Goal: Task Accomplishment & Management: Manage account settings

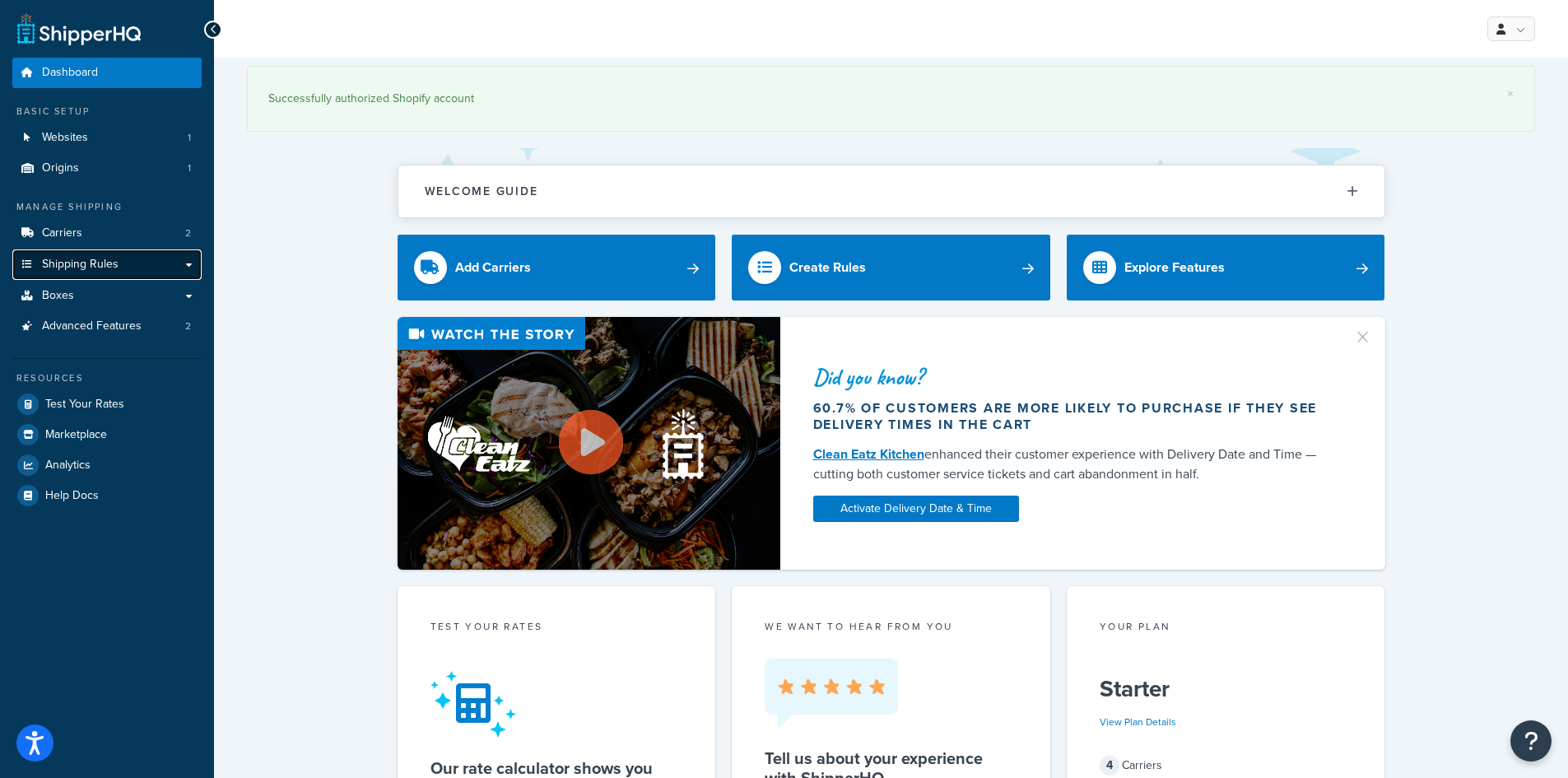
click at [88, 264] on span "Shipping Rules" at bounding box center [80, 265] width 77 height 14
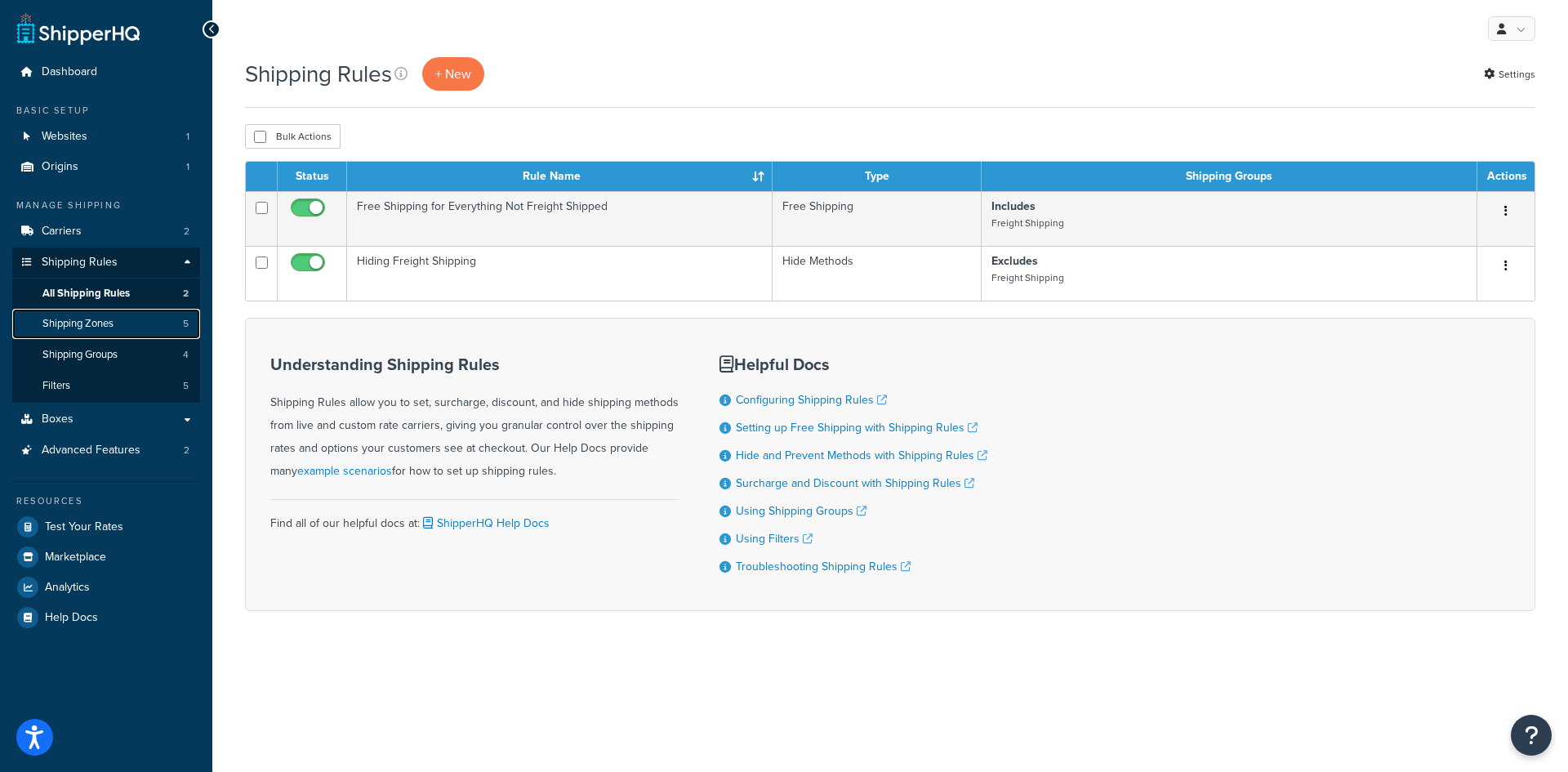
click at [123, 326] on link "Shipping Zones 5" at bounding box center [106, 324] width 188 height 30
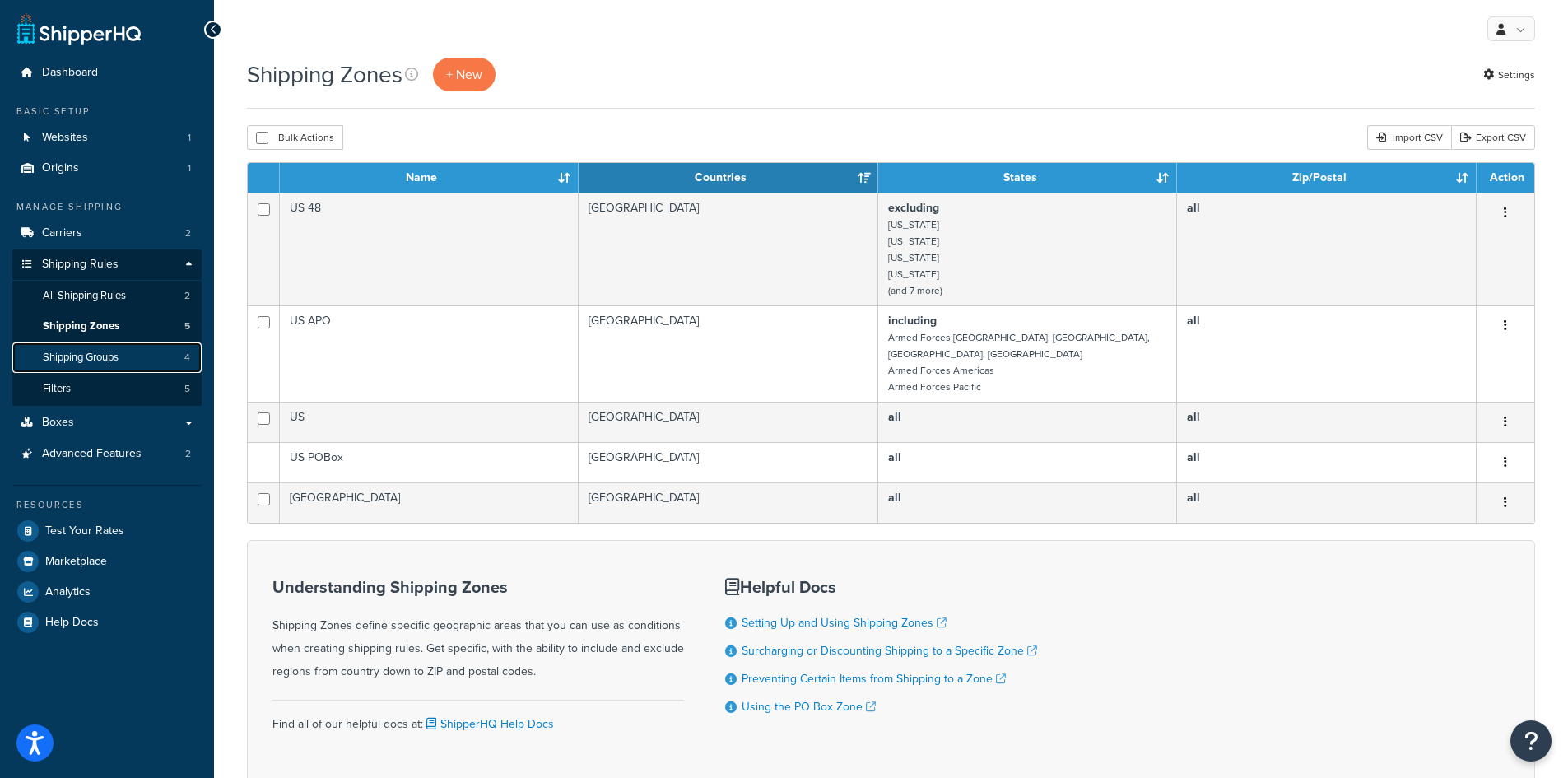
click at [113, 353] on span "Shipping Groups" at bounding box center [81, 357] width 76 height 14
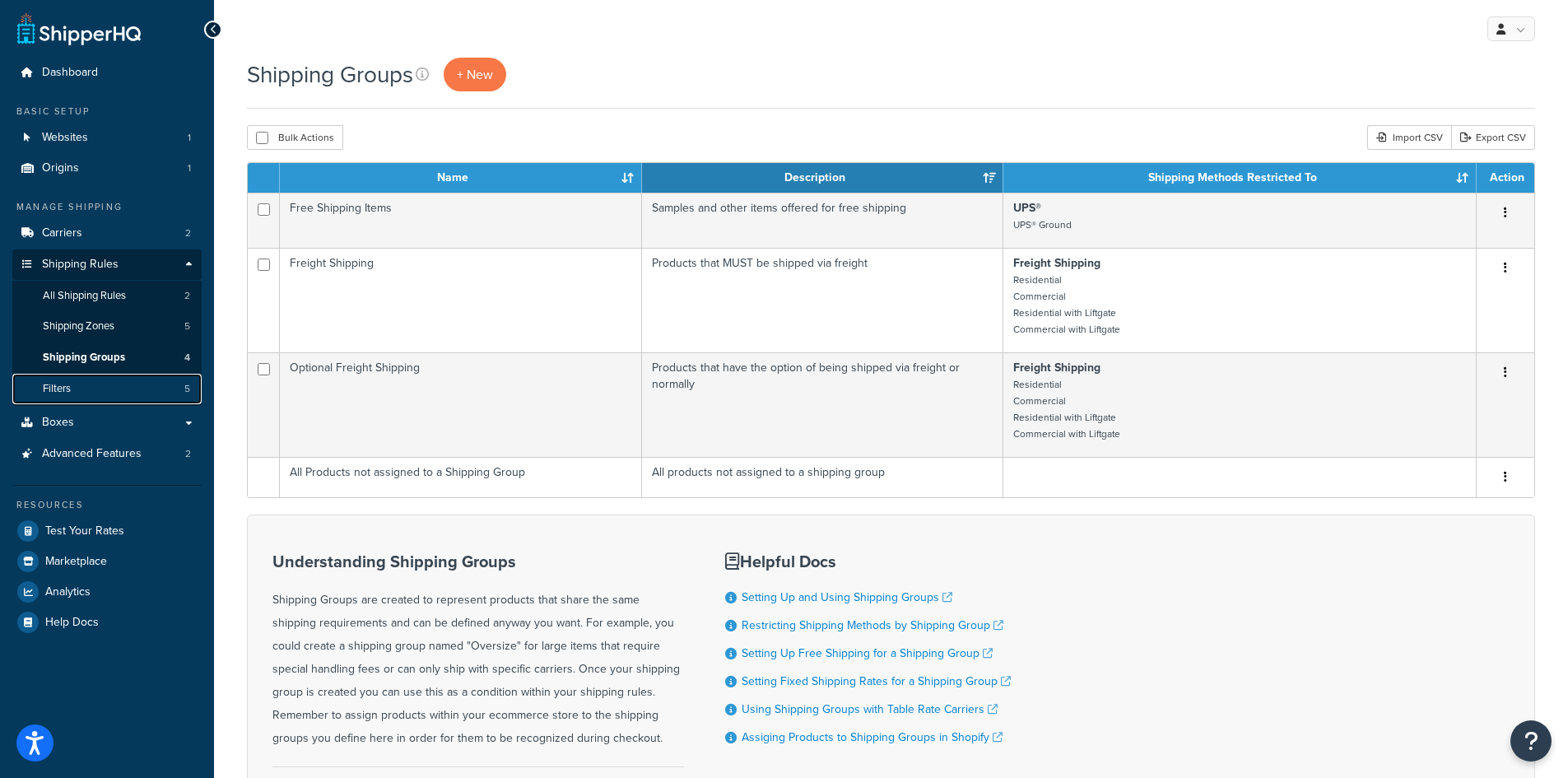
click at [106, 390] on link "Filters 5" at bounding box center [107, 389] width 189 height 31
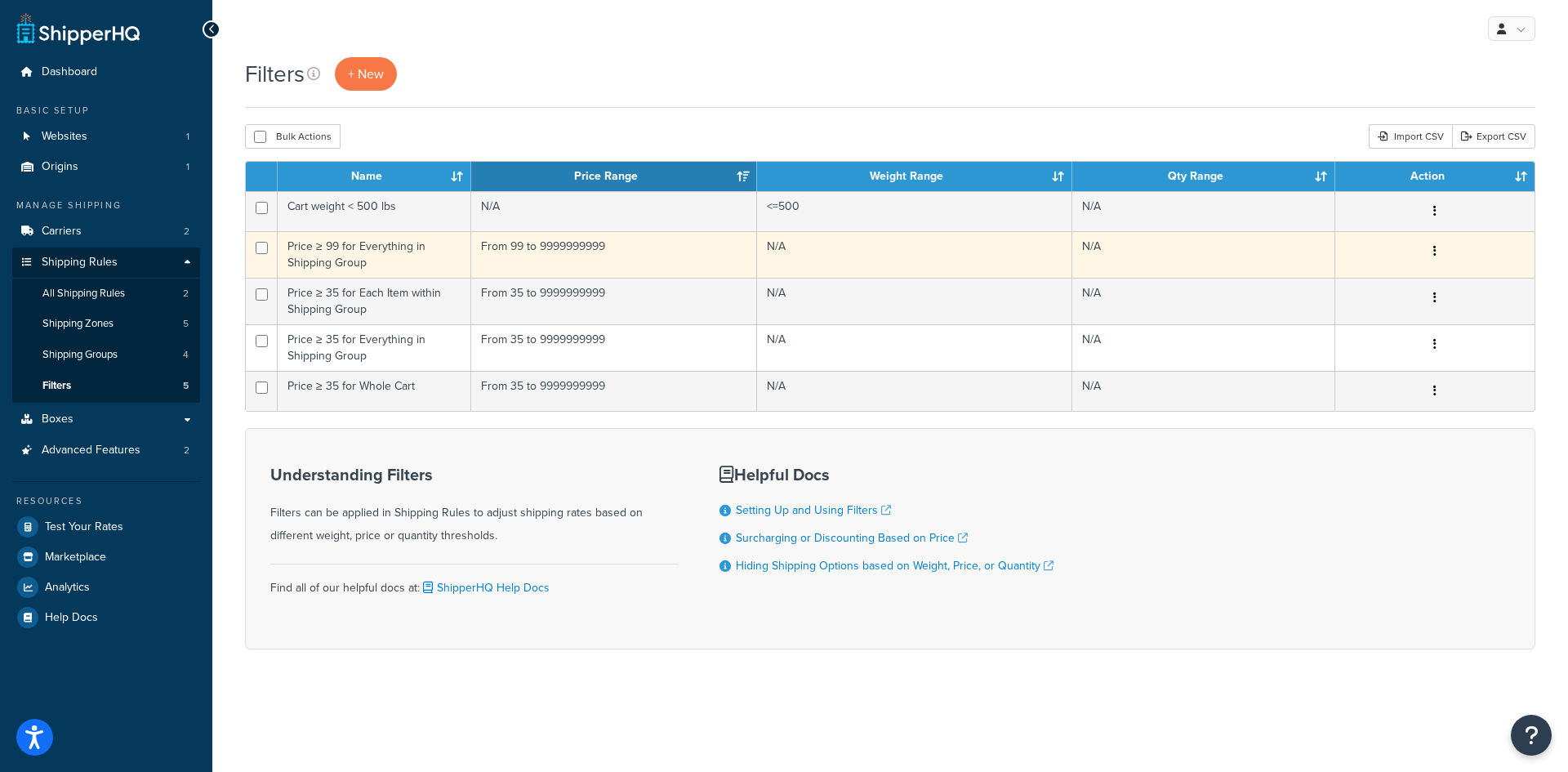
click at [1434, 254] on button "button" at bounding box center [1436, 251] width 23 height 26
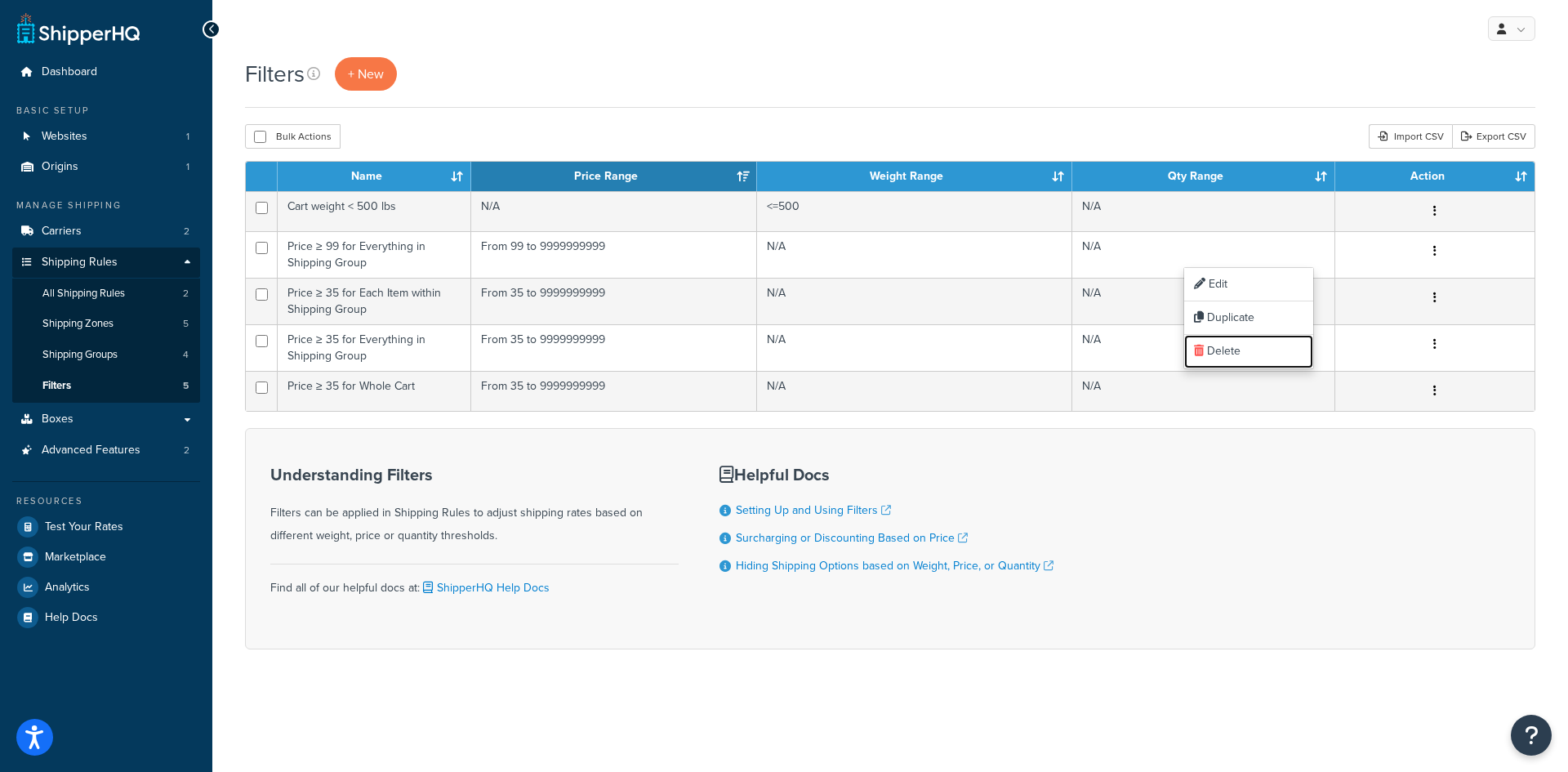
drag, startPoint x: 1212, startPoint y: 348, endPoint x: 867, endPoint y: 88, distance: 432.0
click at [1212, 348] on link "Delete" at bounding box center [1249, 351] width 129 height 33
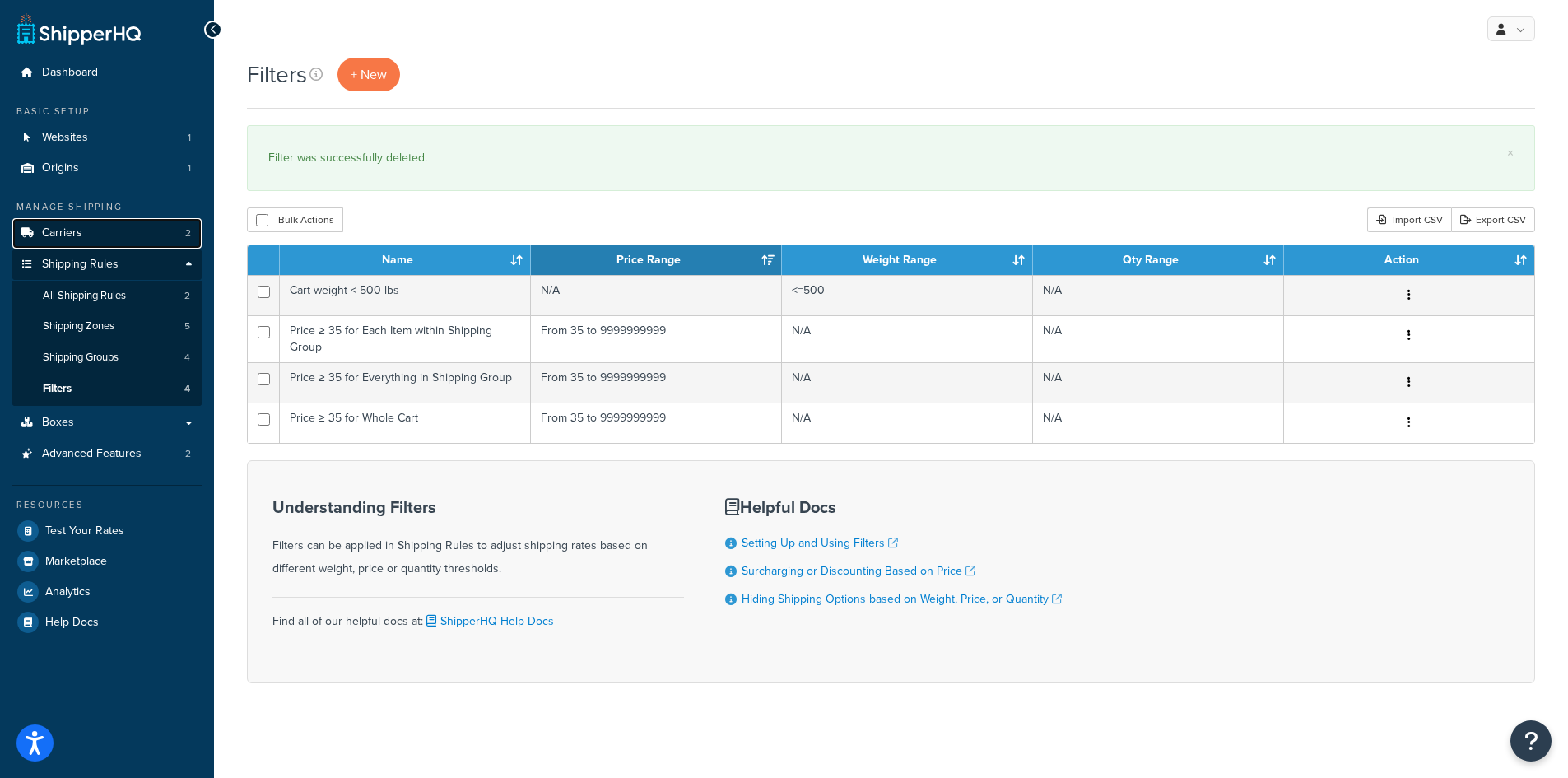
click at [90, 230] on link "Carriers 2" at bounding box center [107, 233] width 189 height 31
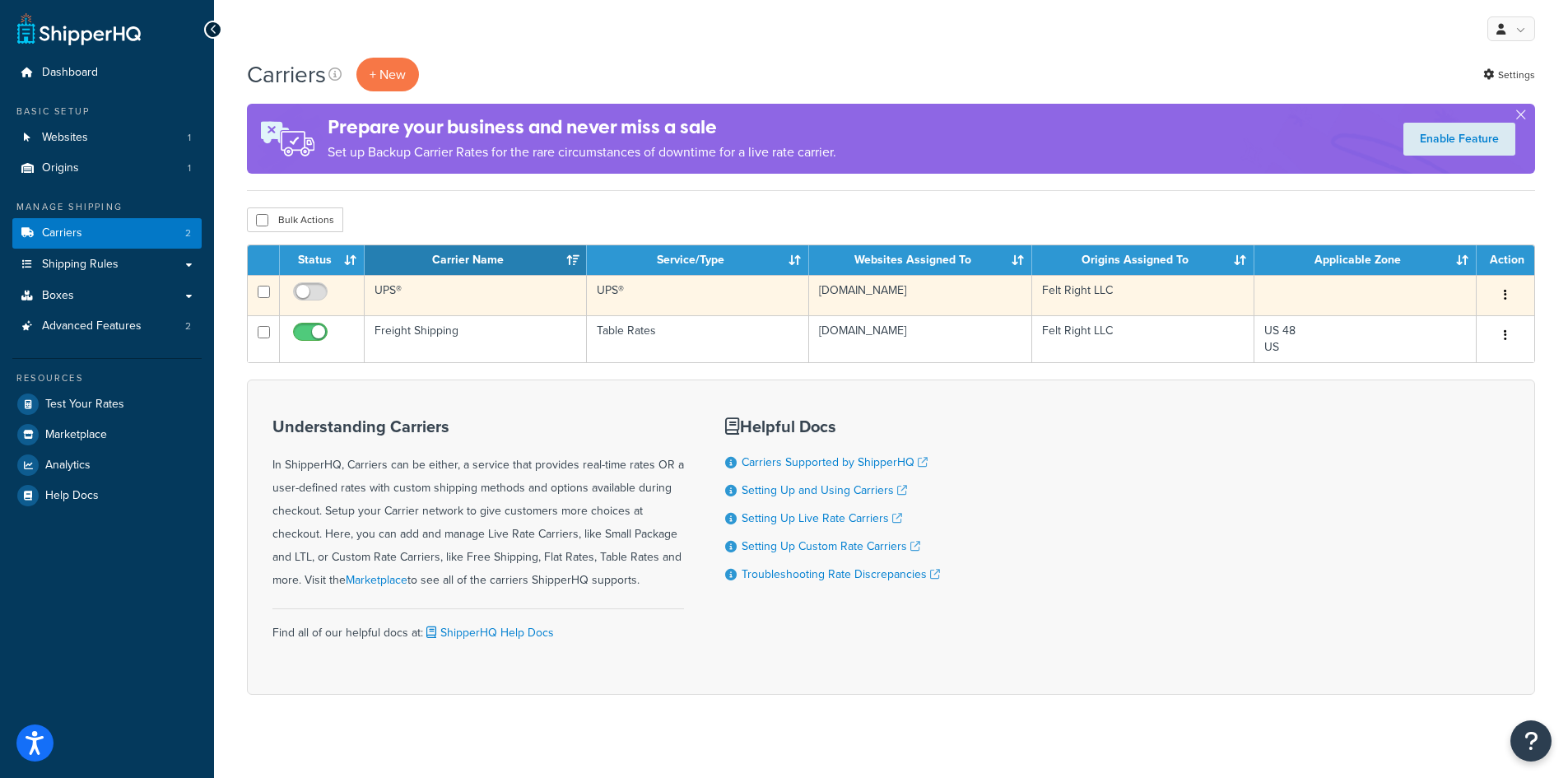
click at [1507, 295] on button "button" at bounding box center [1505, 295] width 23 height 26
click at [1470, 330] on link "Edit" at bounding box center [1438, 329] width 130 height 33
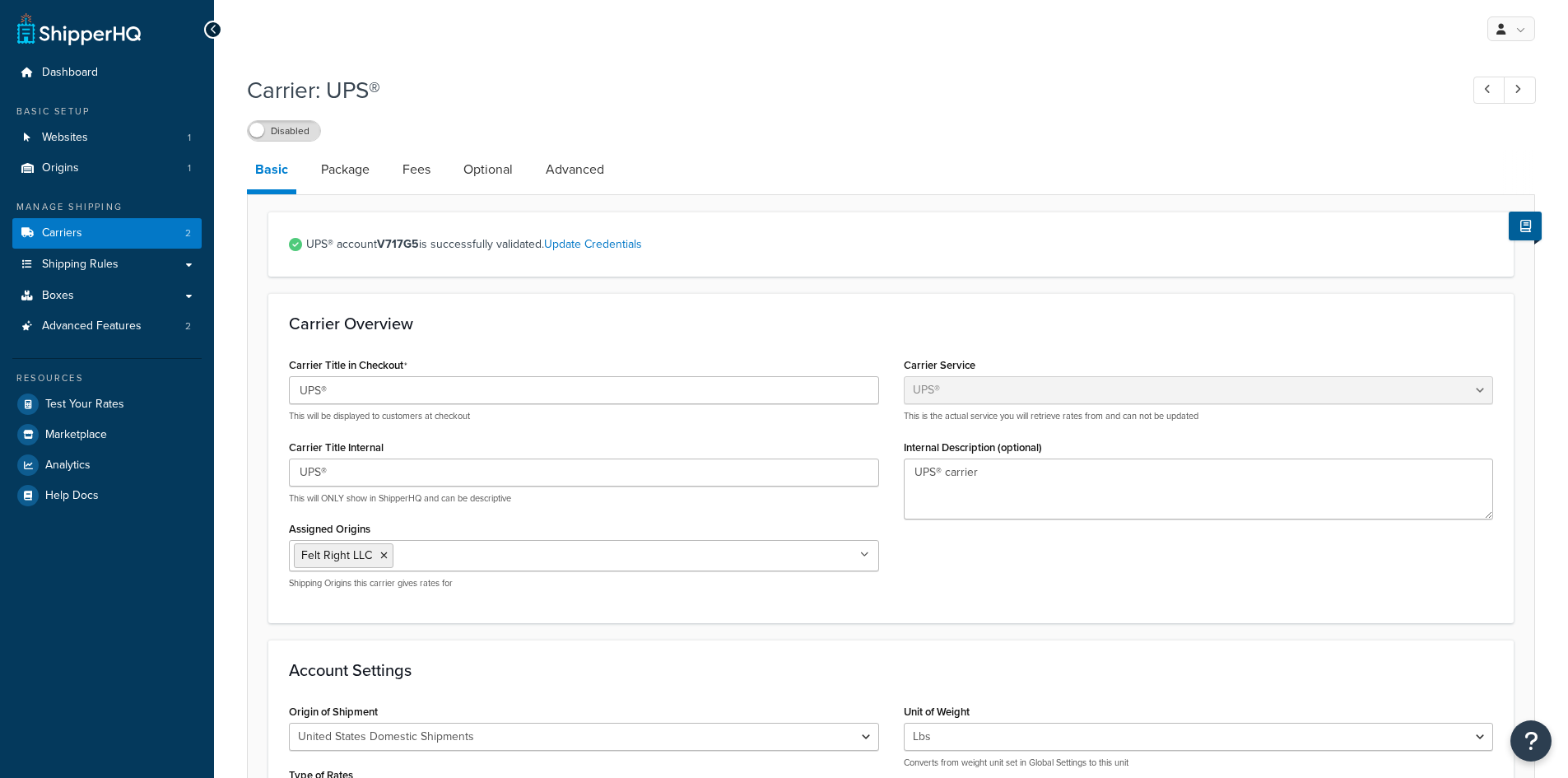
select select "ups"
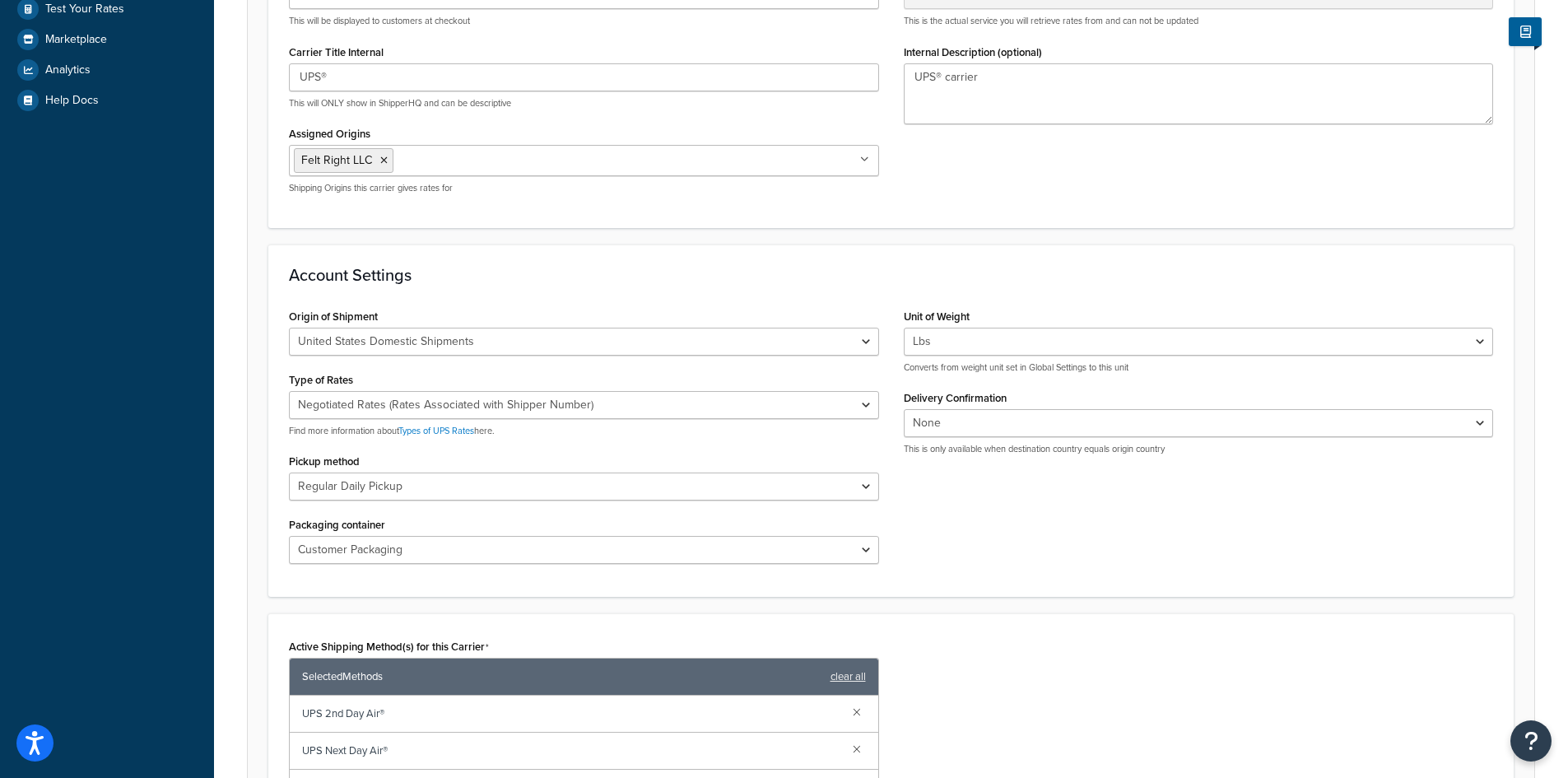
scroll to position [412, 0]
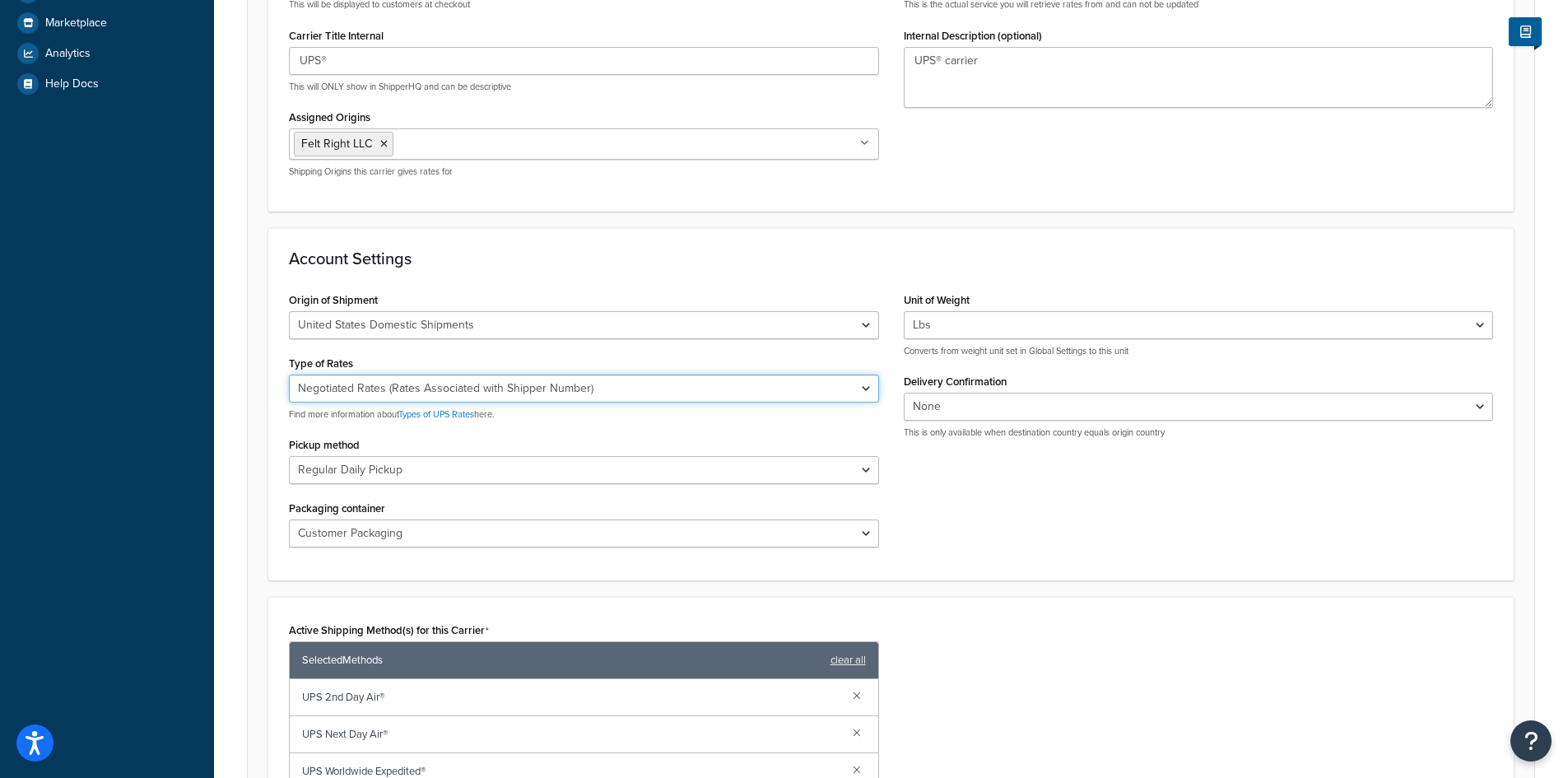
click at [832, 393] on select "Negotiated Rates (Rates Associated with Shipper Number) Daily Rates Retail Rate…" at bounding box center [584, 388] width 590 height 28
click at [816, 362] on div "Type of Rates Negotiated Rates (Rates Associated with Shipper Number) Daily Rat…" at bounding box center [584, 385] width 590 height 69
click at [868, 533] on select "Customer Packaging UPS Letter Envelope Customer Supplied Package UPS Tube UPS P…" at bounding box center [584, 533] width 590 height 28
click at [991, 524] on div "Origin of Shipment United States Domestic Shipments Shipments Originating in Un…" at bounding box center [890, 424] width 1229 height 272
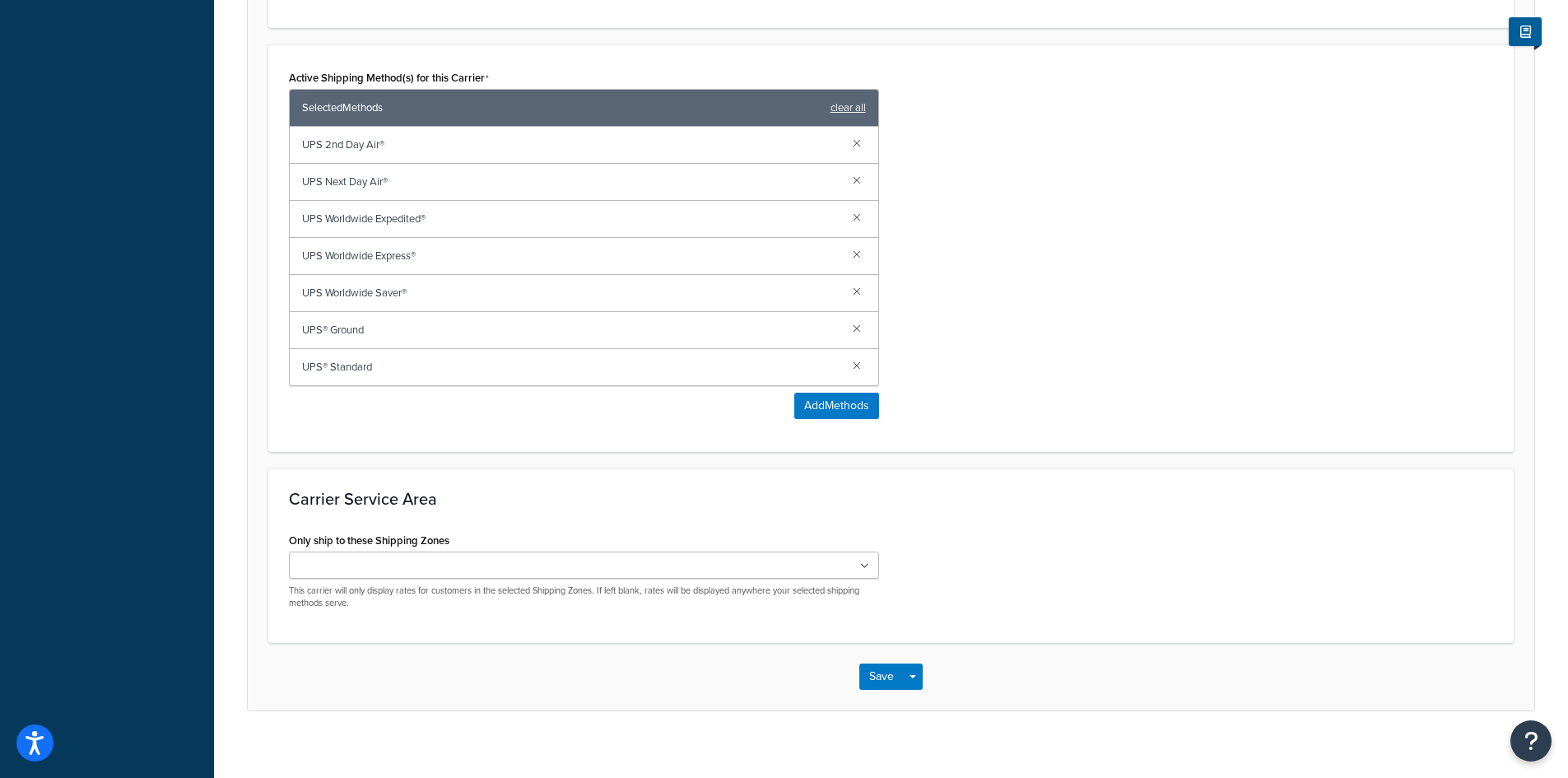
scroll to position [982, 0]
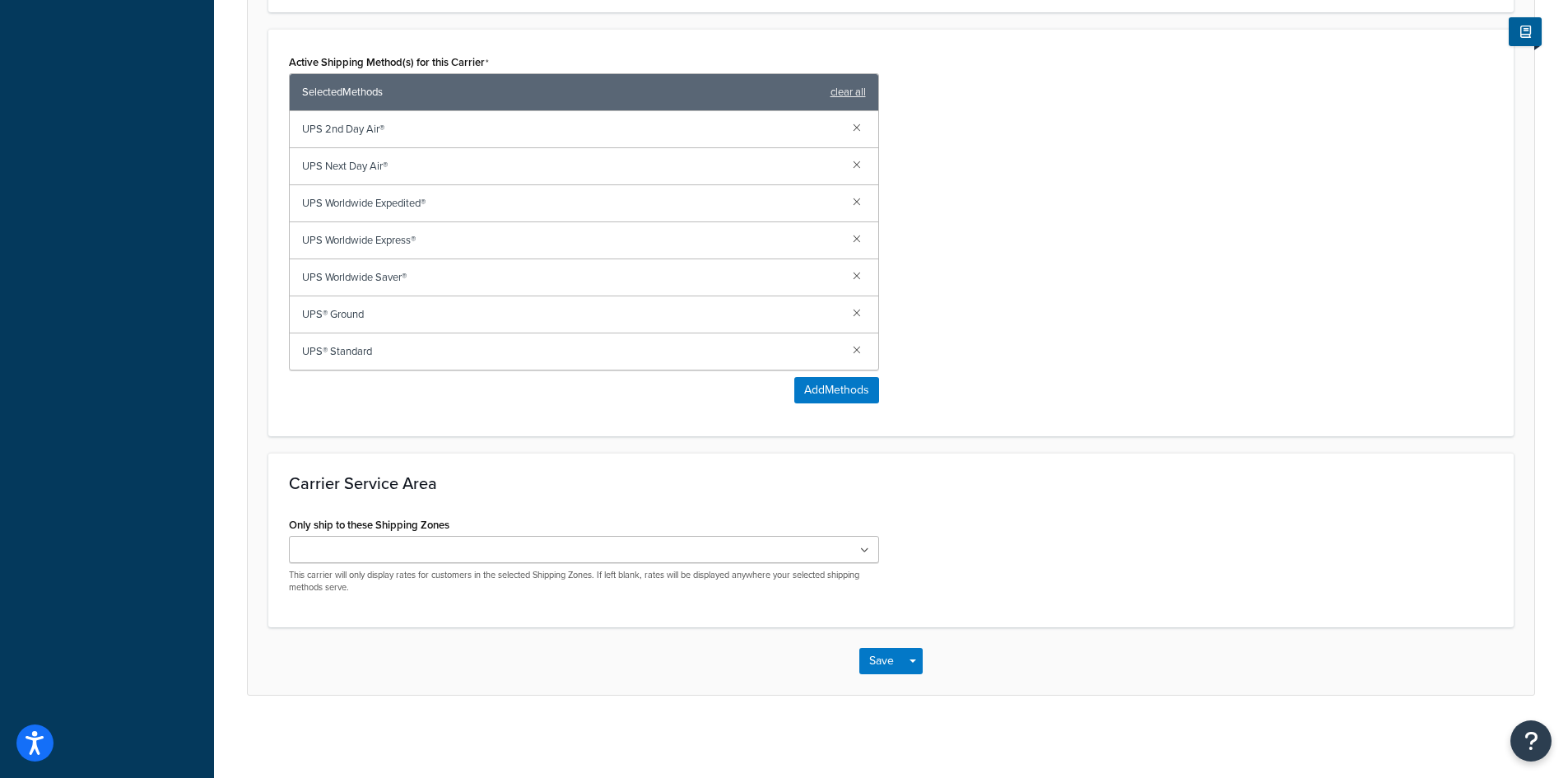
click at [864, 547] on icon at bounding box center [864, 550] width 9 height 10
click at [976, 587] on div "Only ship to these Shipping Zones US 48 US APO US Canada US POBox Add New This …" at bounding box center [890, 560] width 1229 height 94
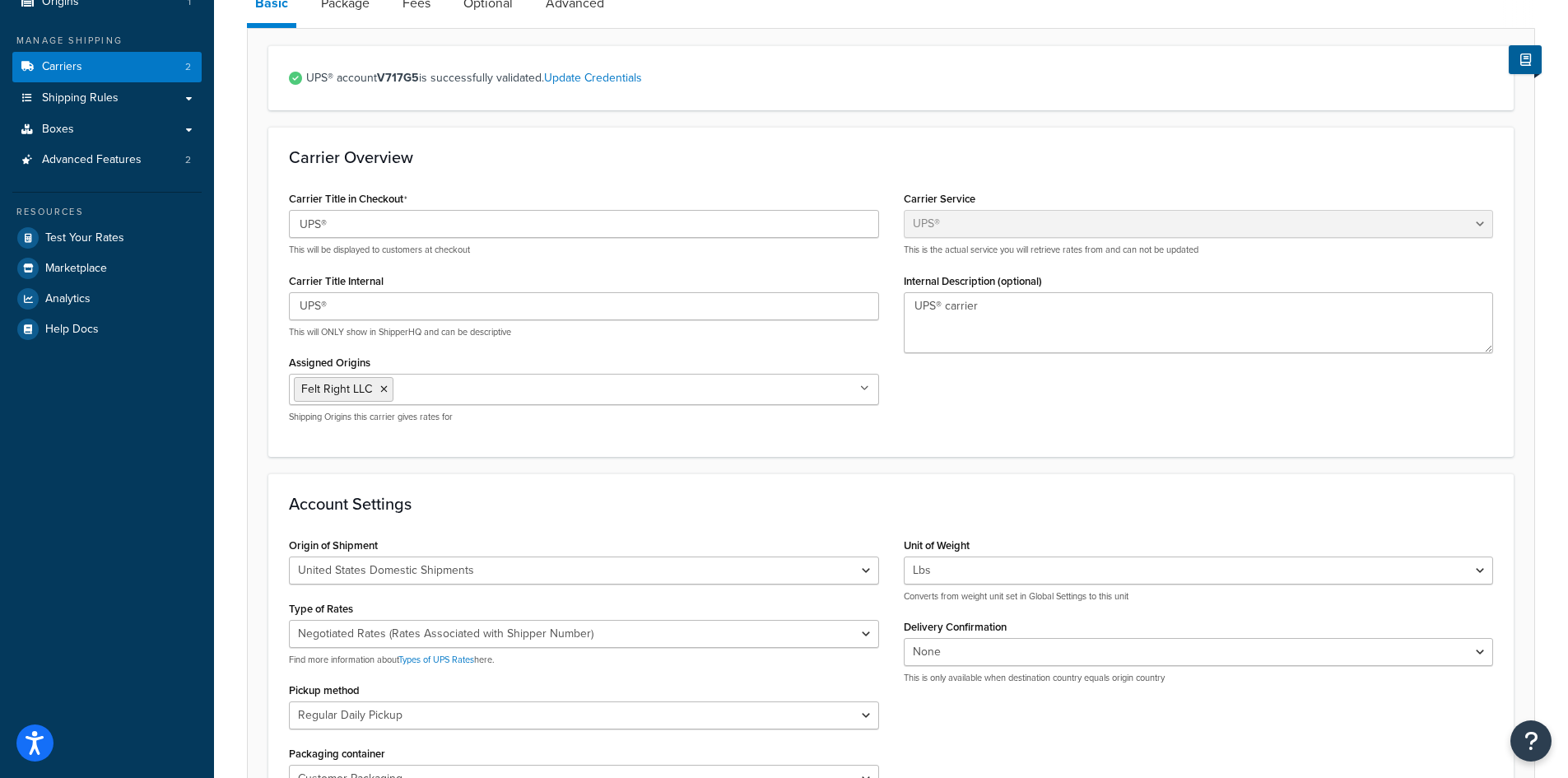
scroll to position [0, 0]
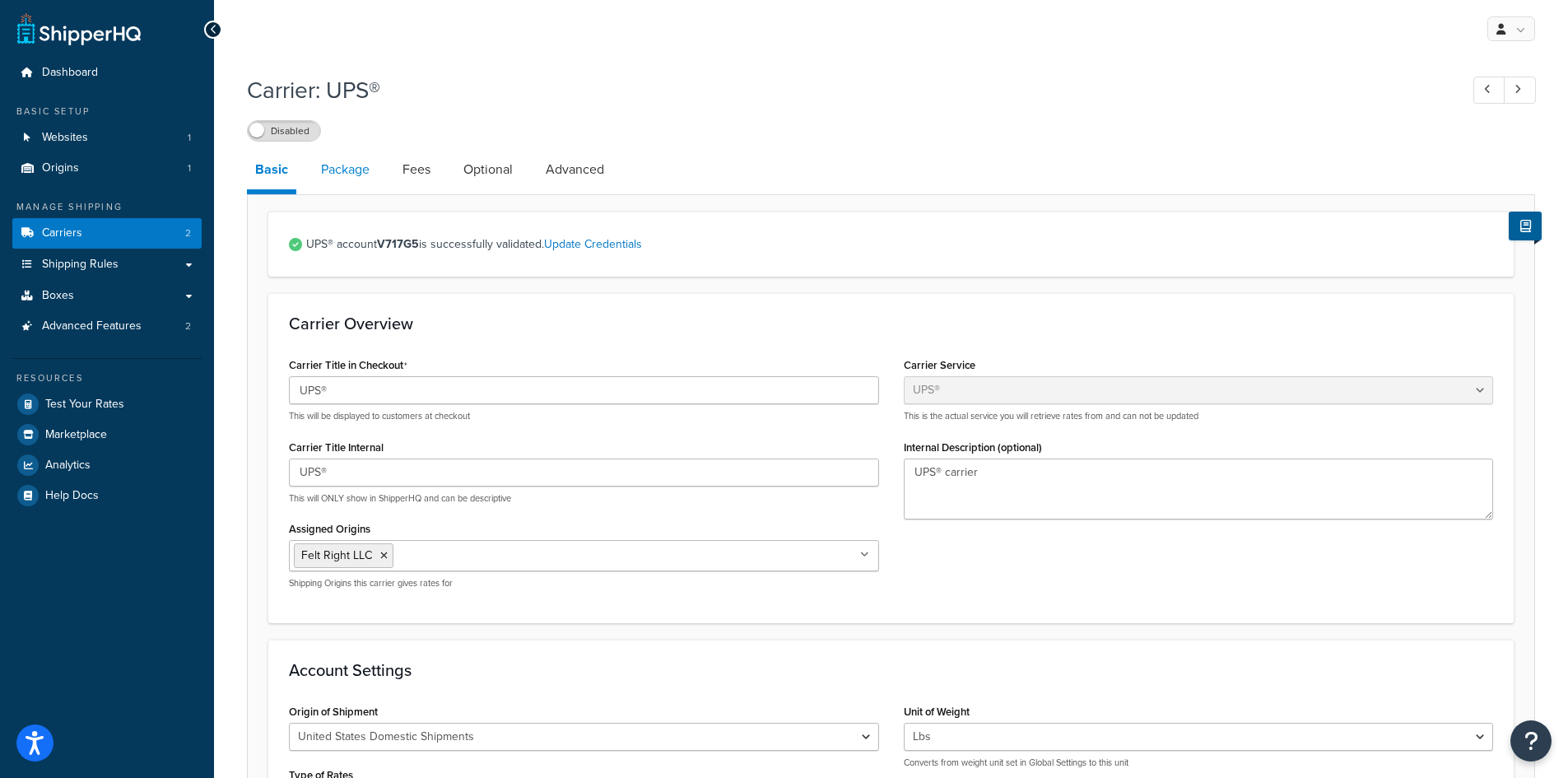
click at [353, 167] on link "Package" at bounding box center [345, 169] width 65 height 40
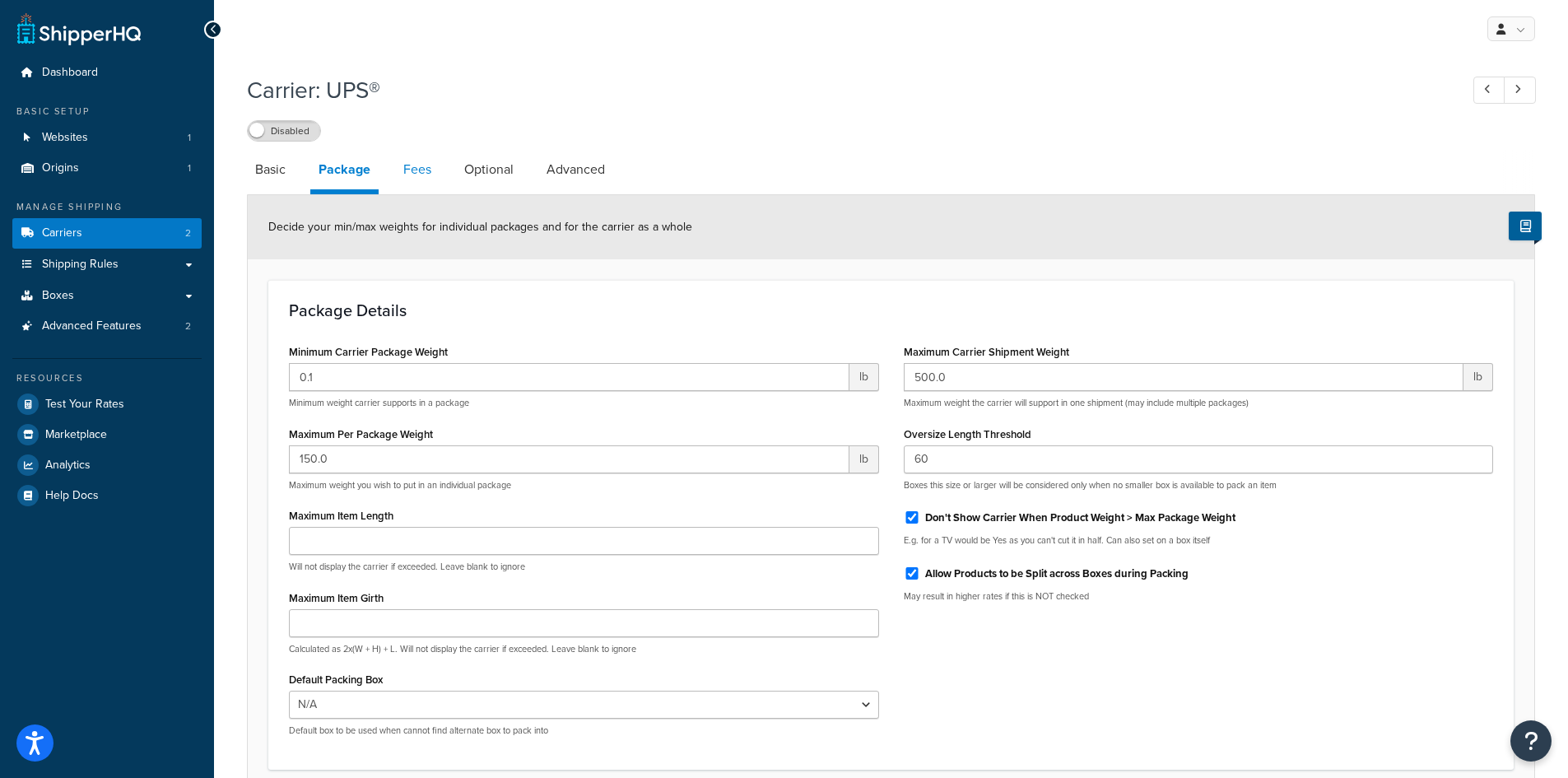
click at [421, 176] on link "Fees" at bounding box center [417, 169] width 44 height 40
select select "AFTER"
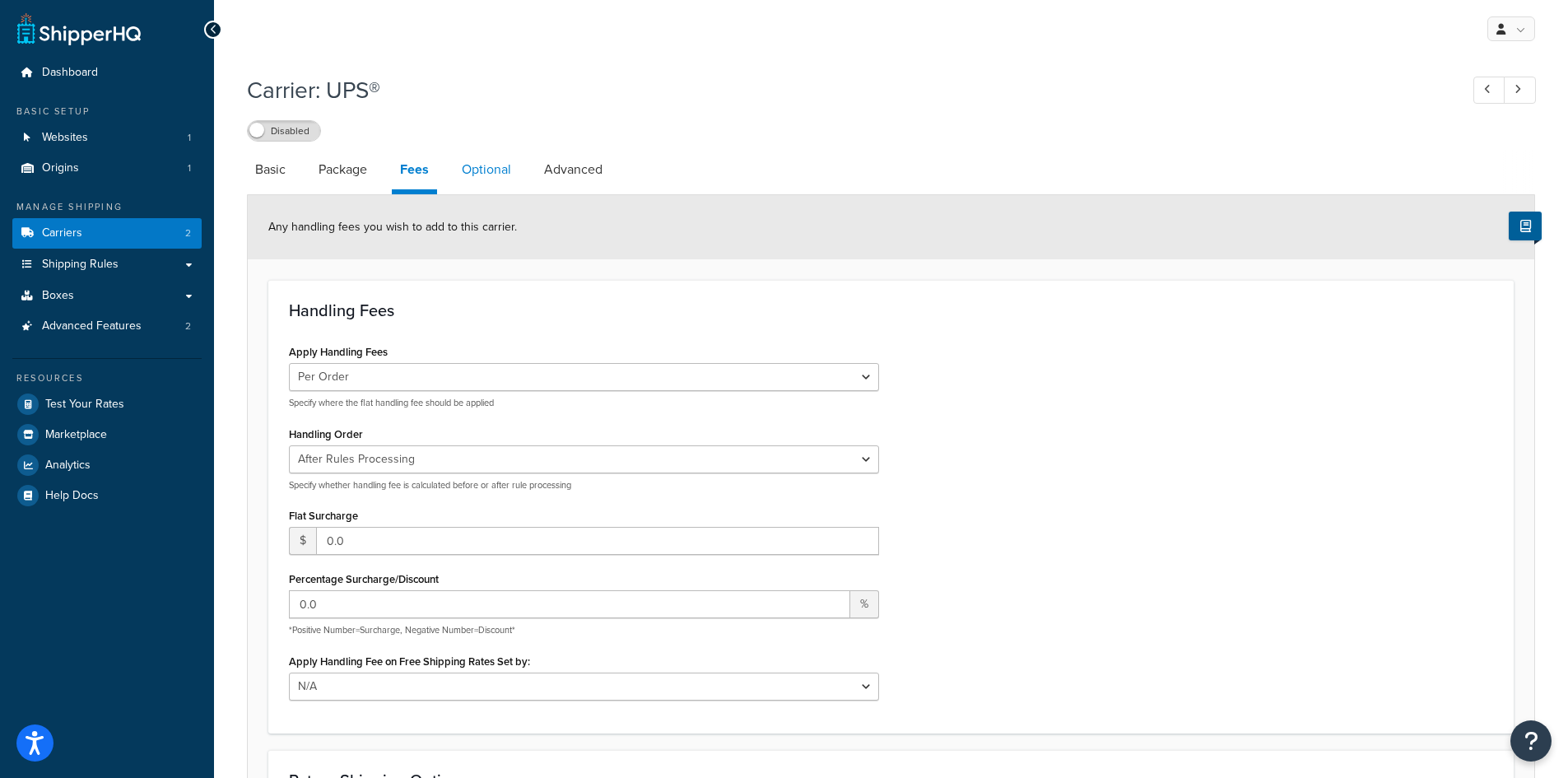
click at [485, 177] on link "Optional" at bounding box center [486, 169] width 66 height 40
select select "business"
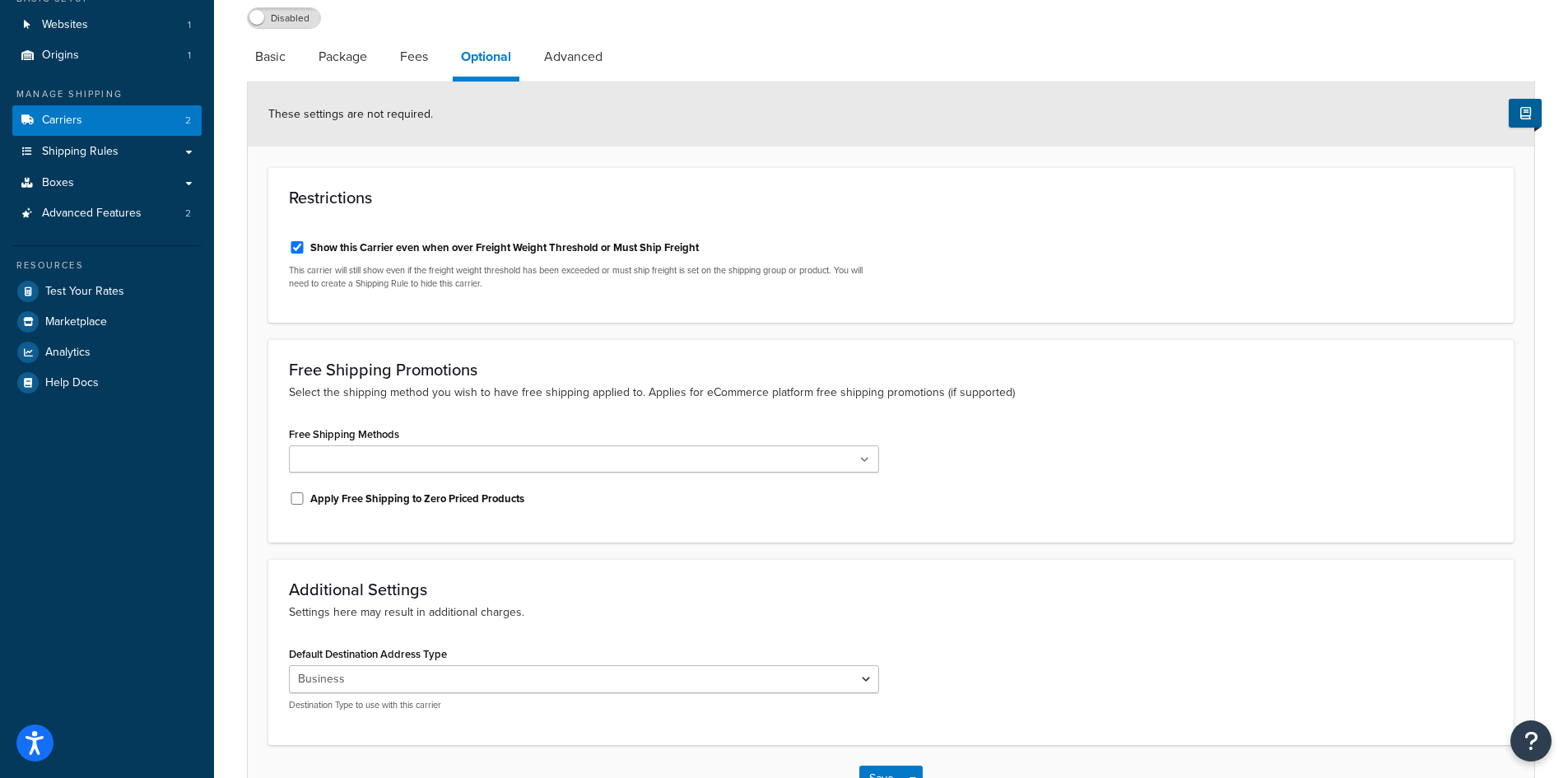
scroll to position [165, 0]
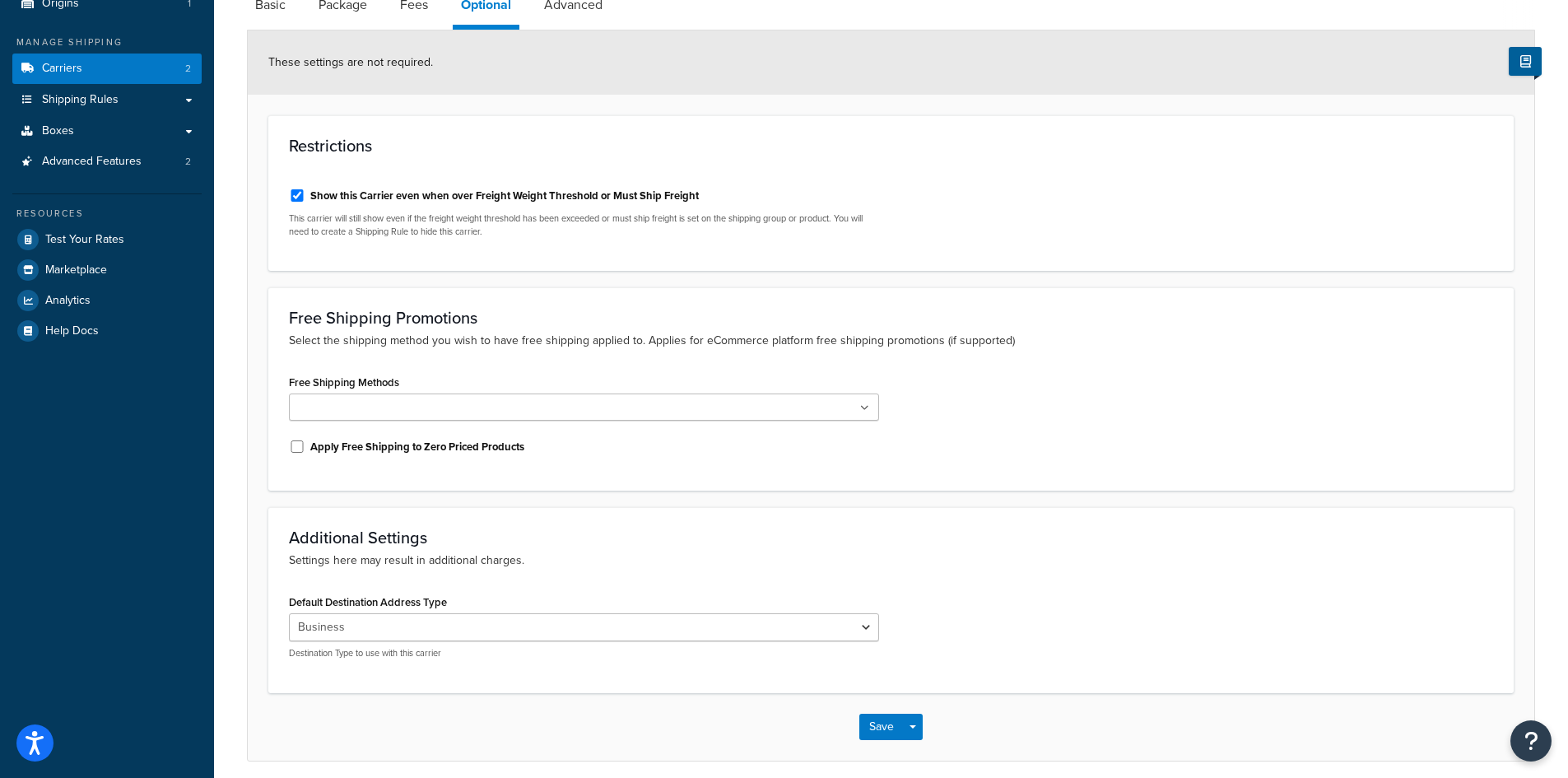
click at [868, 409] on icon at bounding box center [864, 408] width 9 height 10
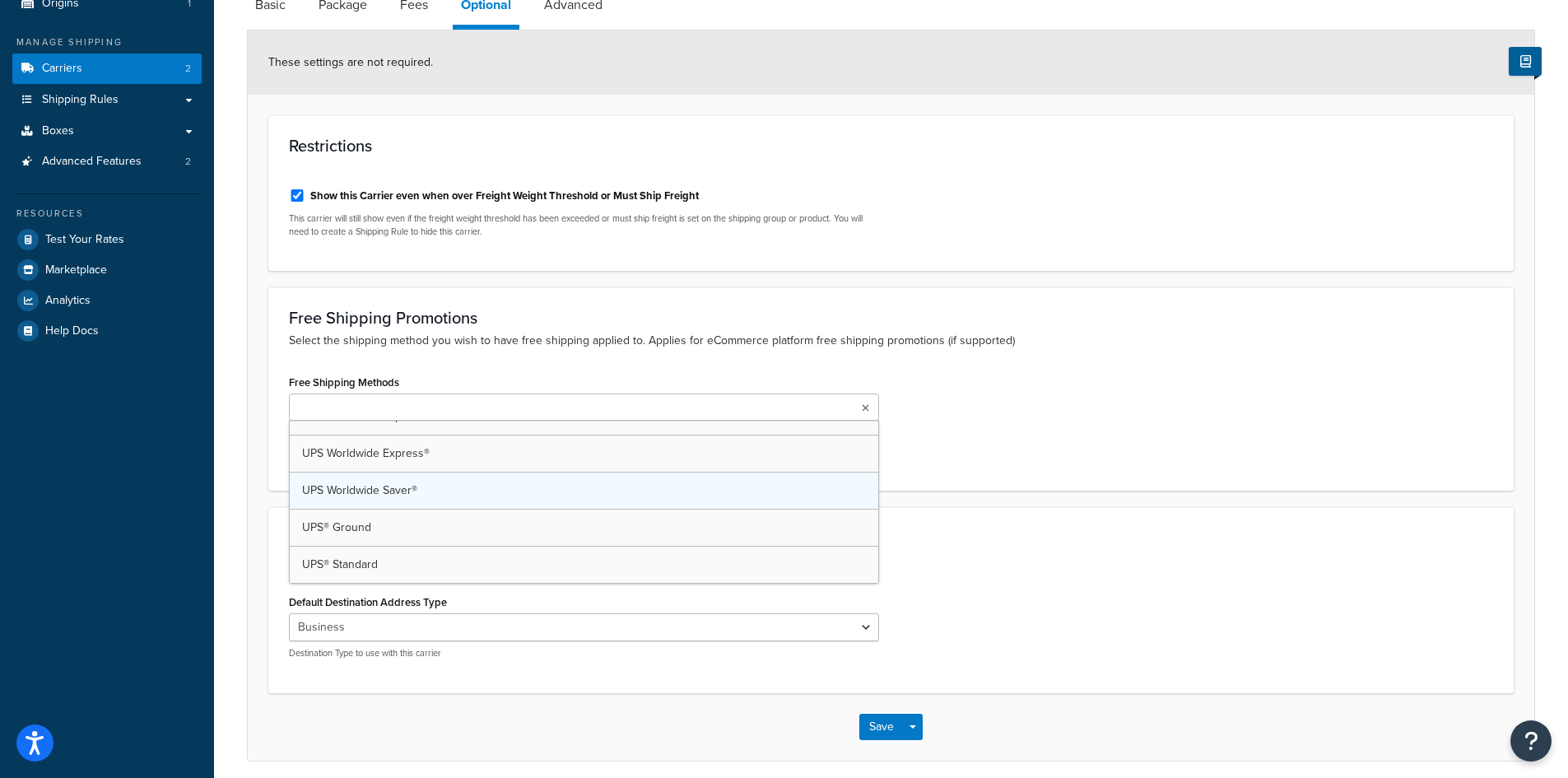
scroll to position [59, 0]
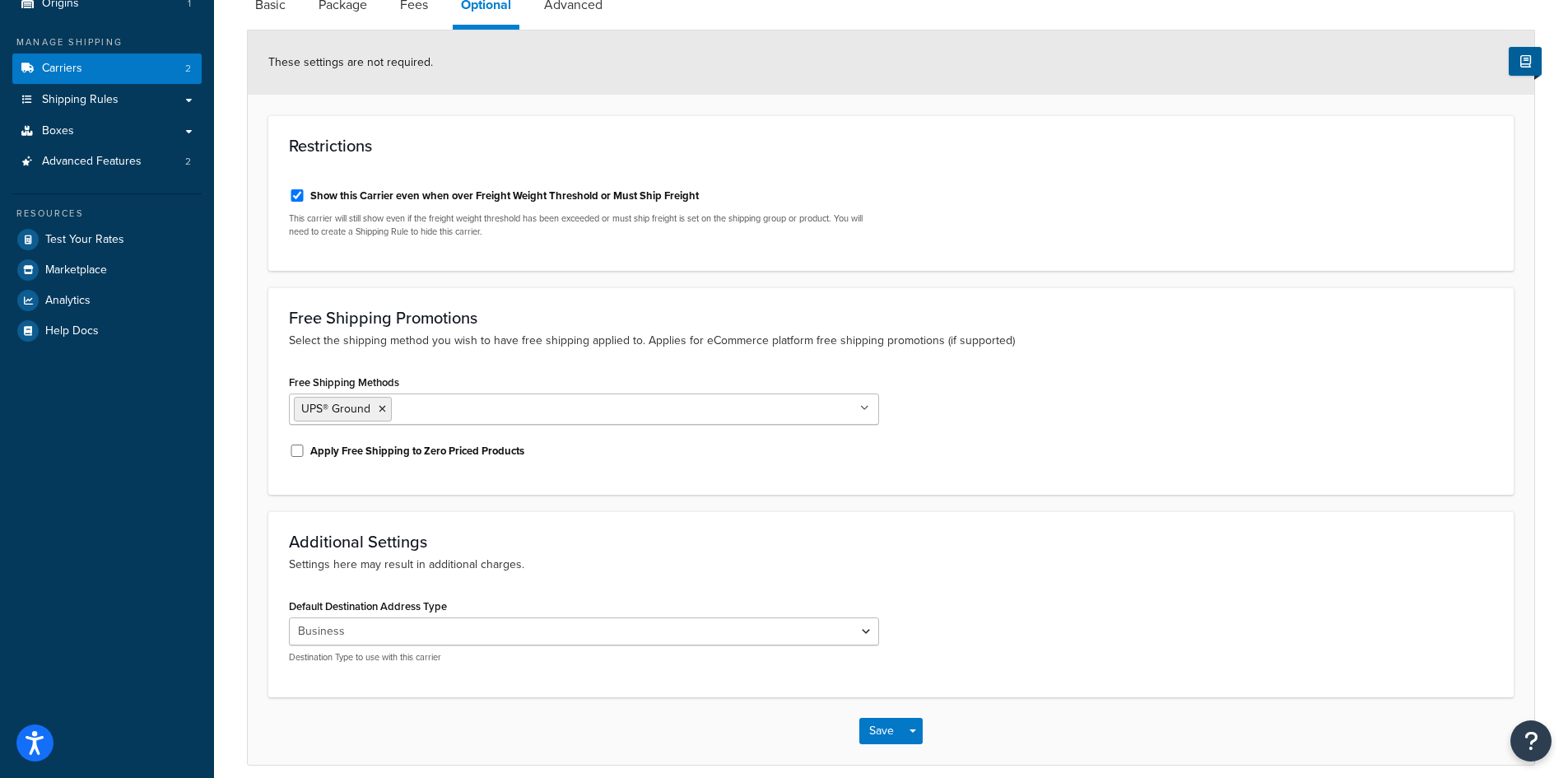
click at [994, 408] on div "Free Shipping Methods UPS® Ground UPS 2nd Day Air® UPS Next Day Air® UPS Worldw…" at bounding box center [890, 421] width 1229 height 104
click at [293, 454] on input "Apply Free Shipping to Zero Priced Products" at bounding box center [297, 451] width 16 height 13
checkbox input "false"
click at [379, 412] on icon at bounding box center [383, 409] width 7 height 10
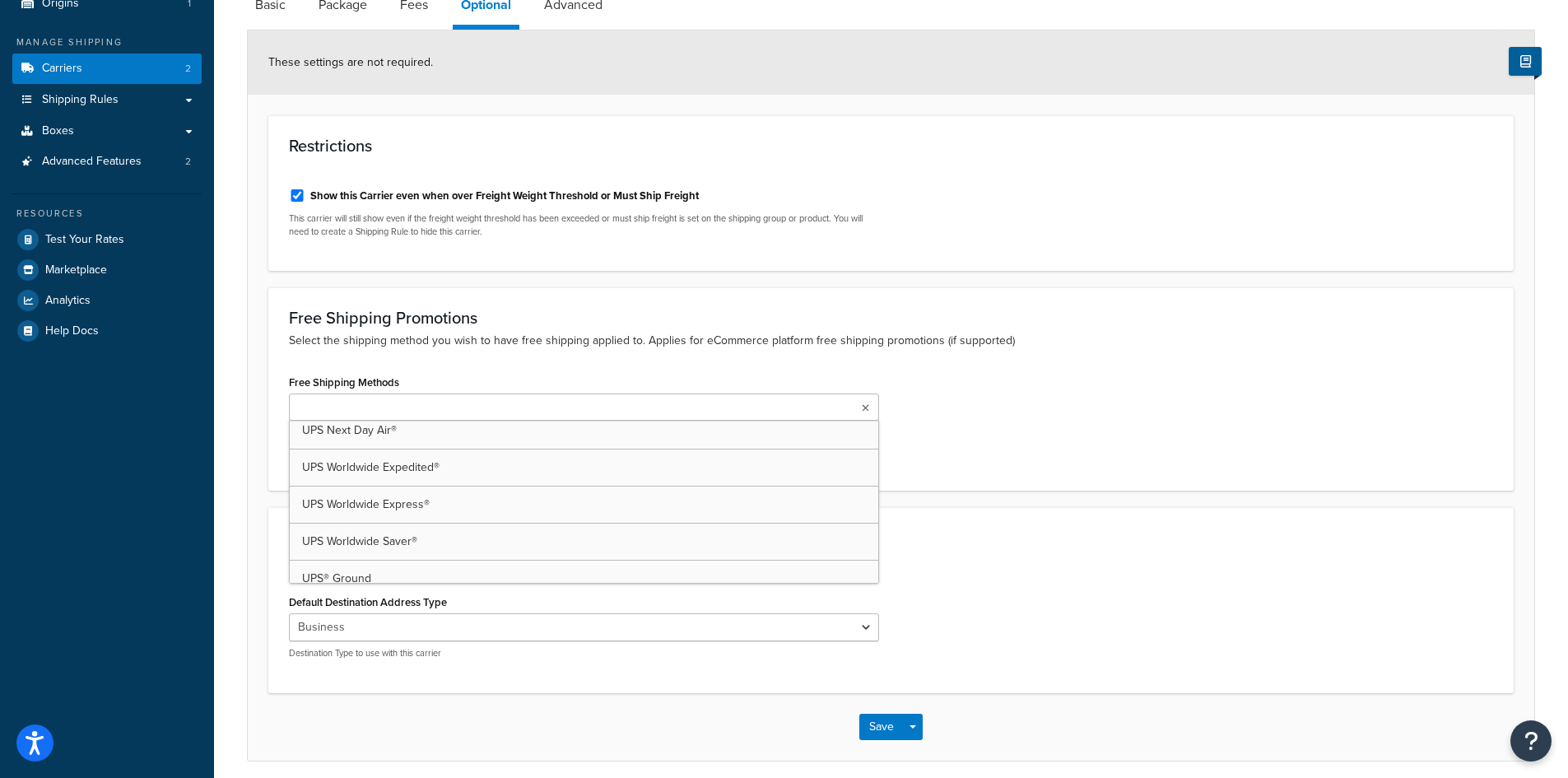
click at [1004, 404] on div "Free Shipping Methods UPS 2nd Day Air® UPS Next Day Air® UPS Worldwide Expedite…" at bounding box center [890, 420] width 1229 height 100
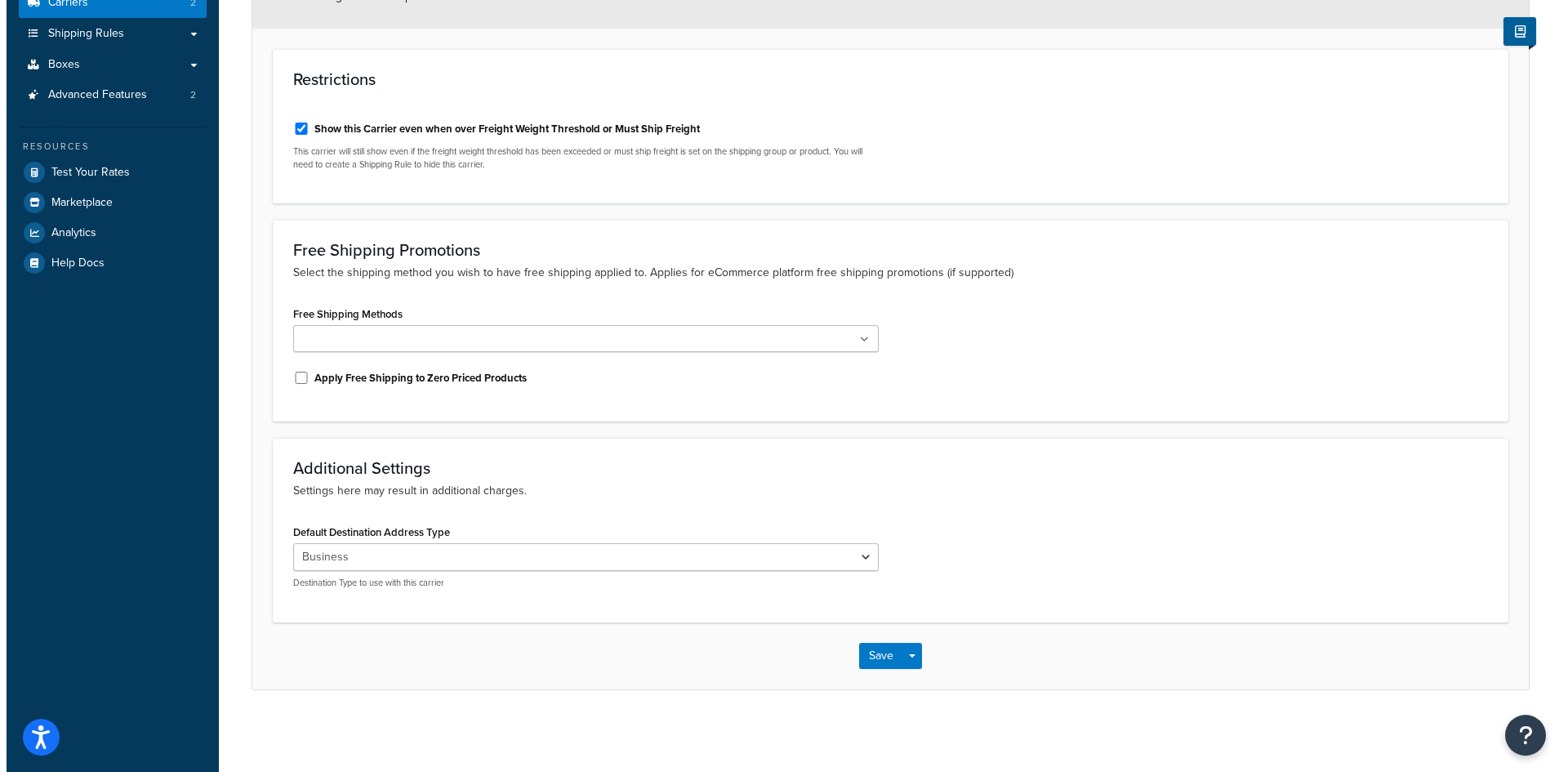
scroll to position [0, 0]
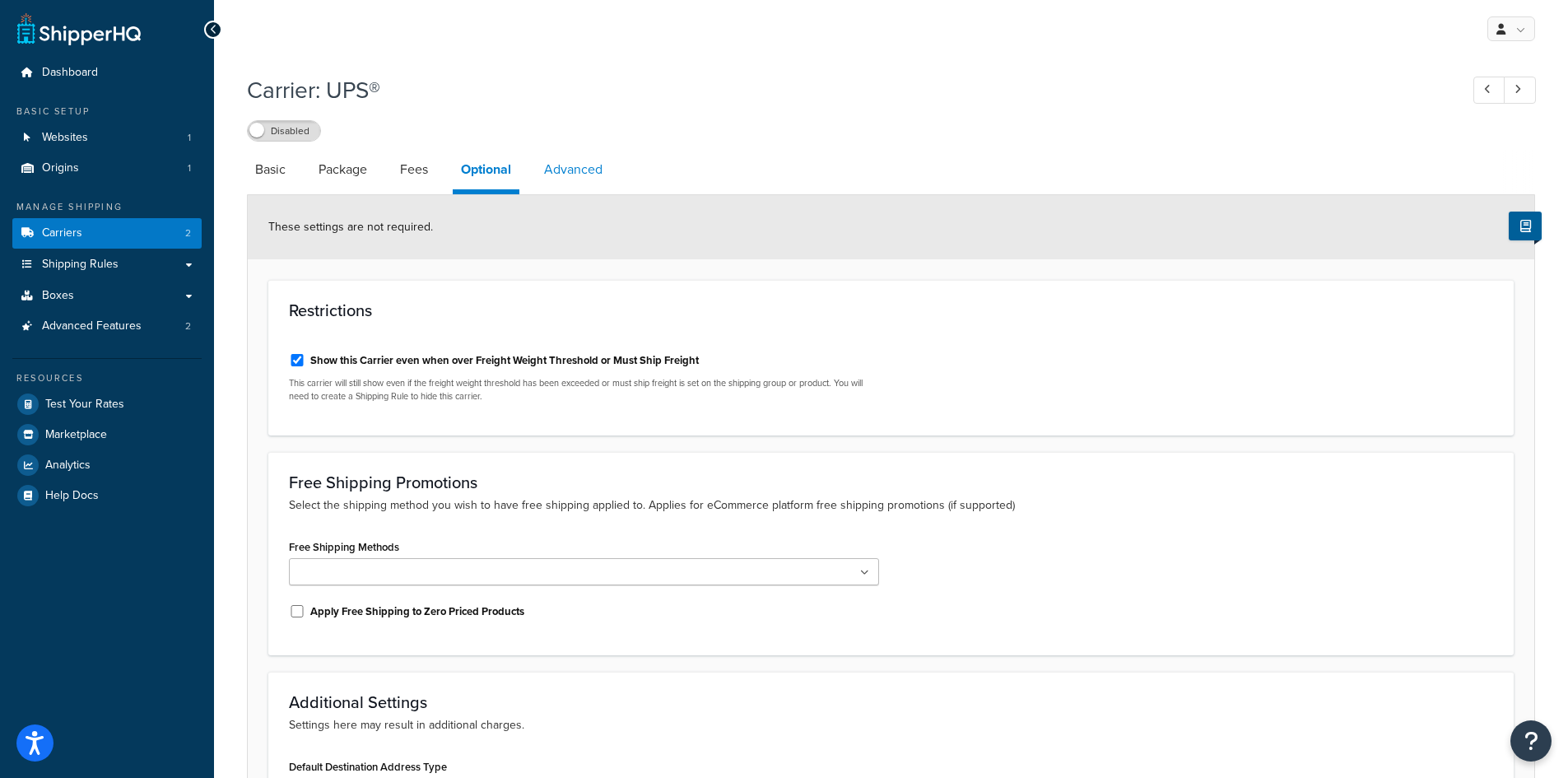
click at [563, 162] on link "Advanced" at bounding box center [572, 169] width 75 height 40
select select "false"
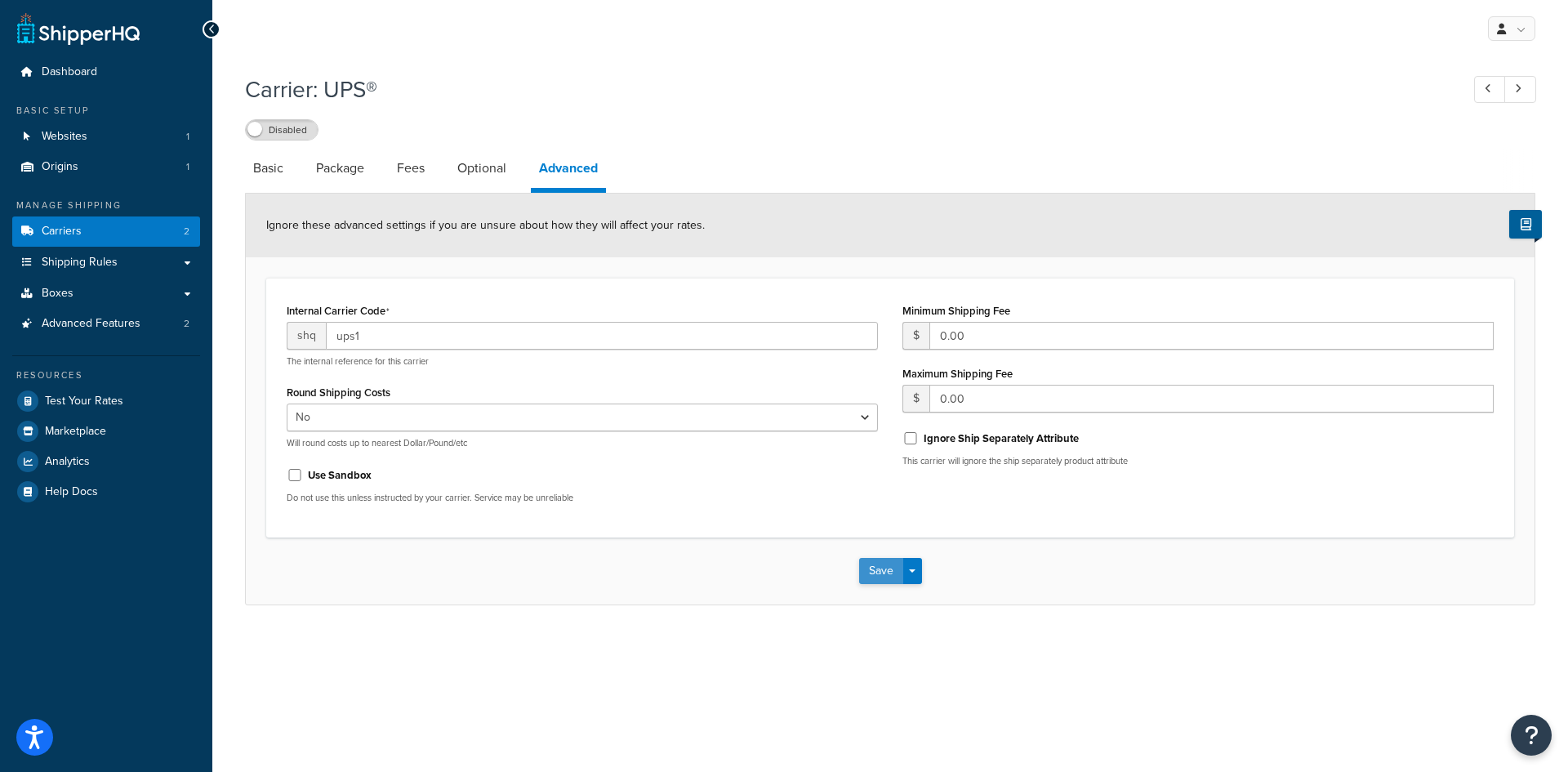
click at [870, 568] on button "Save" at bounding box center [881, 570] width 44 height 26
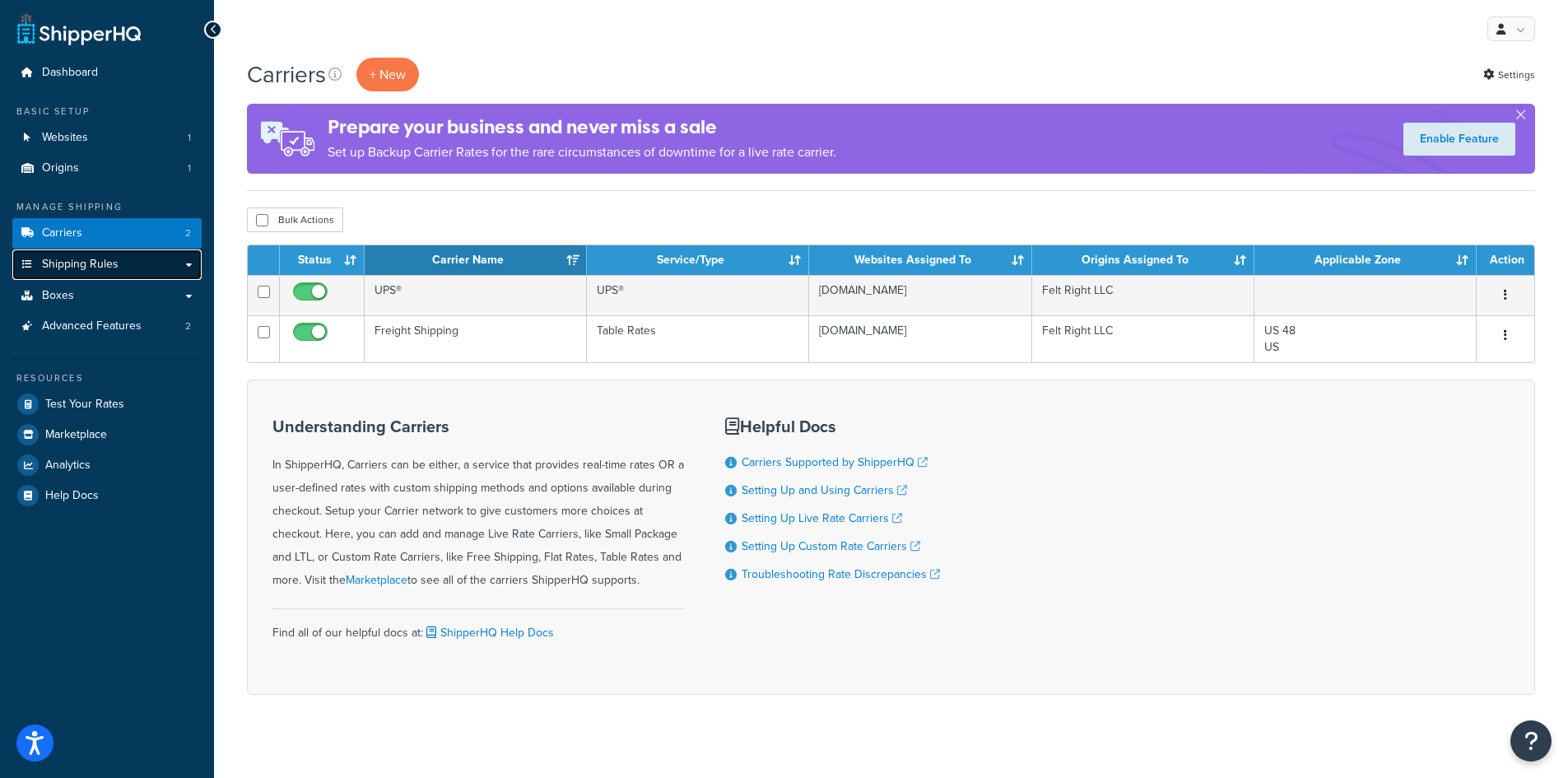
click at [122, 255] on link "Shipping Rules" at bounding box center [107, 265] width 189 height 31
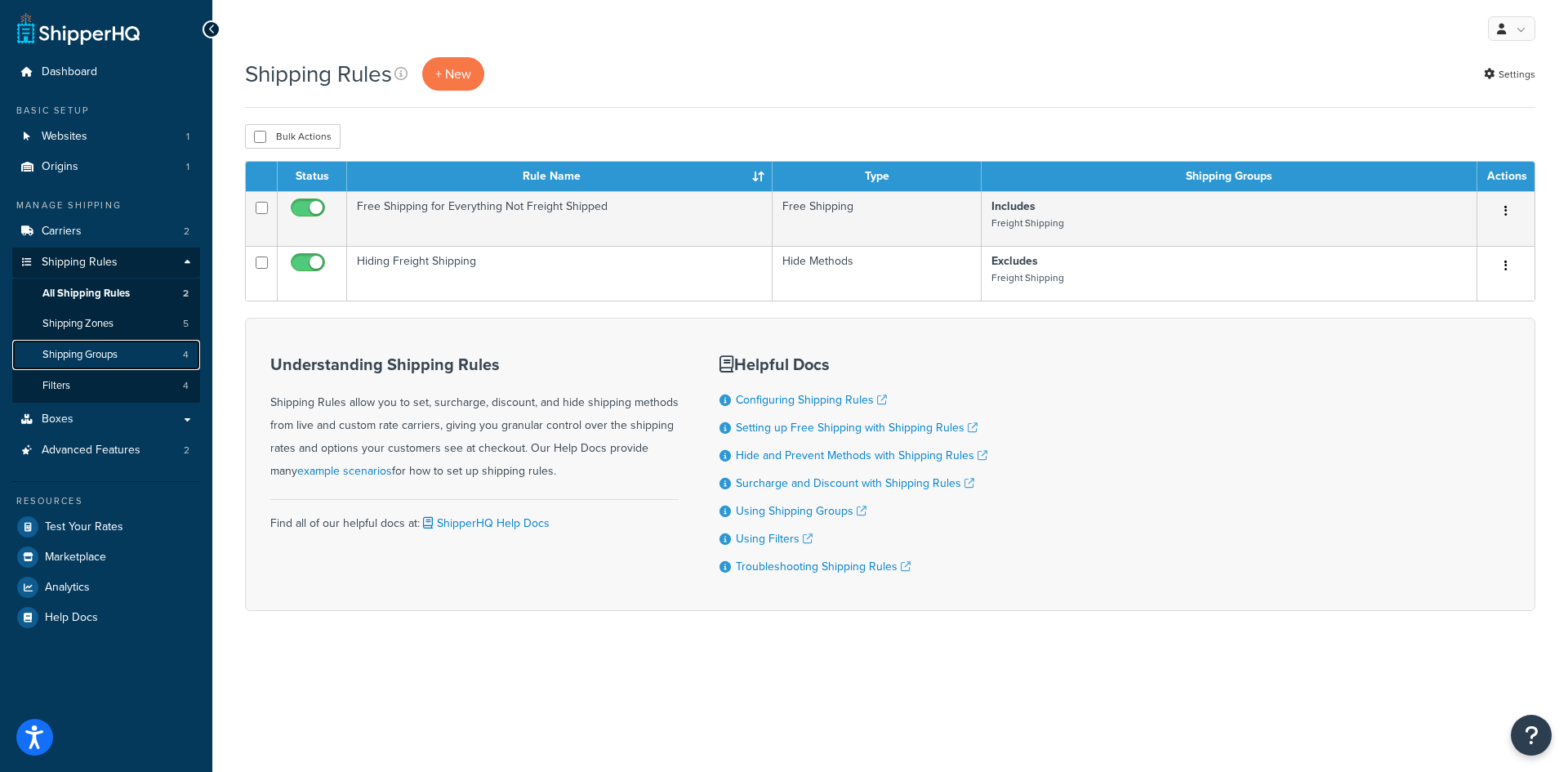
click at [90, 357] on span "Shipping Groups" at bounding box center [80, 355] width 75 height 14
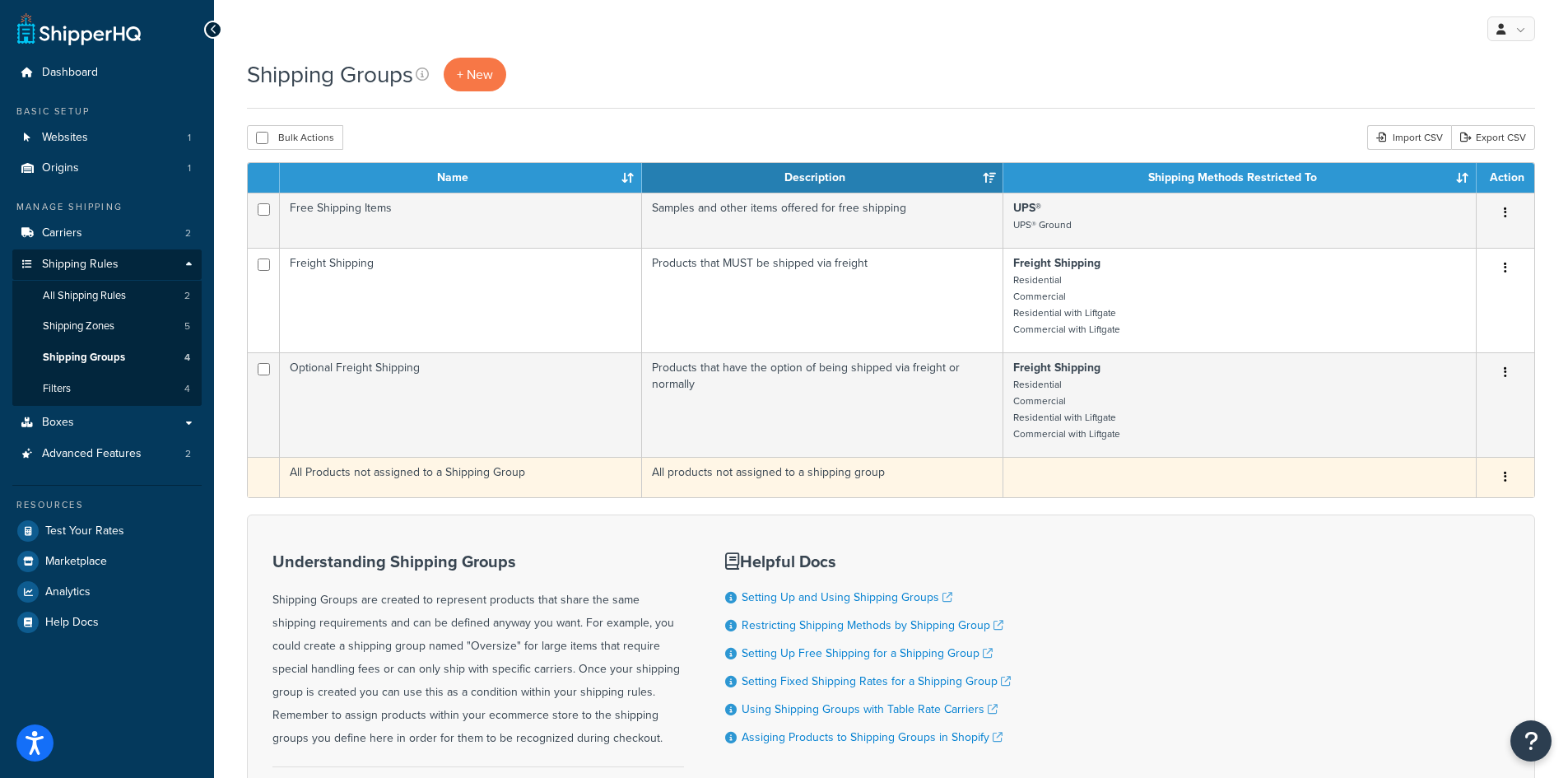
click at [1504, 473] on icon "button" at bounding box center [1505, 476] width 4 height 12
click at [1239, 484] on td at bounding box center [1240, 476] width 473 height 41
click at [1503, 479] on button "button" at bounding box center [1505, 477] width 23 height 26
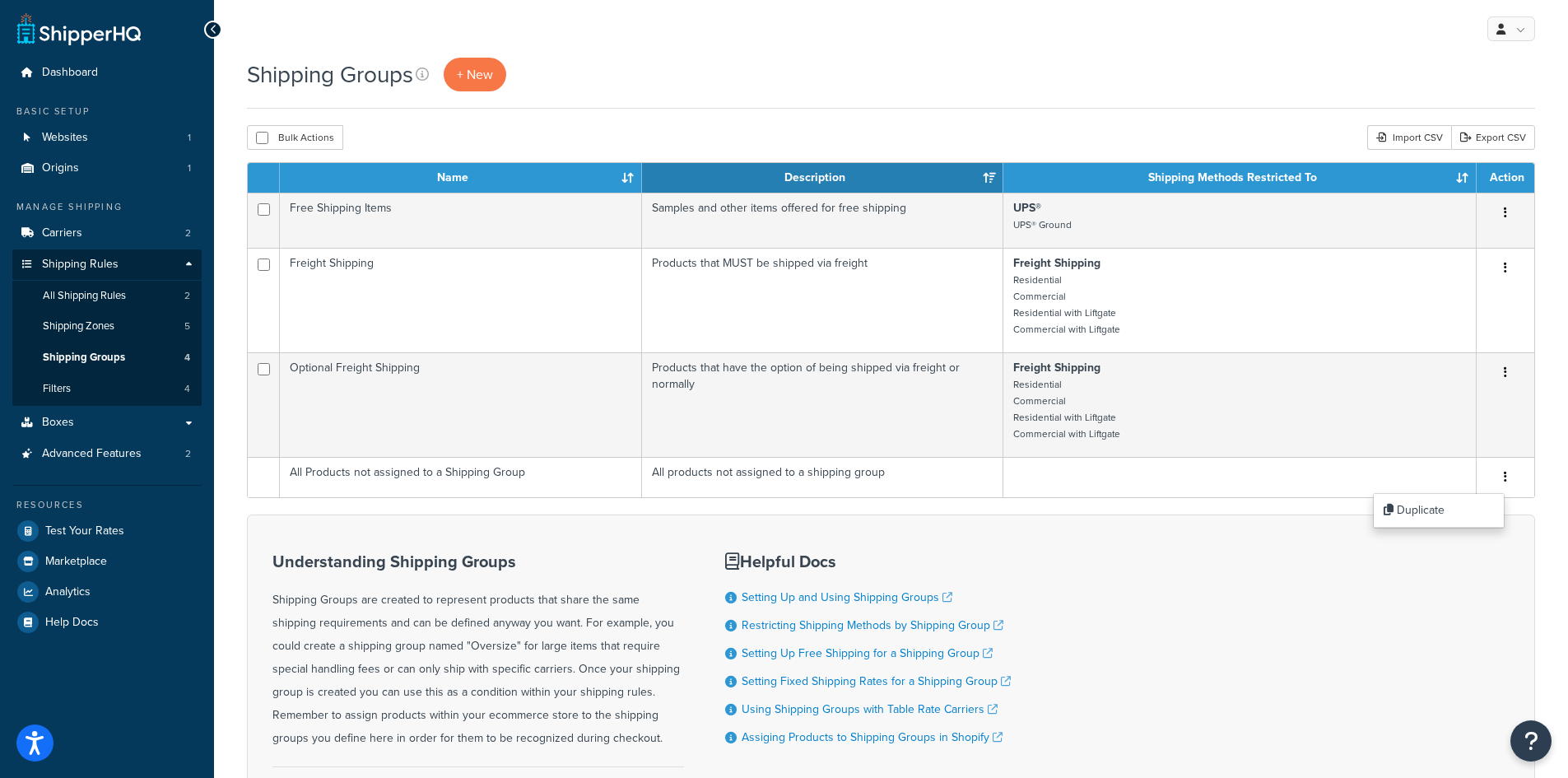
click at [814, 63] on div "Shipping Groups + New" at bounding box center [890, 74] width 1288 height 33
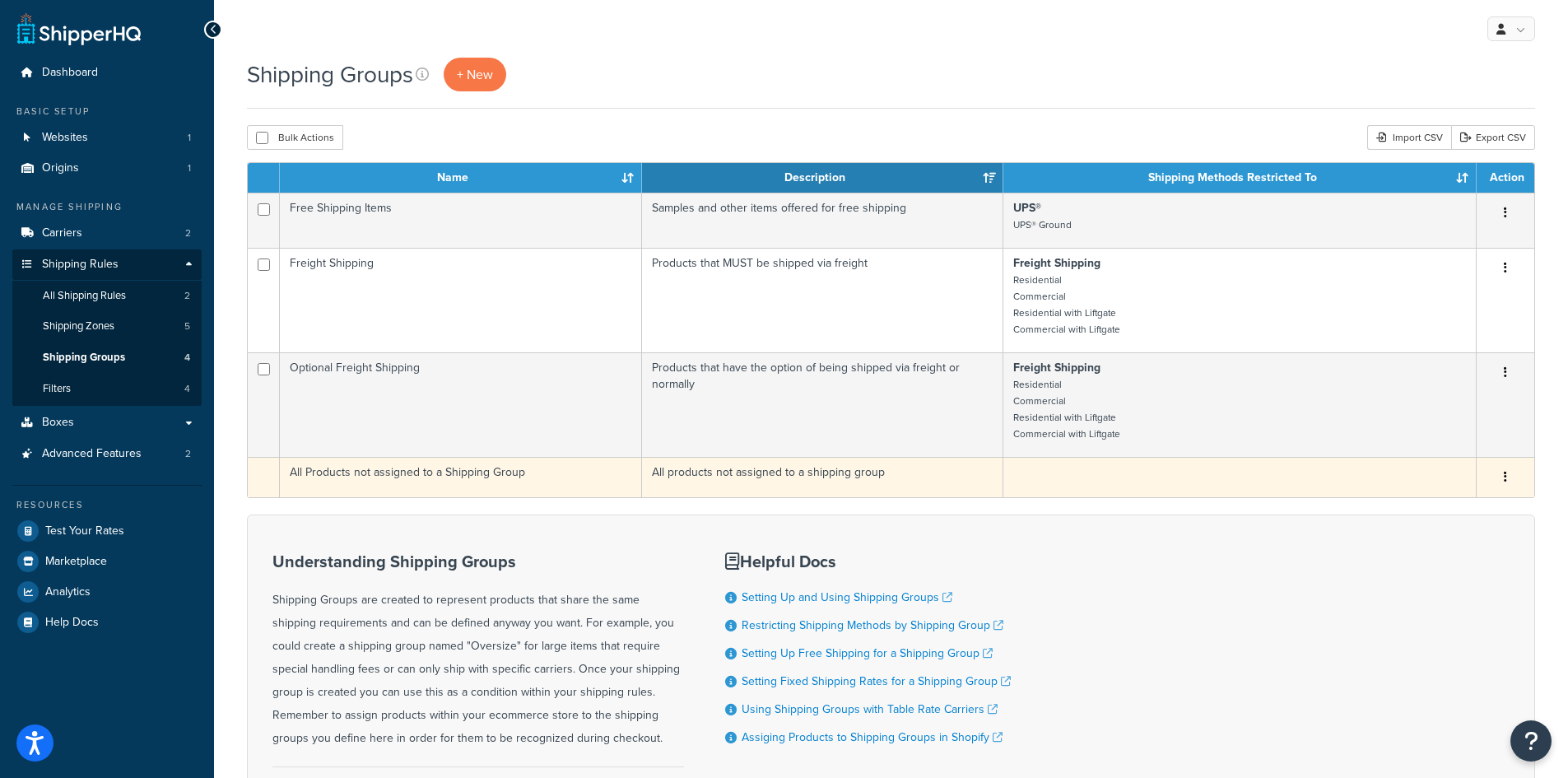
click at [1503, 486] on button "button" at bounding box center [1505, 477] width 23 height 26
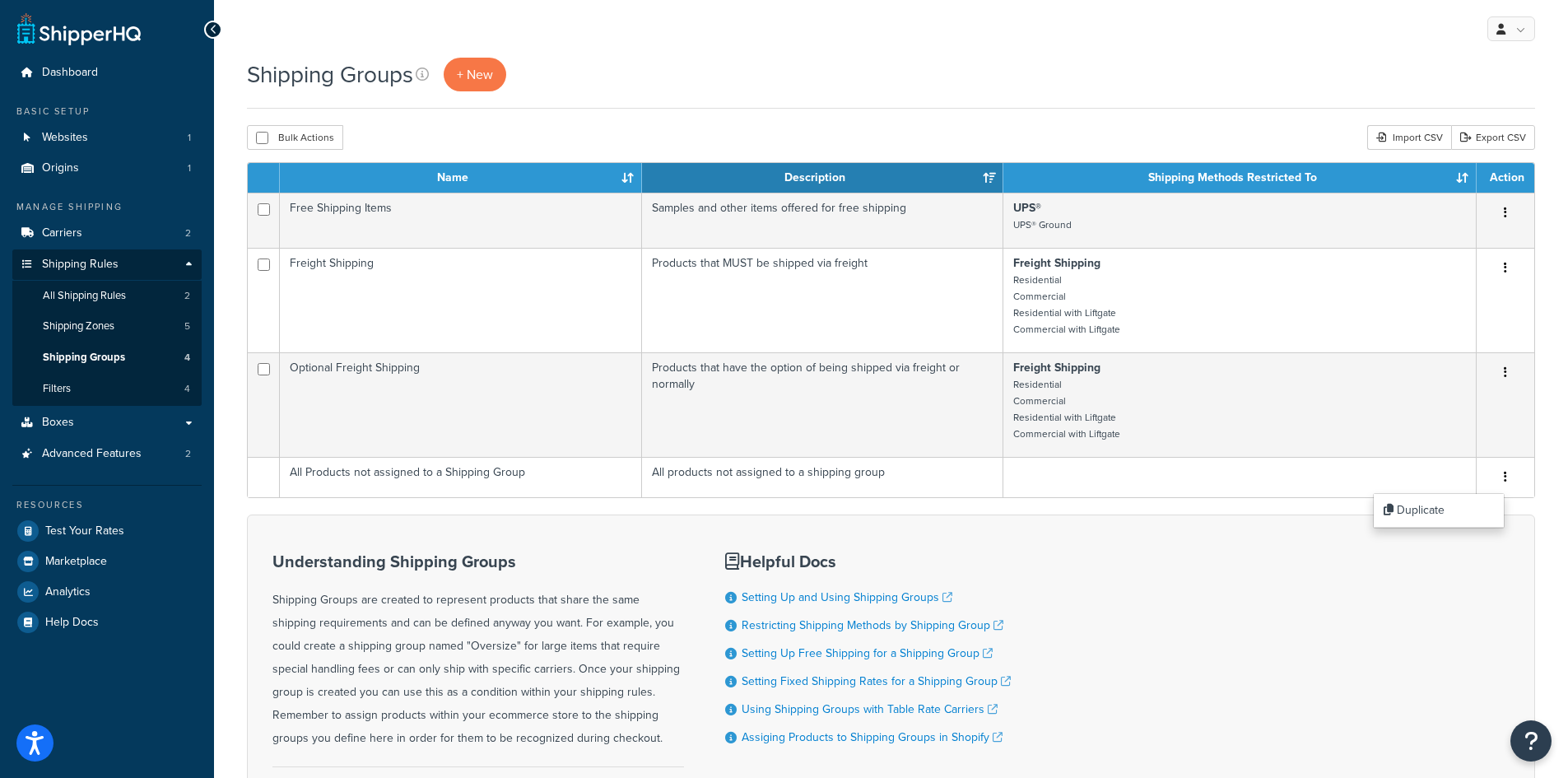
click at [1255, 622] on div "Understanding Shipping Groups Shipping Groups are created to represent products…" at bounding box center [890, 683] width 1288 height 339
click at [462, 78] on span "+ New" at bounding box center [474, 74] width 36 height 19
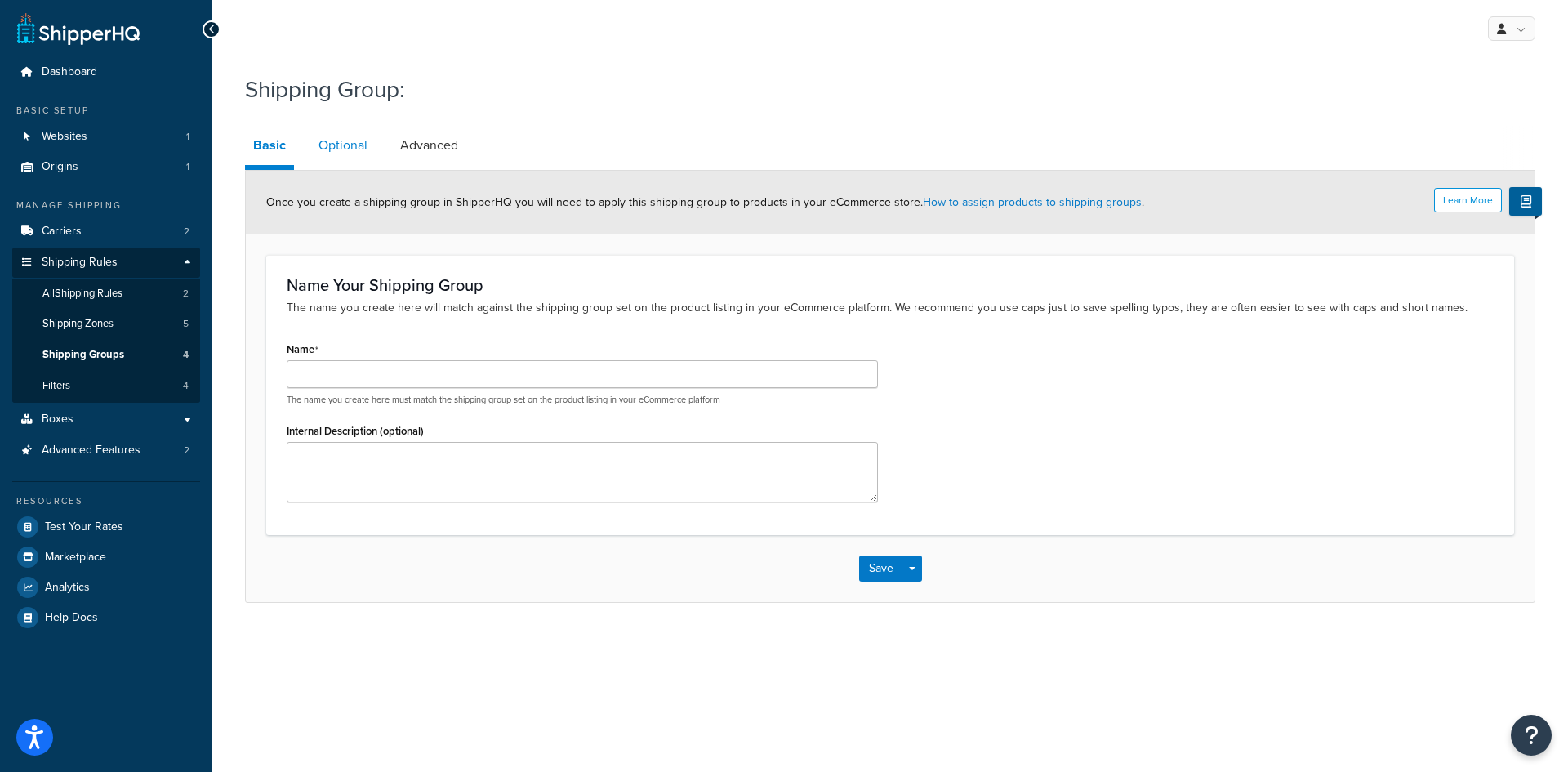
click at [352, 140] on link "Optional" at bounding box center [342, 146] width 65 height 39
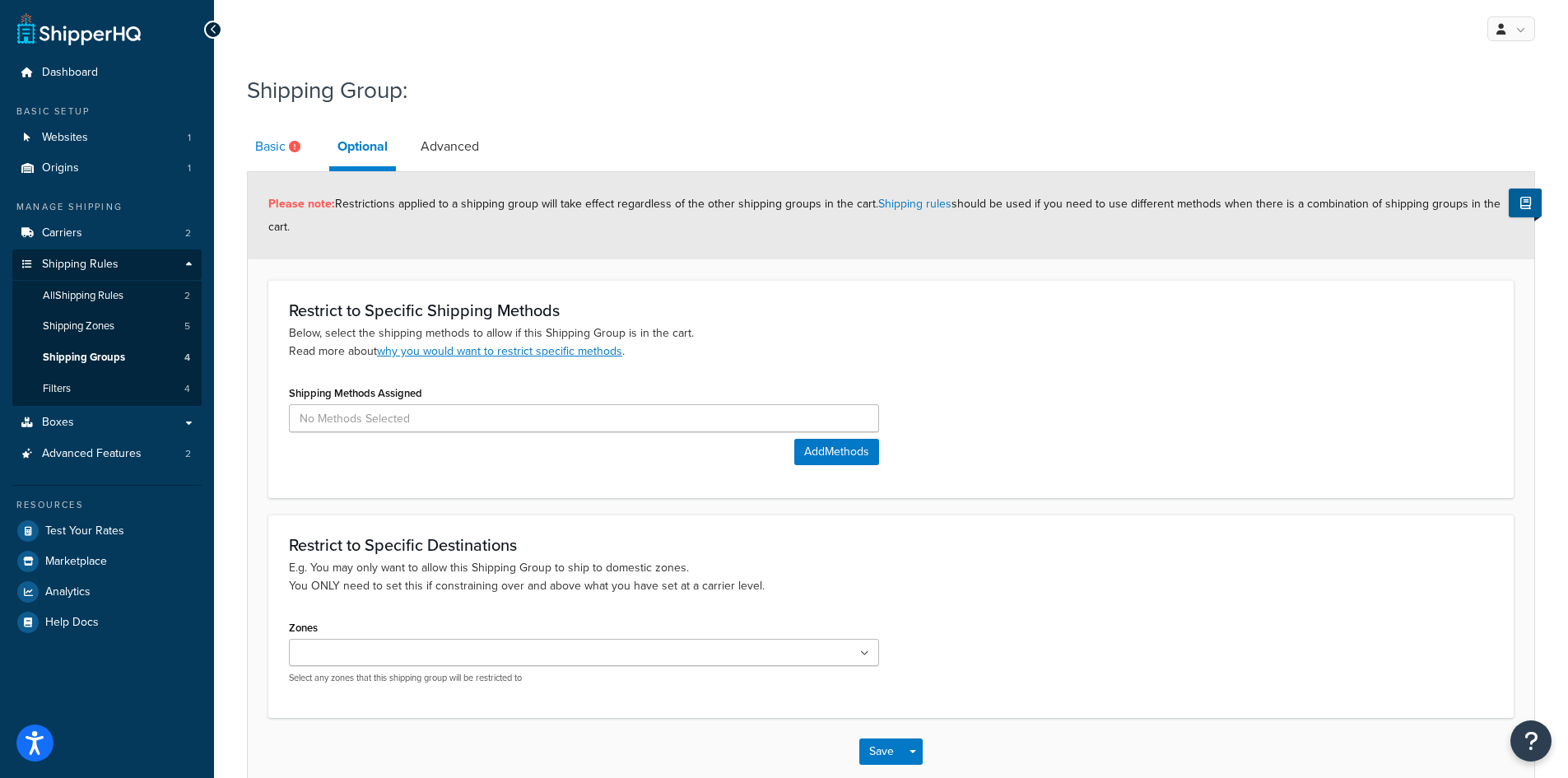
click at [268, 148] on link "Basic" at bounding box center [279, 147] width 66 height 40
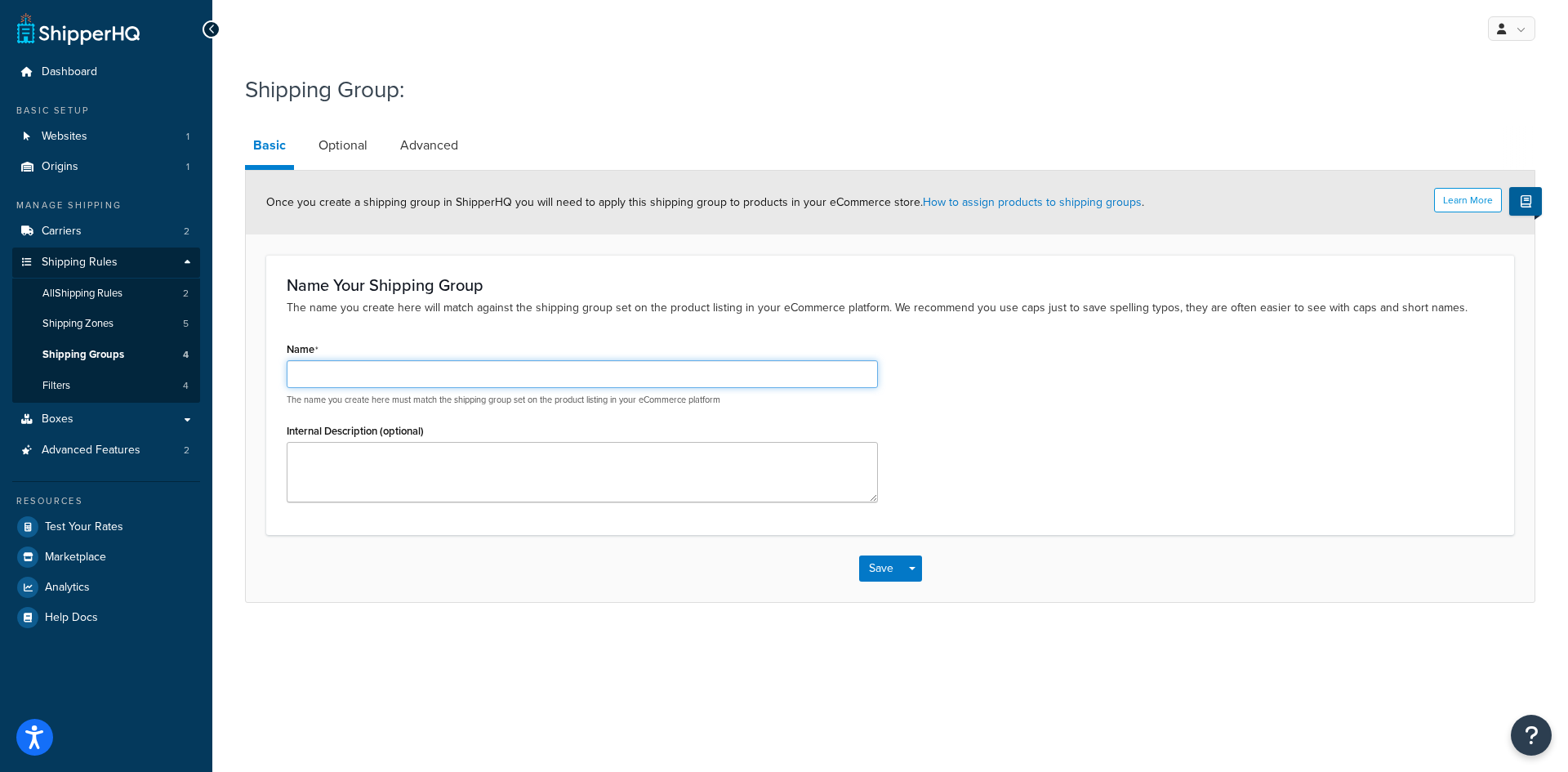
click at [484, 383] on input "Name" at bounding box center [583, 373] width 591 height 28
type input "[PERSON_NAME]'s Test"
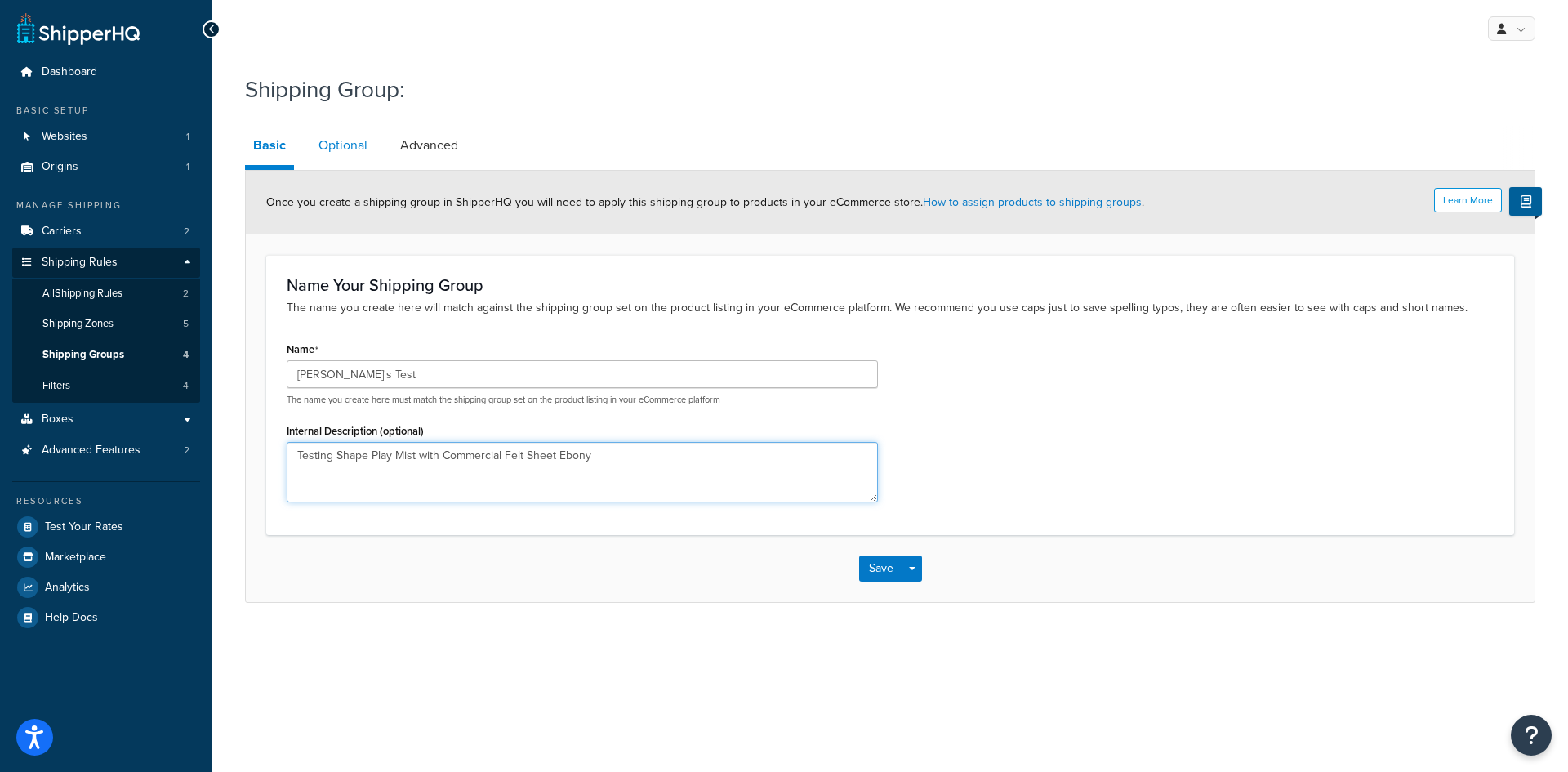
type textarea "Testing Shape Play Mist with Commercial Felt Sheet Ebony"
click at [353, 144] on link "Optional" at bounding box center [342, 146] width 65 height 39
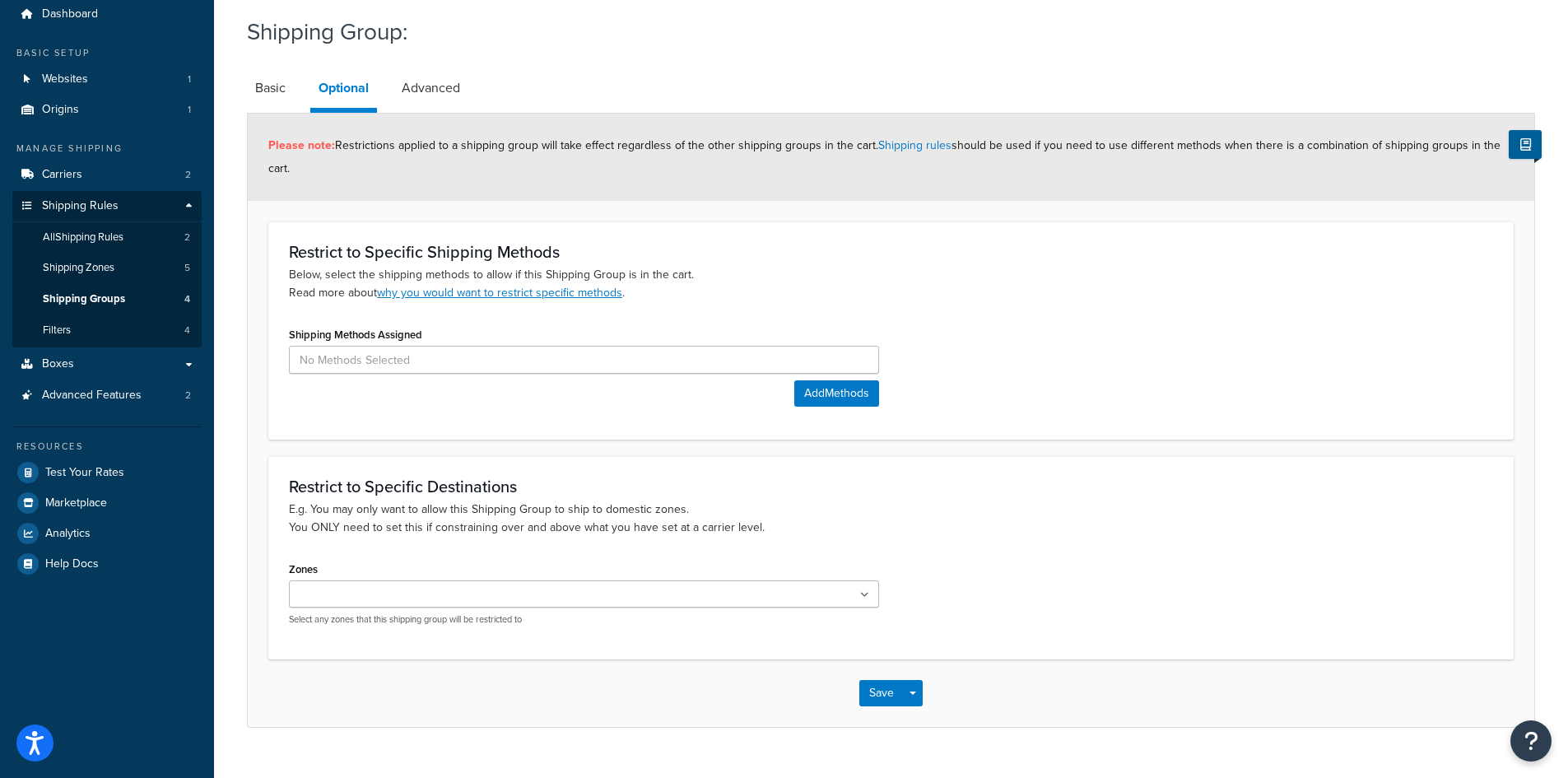
scroll to position [82, 0]
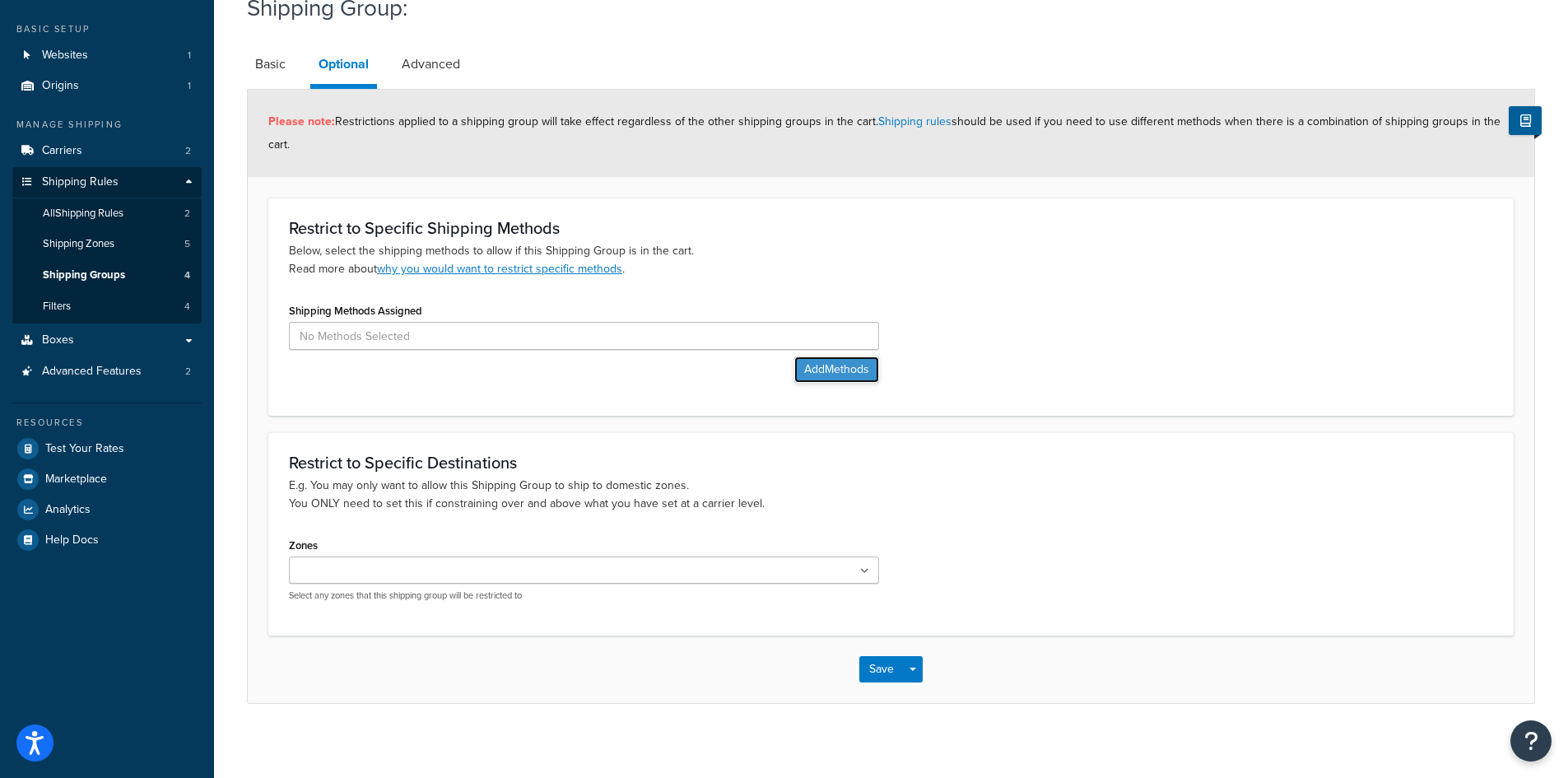
click at [850, 366] on button "Add Methods" at bounding box center [836, 369] width 85 height 26
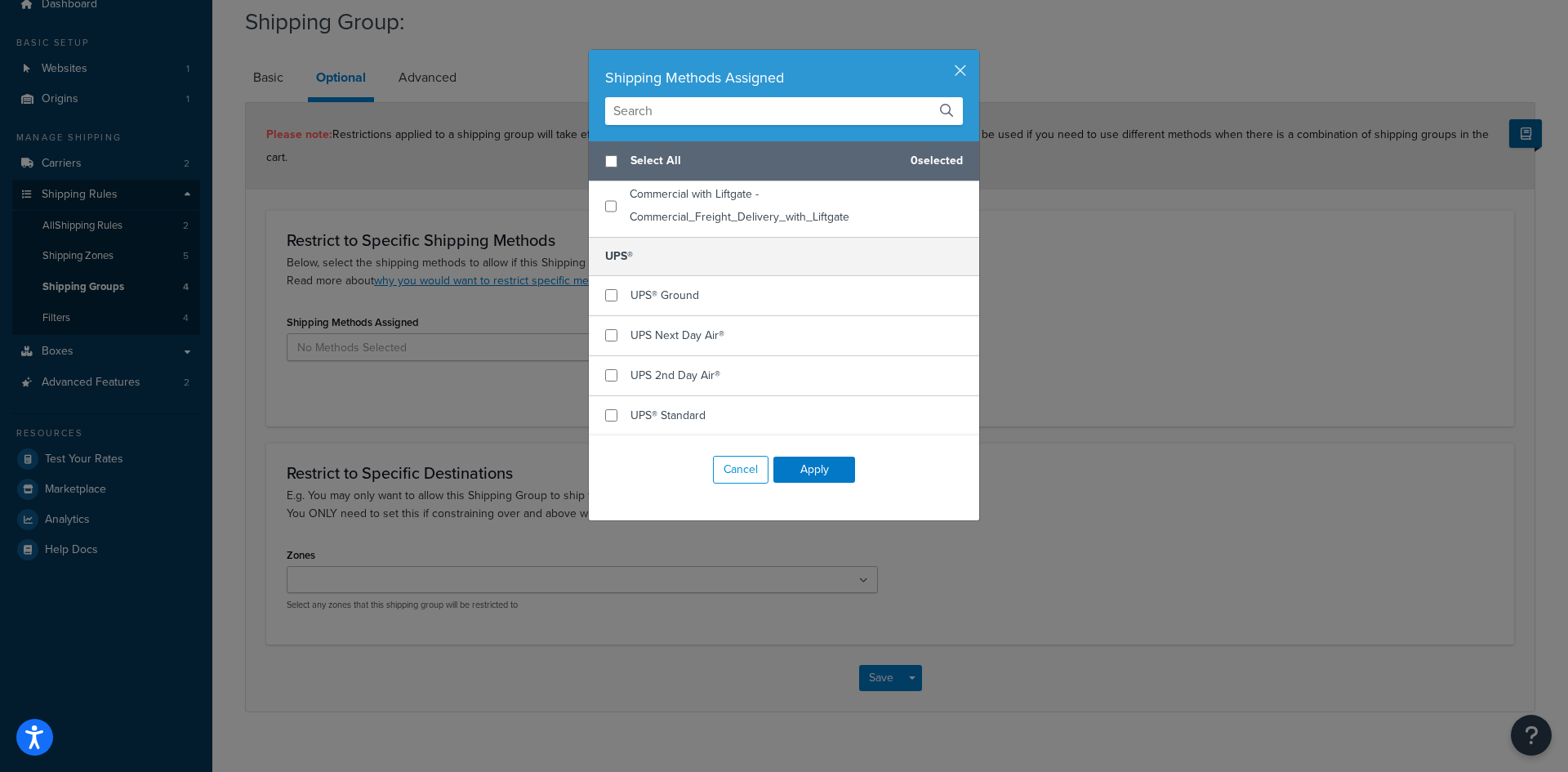
scroll to position [245, 0]
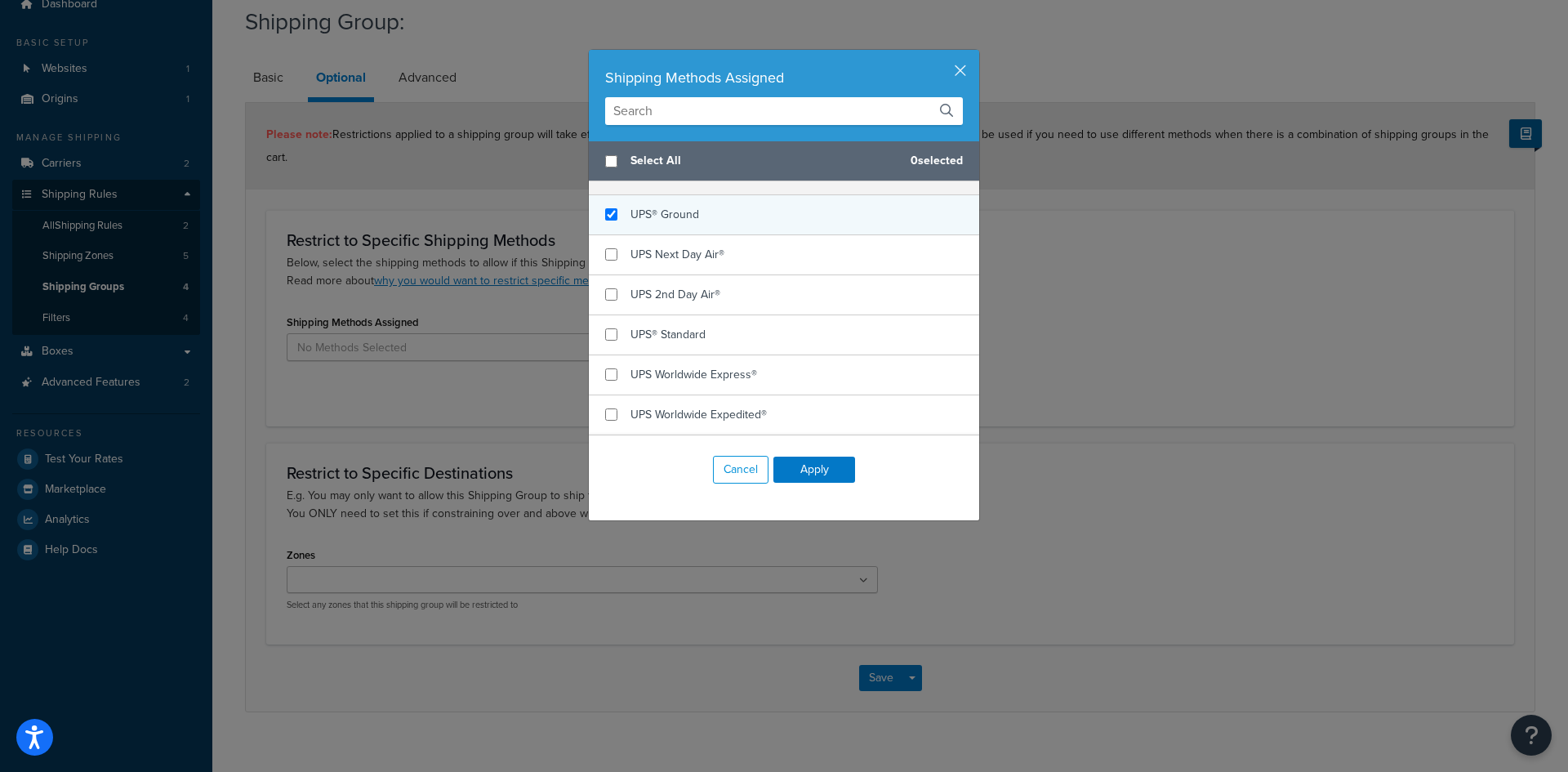
checkbox input "true"
click at [675, 218] on span "UPS® Ground" at bounding box center [665, 214] width 69 height 17
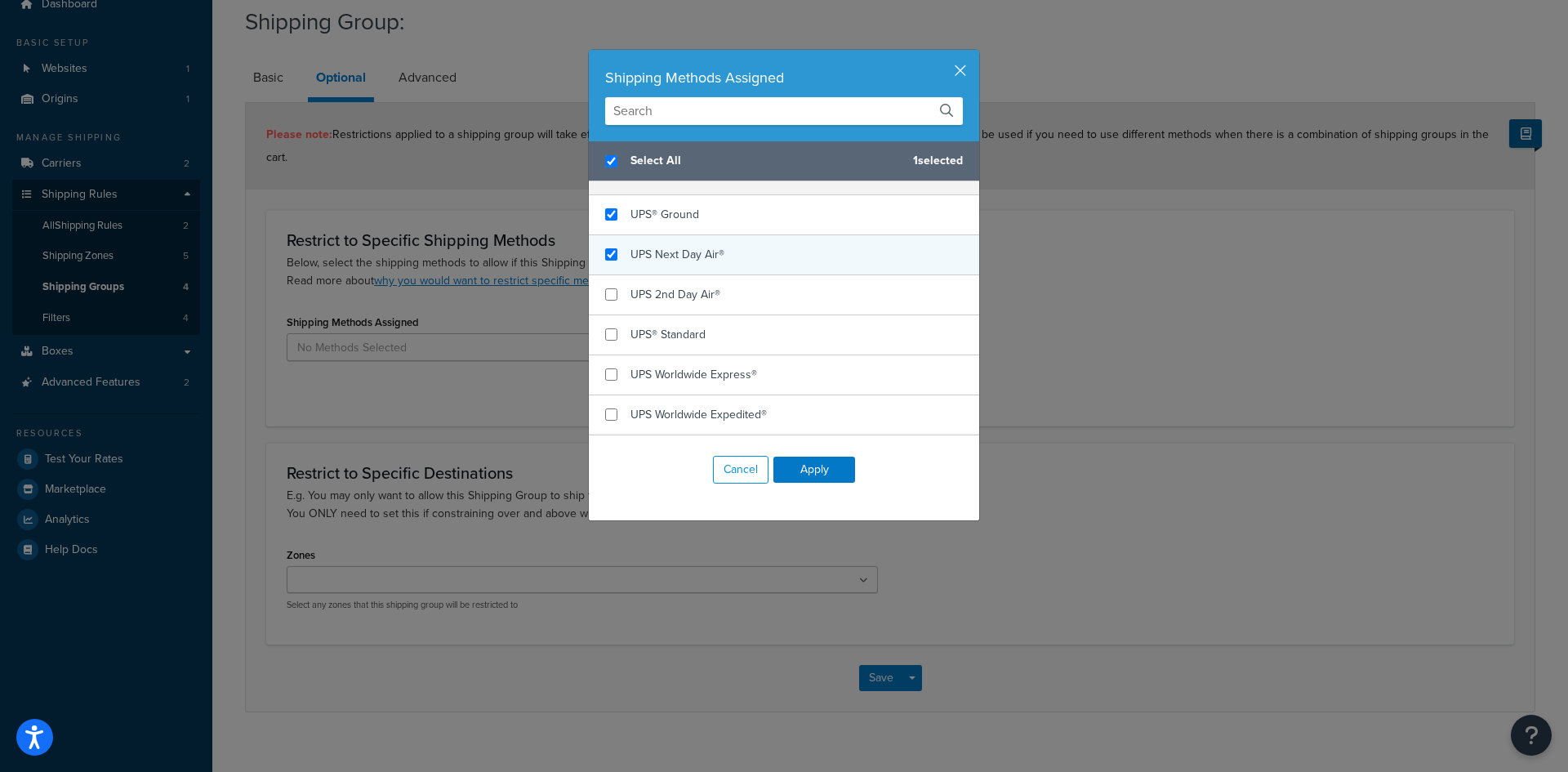
checkbox input "true"
click at [682, 254] on span "UPS Next Day Air®" at bounding box center [677, 254] width 94 height 17
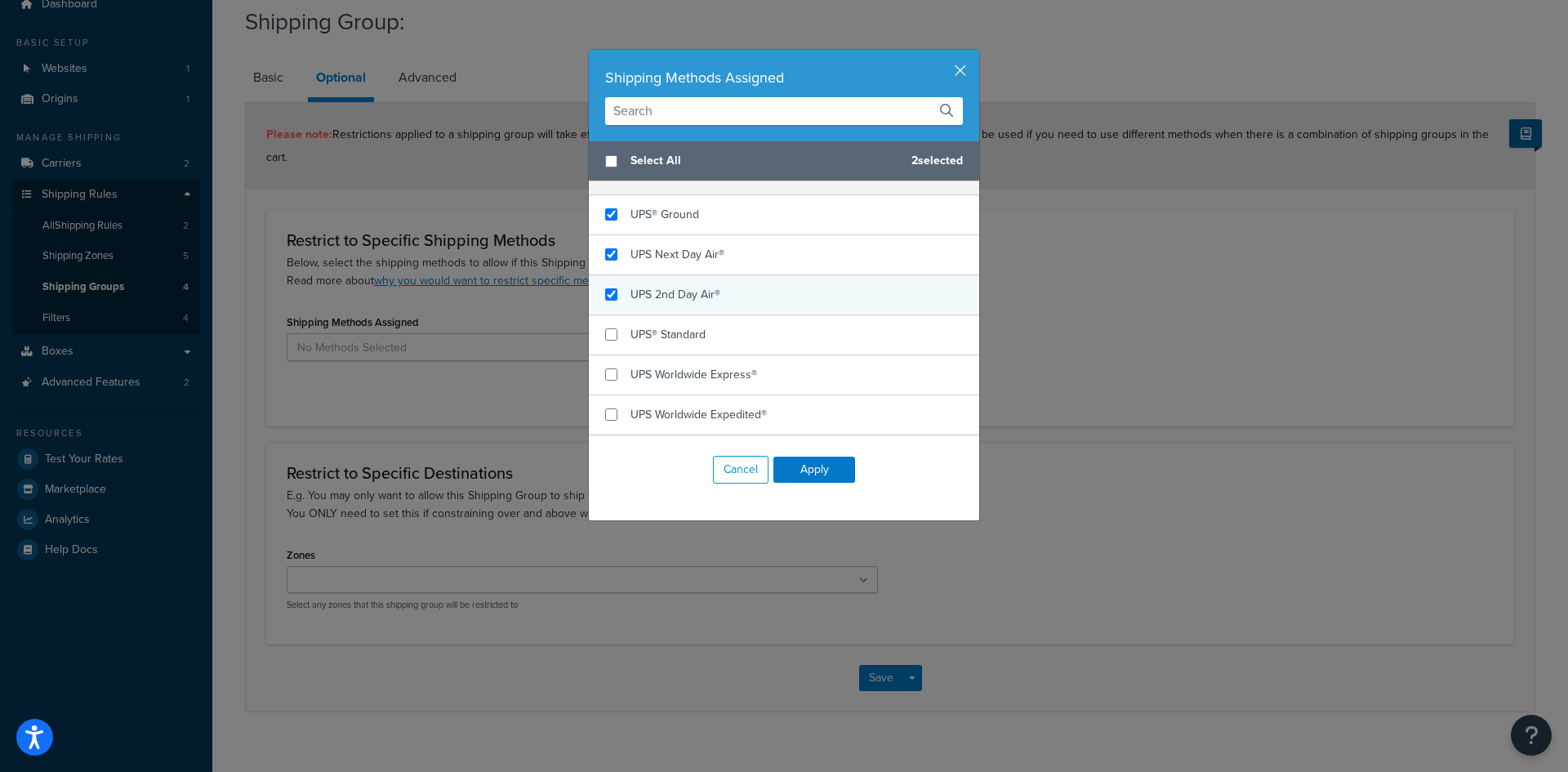
checkbox input "false"
checkbox input "true"
click at [676, 283] on div "UPS 2nd Day Air®" at bounding box center [675, 295] width 90 height 23
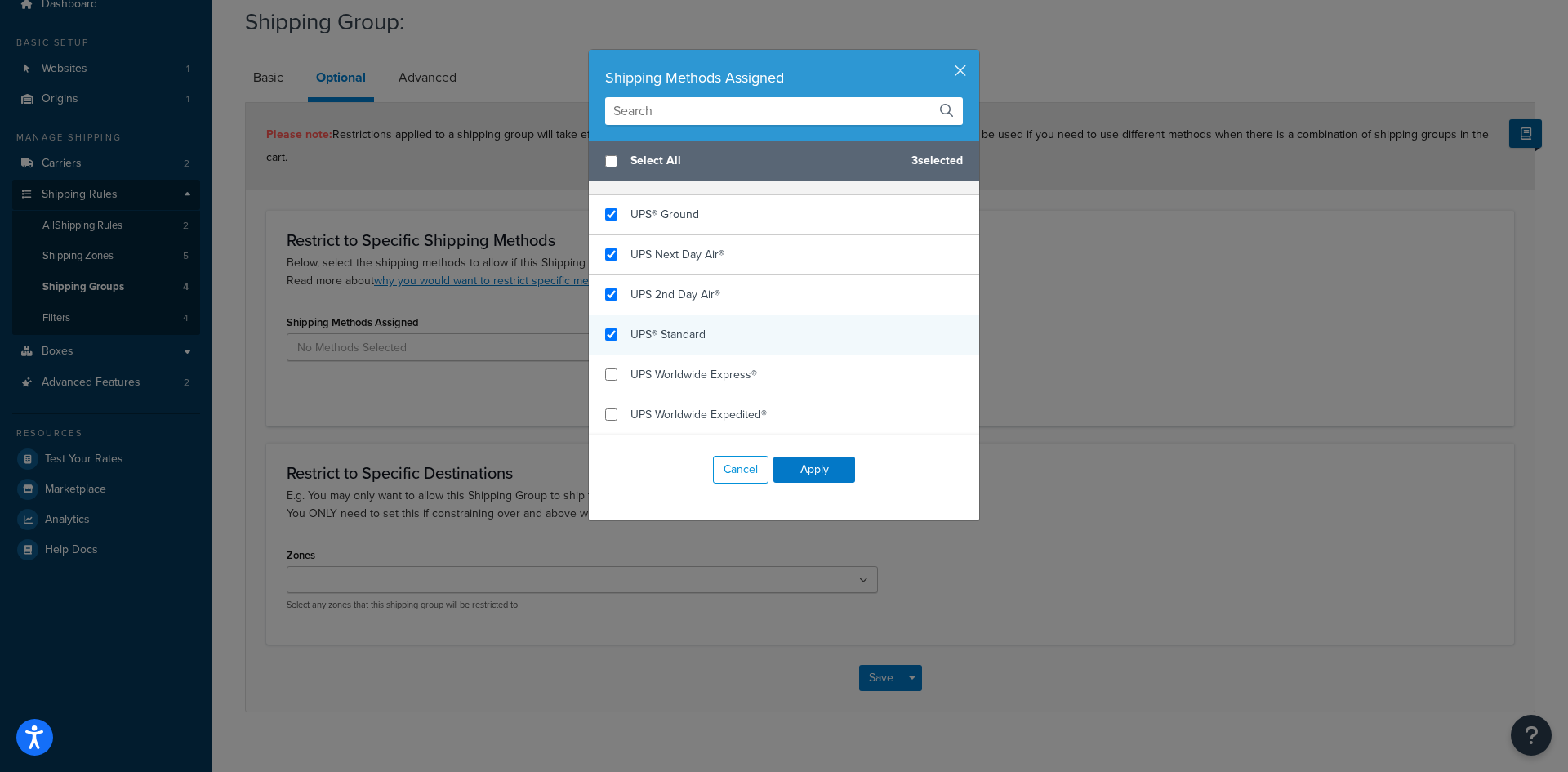
checkbox input "true"
click at [674, 335] on span "UPS® Standard" at bounding box center [668, 334] width 75 height 17
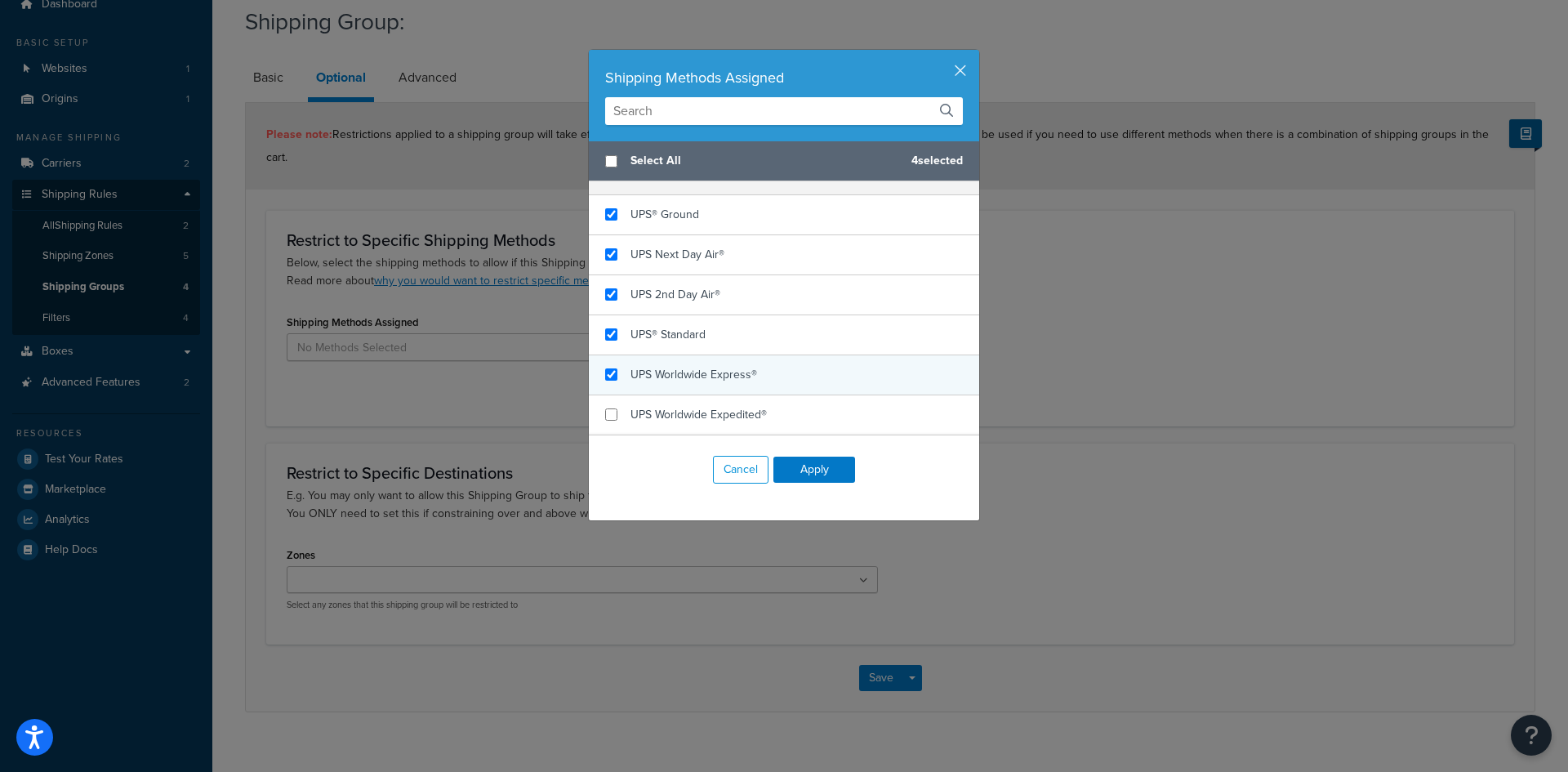
checkbox input "true"
click at [678, 366] on span "UPS Worldwide Express®" at bounding box center [694, 374] width 127 height 17
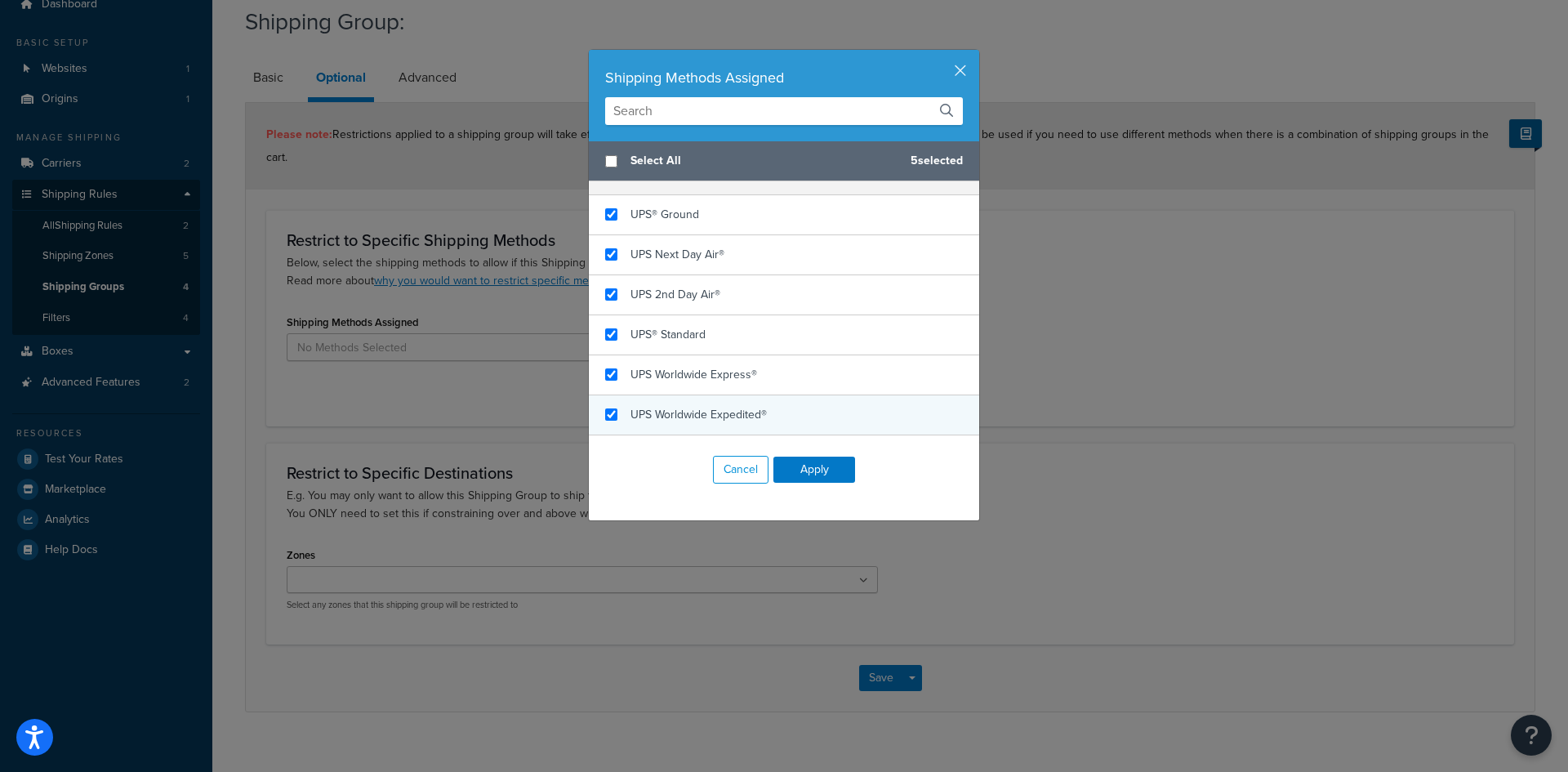
checkbox input "true"
click at [683, 410] on span "UPS Worldwide Expedited®" at bounding box center [699, 414] width 137 height 17
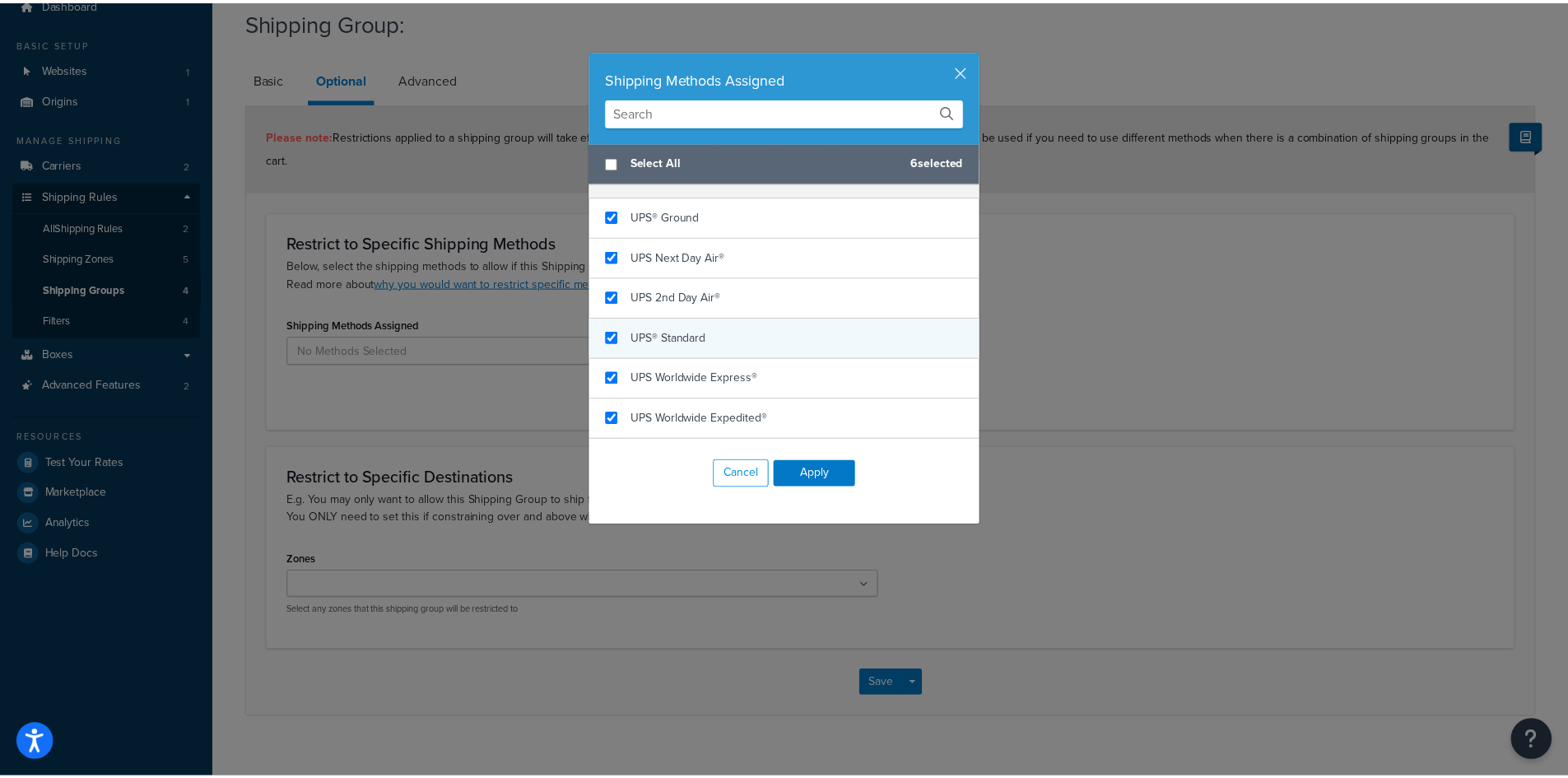
scroll to position [286, 0]
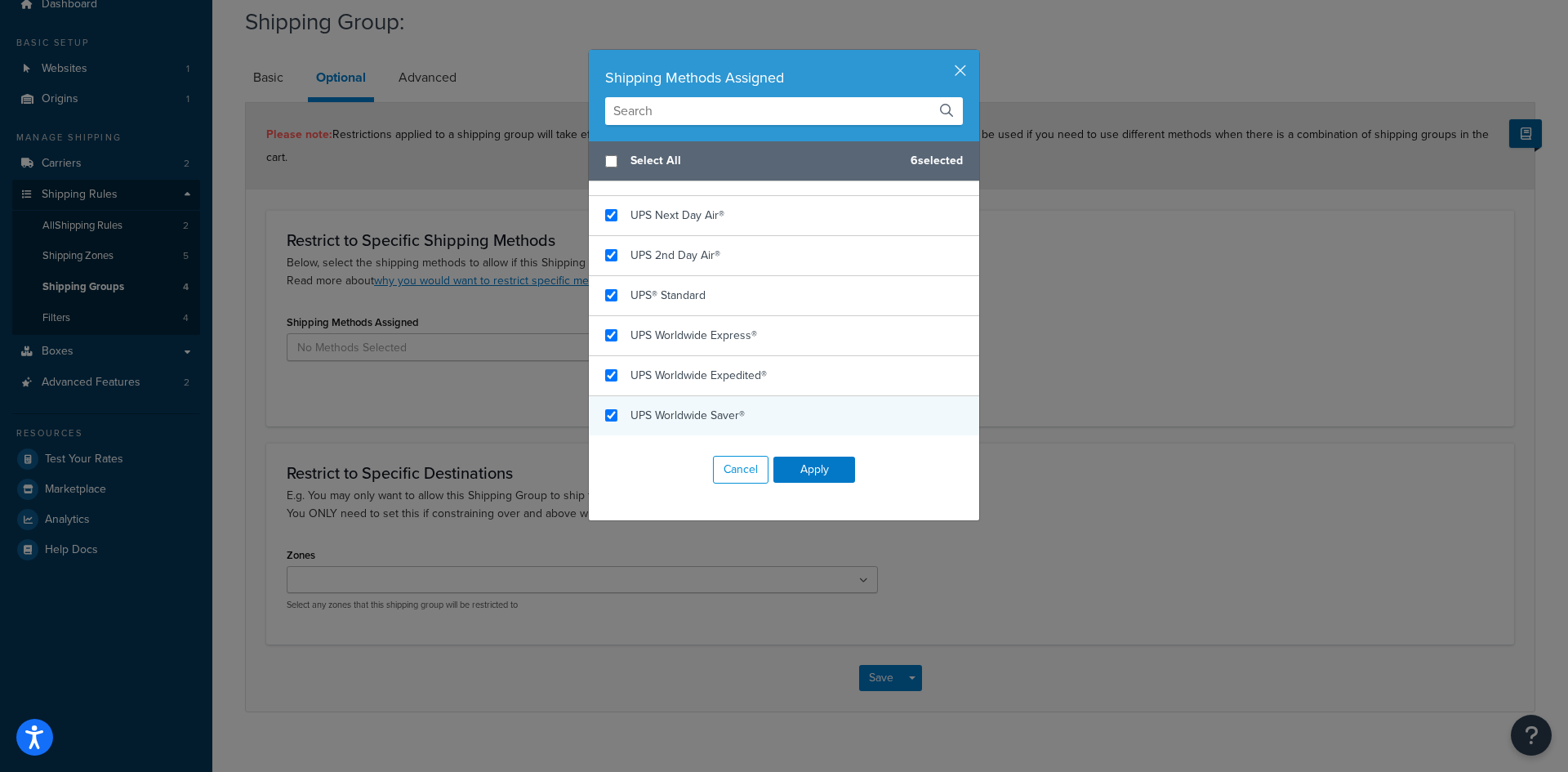
checkbox input "true"
click at [728, 413] on span "UPS Worldwide Saver®" at bounding box center [688, 415] width 114 height 17
click at [820, 472] on button "Apply" at bounding box center [814, 469] width 81 height 26
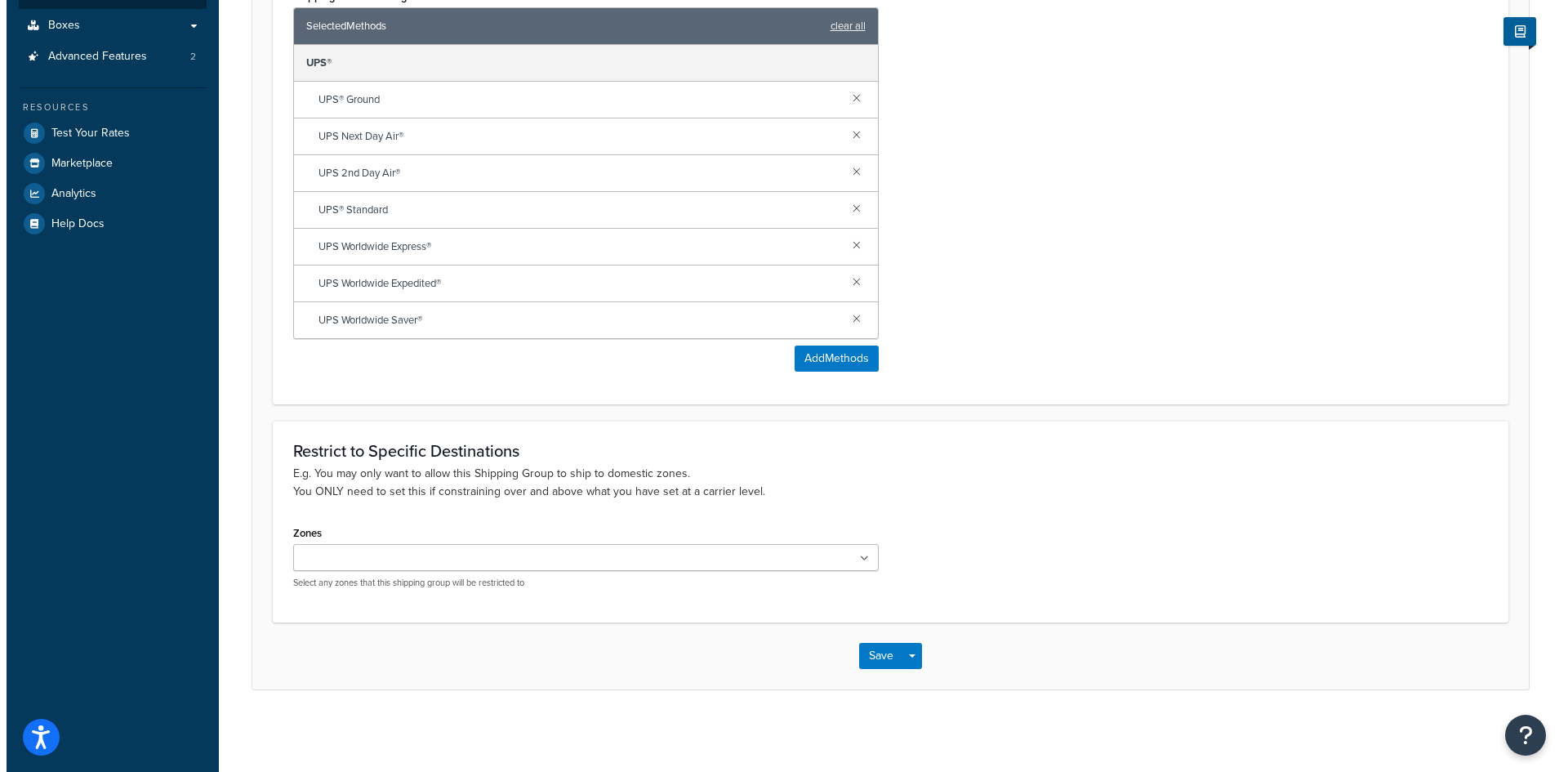
scroll to position [0, 0]
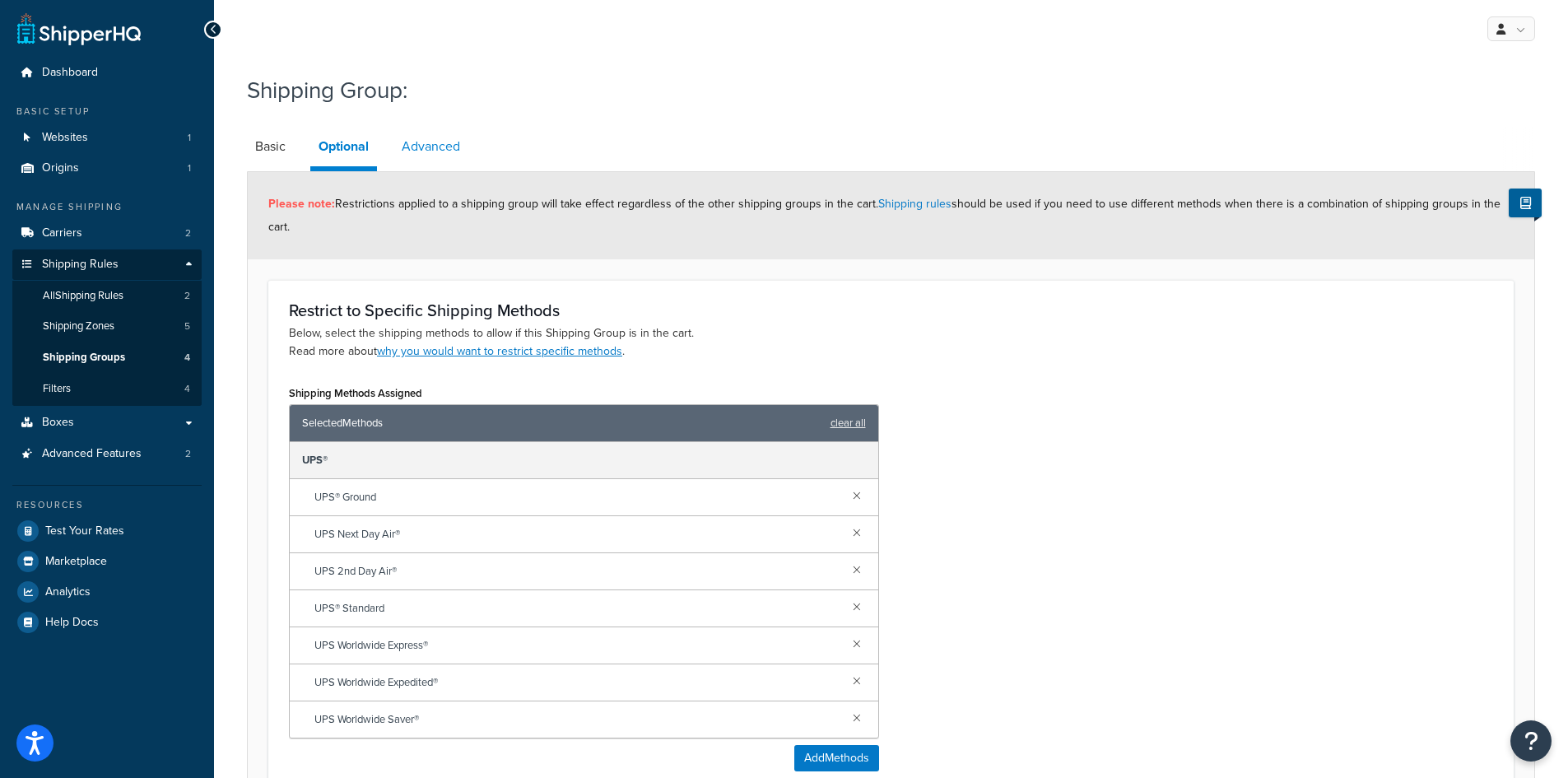
click at [428, 148] on link "Advanced" at bounding box center [430, 147] width 75 height 40
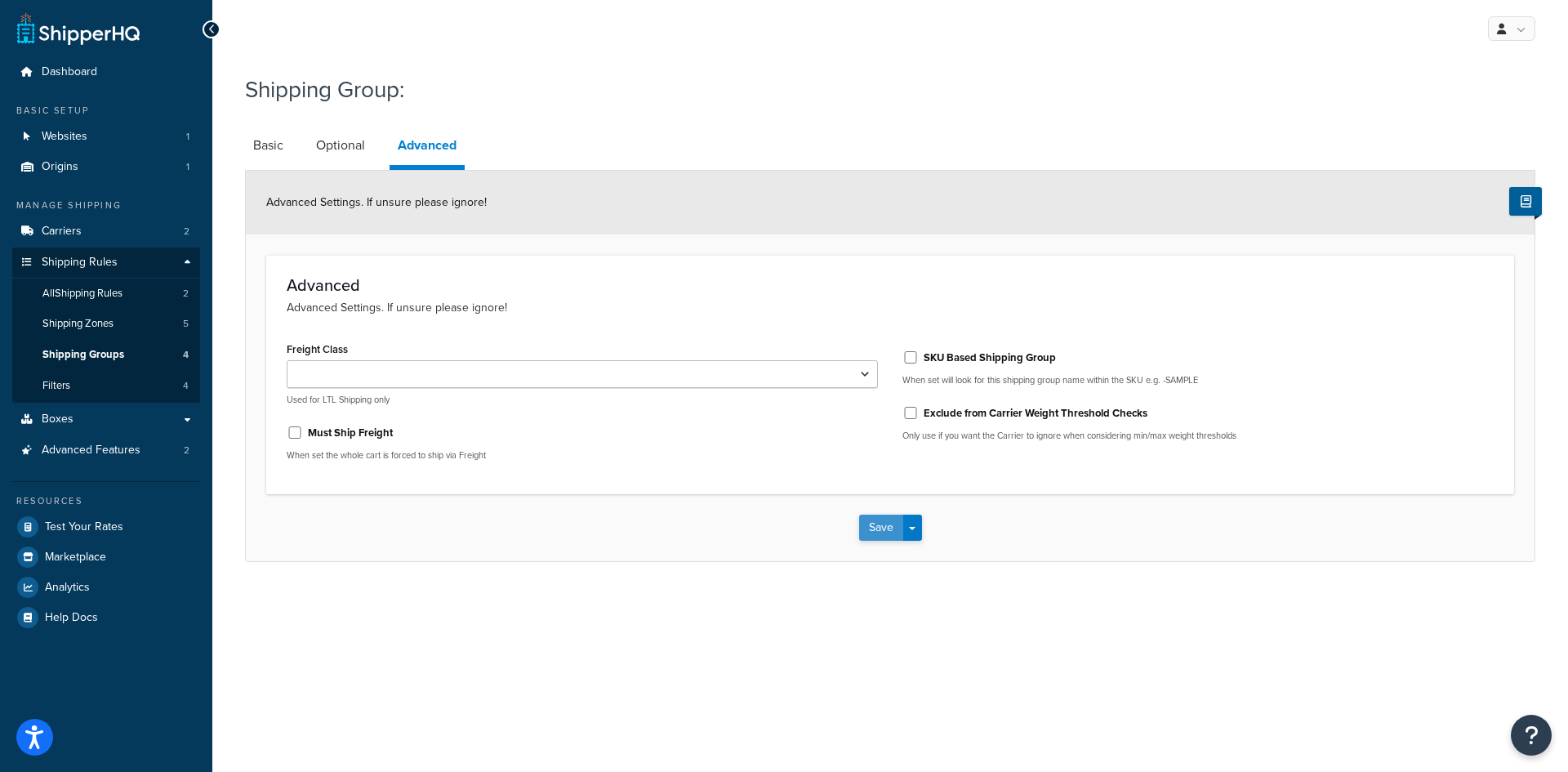
click at [866, 522] on button "Save" at bounding box center [881, 527] width 44 height 26
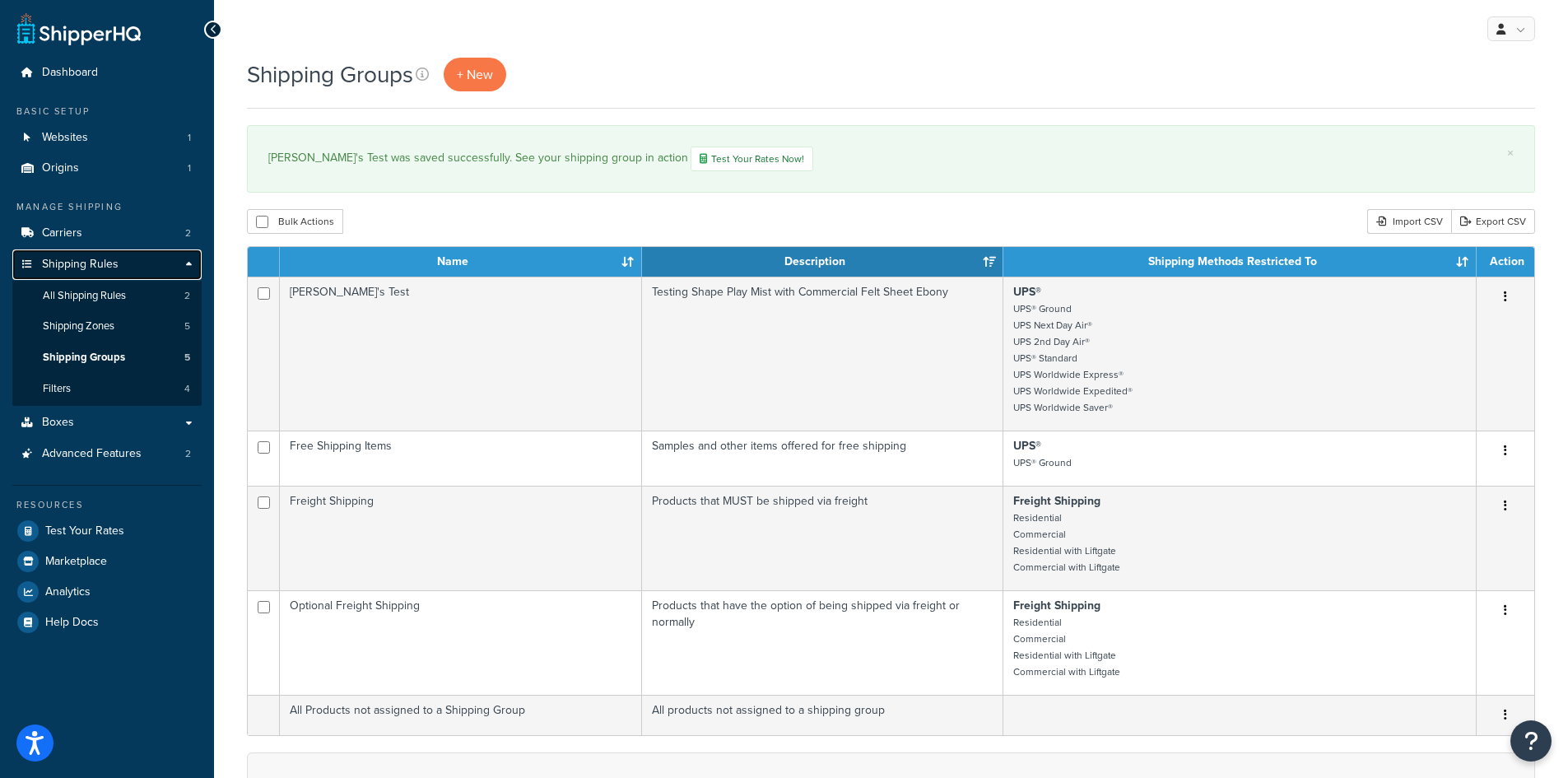
click at [95, 264] on span "Shipping Rules" at bounding box center [80, 265] width 77 height 14
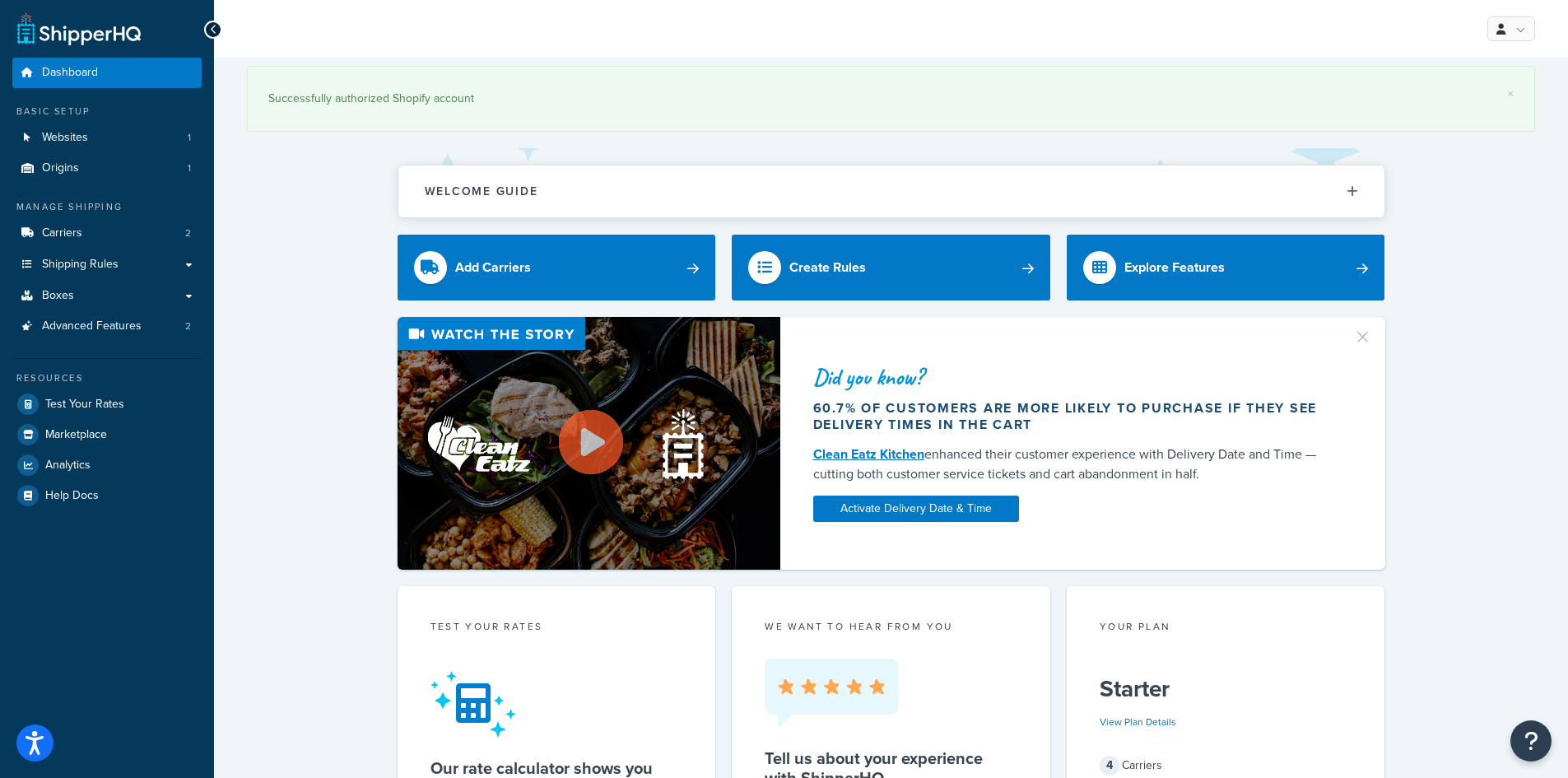
drag, startPoint x: 182, startPoint y: 105, endPoint x: 415, endPoint y: 42, distance: 241.4
click at [415, 42] on div "My Profile Billing Global Settings Contact Us Logout" at bounding box center [891, 29] width 1354 height 58
click at [83, 227] on link "Carriers 2" at bounding box center [107, 233] width 189 height 31
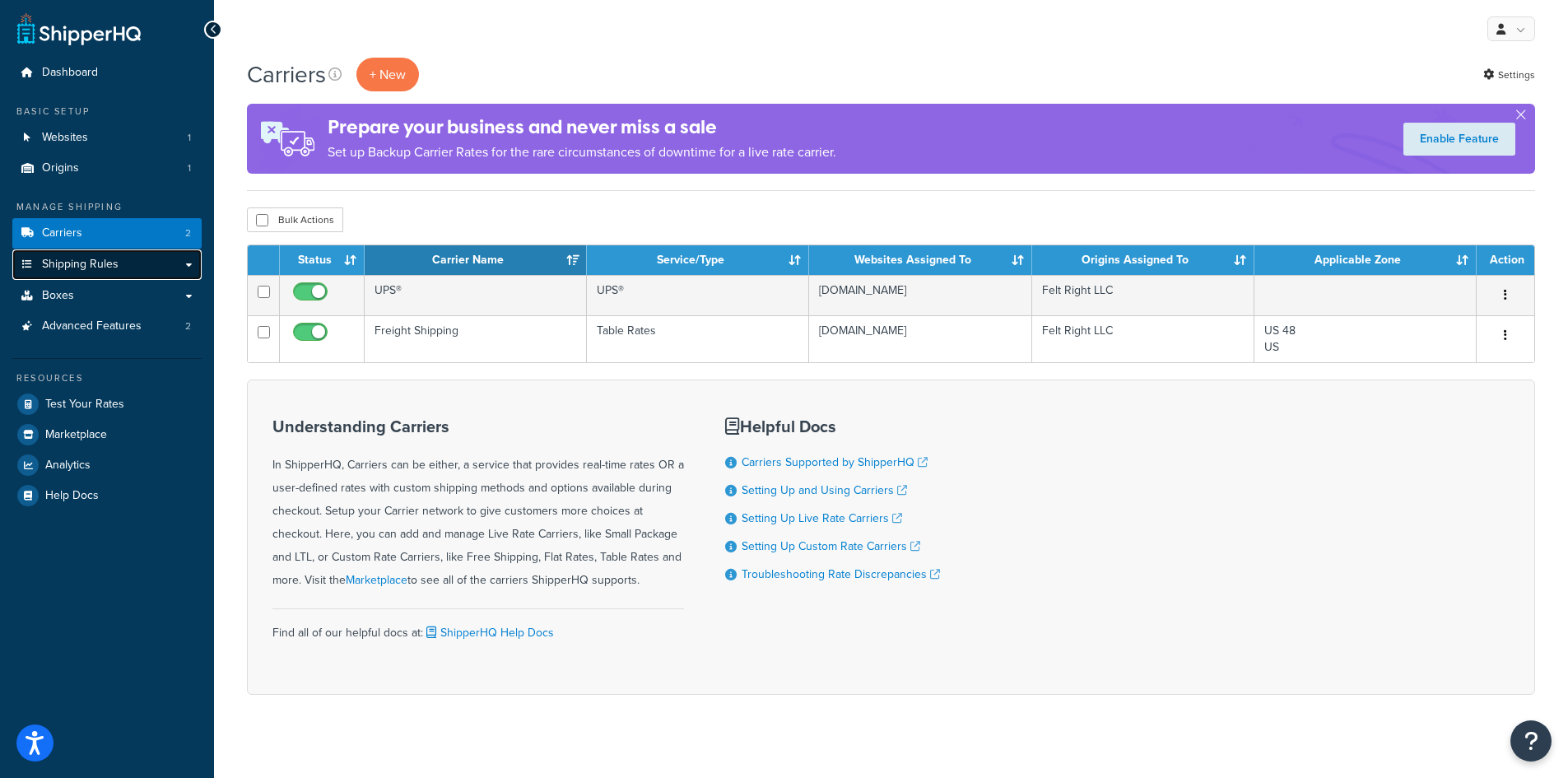
click at [72, 267] on span "Shipping Rules" at bounding box center [80, 265] width 77 height 14
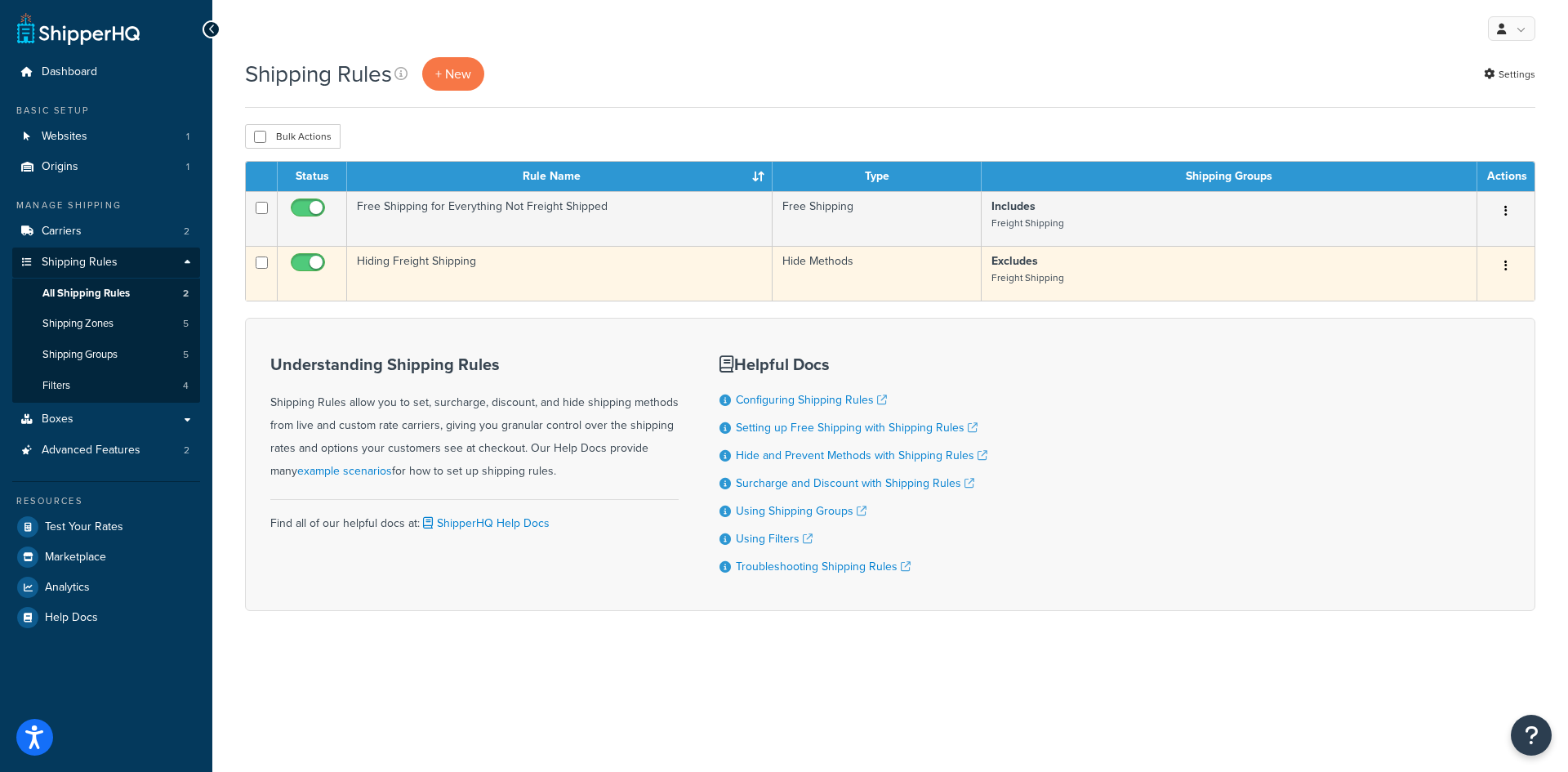
click at [1511, 265] on button "button" at bounding box center [1506, 265] width 23 height 26
click at [1469, 301] on link "Edit" at bounding box center [1452, 297] width 129 height 33
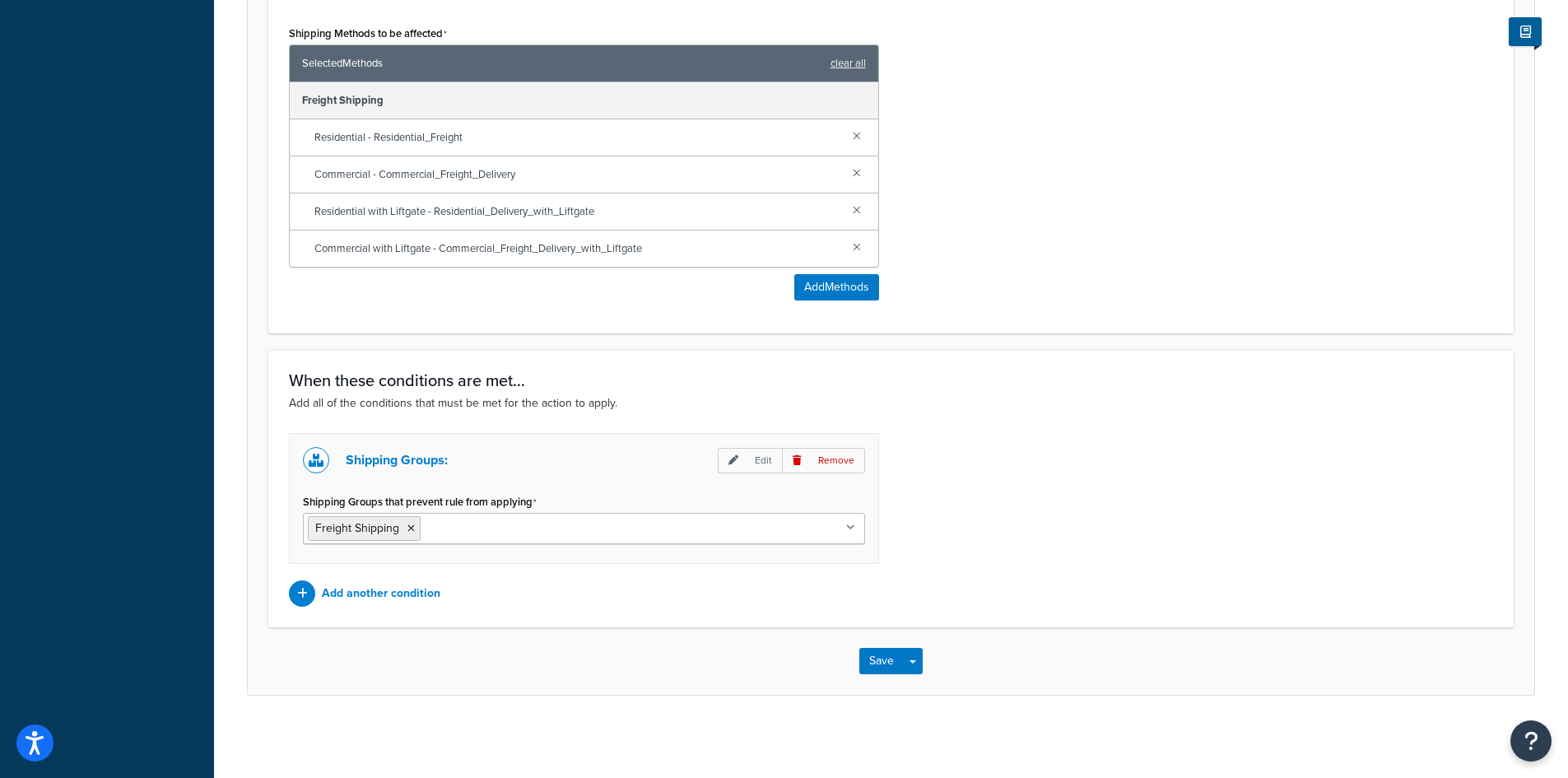
scroll to position [739, 0]
click at [850, 527] on icon at bounding box center [851, 528] width 9 height 10
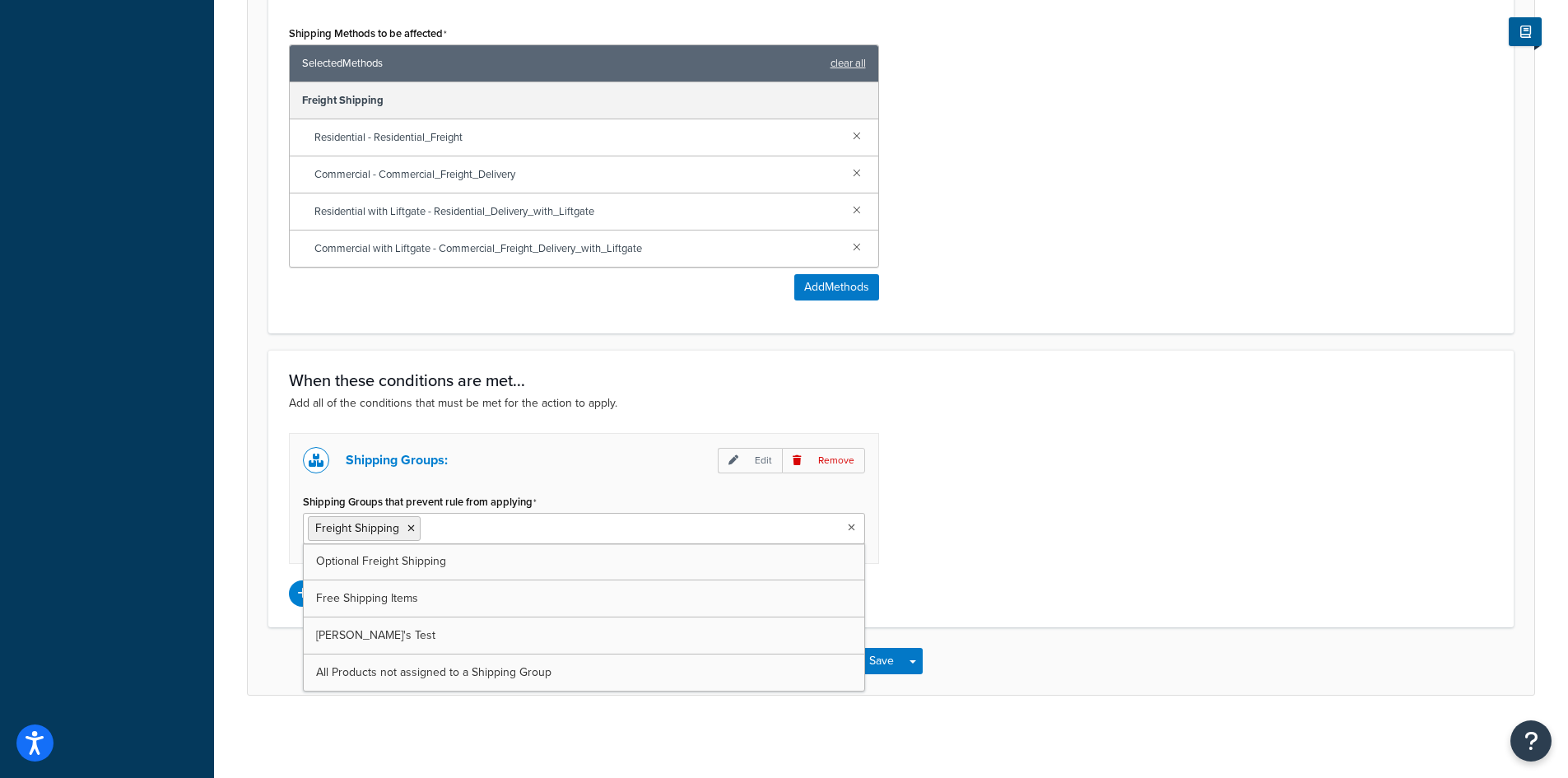
click at [850, 527] on icon at bounding box center [852, 528] width 7 height 10
click at [356, 596] on p "Add another condition" at bounding box center [381, 593] width 119 height 23
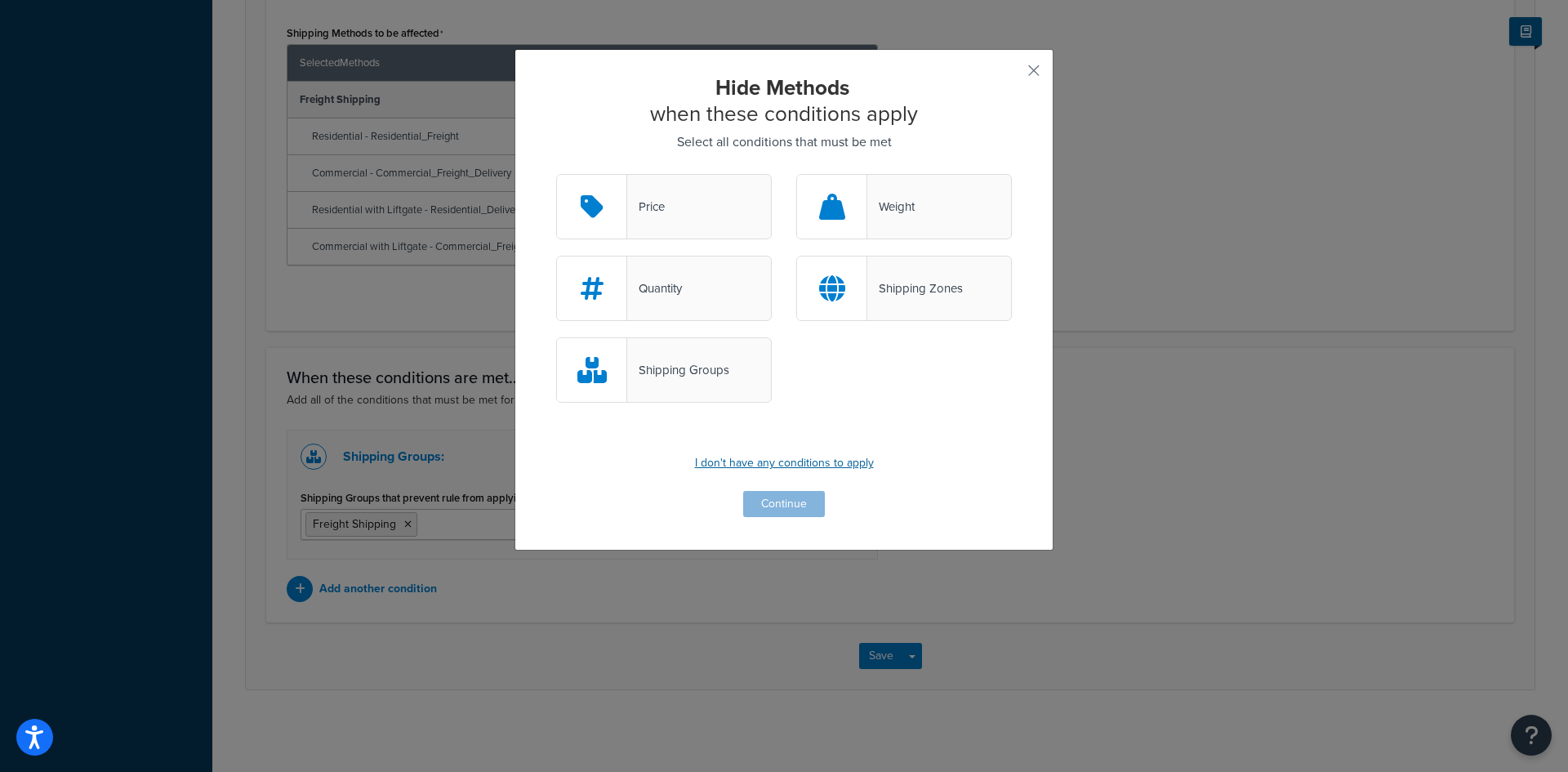
click at [802, 465] on p "I don't have any conditions to apply" at bounding box center [784, 464] width 456 height 23
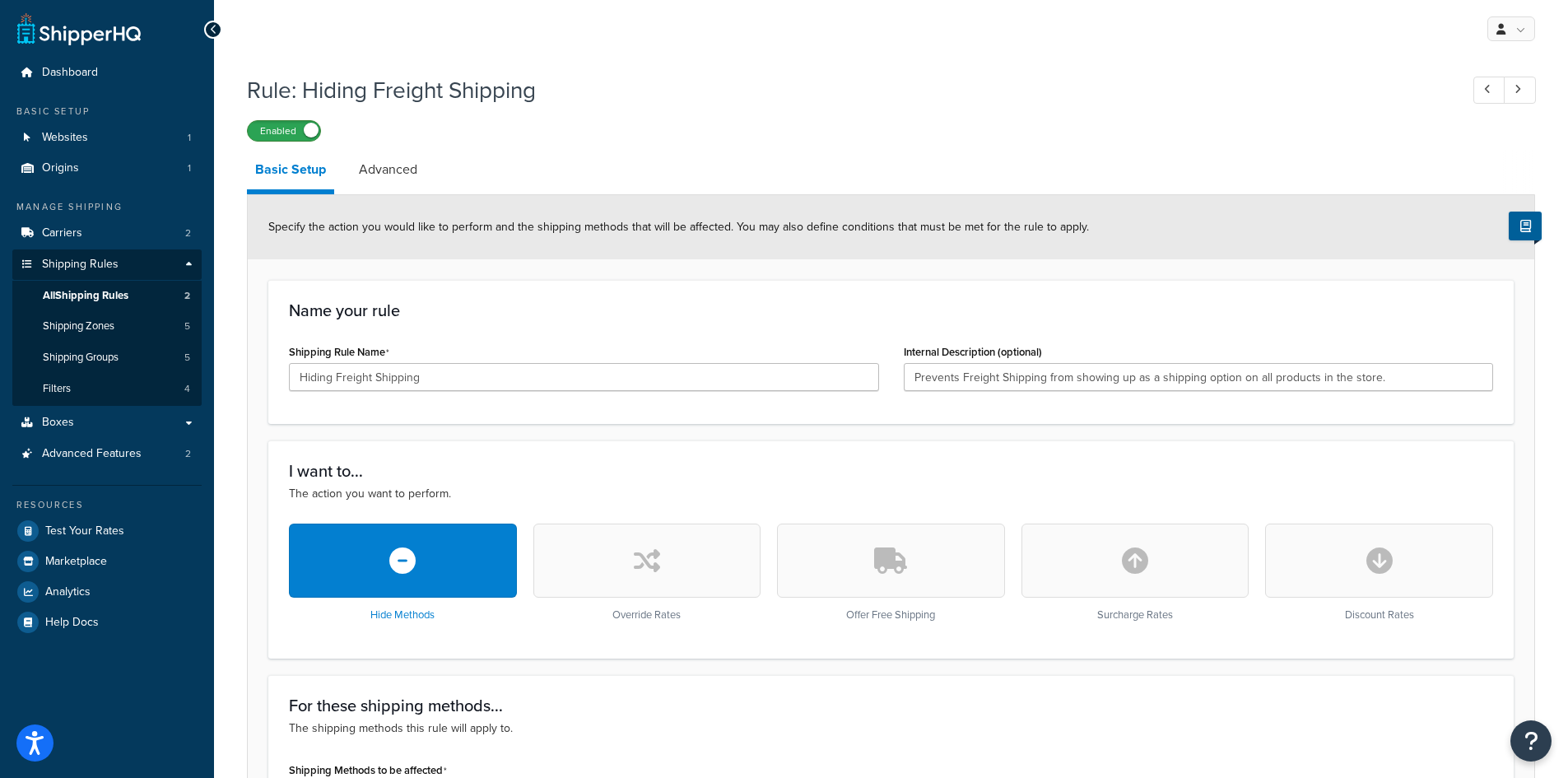
click at [295, 130] on label "Enabled" at bounding box center [284, 131] width 72 height 20
click at [212, 32] on icon at bounding box center [213, 30] width 7 height 12
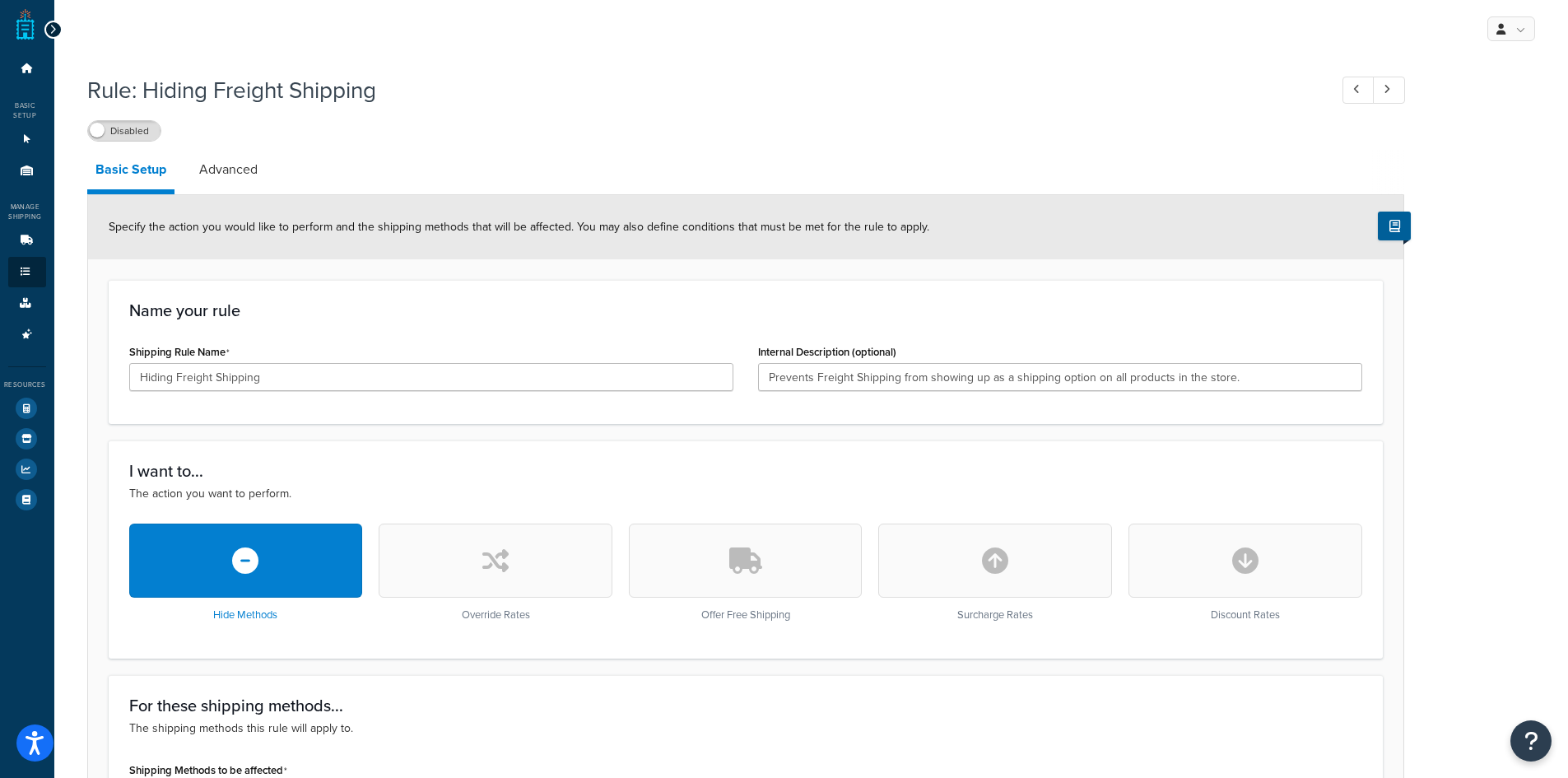
click at [50, 28] on icon at bounding box center [53, 30] width 7 height 12
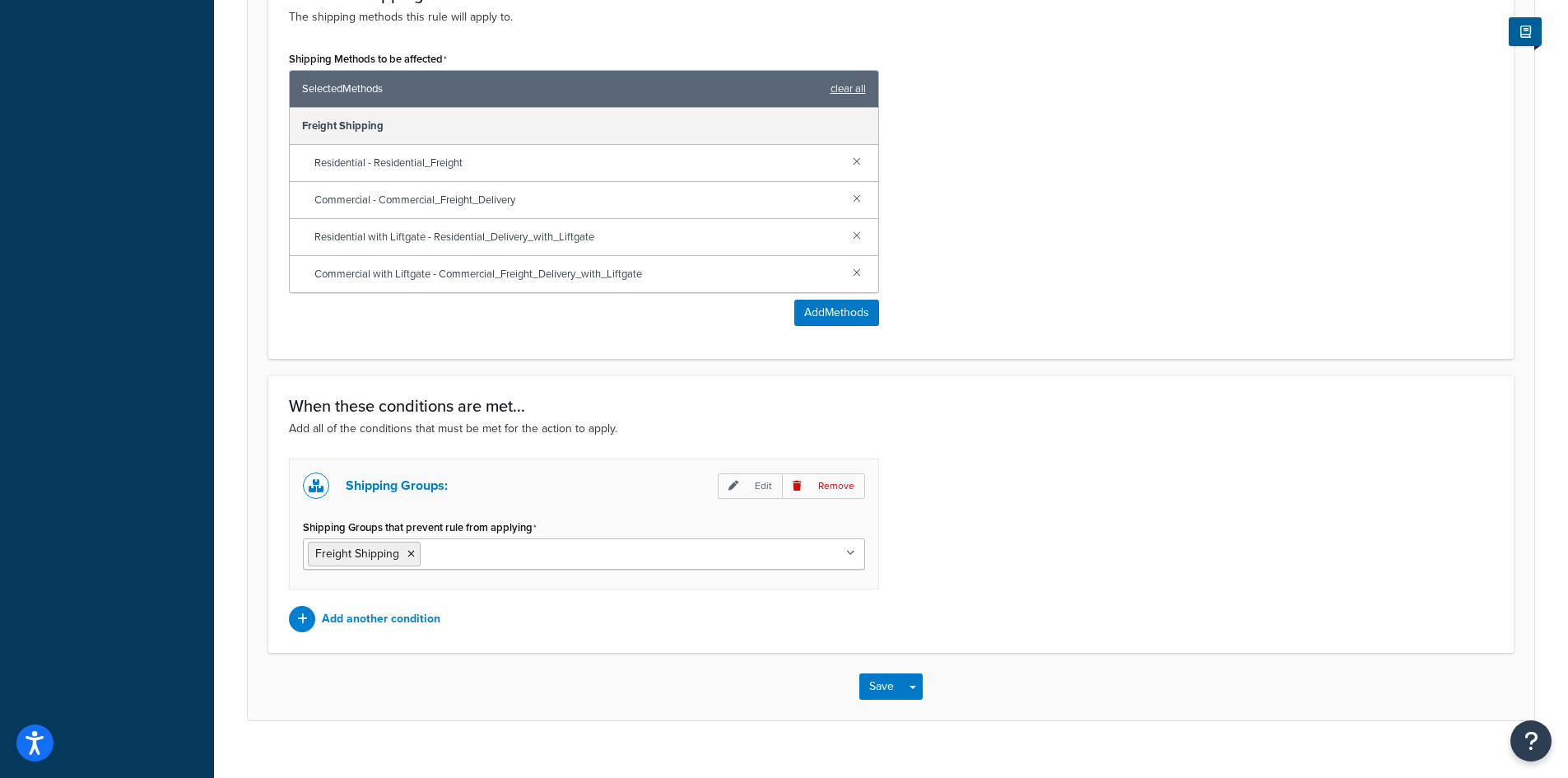
scroll to position [739, 0]
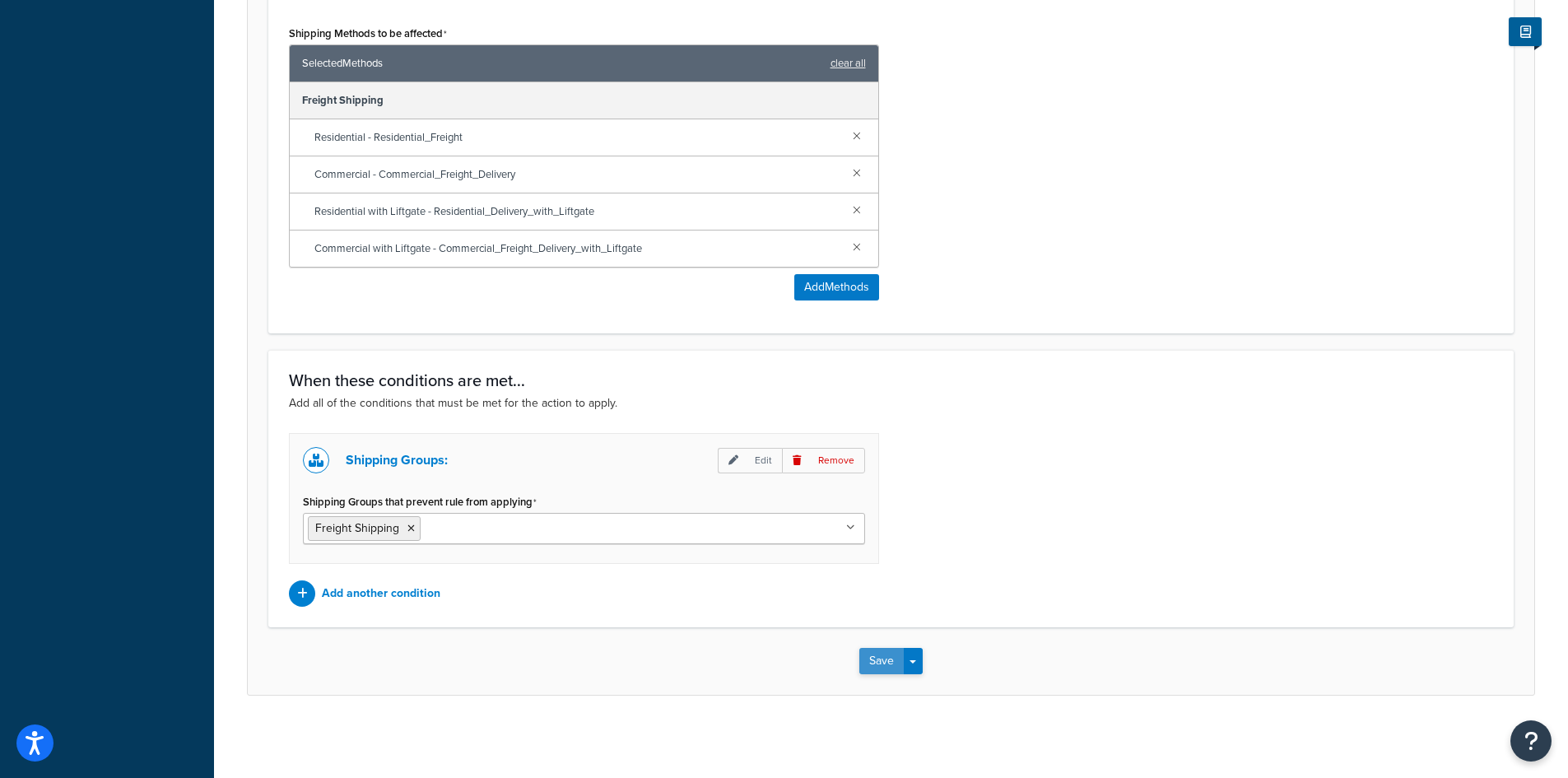
click at [876, 656] on button "Save" at bounding box center [881, 661] width 44 height 26
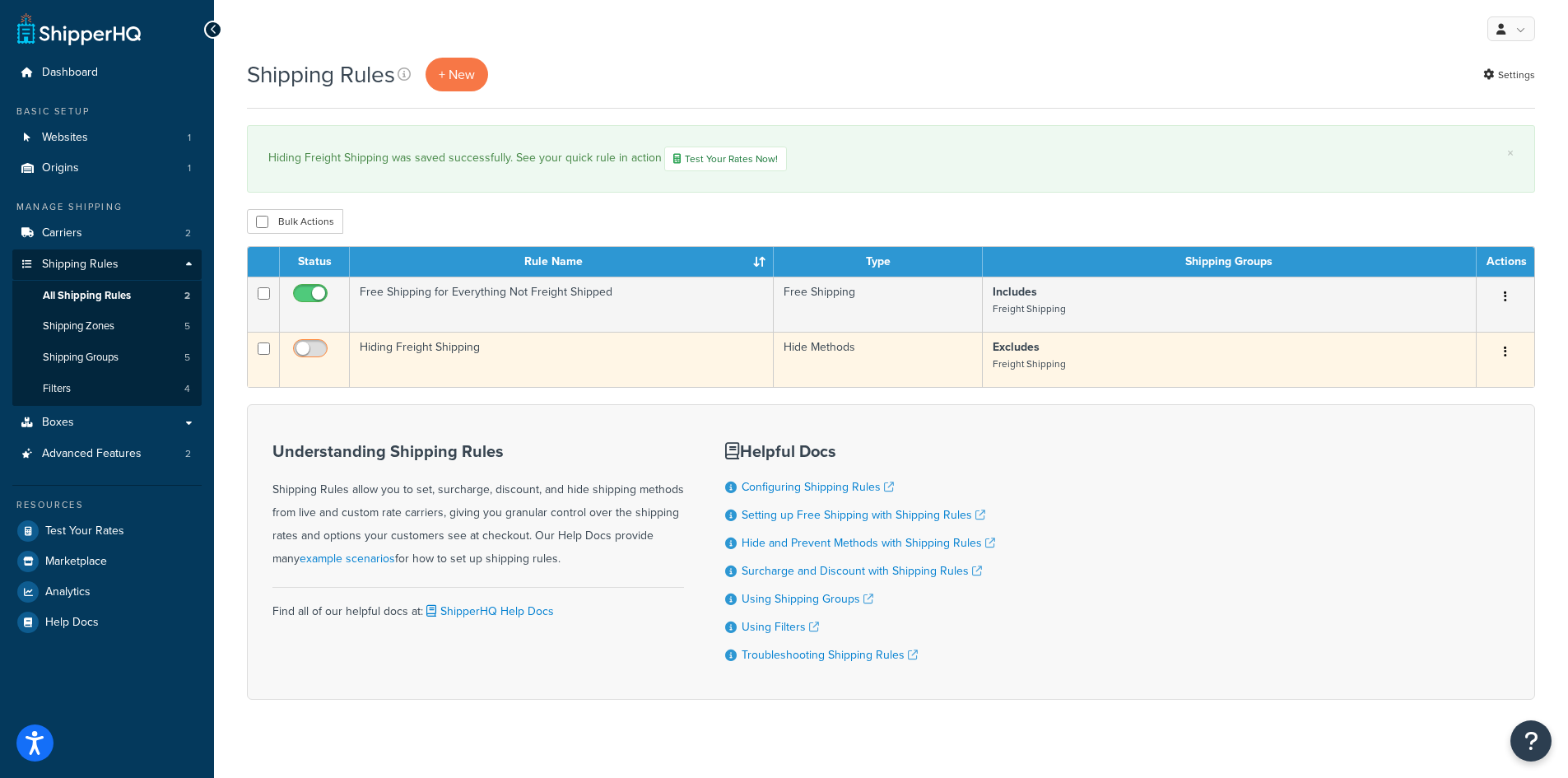
click at [295, 348] on input "checkbox" at bounding box center [312, 352] width 45 height 21
checkbox input "true"
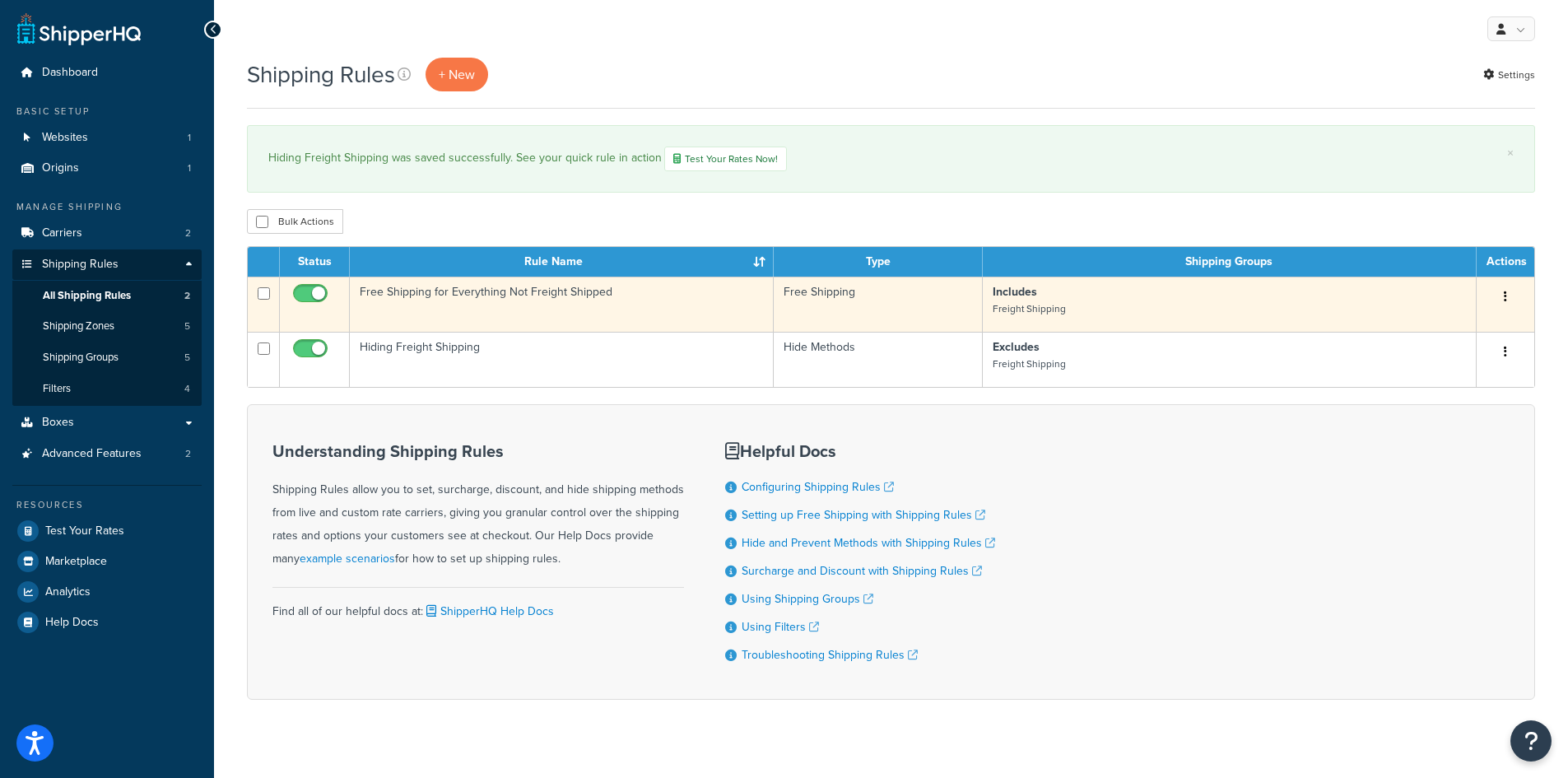
click at [302, 294] on input "checkbox" at bounding box center [312, 297] width 45 height 21
checkbox input "false"
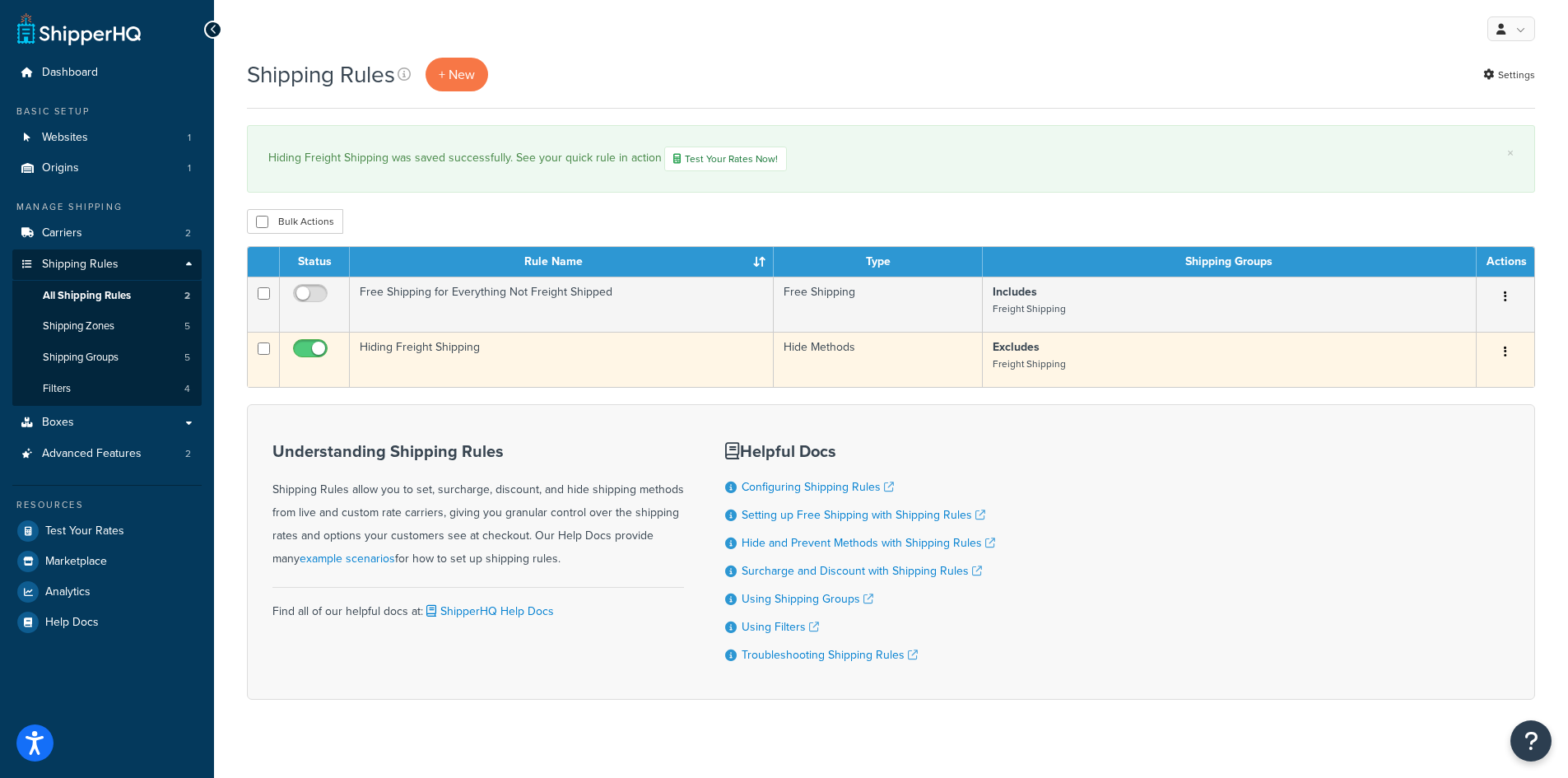
click at [317, 351] on input "checkbox" at bounding box center [312, 352] width 45 height 21
checkbox input "false"
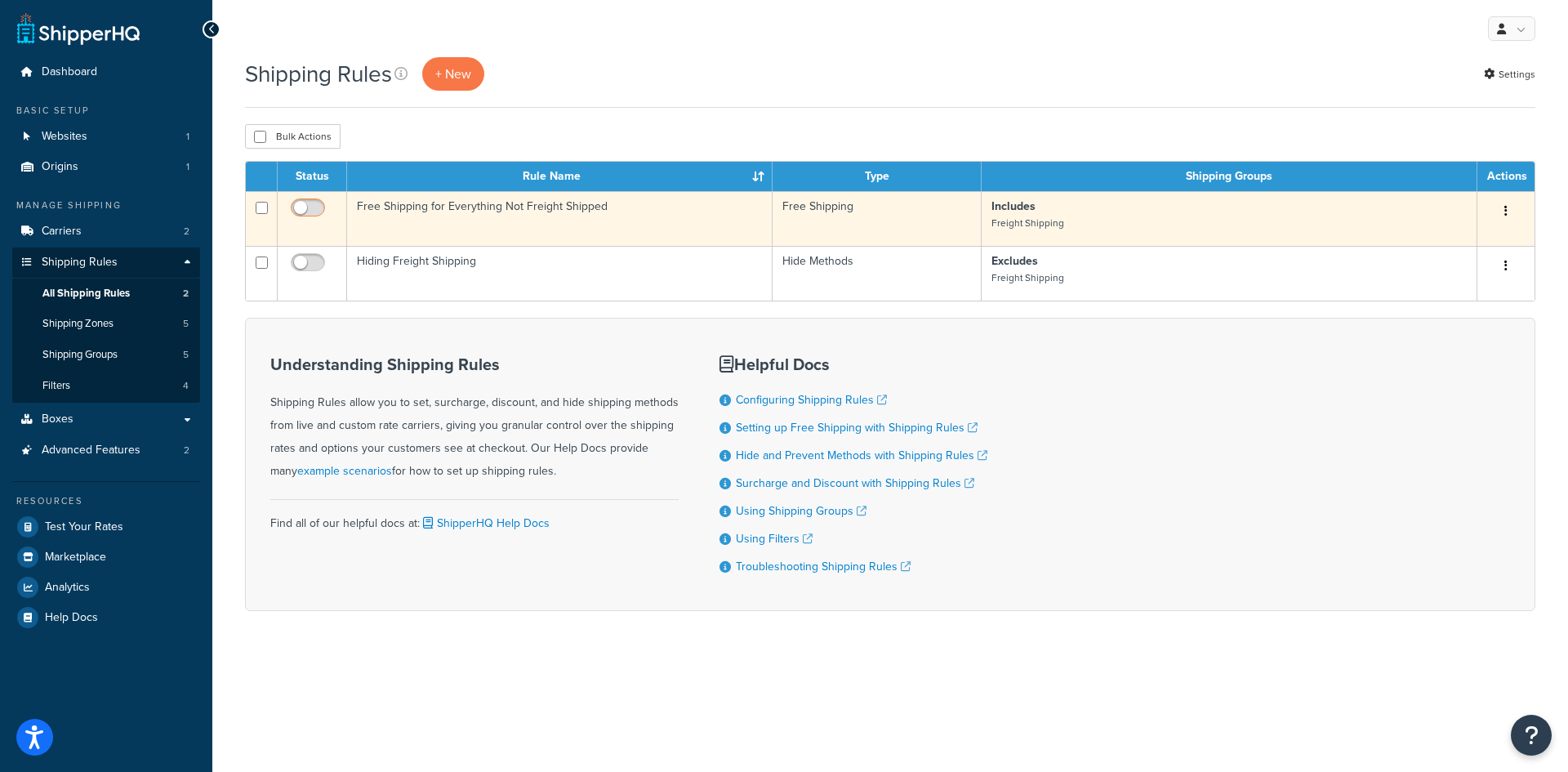
click at [300, 205] on input "checkbox" at bounding box center [310, 212] width 45 height 21
checkbox input "true"
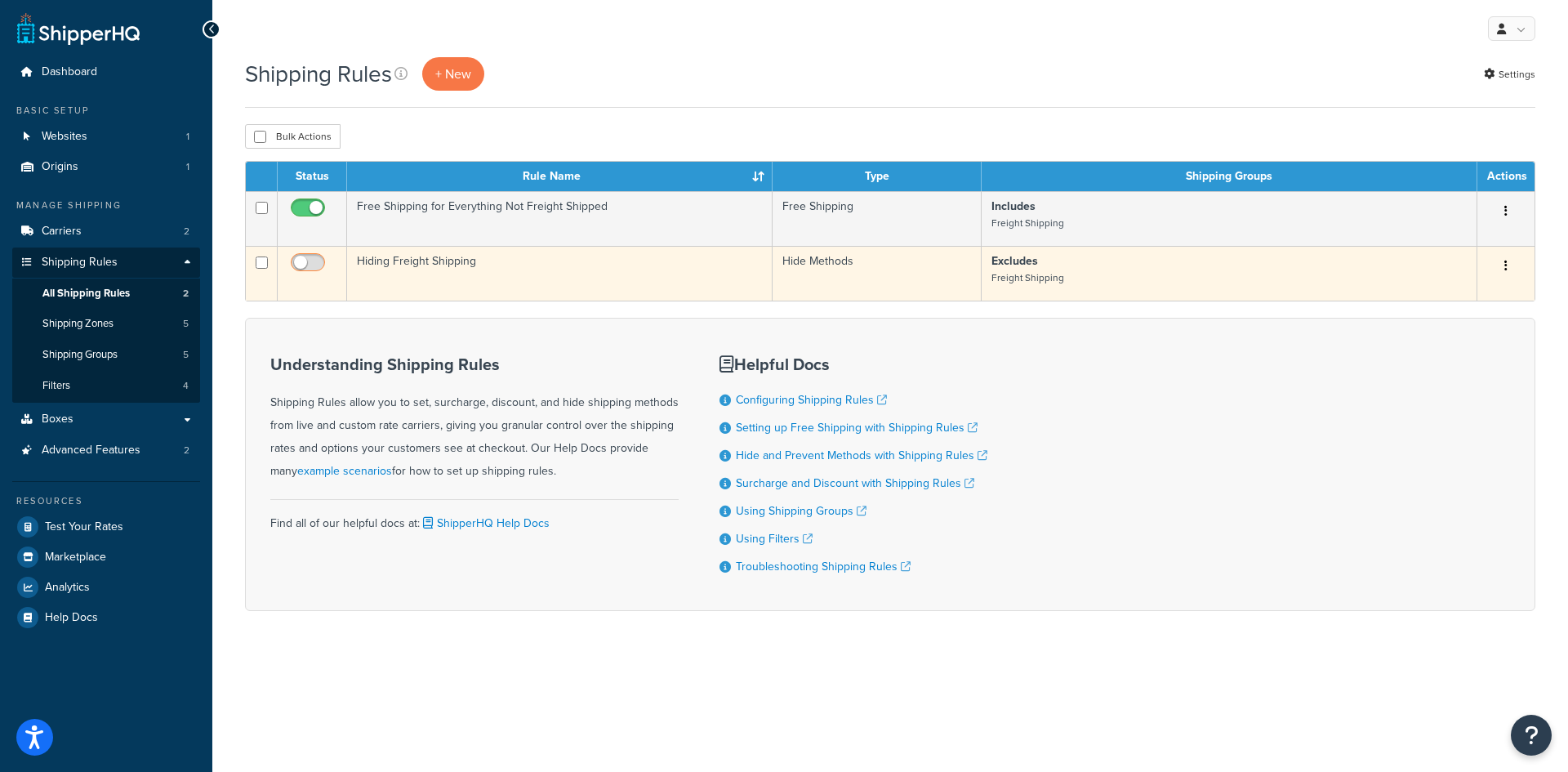
click at [311, 257] on input "checkbox" at bounding box center [310, 266] width 45 height 21
checkbox input "true"
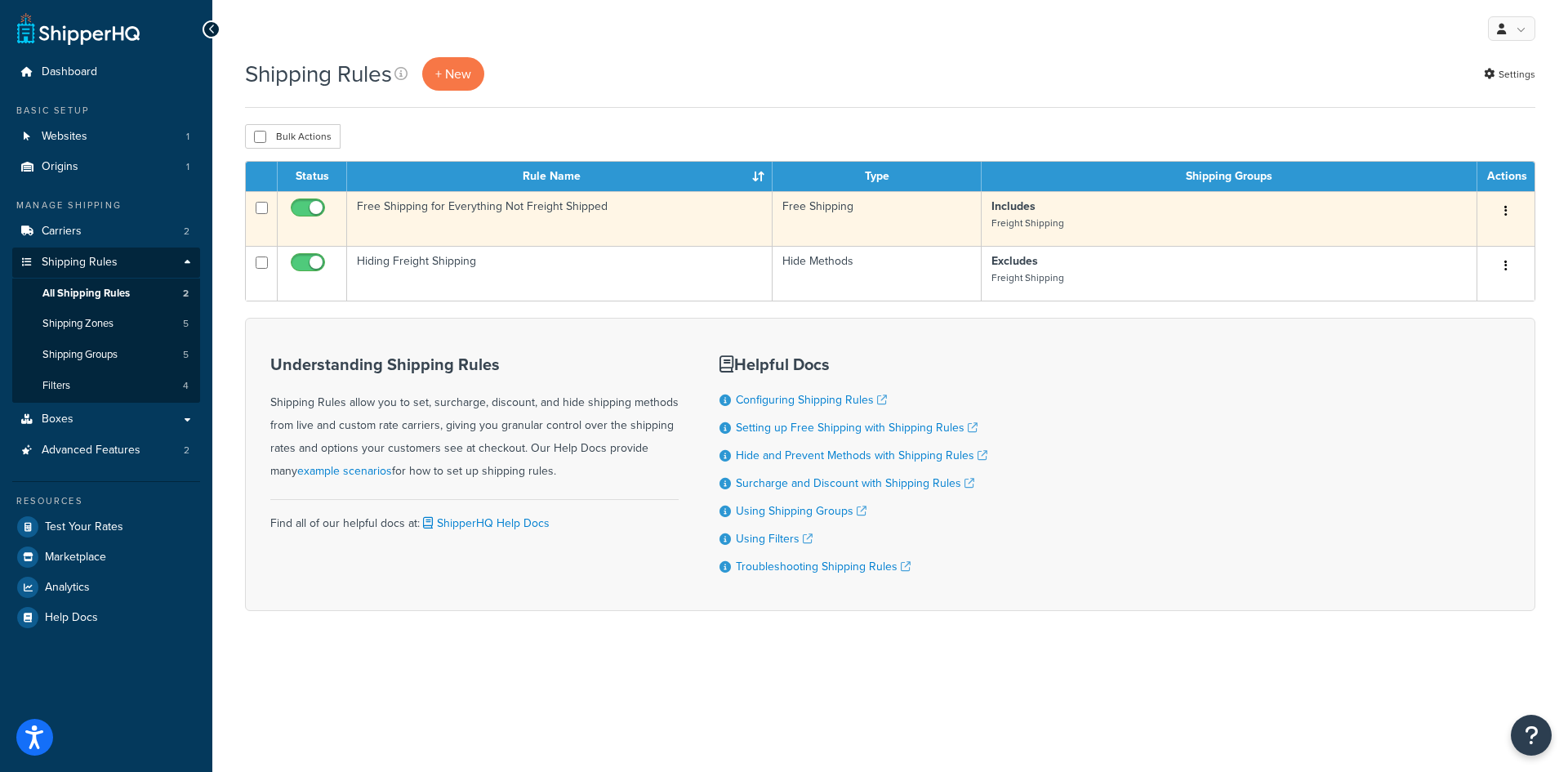
click at [314, 212] on input "checkbox" at bounding box center [310, 212] width 45 height 21
checkbox input "false"
click at [314, 206] on input "checkbox" at bounding box center [310, 212] width 45 height 21
checkbox input "true"
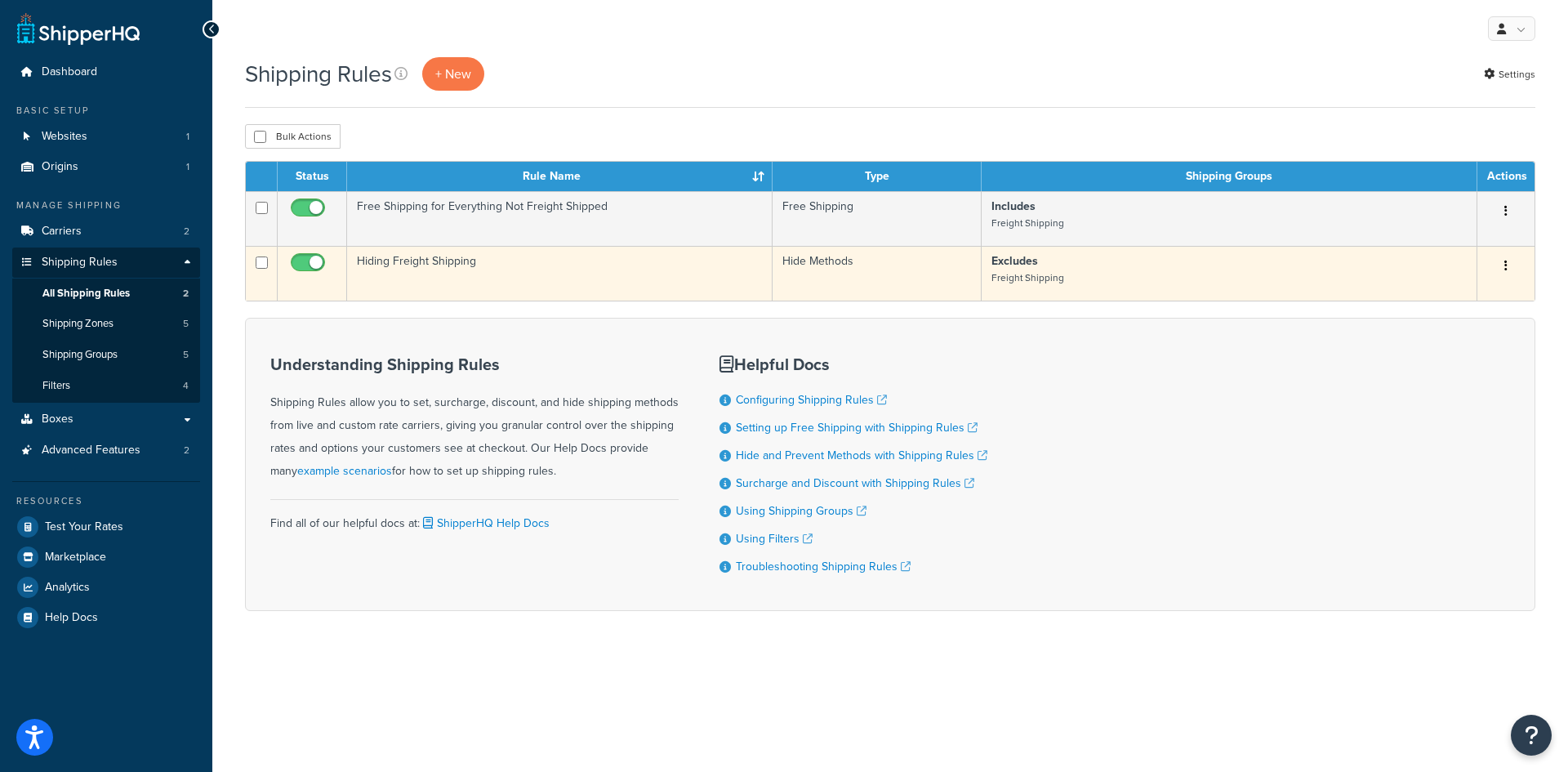
click at [314, 259] on input "checkbox" at bounding box center [310, 266] width 45 height 21
checkbox input "false"
click at [519, 266] on td "Hiding Freight Shipping" at bounding box center [560, 273] width 425 height 55
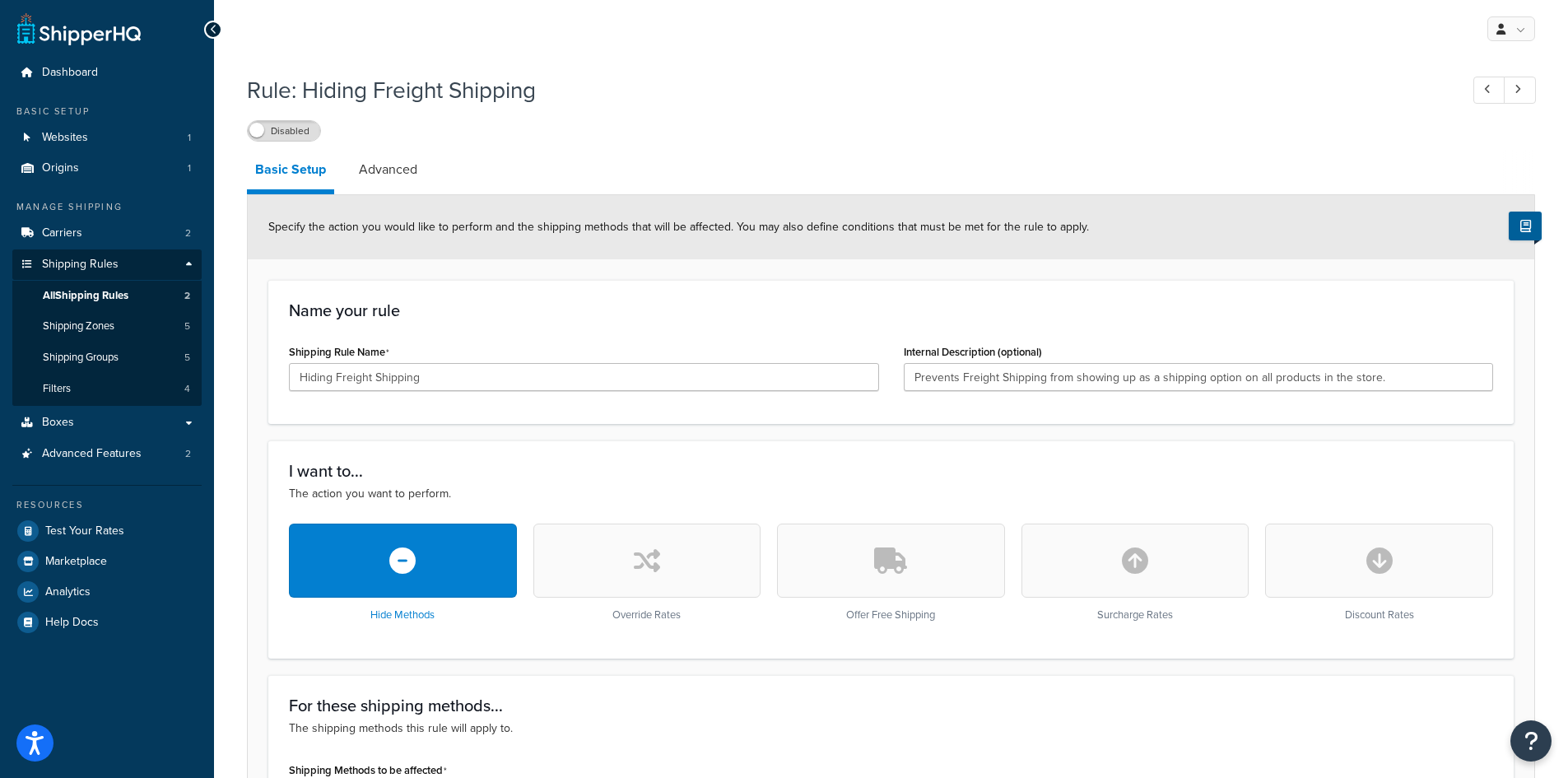
click at [275, 129] on label "Disabled" at bounding box center [284, 131] width 72 height 20
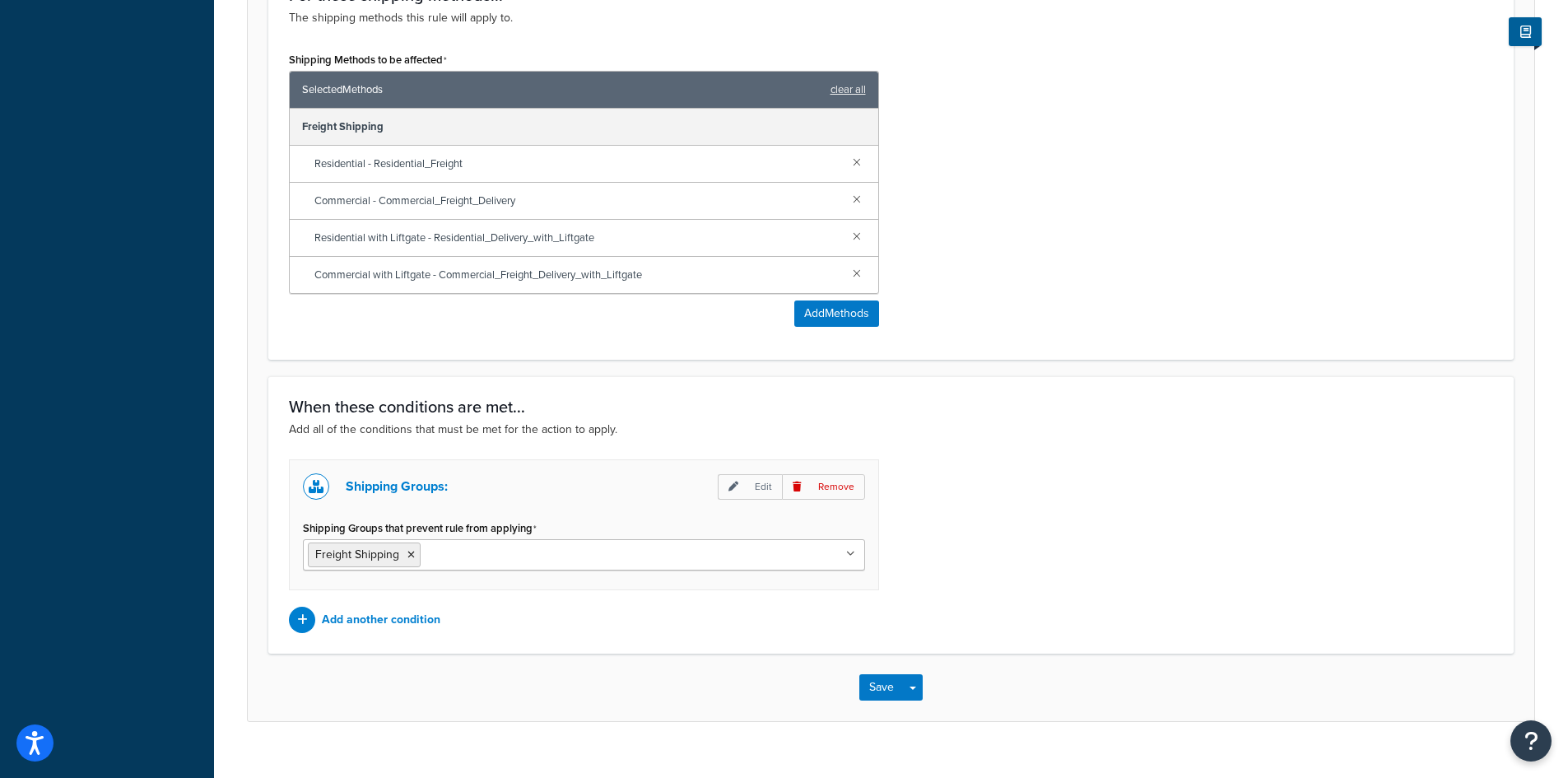
scroll to position [739, 0]
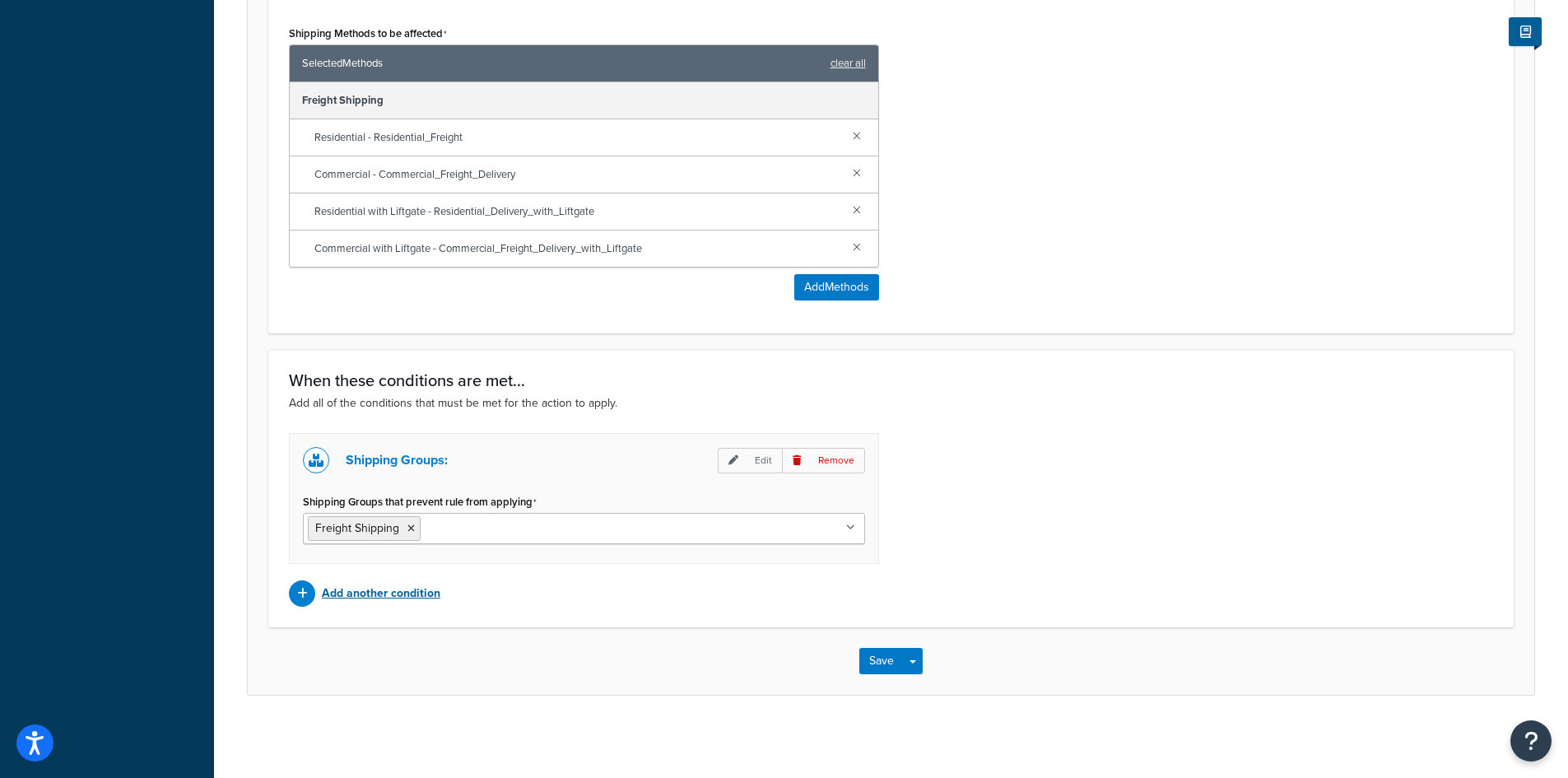
click at [356, 587] on p "Add another condition" at bounding box center [381, 593] width 119 height 23
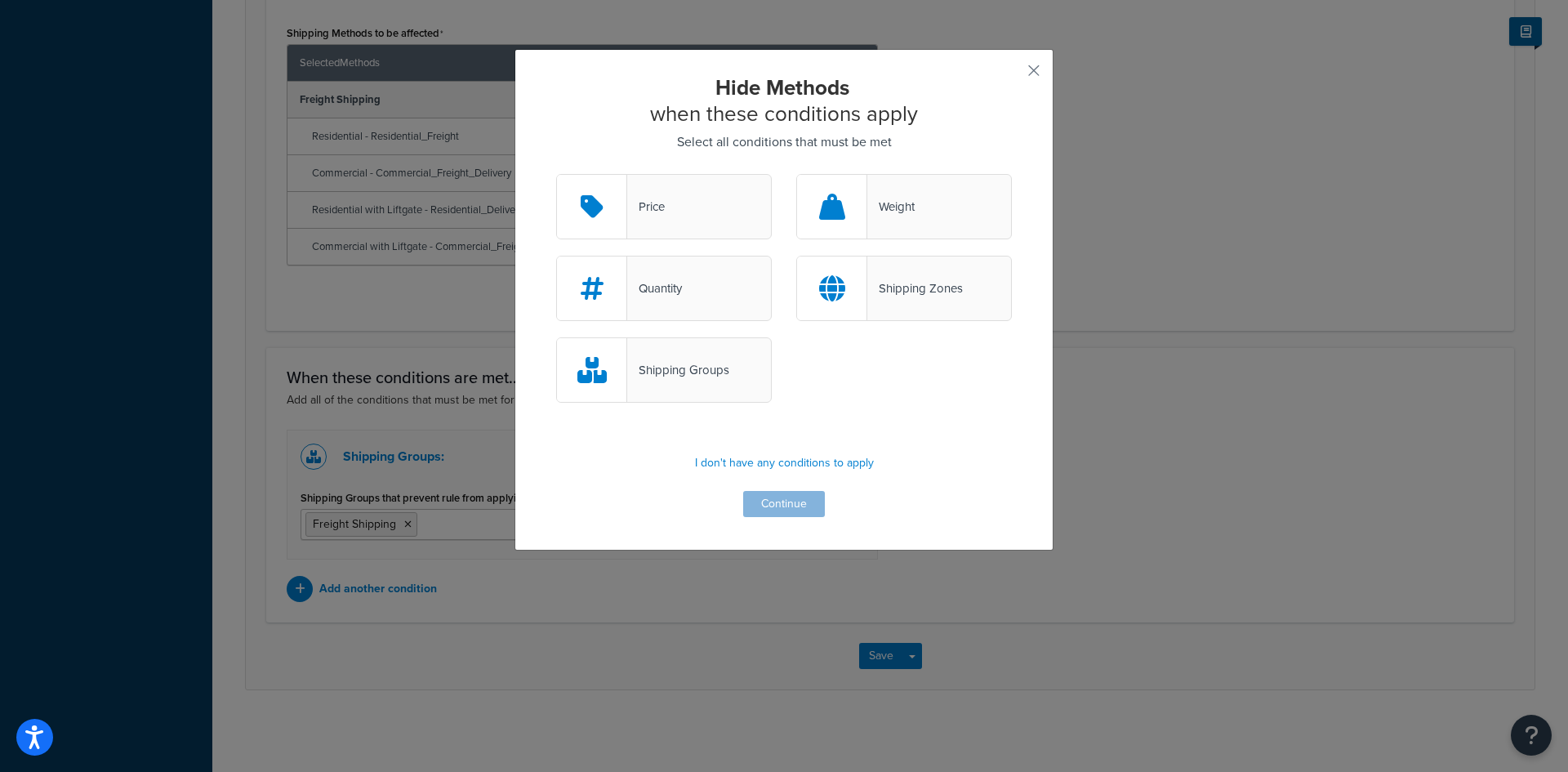
click at [640, 358] on div "Shipping Groups" at bounding box center [664, 370] width 215 height 65
click at [0, 0] on input "Shipping Groups" at bounding box center [0, 0] width 0 height 0
click at [790, 510] on button "Continue" at bounding box center [784, 504] width 81 height 26
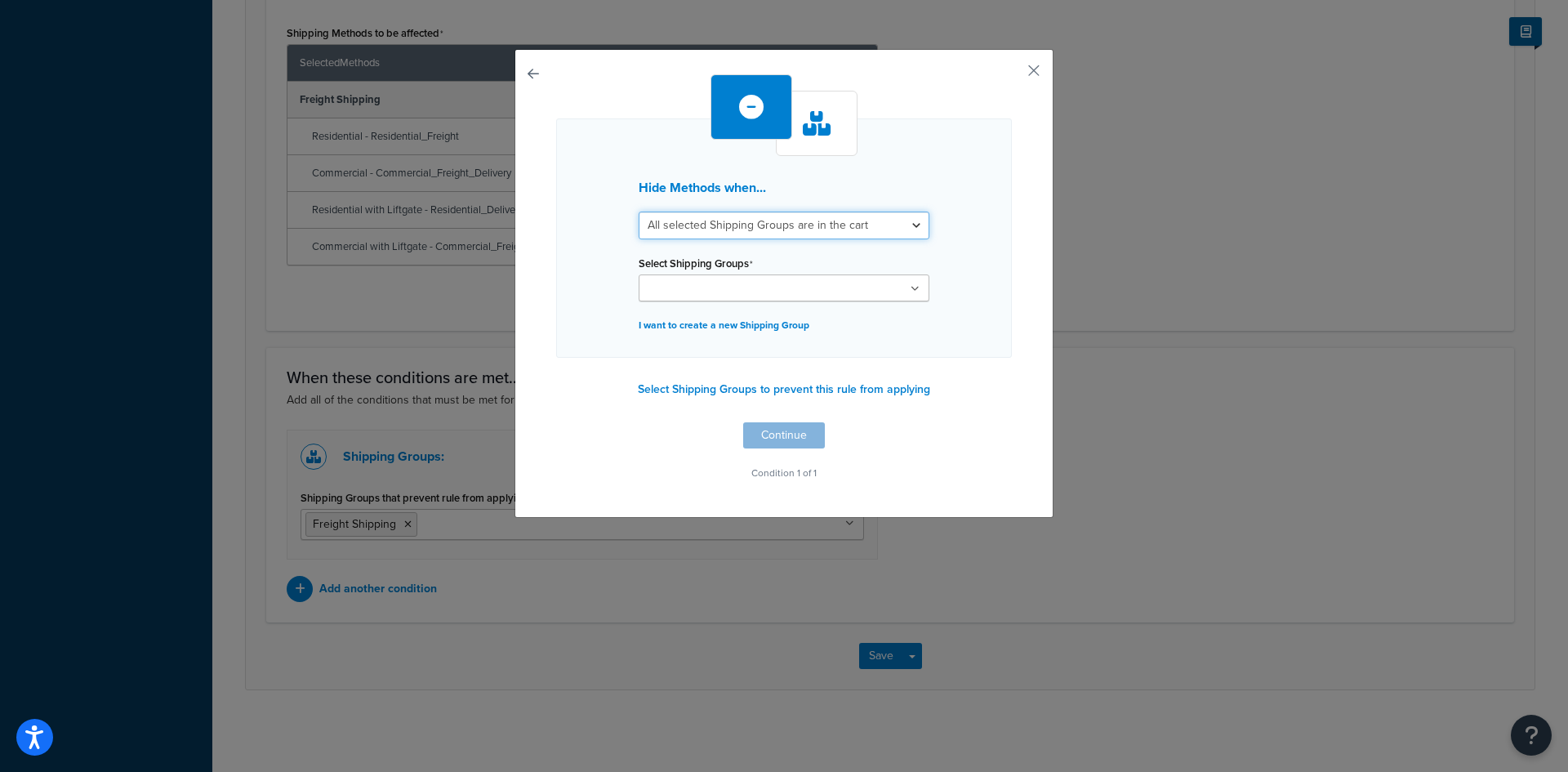
click at [910, 224] on select "All selected Shipping Groups are in the cart Any selected Shipping Groups are i…" at bounding box center [784, 225] width 290 height 28
select select "any"
click at [639, 212] on select "All selected Shipping Groups are in the cart Any selected Shipping Groups are i…" at bounding box center [784, 225] width 290 height 28
click at [896, 288] on ul at bounding box center [784, 288] width 290 height 27
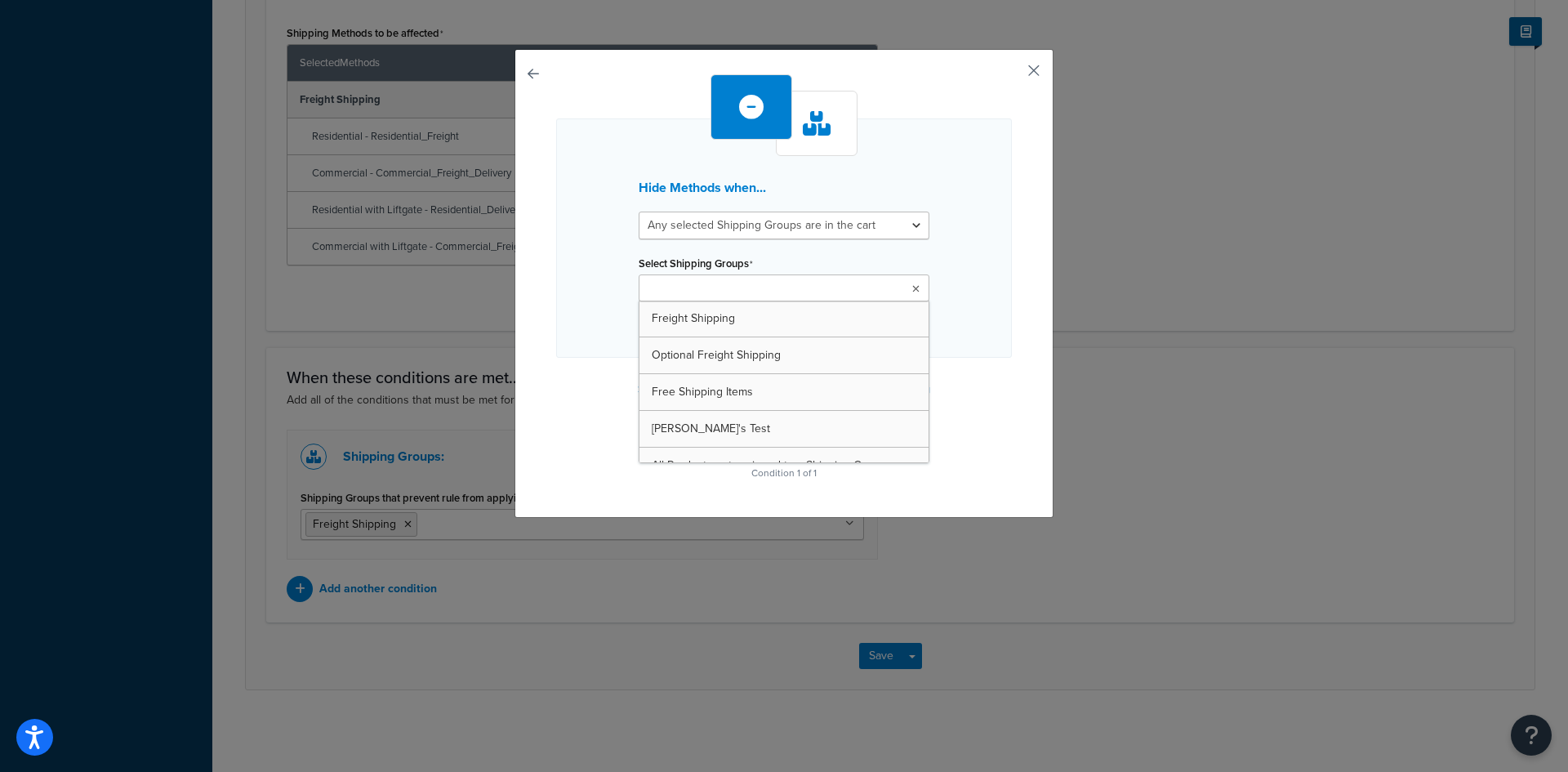
click at [1012, 74] on button "button" at bounding box center [1010, 76] width 4 height 4
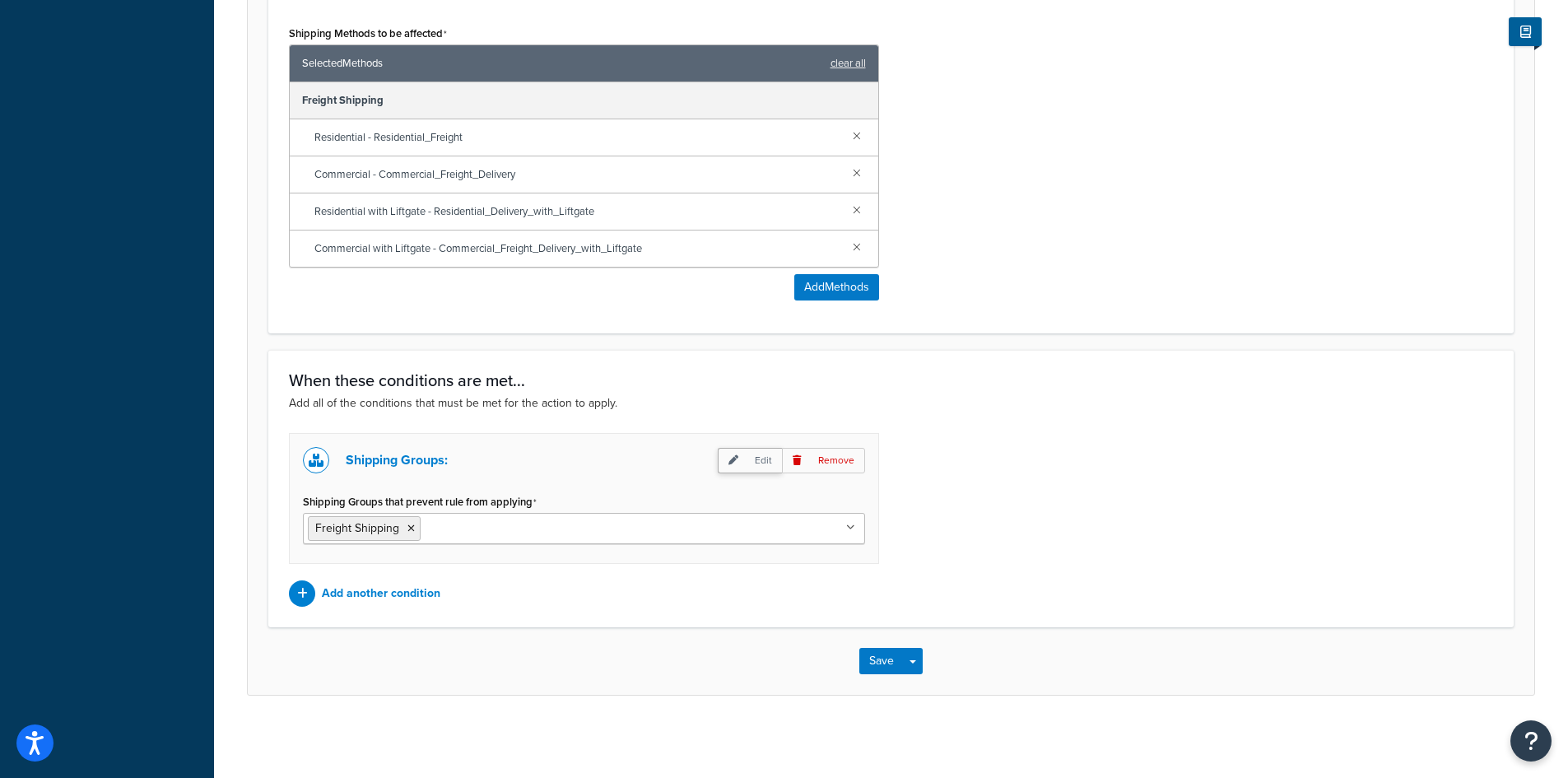
click at [763, 458] on p "Edit" at bounding box center [749, 460] width 64 height 25
select select "any"
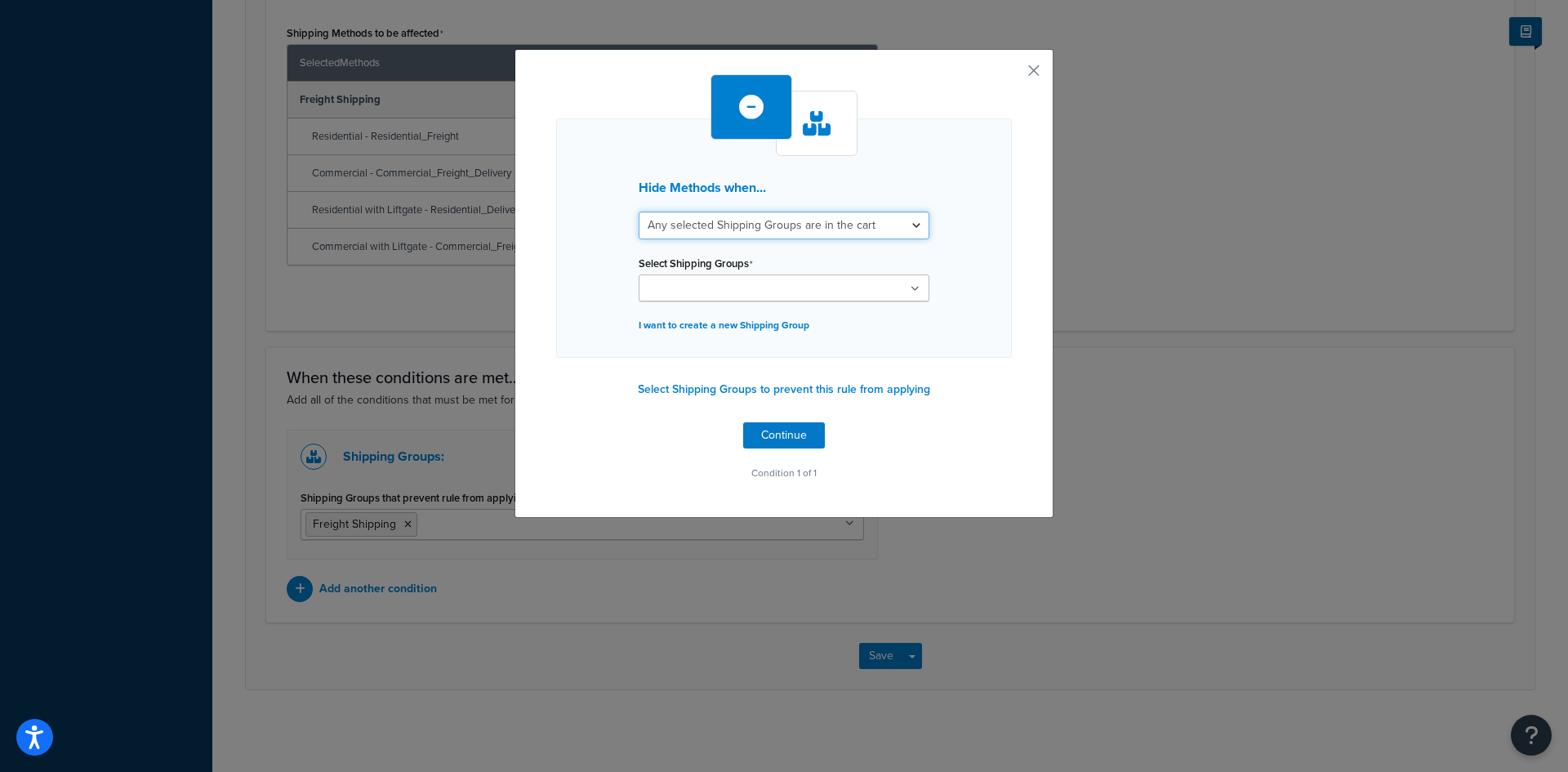
click at [908, 229] on select "All selected Shipping Groups are in the cart Any selected Shipping Groups are i…" at bounding box center [784, 225] width 290 height 28
click at [975, 395] on div "Hide Methods when... All selected Shipping Groups are in the cart Any selected …" at bounding box center [784, 279] width 456 height 410
click at [797, 392] on button "Select Shipping Groups to prevent this rule from applying" at bounding box center [784, 389] width 302 height 24
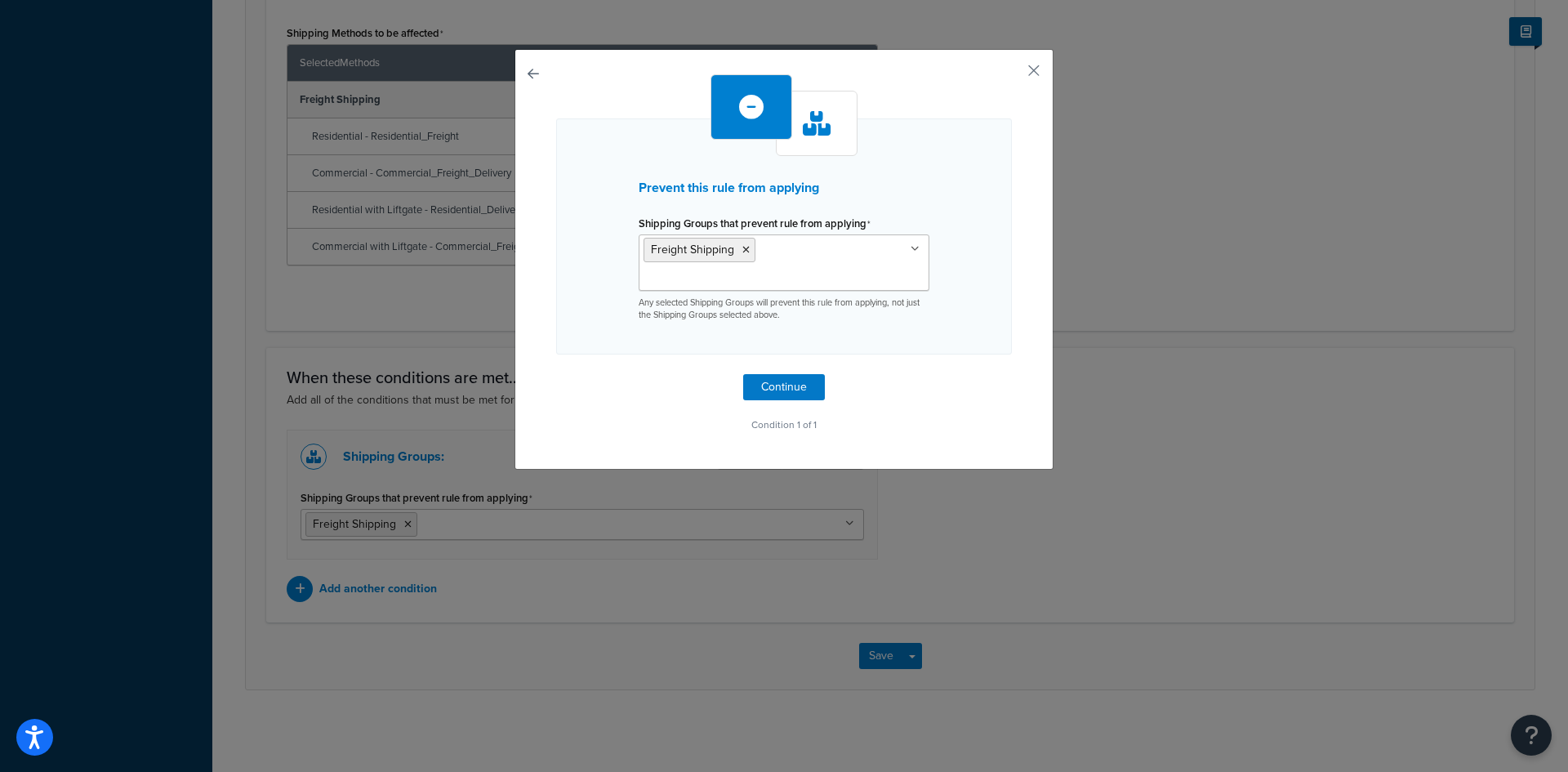
click at [557, 374] on button "button" at bounding box center [557, 374] width 0 height 0
select select "any"
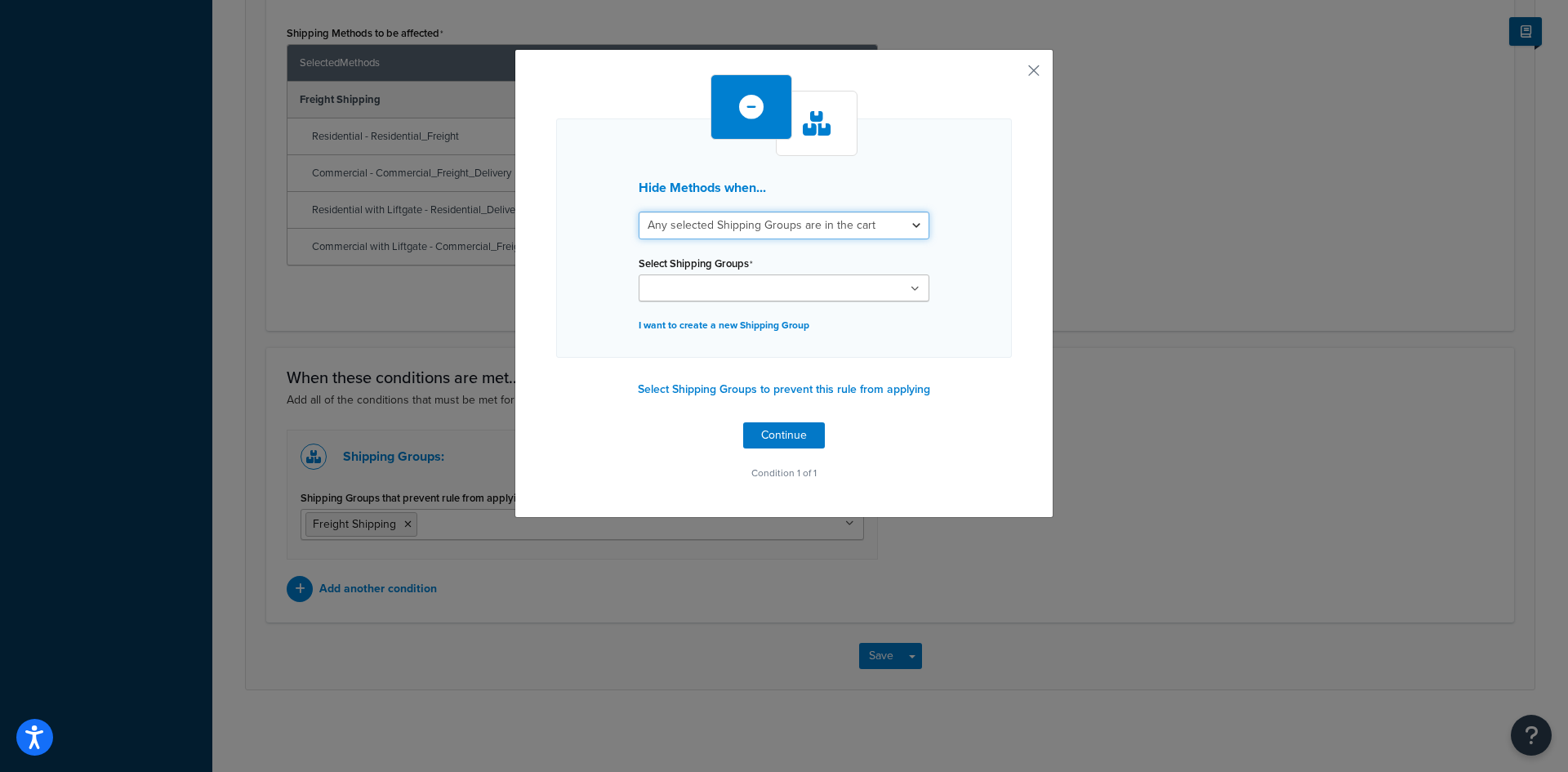
click at [889, 222] on select "All selected Shipping Groups are in the cart Any selected Shipping Groups are i…" at bounding box center [784, 225] width 290 height 28
click at [952, 250] on div "Hide Methods when... All selected Shipping Groups are in the cart Any selected …" at bounding box center [784, 239] width 456 height 239
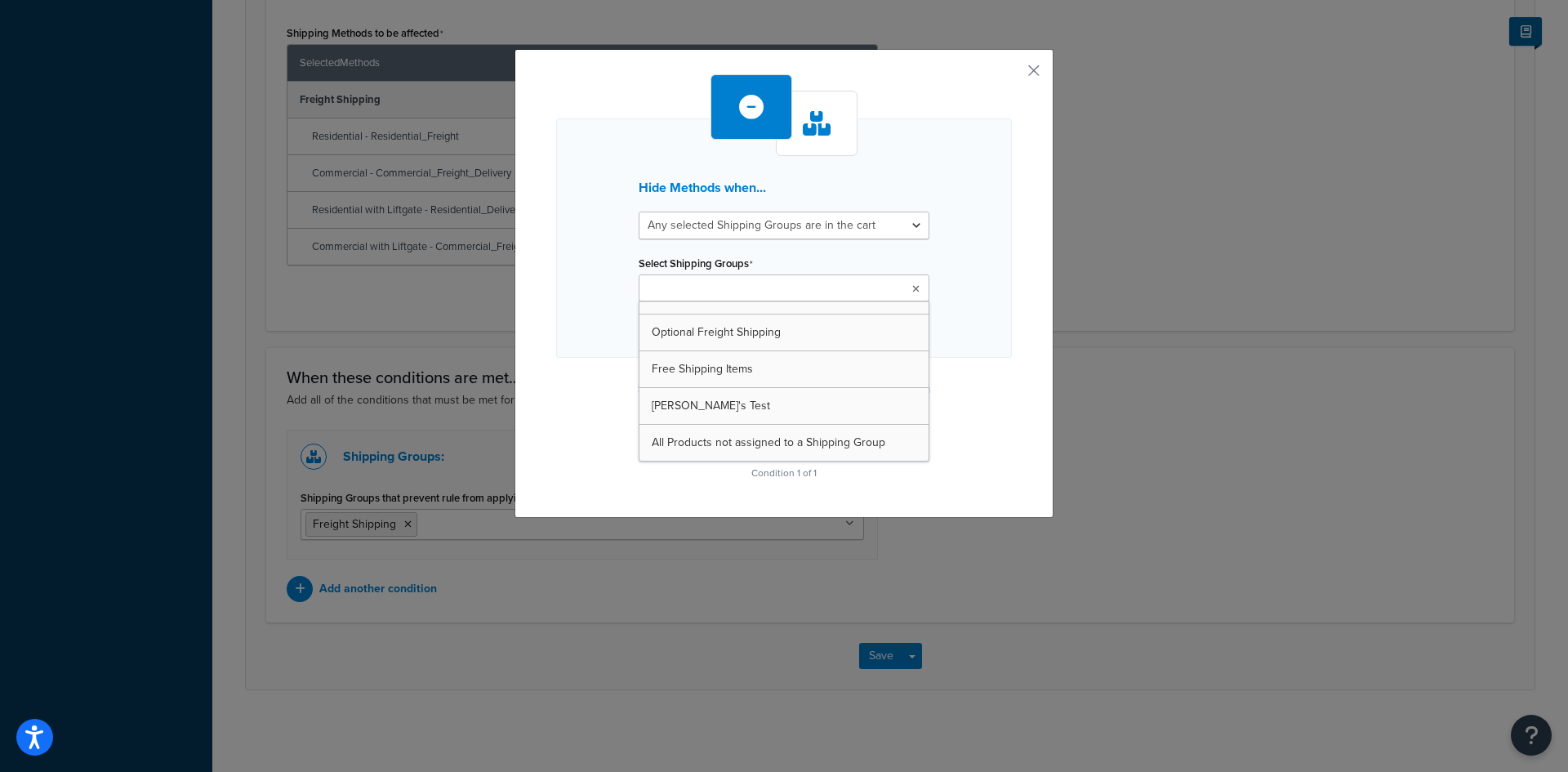
click at [895, 289] on ul at bounding box center [784, 288] width 290 height 27
click at [1012, 74] on button "button" at bounding box center [1010, 76] width 4 height 4
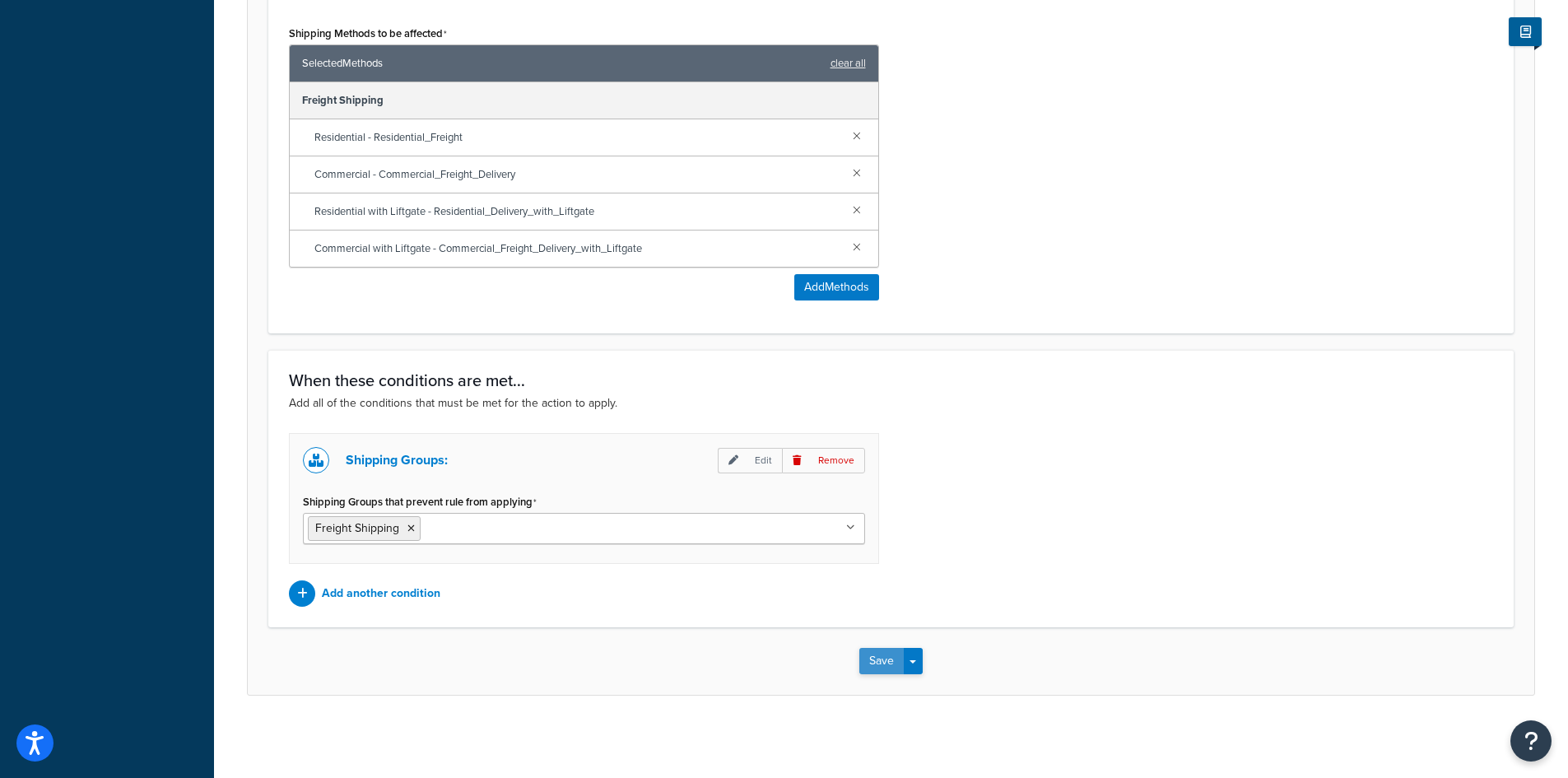
click at [879, 655] on button "Save" at bounding box center [881, 661] width 44 height 26
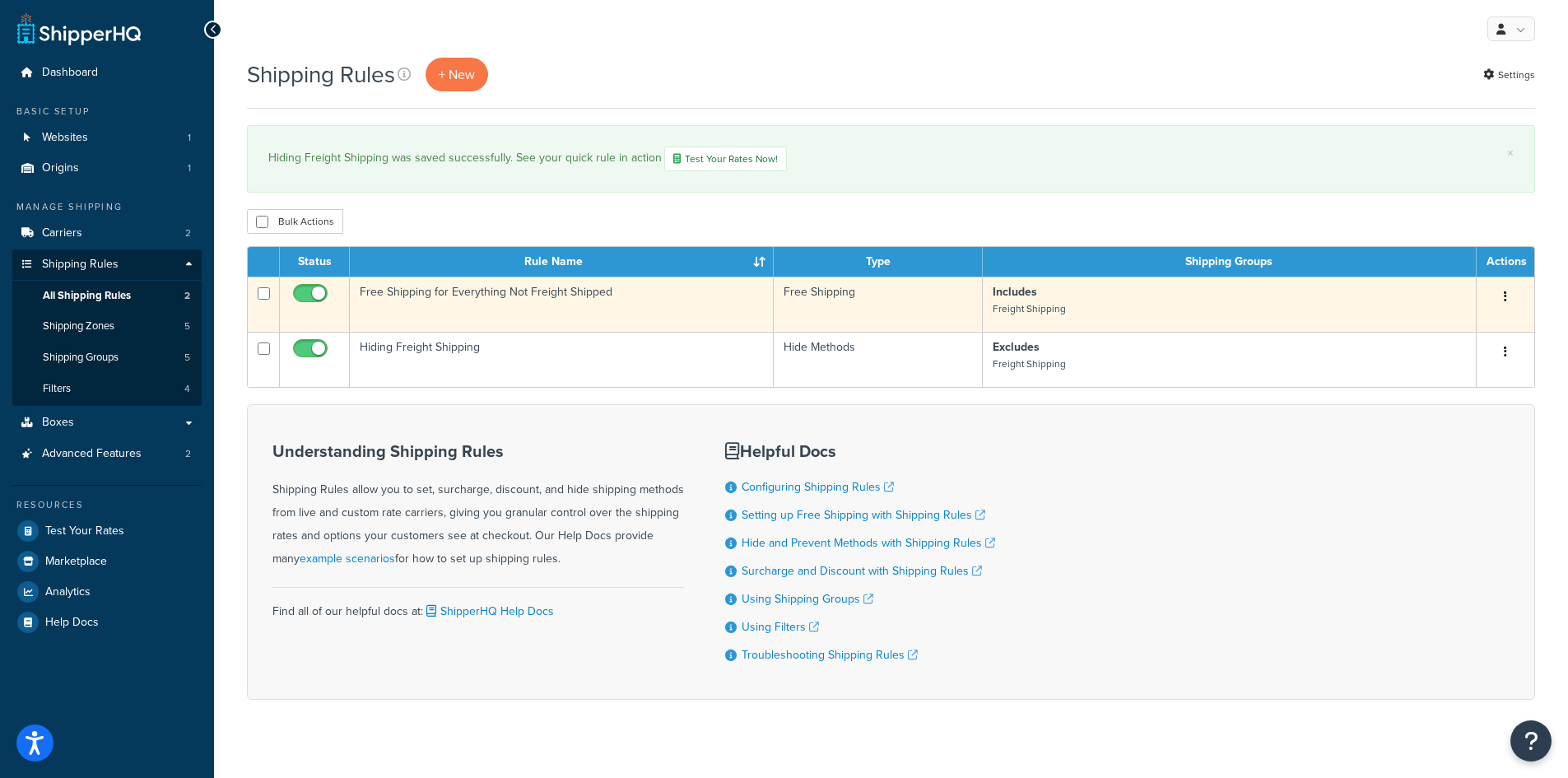
click at [1508, 293] on button "button" at bounding box center [1505, 296] width 23 height 26
click at [1466, 324] on link "Edit" at bounding box center [1451, 328] width 130 height 33
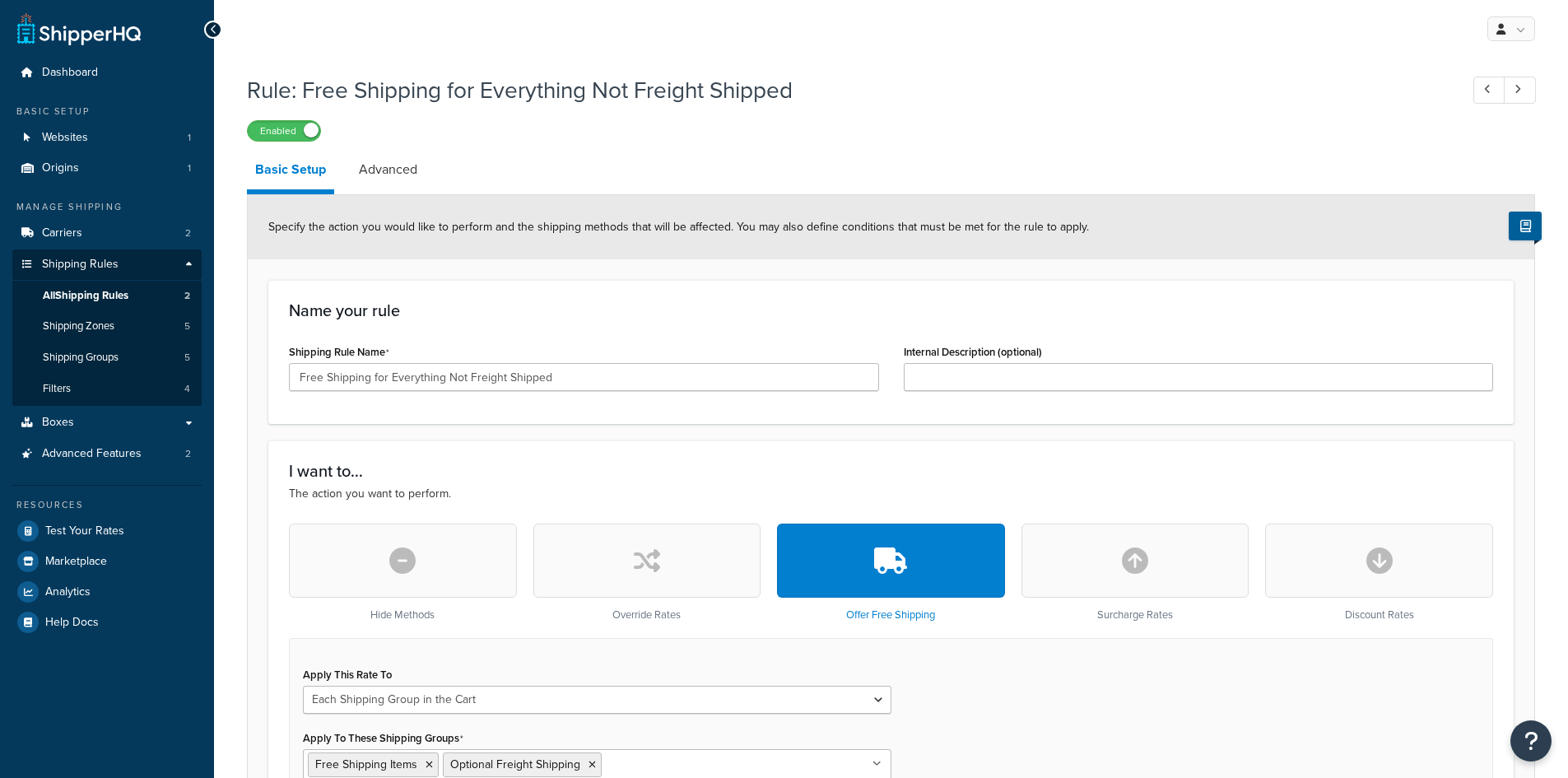
select select "SHIPPING_GROUP"
click at [379, 165] on link "Advanced" at bounding box center [387, 169] width 75 height 40
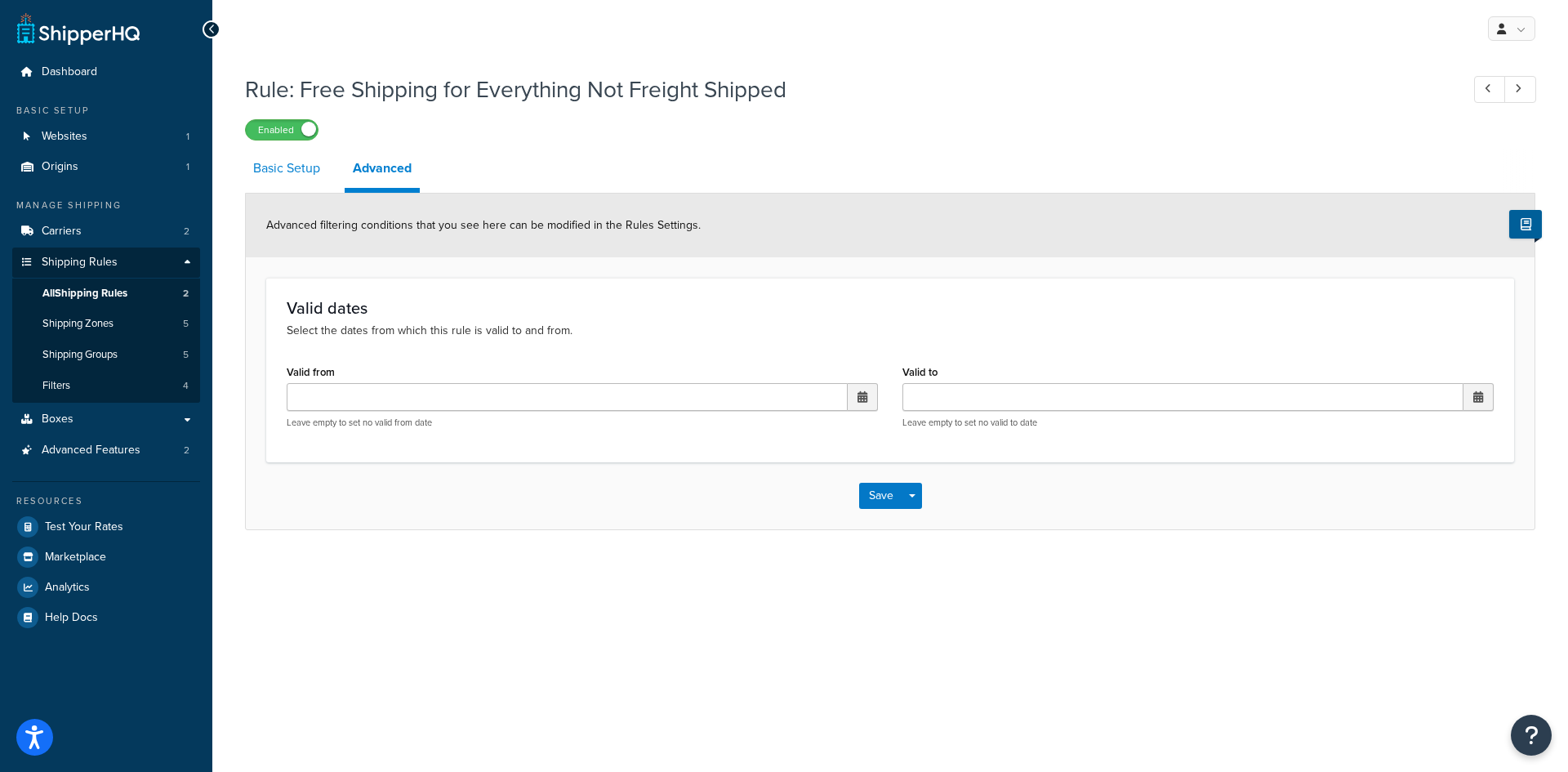
click at [277, 172] on link "Basic Setup" at bounding box center [286, 168] width 83 height 39
select select "SHIPPING_GROUP"
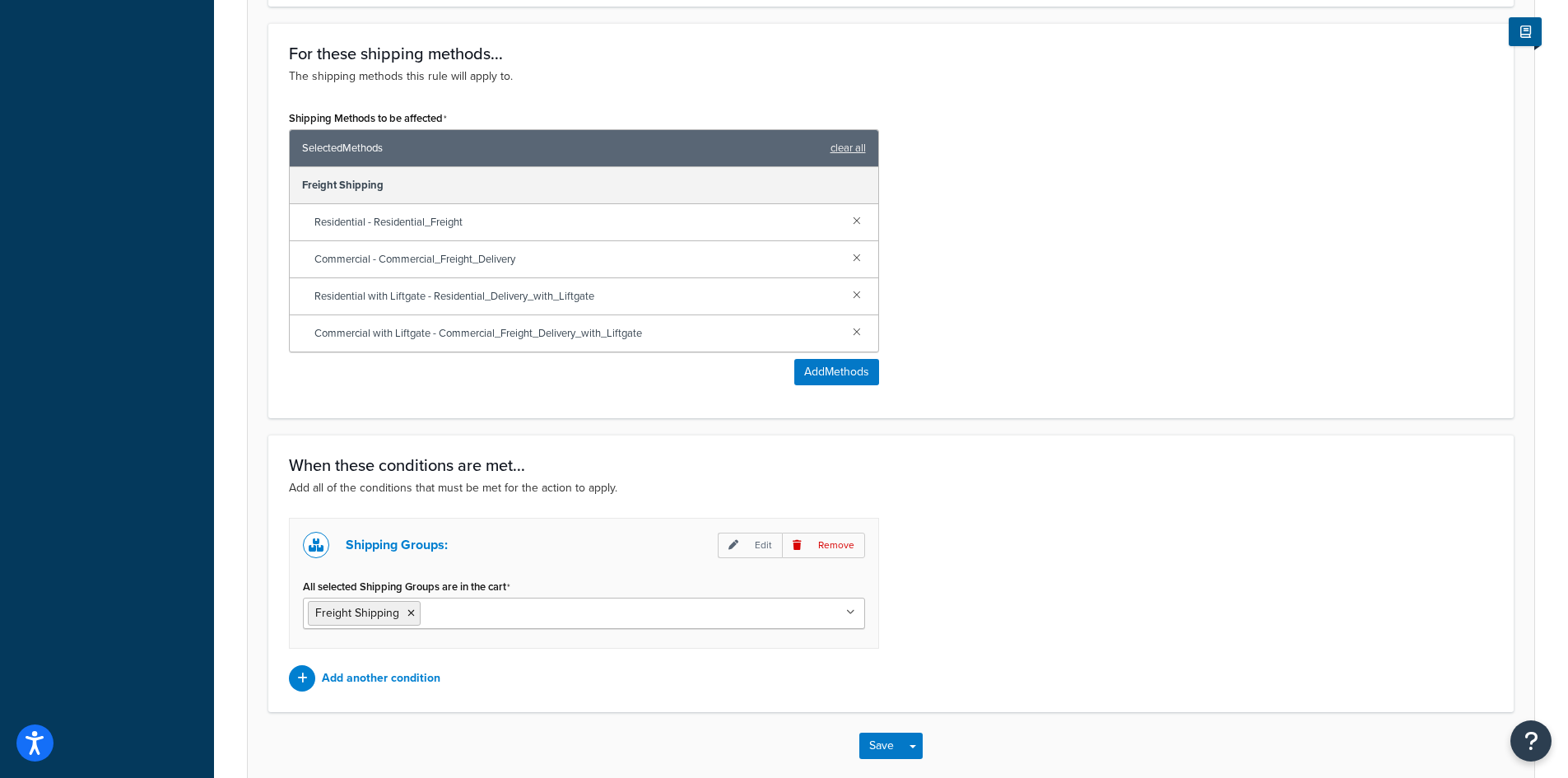
scroll to position [897, 0]
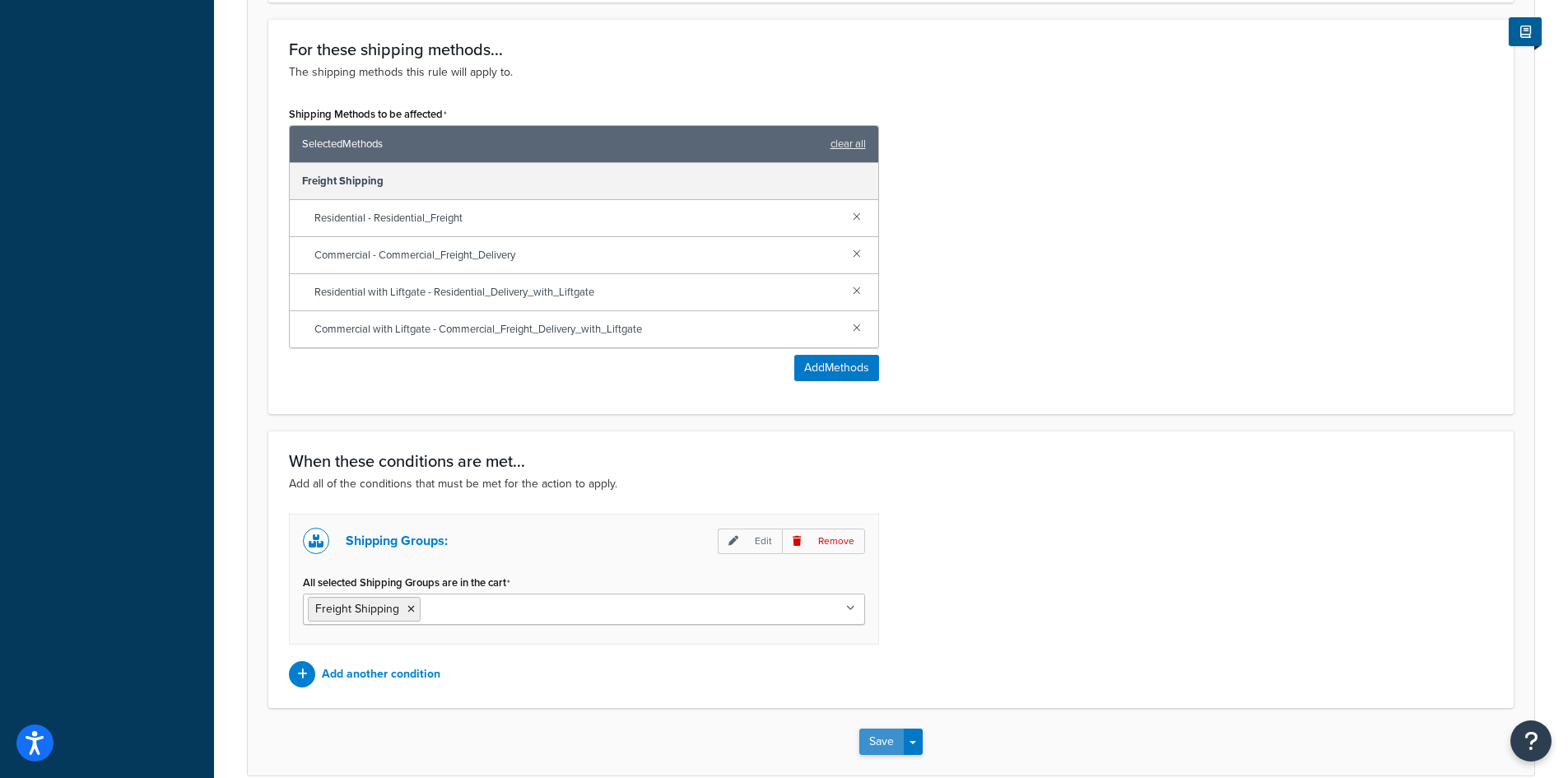
click at [871, 735] on button "Save" at bounding box center [881, 741] width 44 height 26
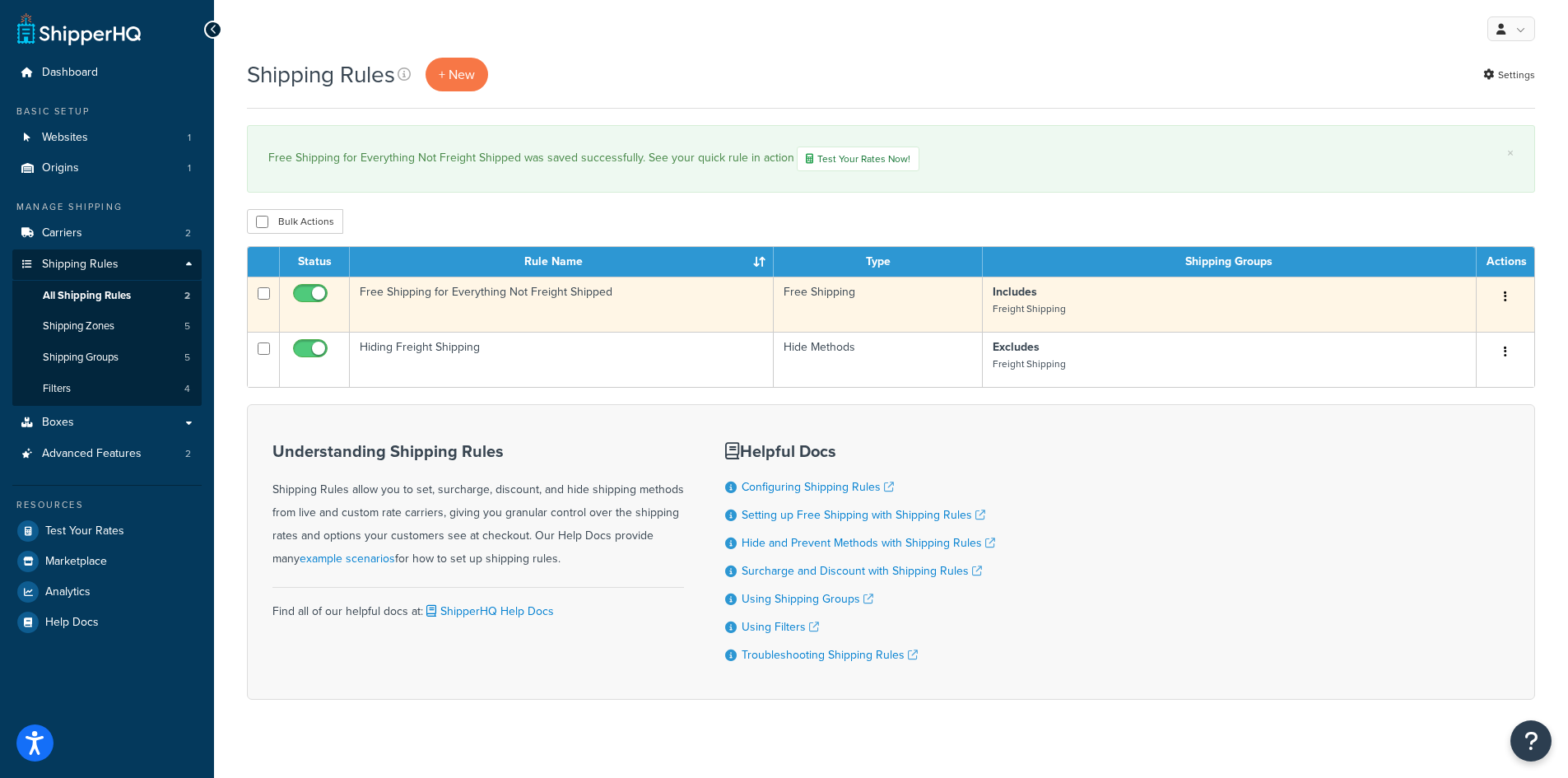
click at [311, 297] on input "checkbox" at bounding box center [312, 297] width 45 height 21
checkbox input "false"
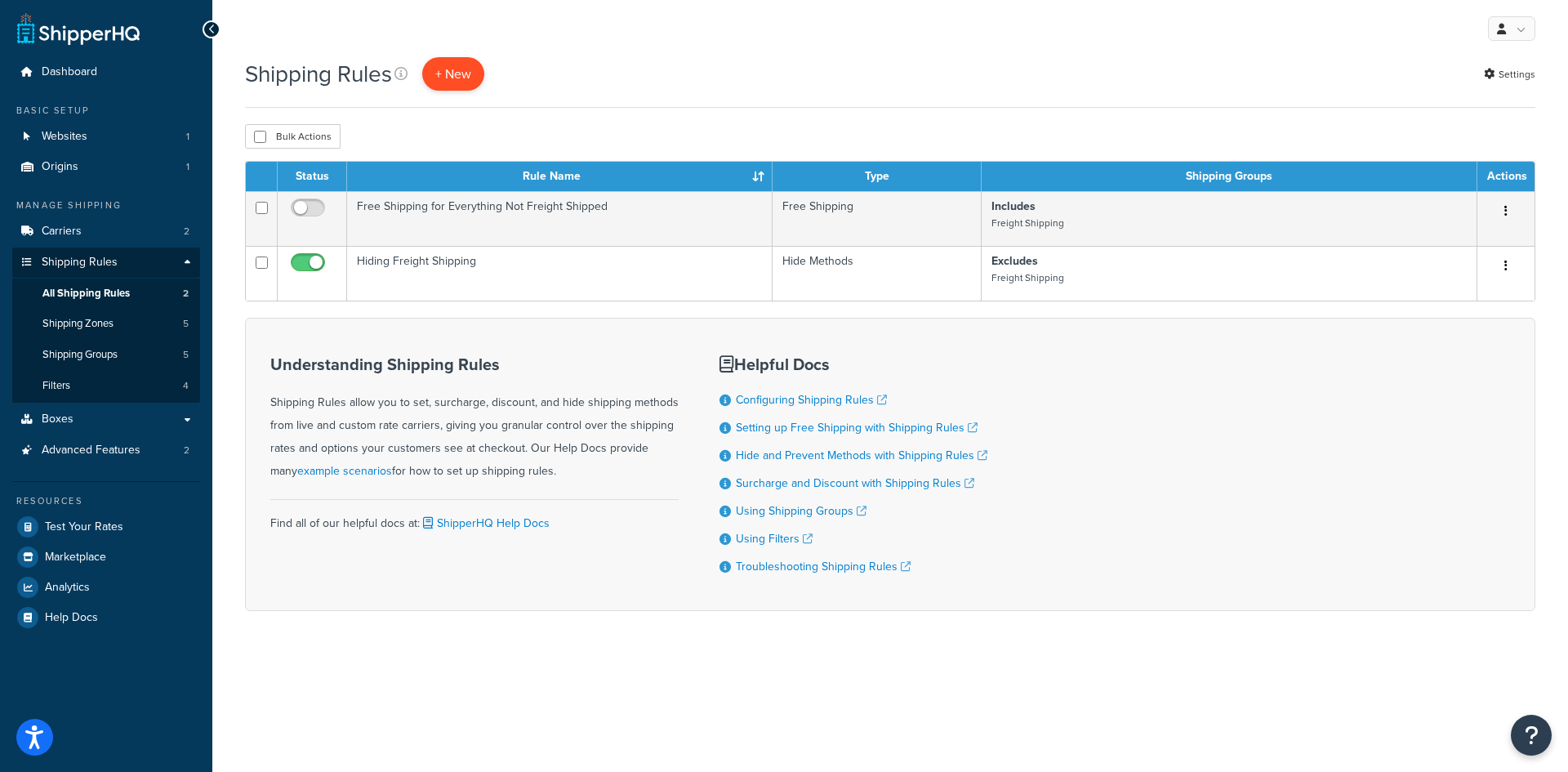
click at [465, 76] on p "+ New" at bounding box center [453, 73] width 62 height 33
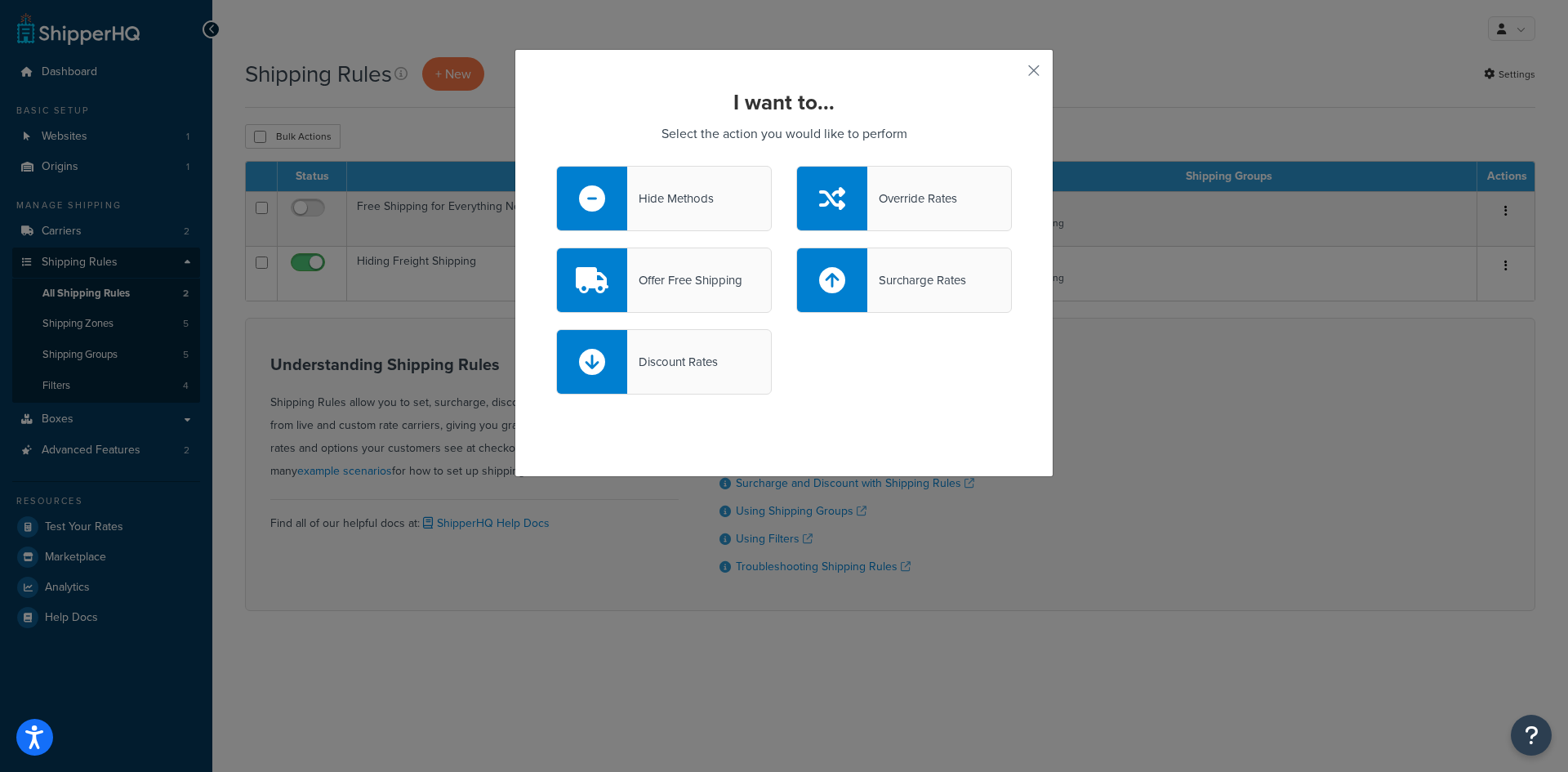
click at [880, 203] on div "Override Rates" at bounding box center [912, 198] width 90 height 23
click at [0, 0] on input "Override Rates" at bounding box center [0, 0] width 0 height 0
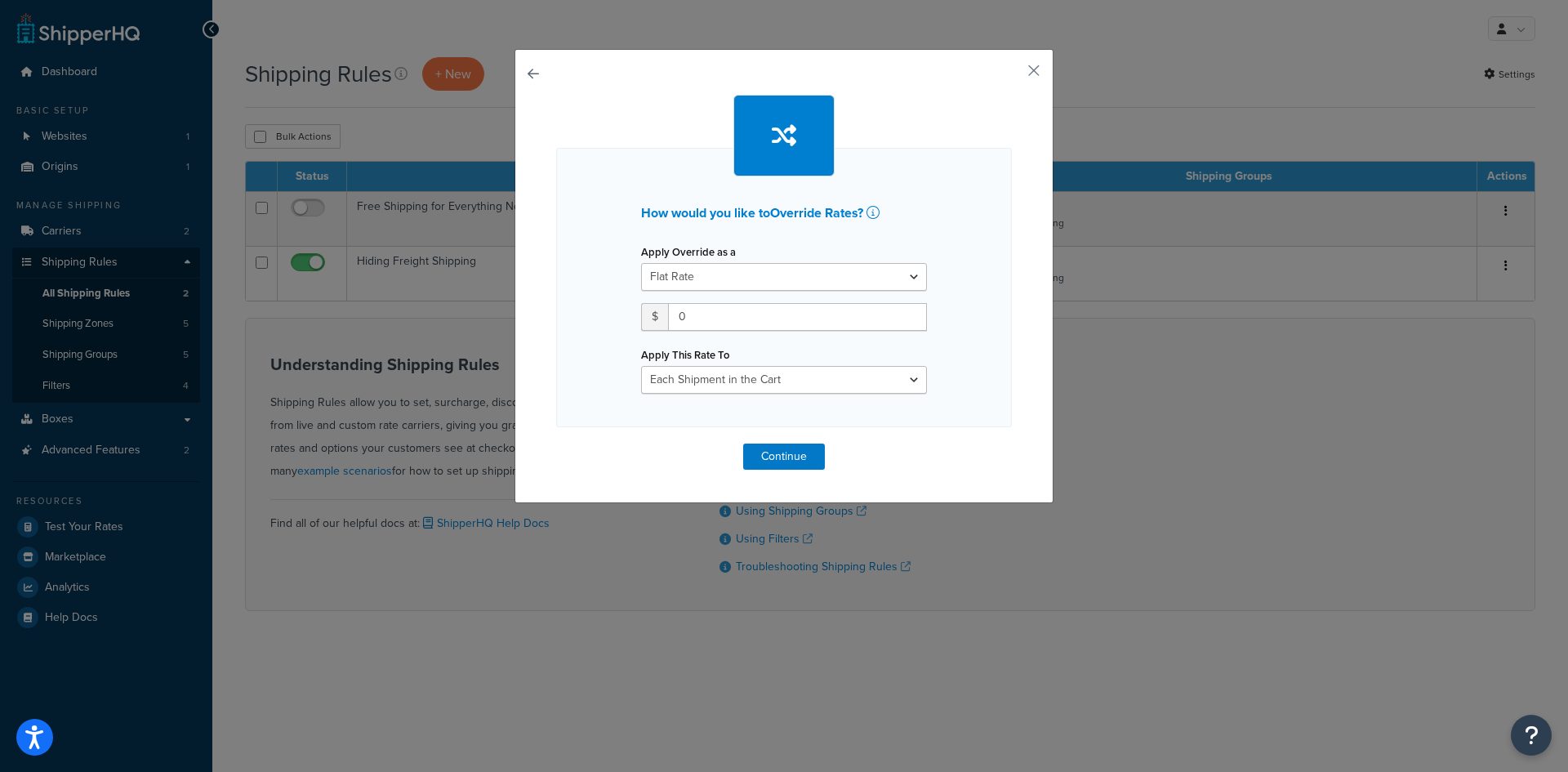
click at [557, 443] on button "button" at bounding box center [557, 443] width 0 height 0
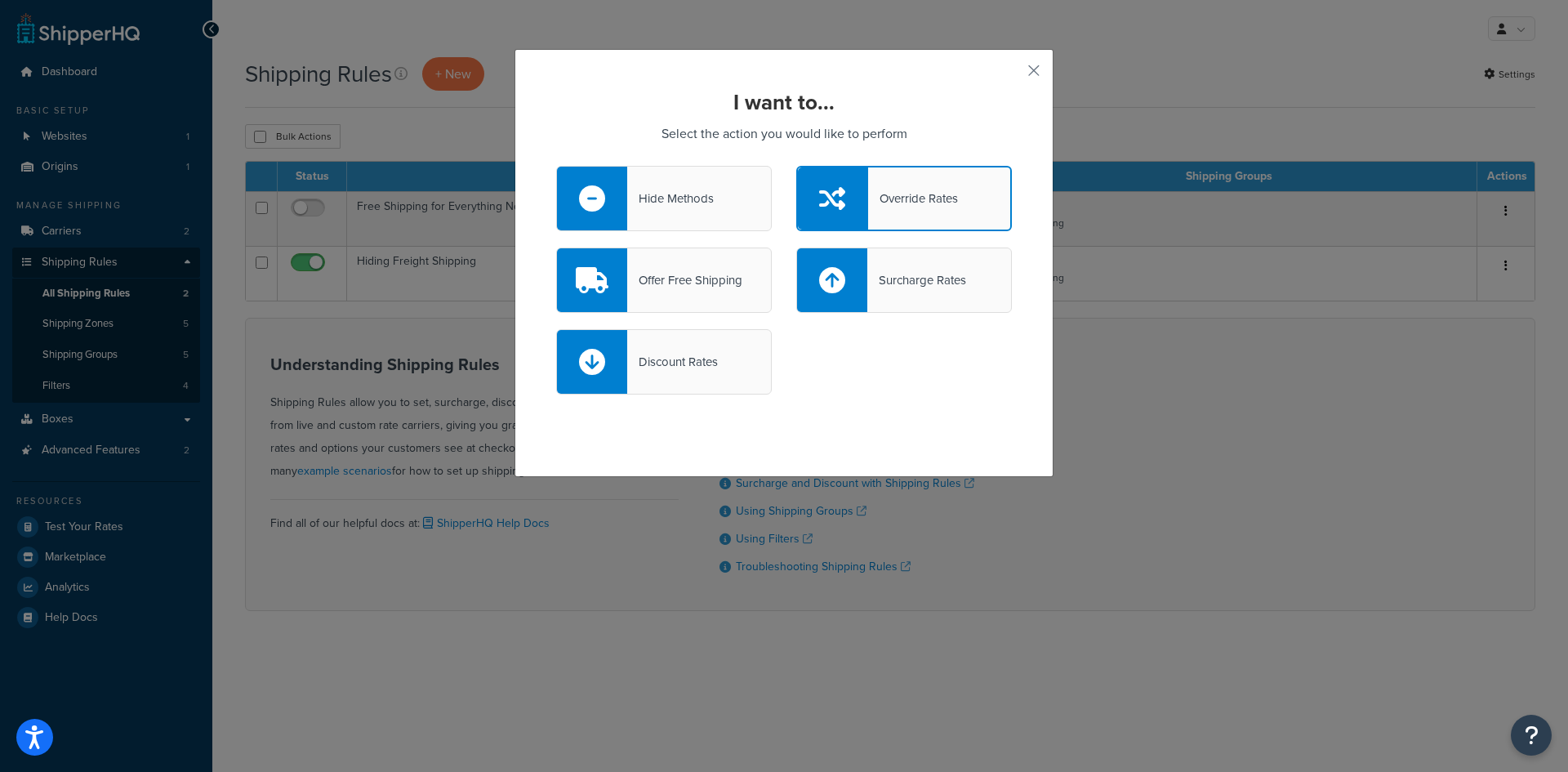
click at [868, 270] on div "Surcharge Rates" at bounding box center [917, 281] width 99 height 23
click at [0, 0] on input "Surcharge Rates" at bounding box center [0, 0] width 0 height 0
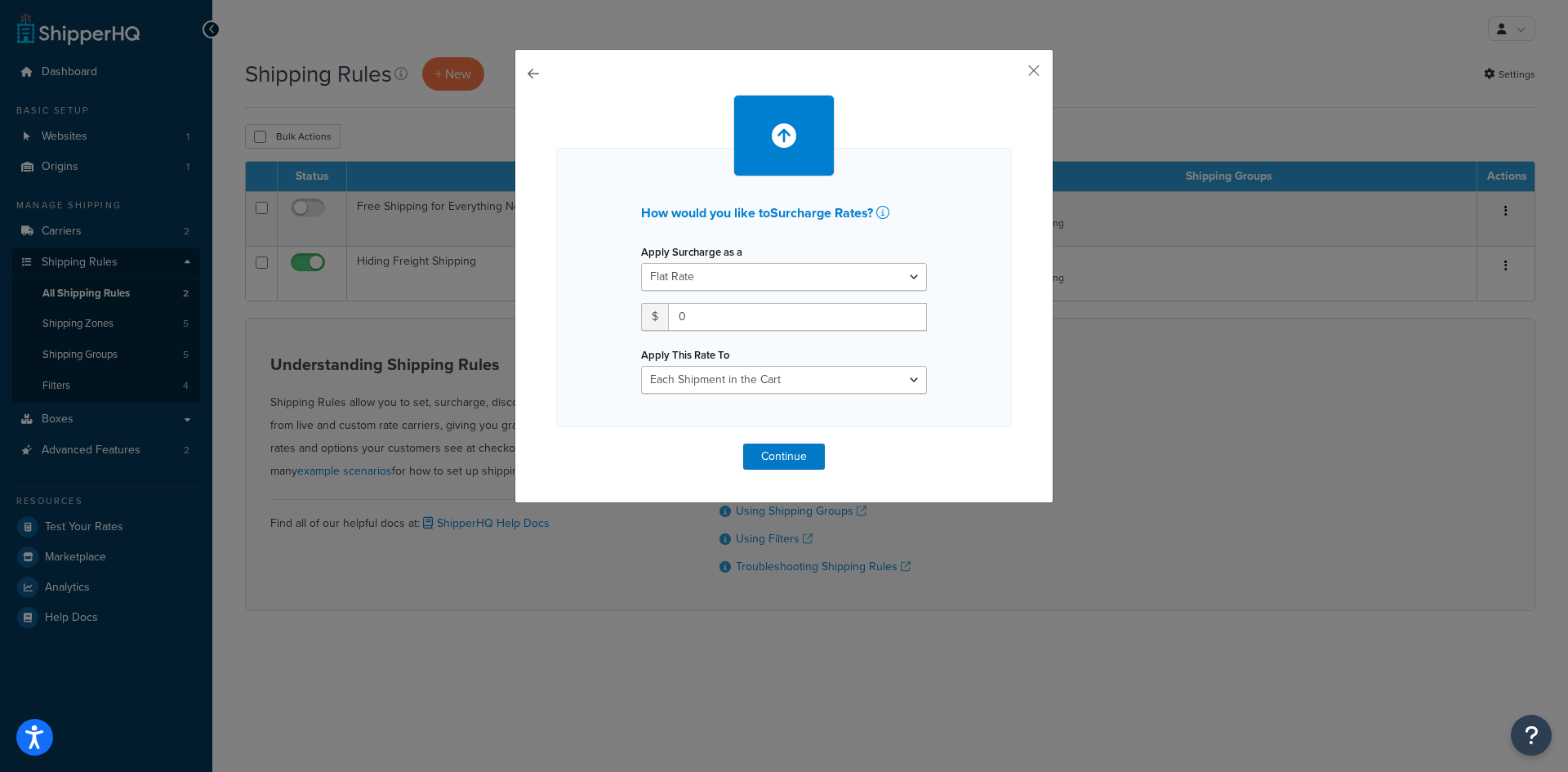
click at [557, 443] on button "button" at bounding box center [557, 443] width 0 height 0
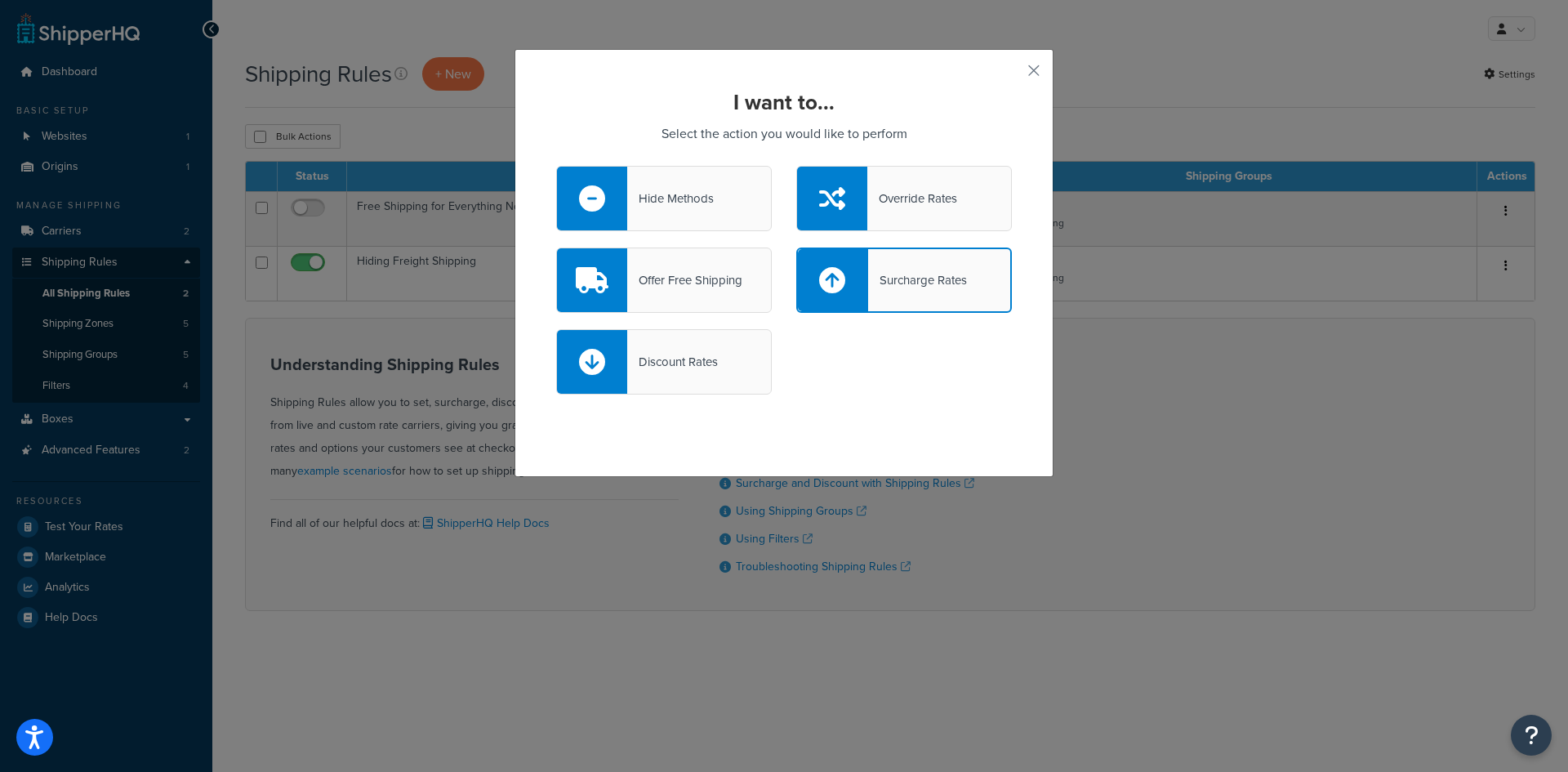
click at [678, 348] on div "Discount Rates" at bounding box center [664, 361] width 215 height 65
click at [0, 0] on input "Discount Rates" at bounding box center [0, 0] width 0 height 0
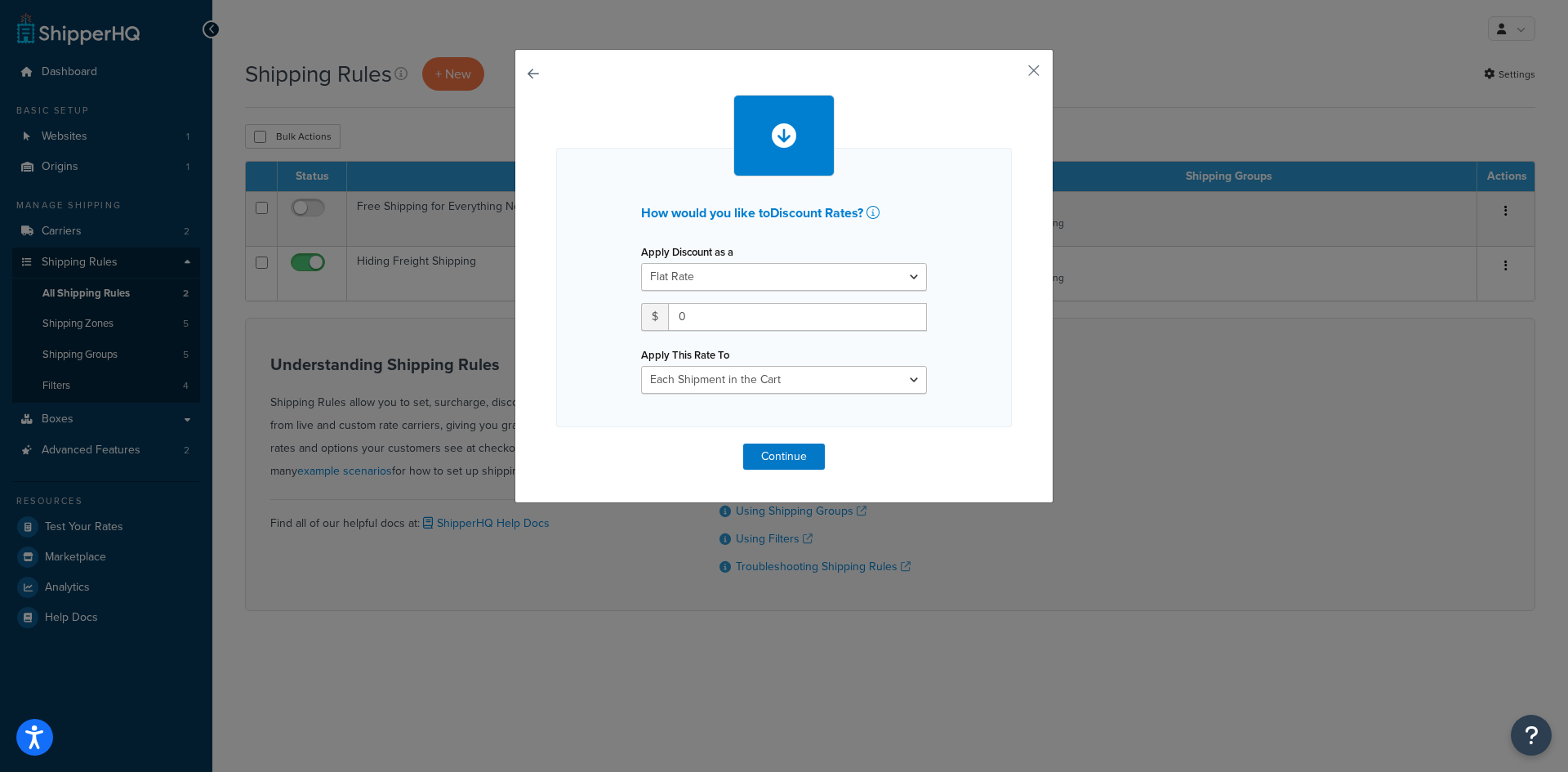
click at [557, 443] on button "button" at bounding box center [557, 443] width 0 height 0
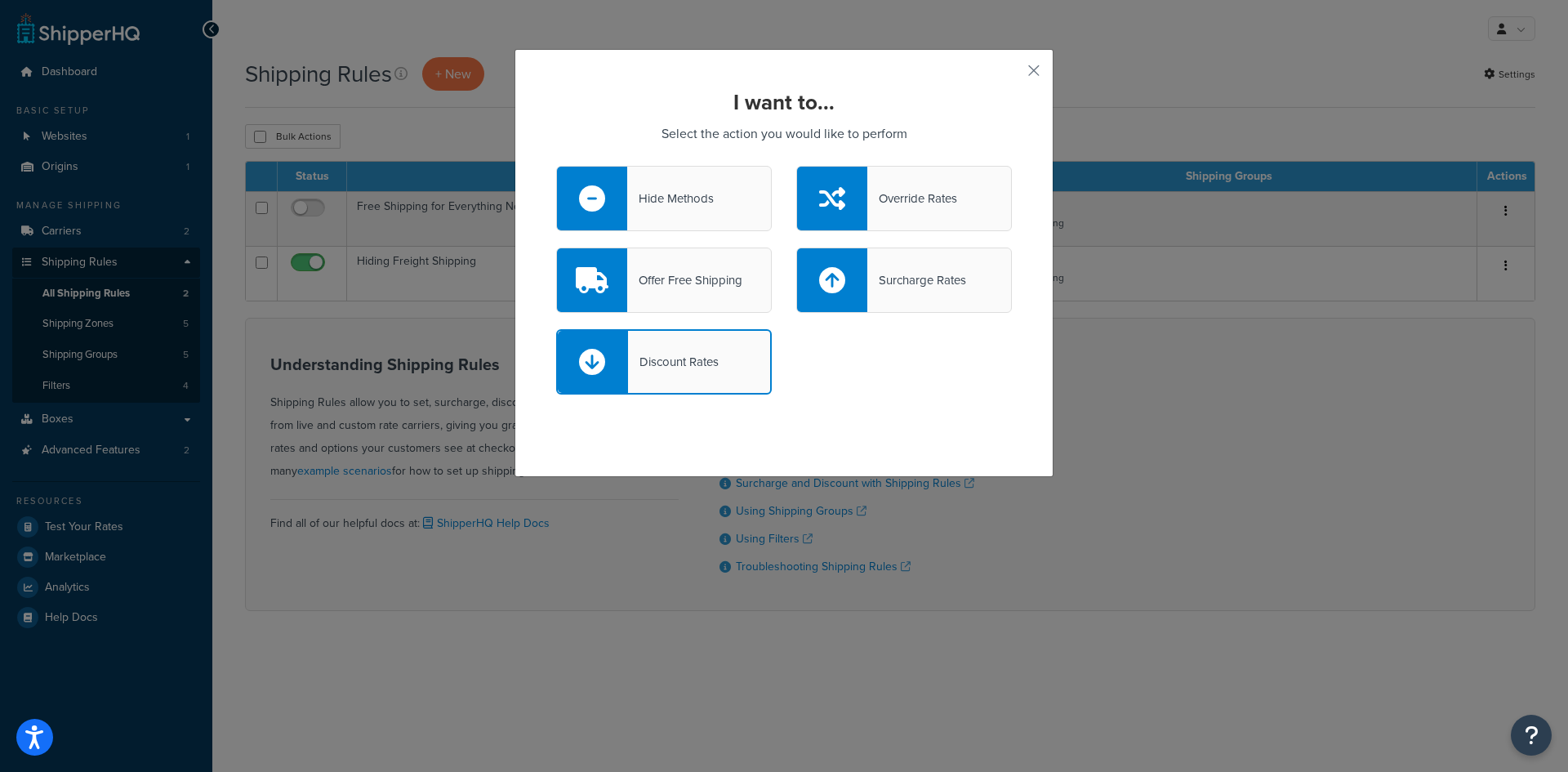
click at [683, 200] on div "Hide Methods" at bounding box center [670, 198] width 87 height 23
click at [0, 0] on input "Hide Methods" at bounding box center [0, 0] width 0 height 0
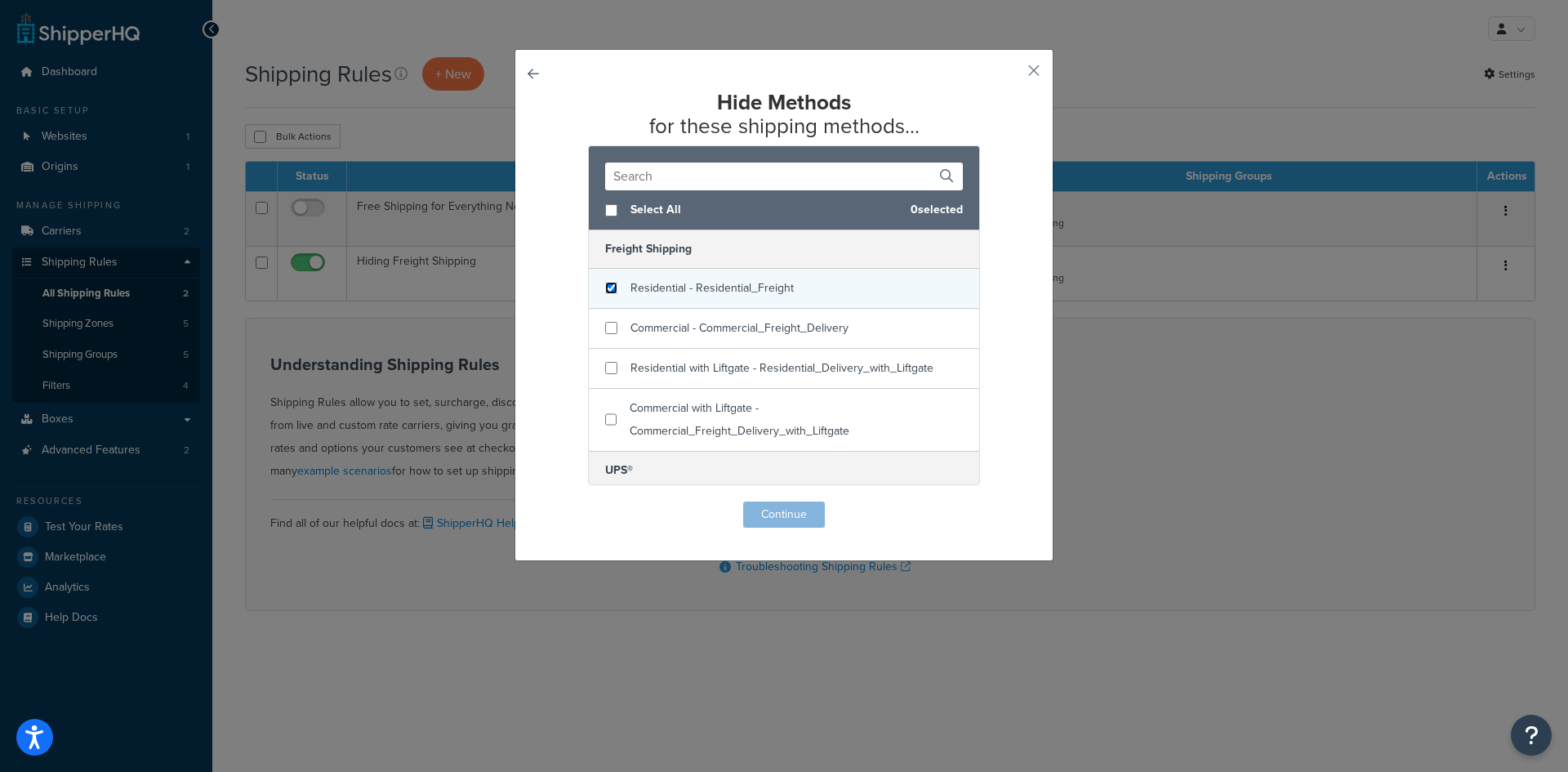
click at [609, 291] on input "checkbox" at bounding box center [612, 288] width 13 height 13
checkbox input "true"
click at [788, 518] on button "Continue" at bounding box center [784, 514] width 81 height 26
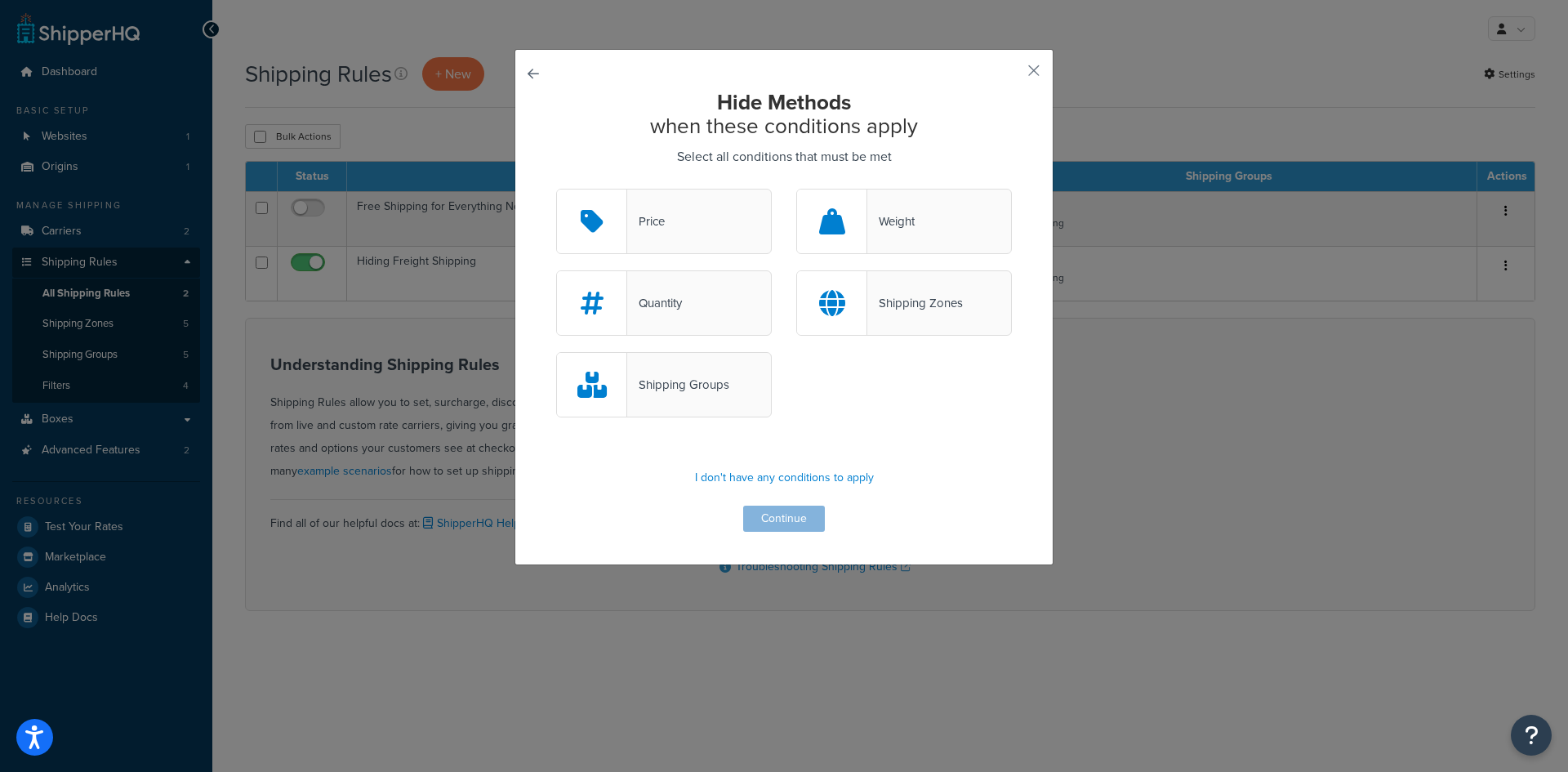
click at [716, 400] on div "Shipping Groups" at bounding box center [664, 384] width 215 height 65
click at [0, 0] on input "Shipping Groups" at bounding box center [0, 0] width 0 height 0
click at [1012, 74] on button "button" at bounding box center [1010, 76] width 4 height 4
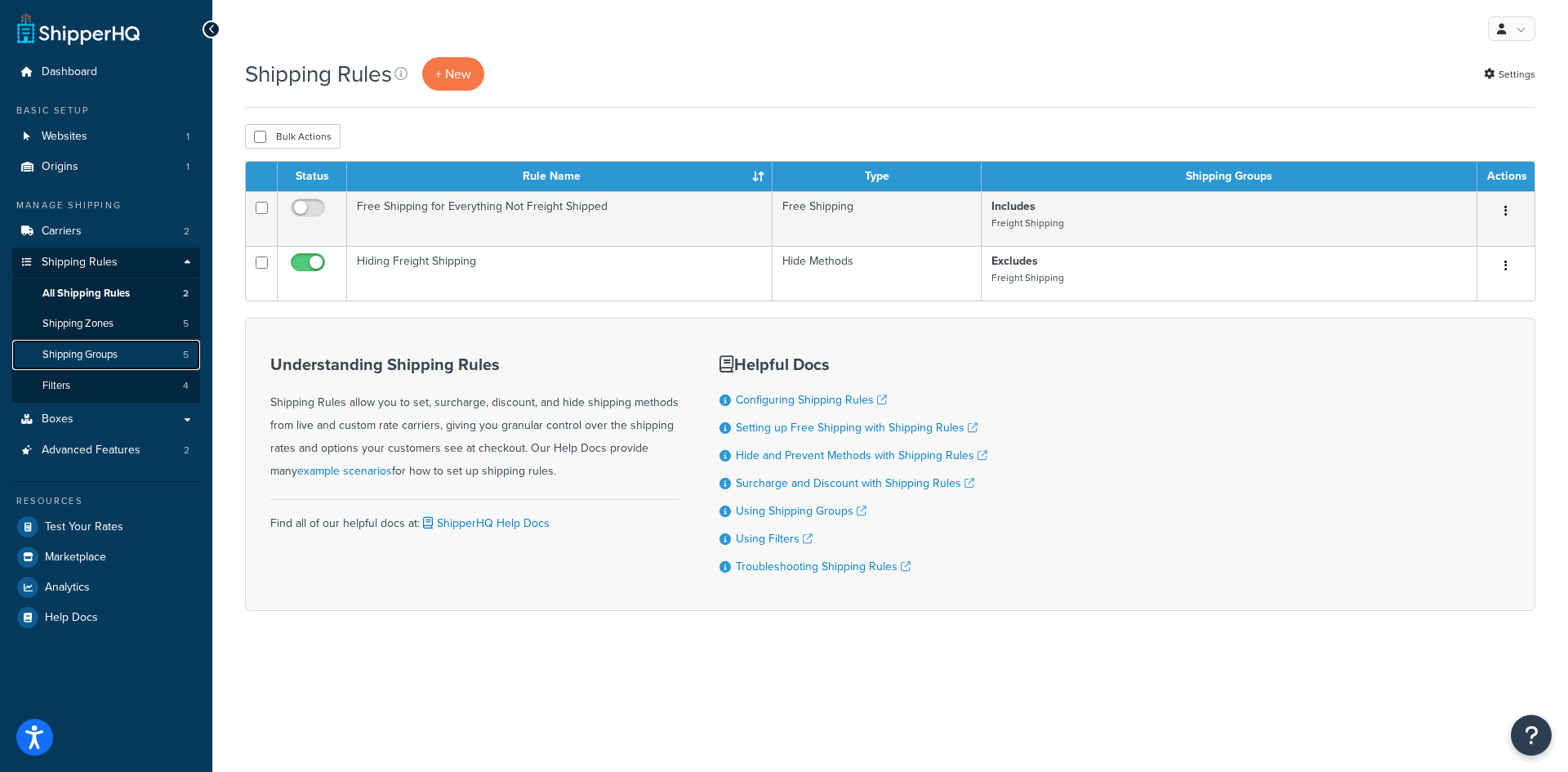
click at [91, 351] on span "Shipping Groups" at bounding box center [80, 355] width 75 height 14
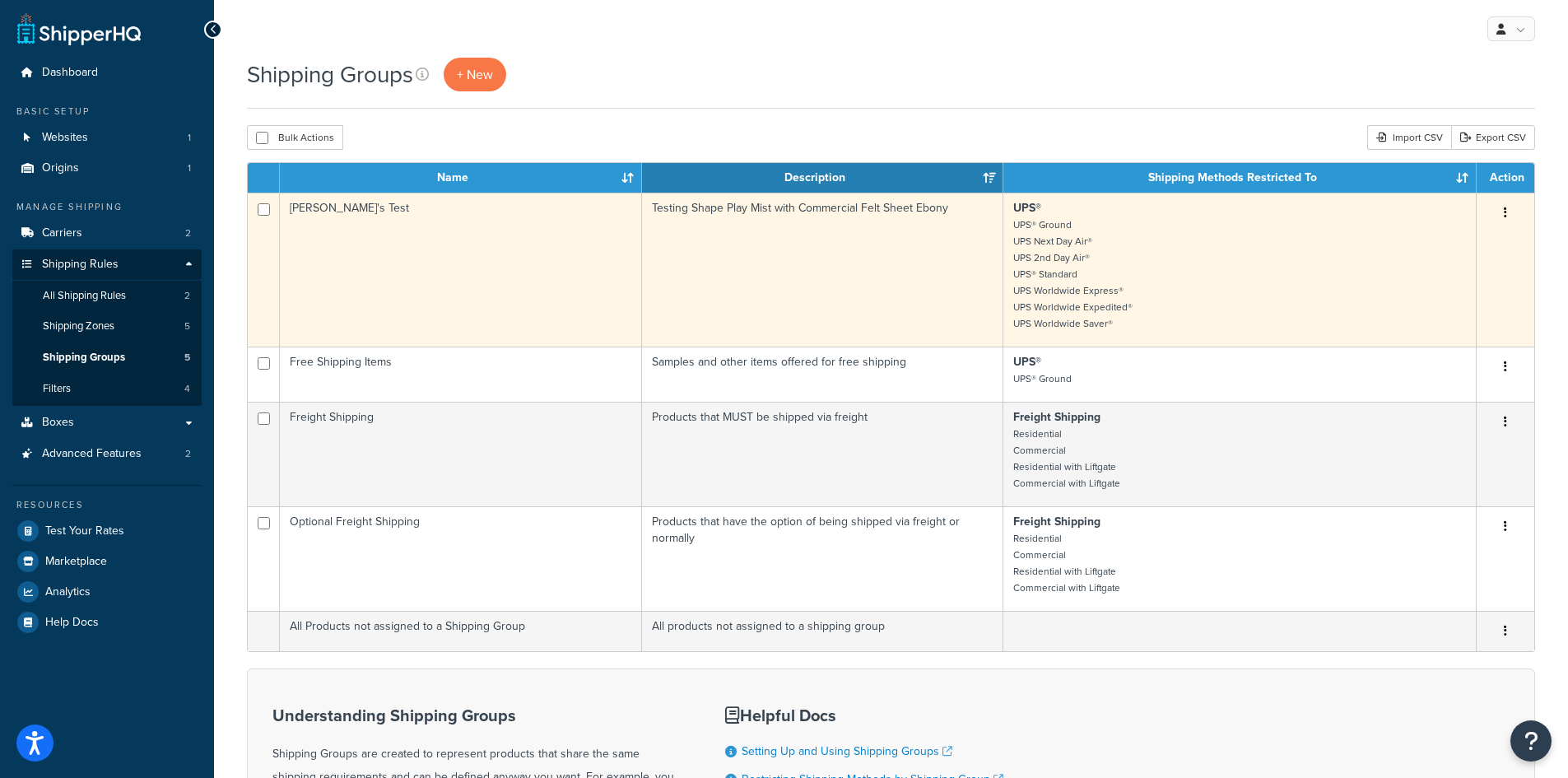
click at [1508, 214] on button "button" at bounding box center [1505, 213] width 23 height 26
click at [1428, 239] on link "Edit" at bounding box center [1438, 246] width 130 height 33
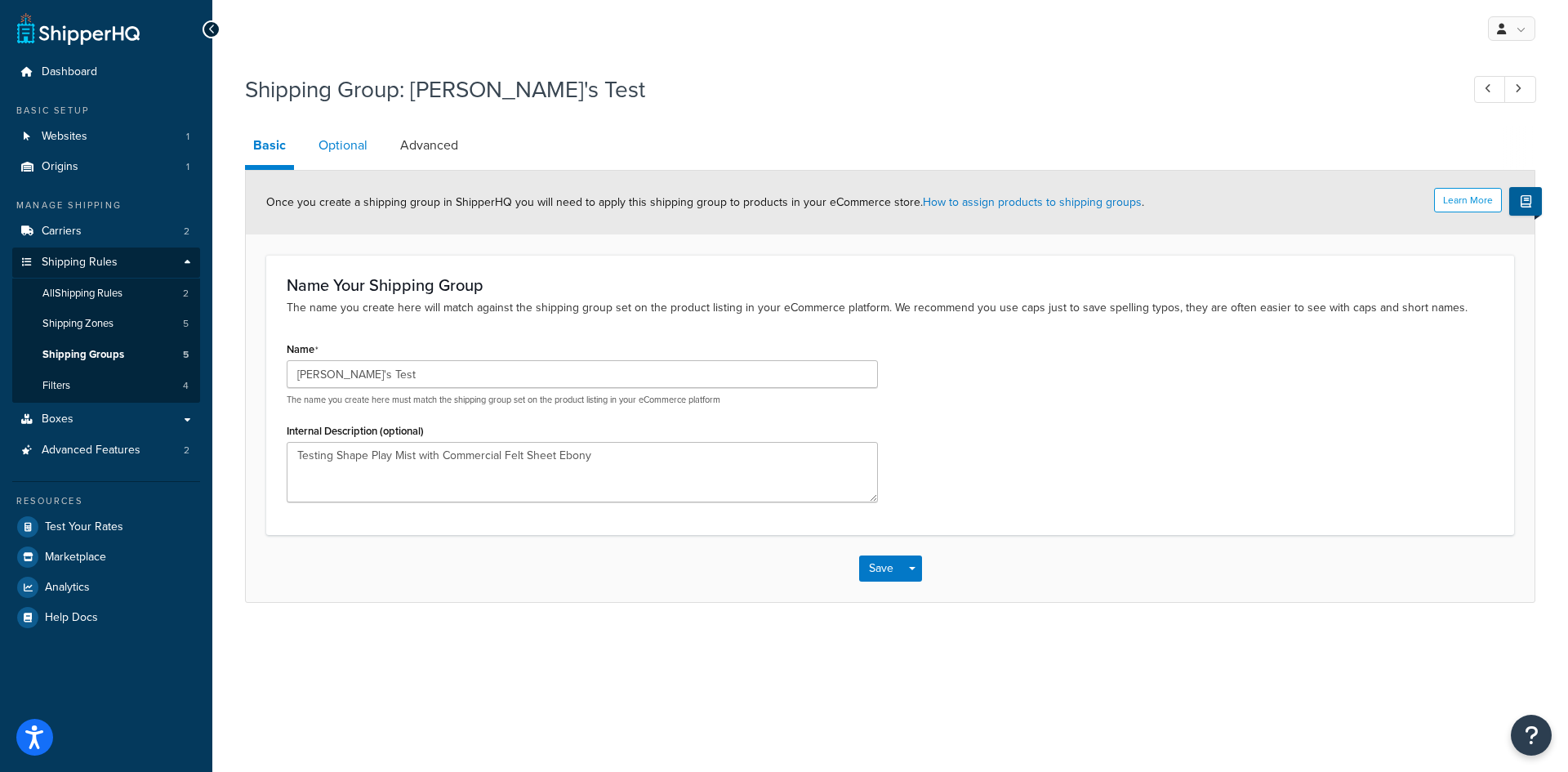
click at [342, 144] on link "Optional" at bounding box center [342, 146] width 65 height 39
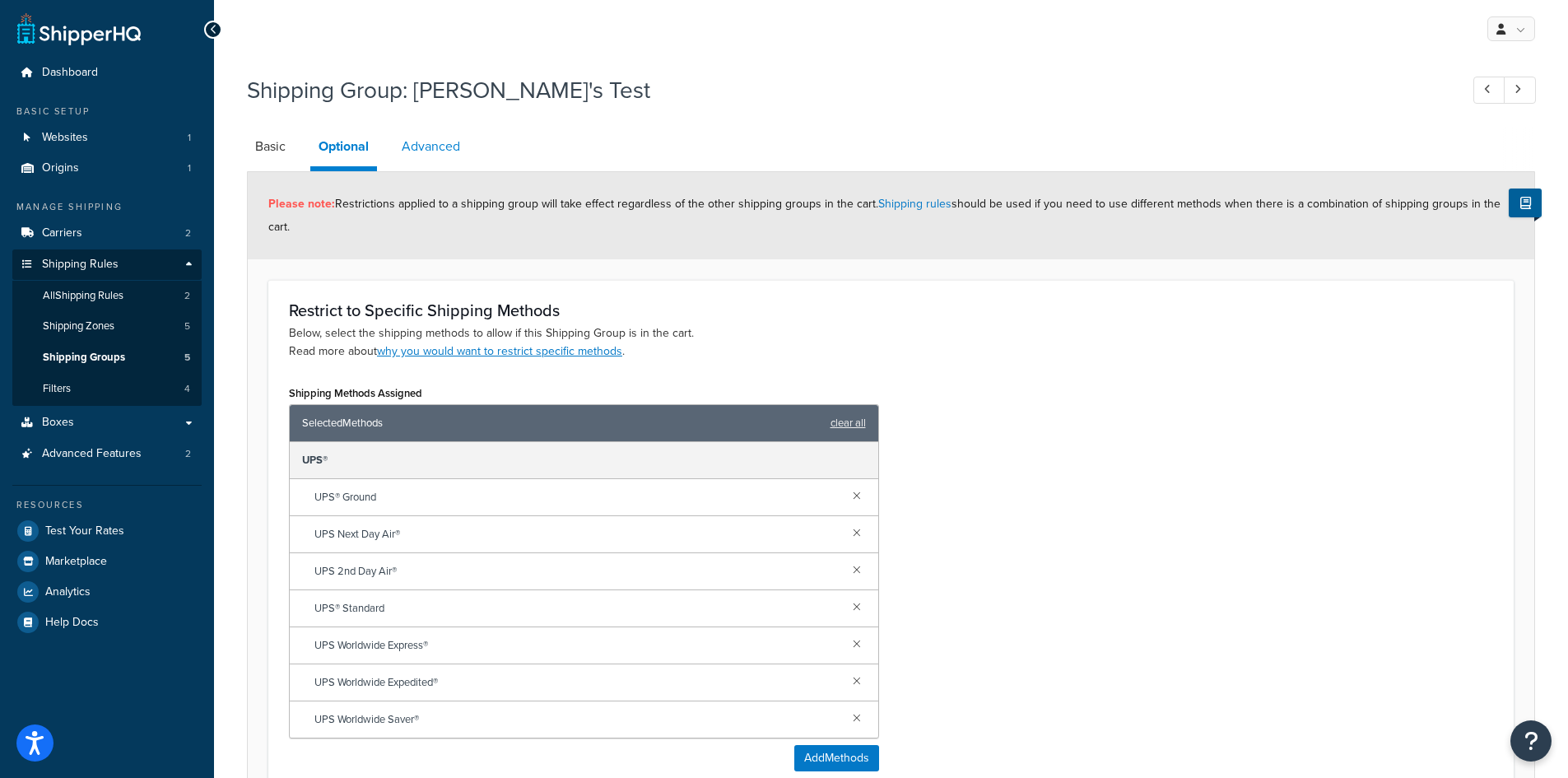
click at [437, 150] on link "Advanced" at bounding box center [430, 147] width 75 height 40
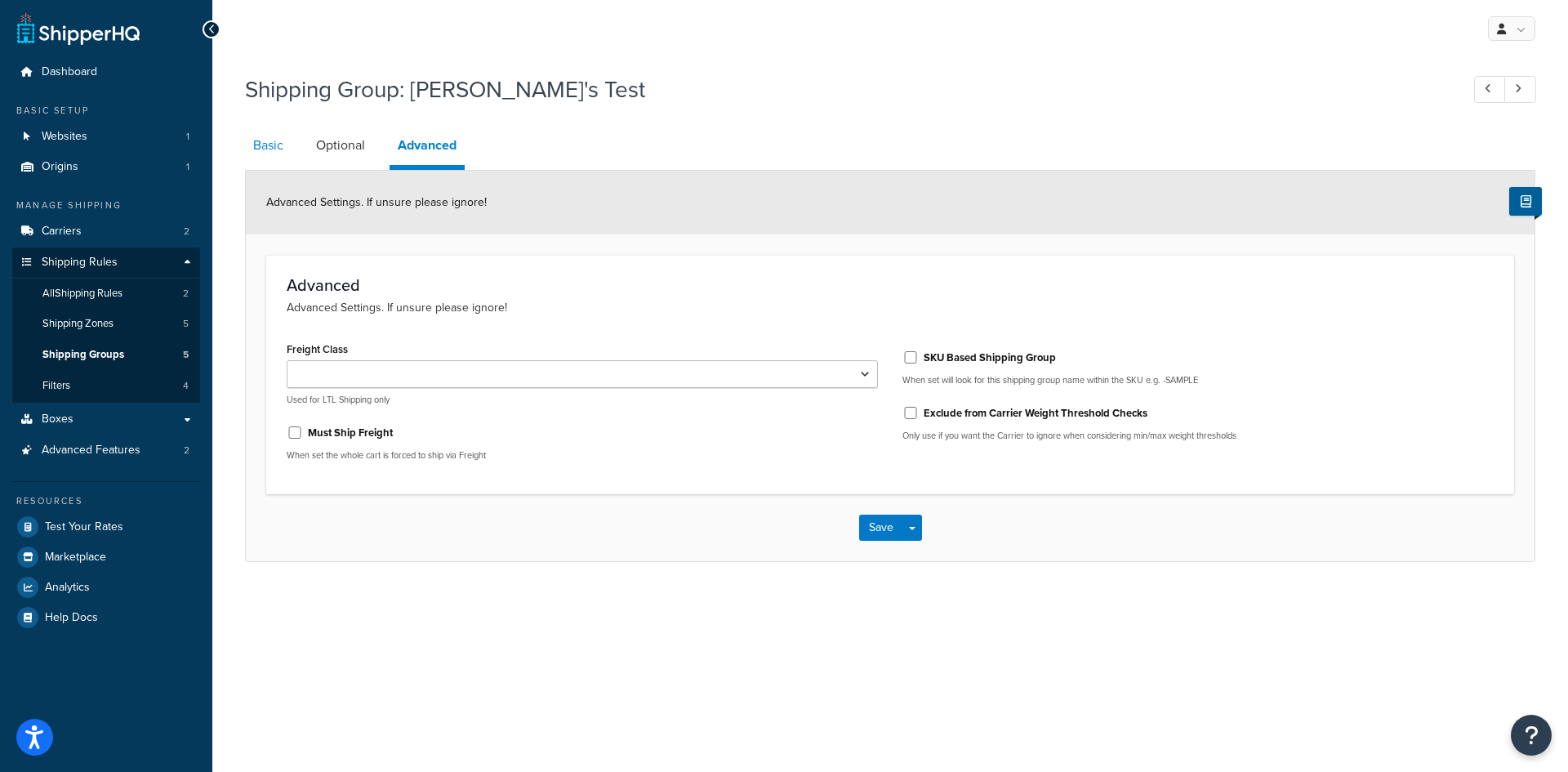
click at [273, 146] on link "Basic" at bounding box center [268, 146] width 46 height 39
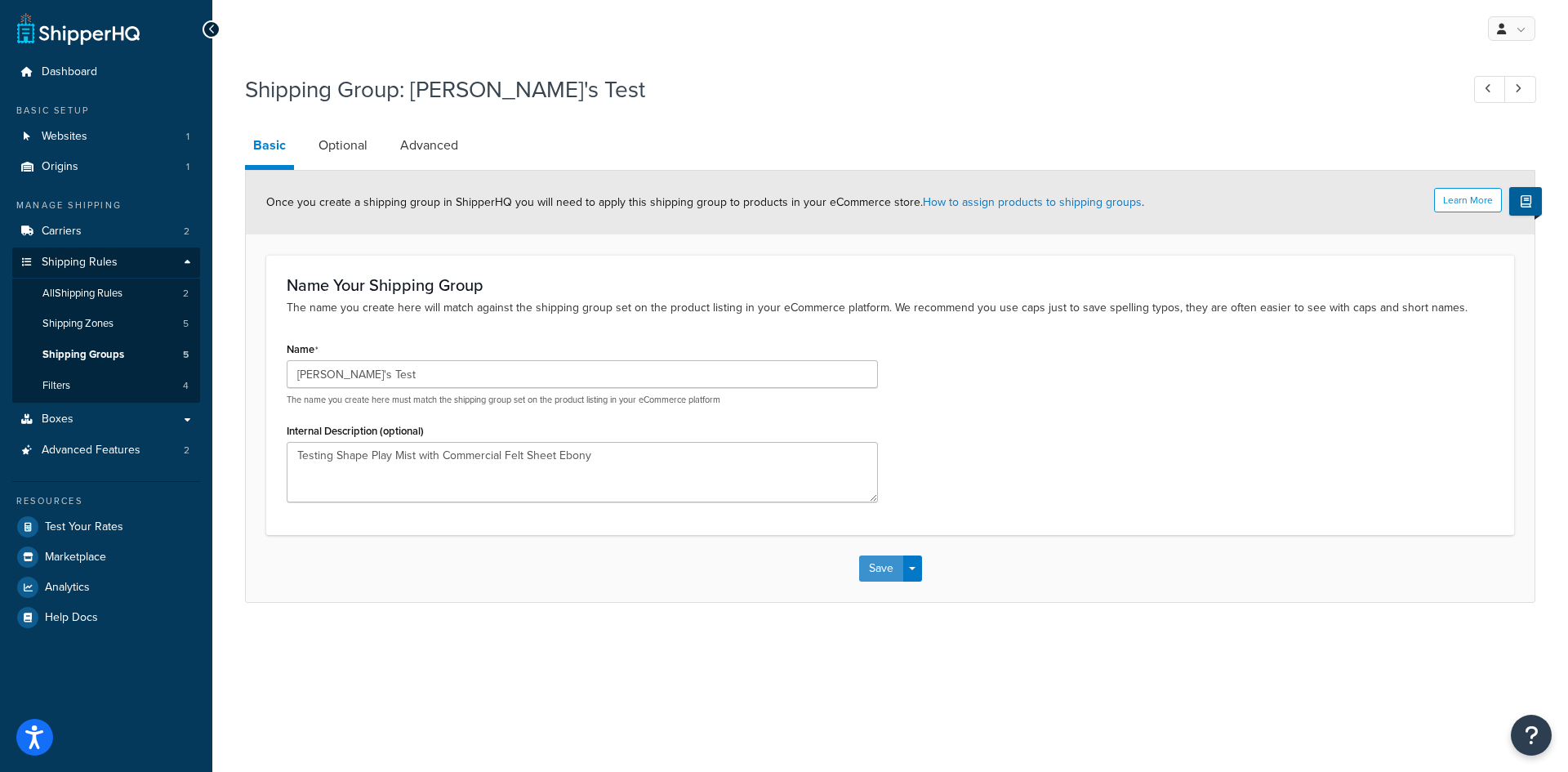
click at [890, 569] on button "Save" at bounding box center [881, 568] width 44 height 26
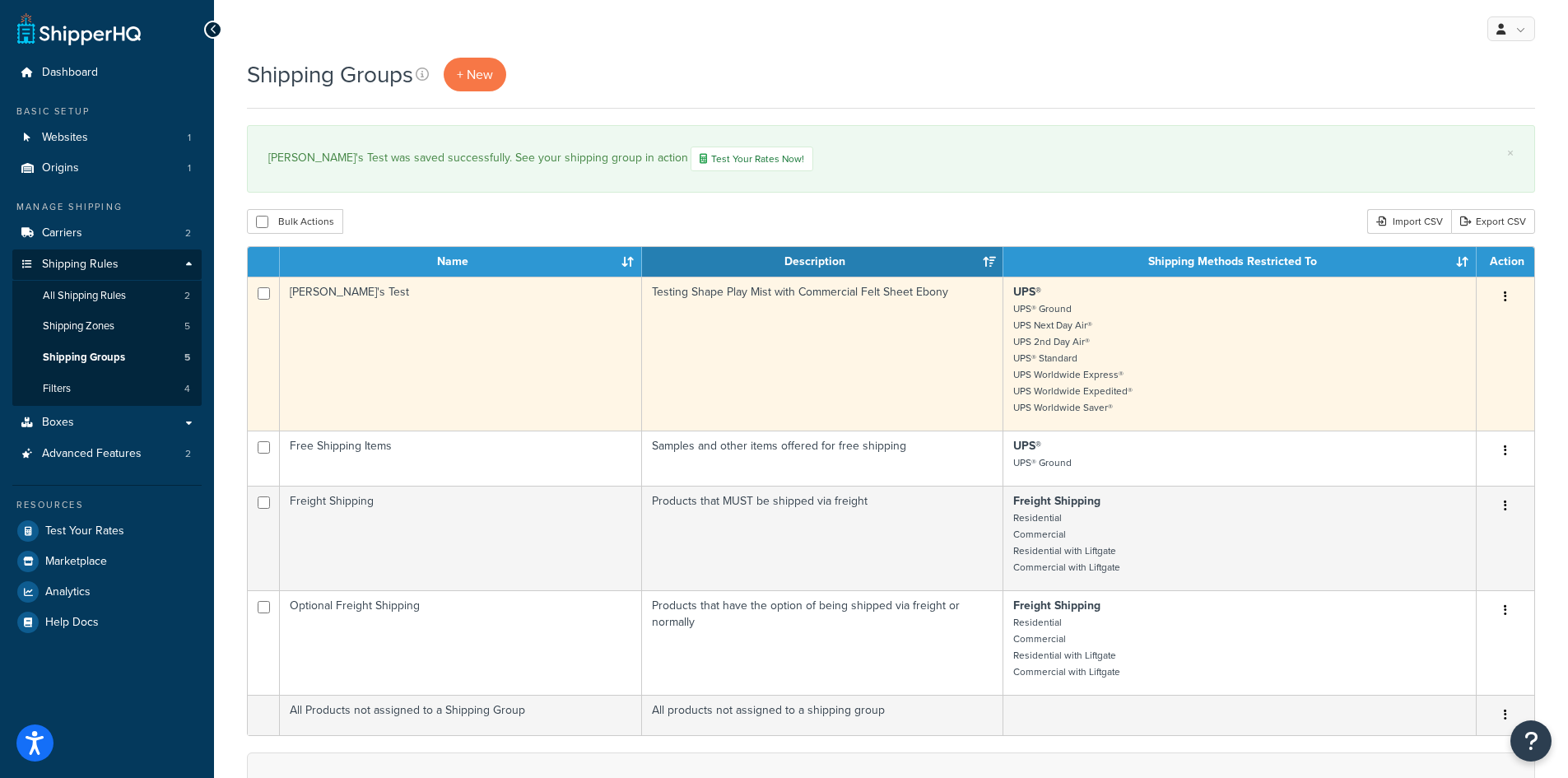
click at [1512, 300] on button "button" at bounding box center [1505, 296] width 23 height 26
click at [1438, 337] on link "Edit" at bounding box center [1438, 330] width 130 height 33
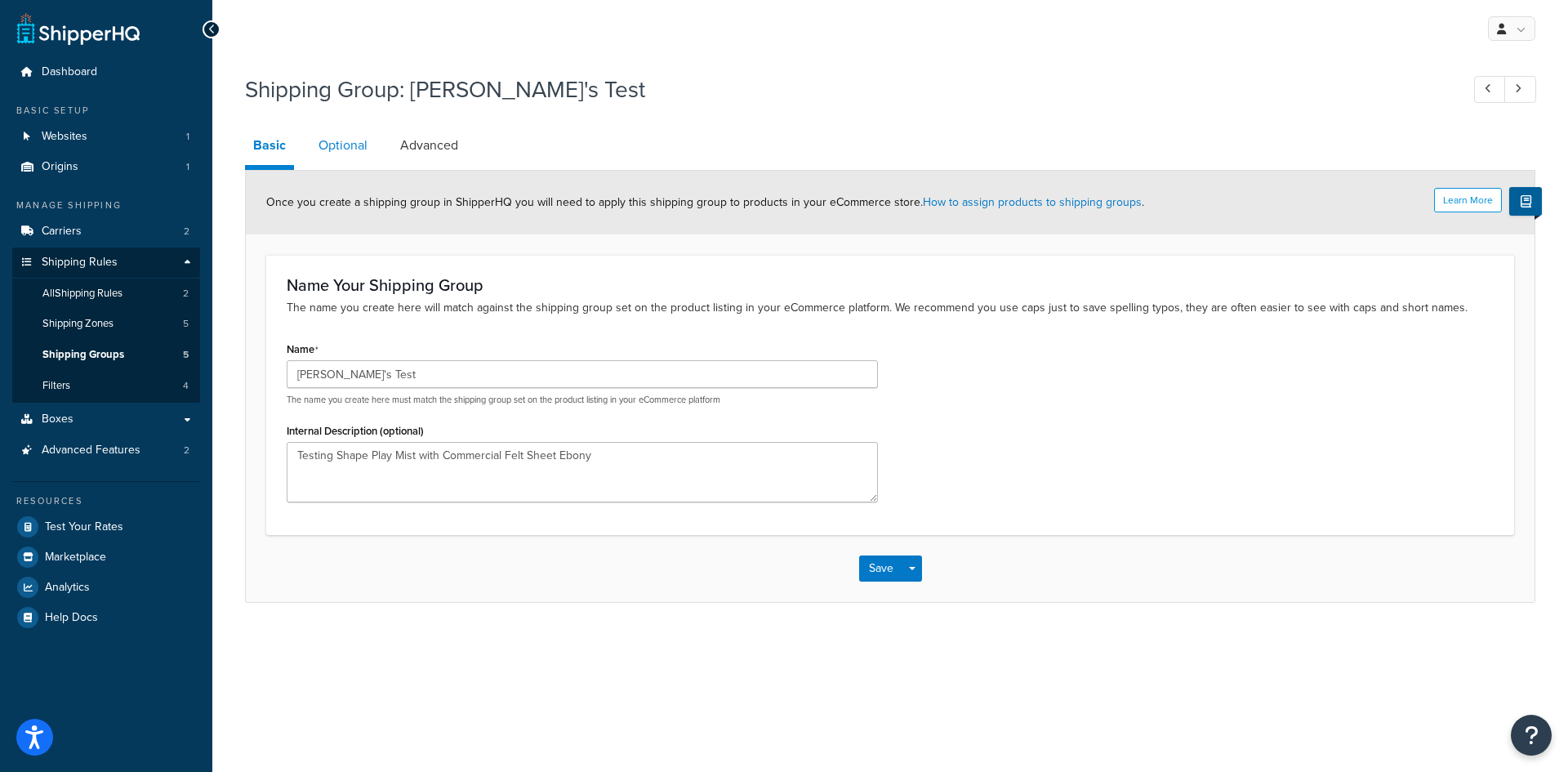
click at [348, 146] on link "Optional" at bounding box center [342, 146] width 65 height 39
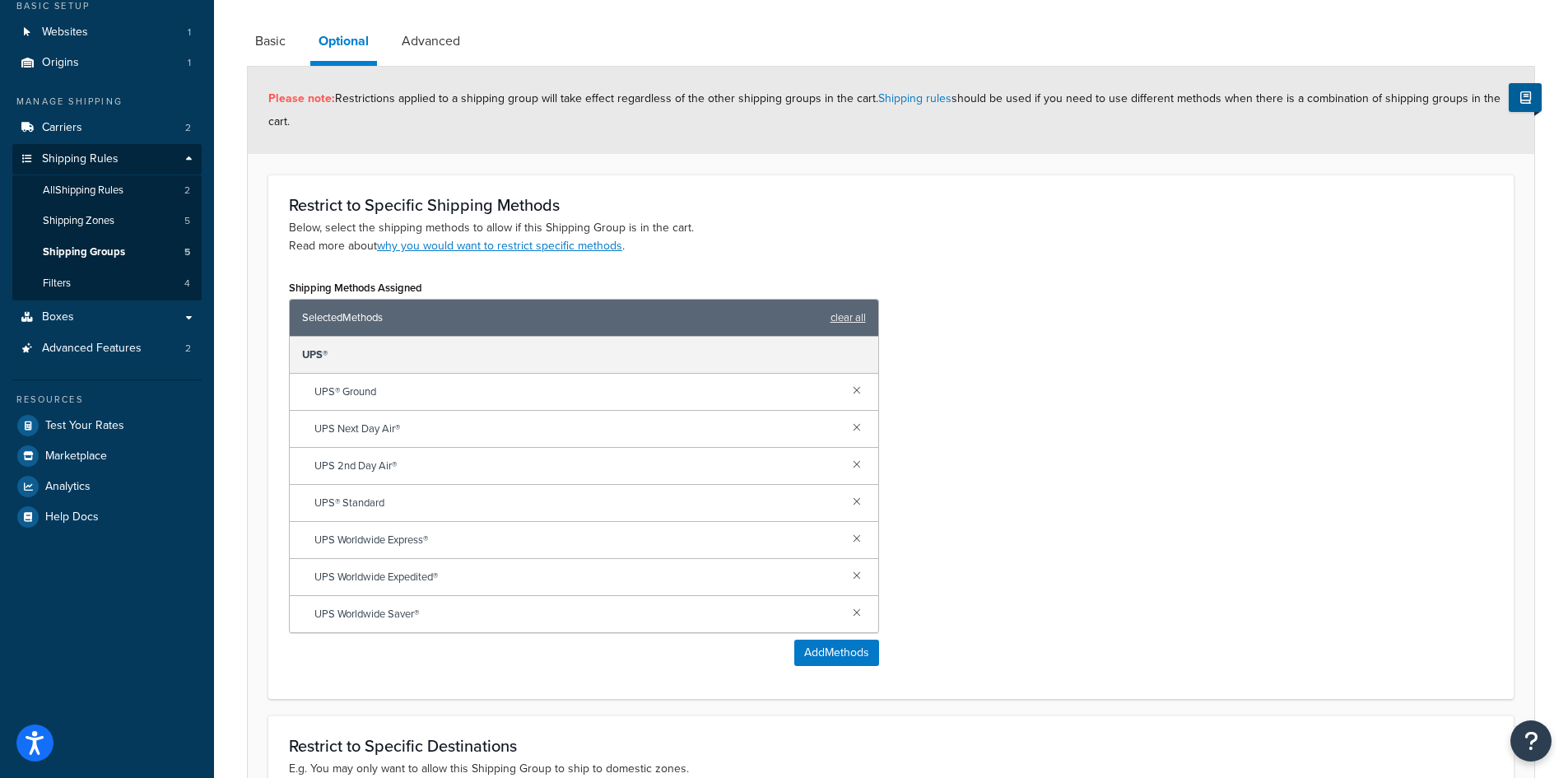
scroll to position [68, 0]
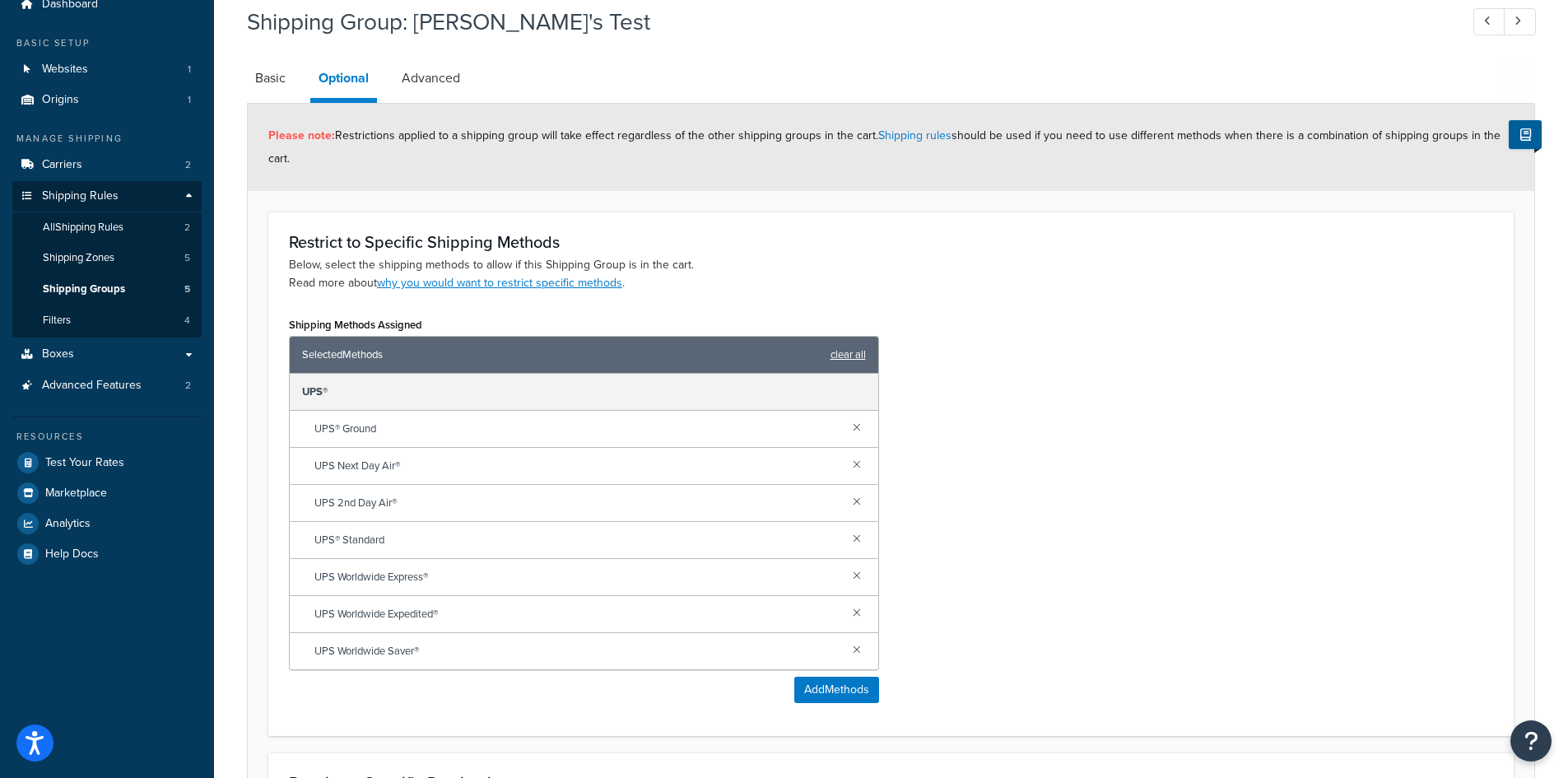
click at [852, 350] on link "clear all" at bounding box center [848, 355] width 35 height 23
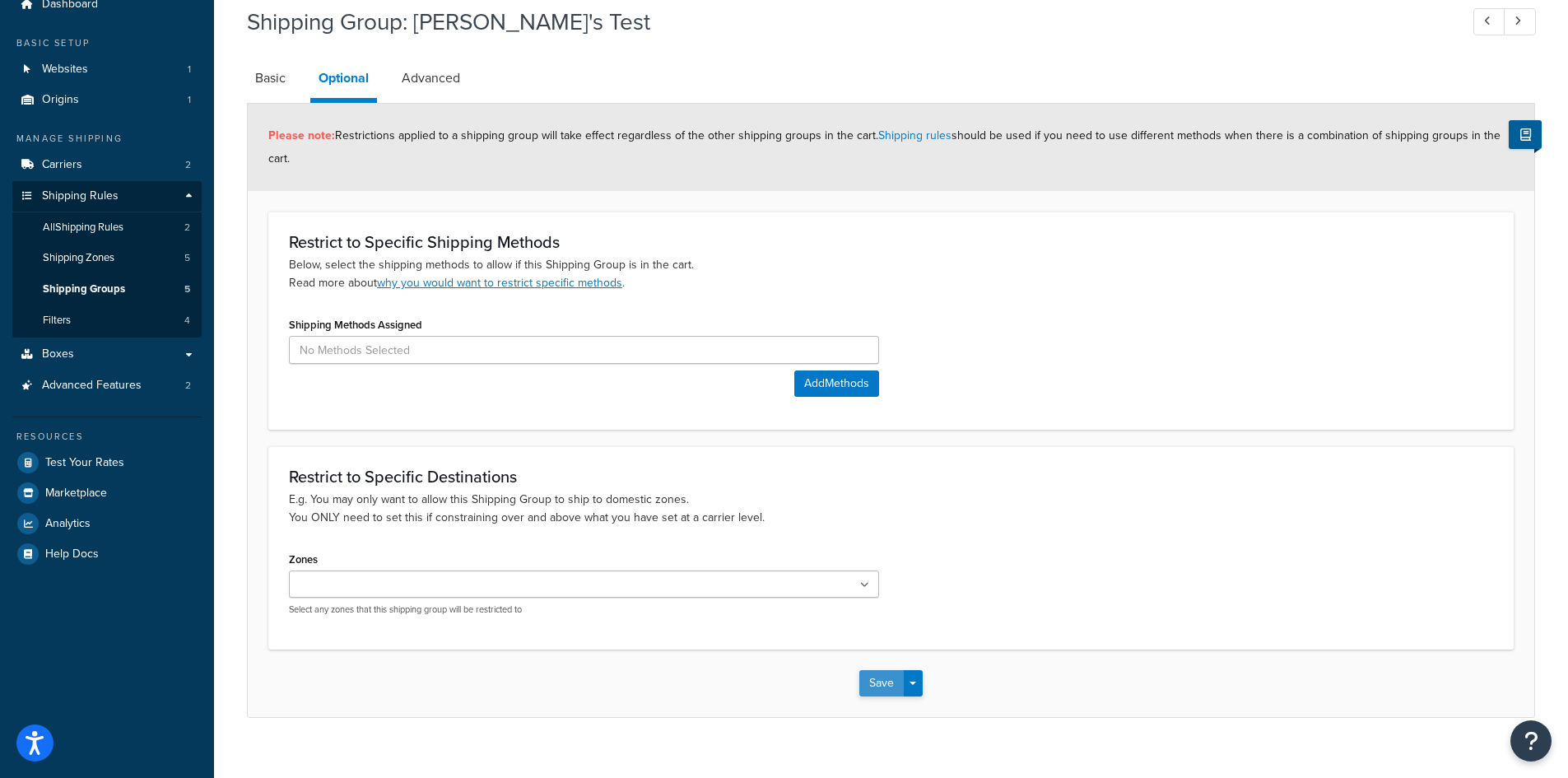
click at [870, 681] on button "Save" at bounding box center [881, 683] width 44 height 26
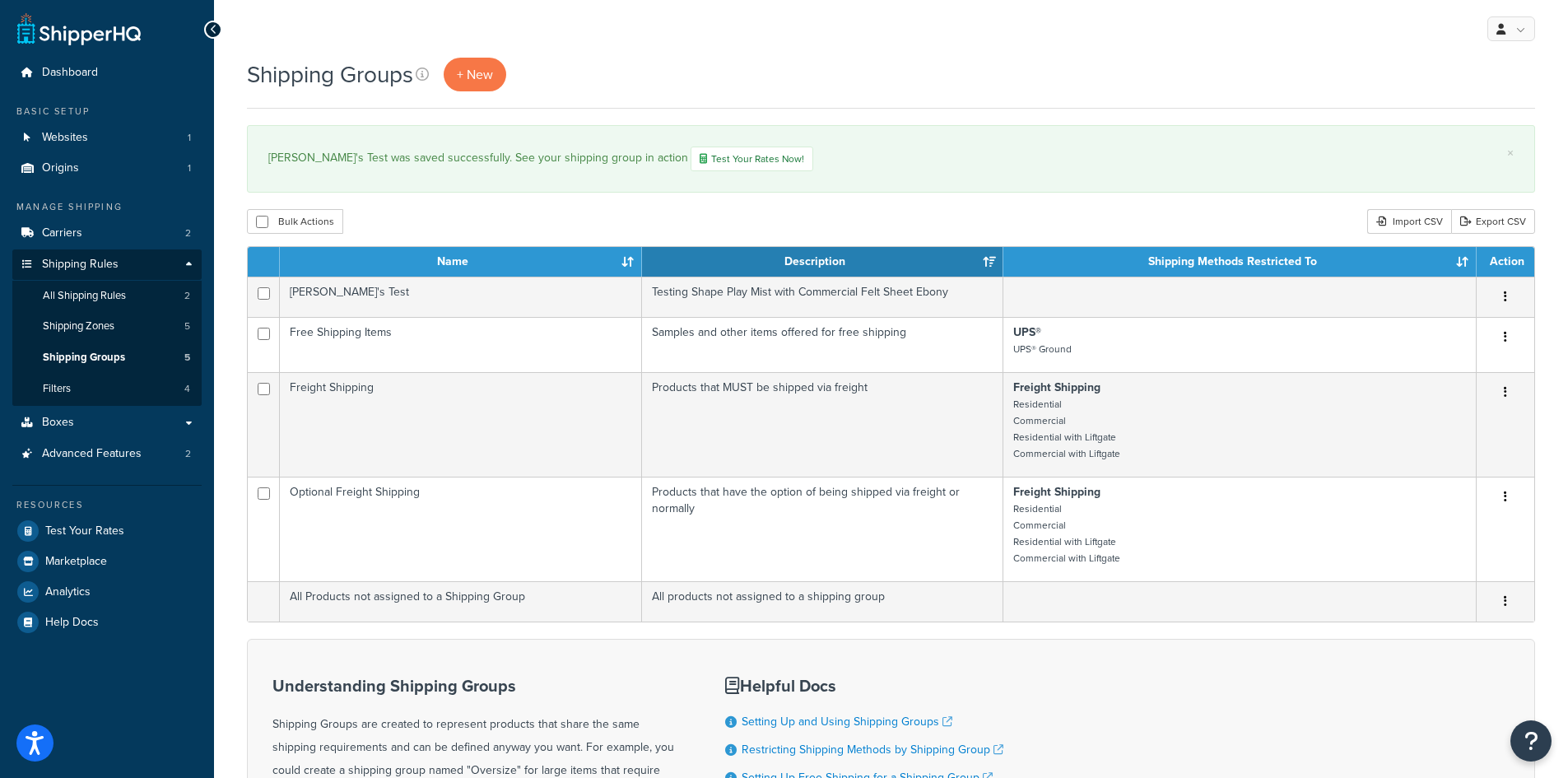
click at [760, 65] on div "Shipping Groups + New" at bounding box center [890, 74] width 1288 height 33
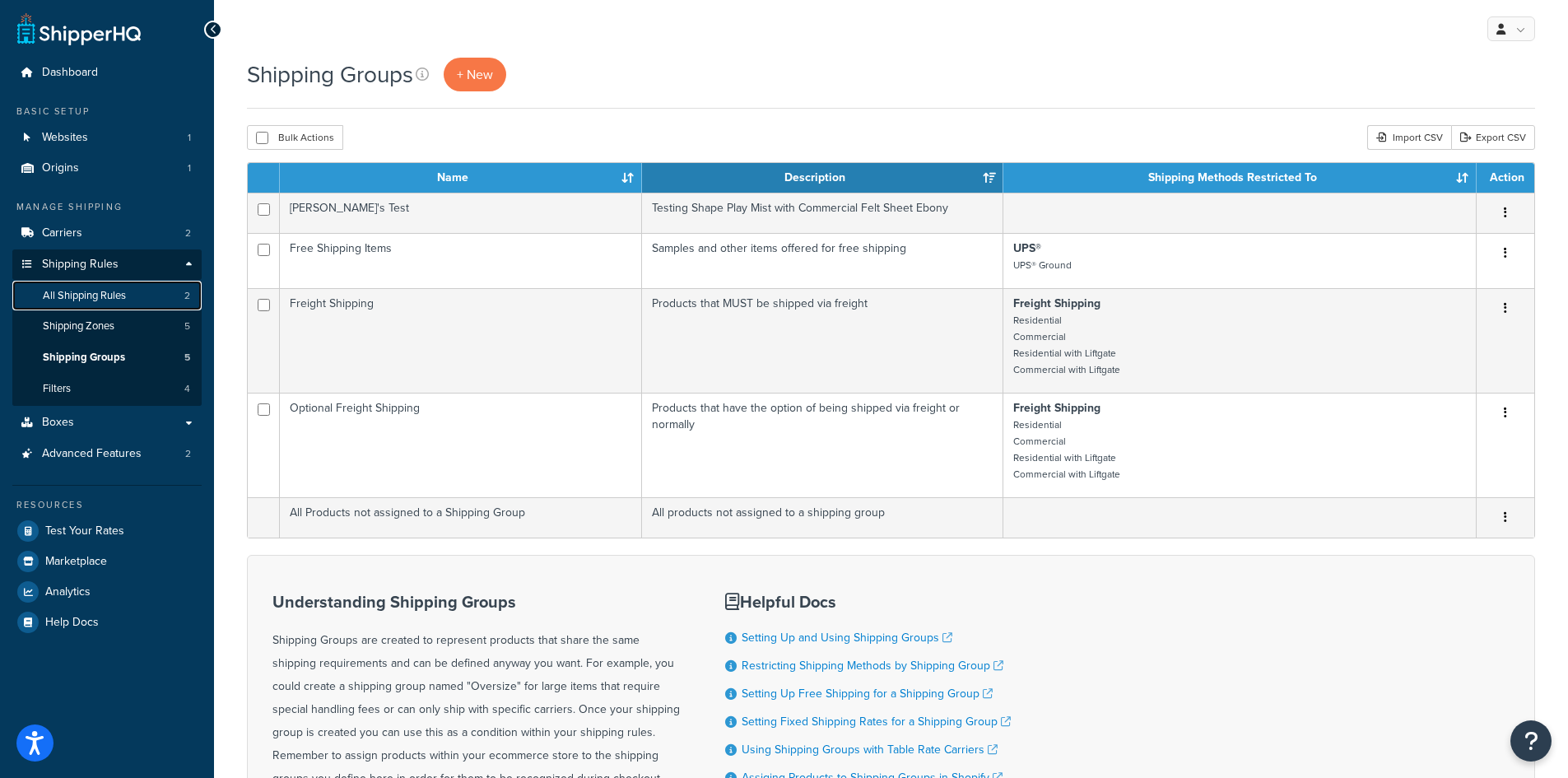
click at [82, 289] on span "All Shipping Rules" at bounding box center [85, 296] width 83 height 14
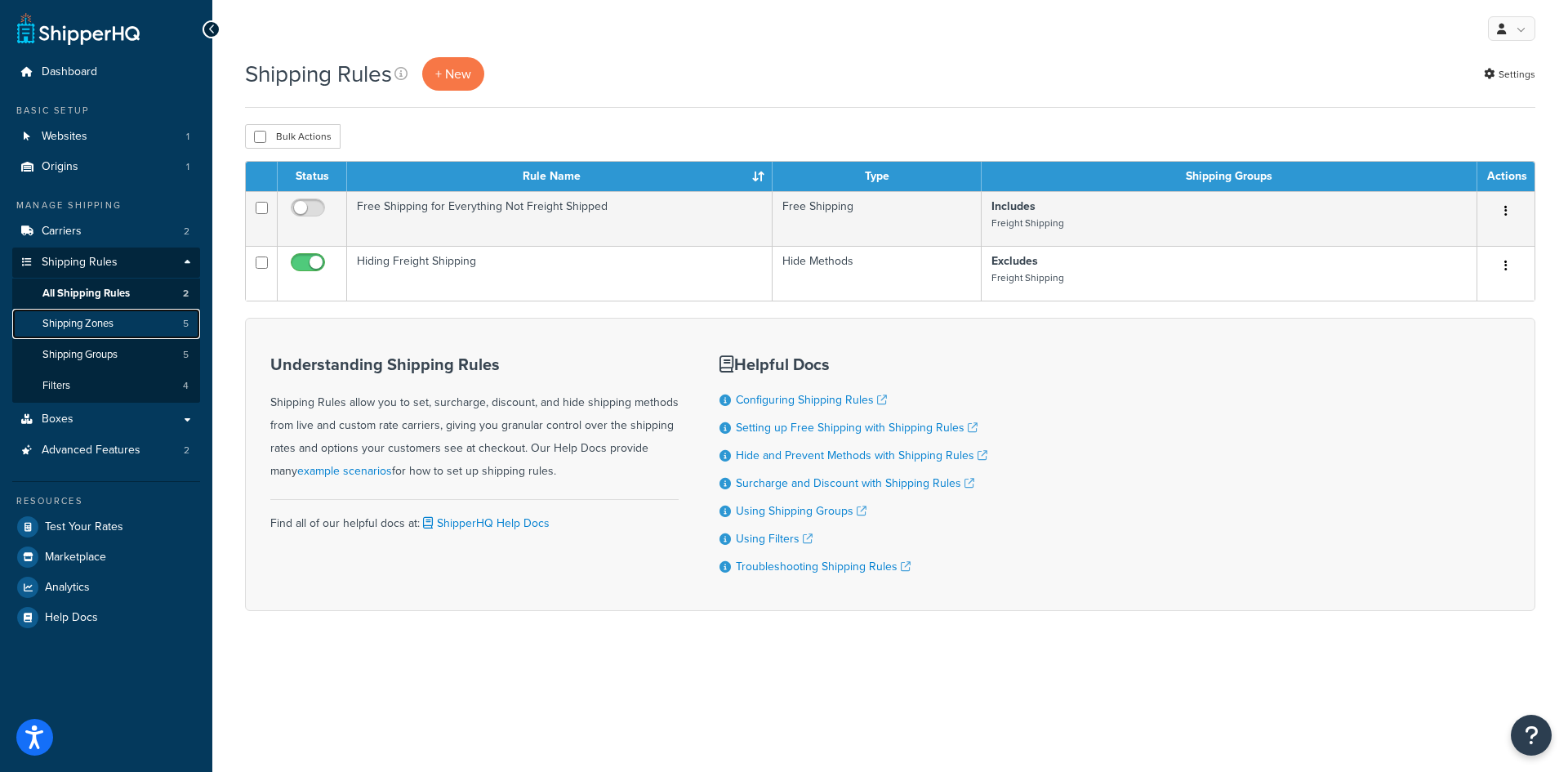
click at [103, 323] on span "Shipping Zones" at bounding box center [79, 324] width 71 height 14
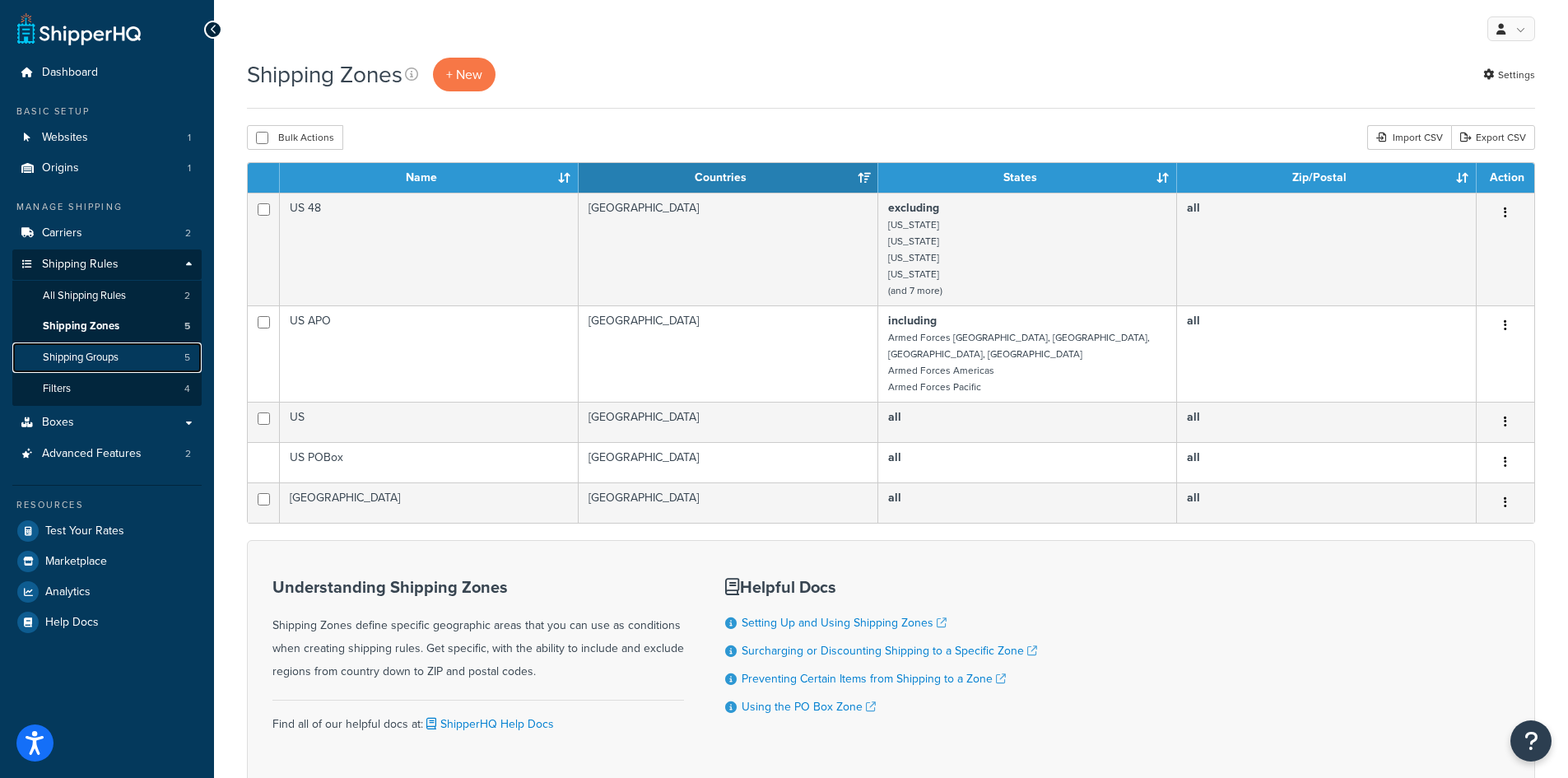
click at [98, 357] on span "Shipping Groups" at bounding box center [81, 357] width 76 height 14
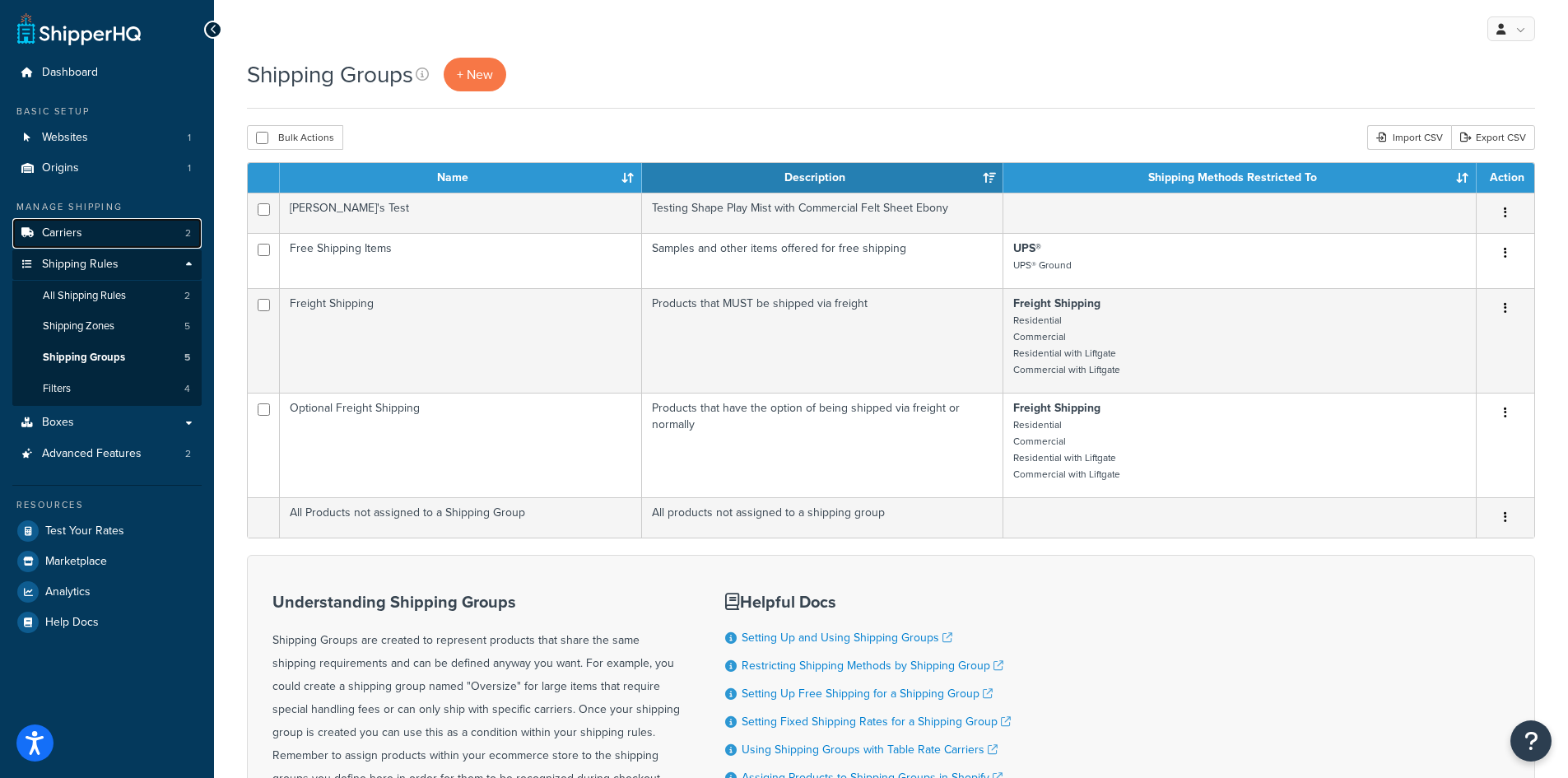
click at [77, 236] on span "Carriers" at bounding box center [62, 233] width 41 height 14
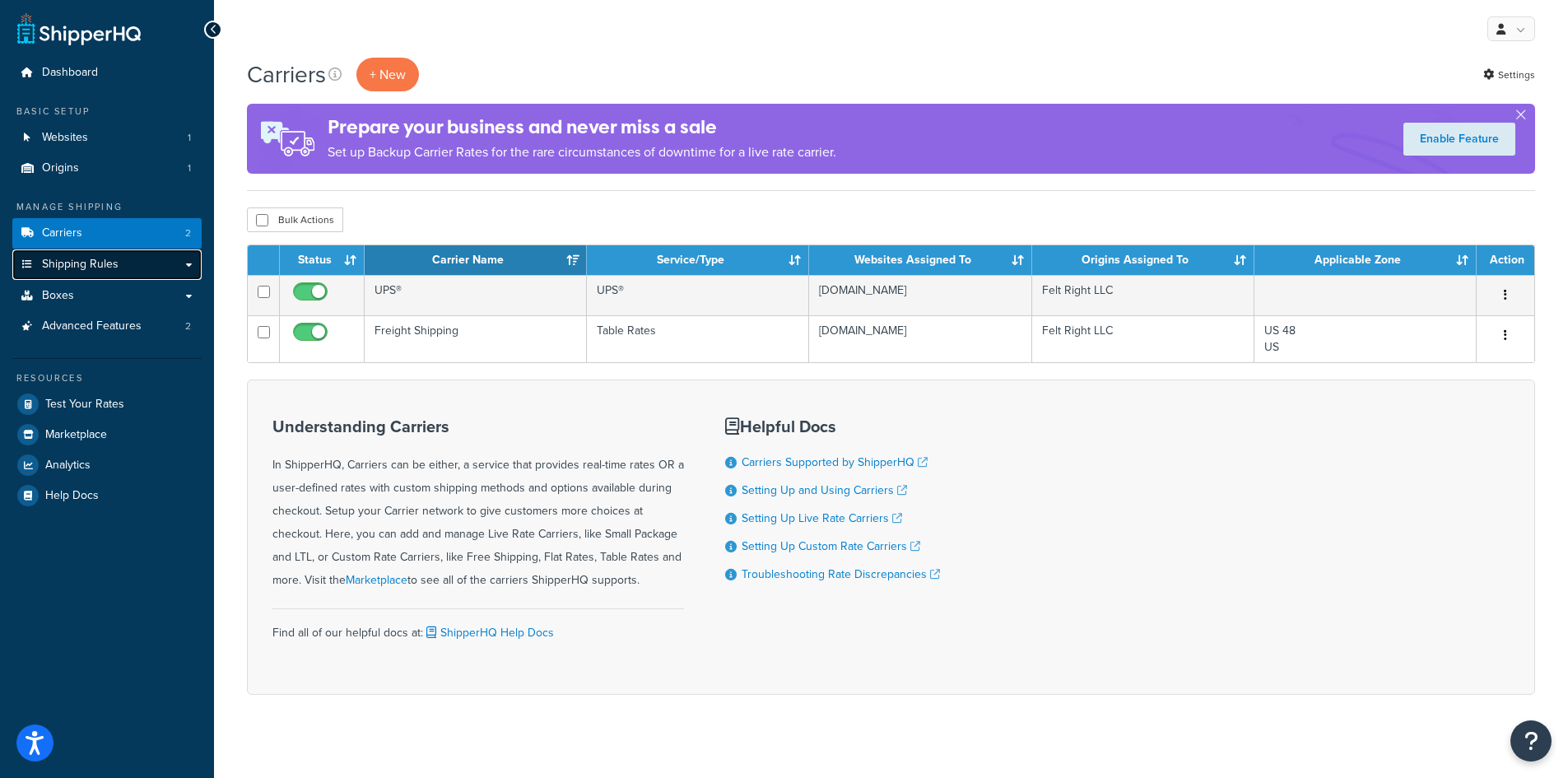
click at [81, 258] on span "Shipping Rules" at bounding box center [80, 265] width 77 height 14
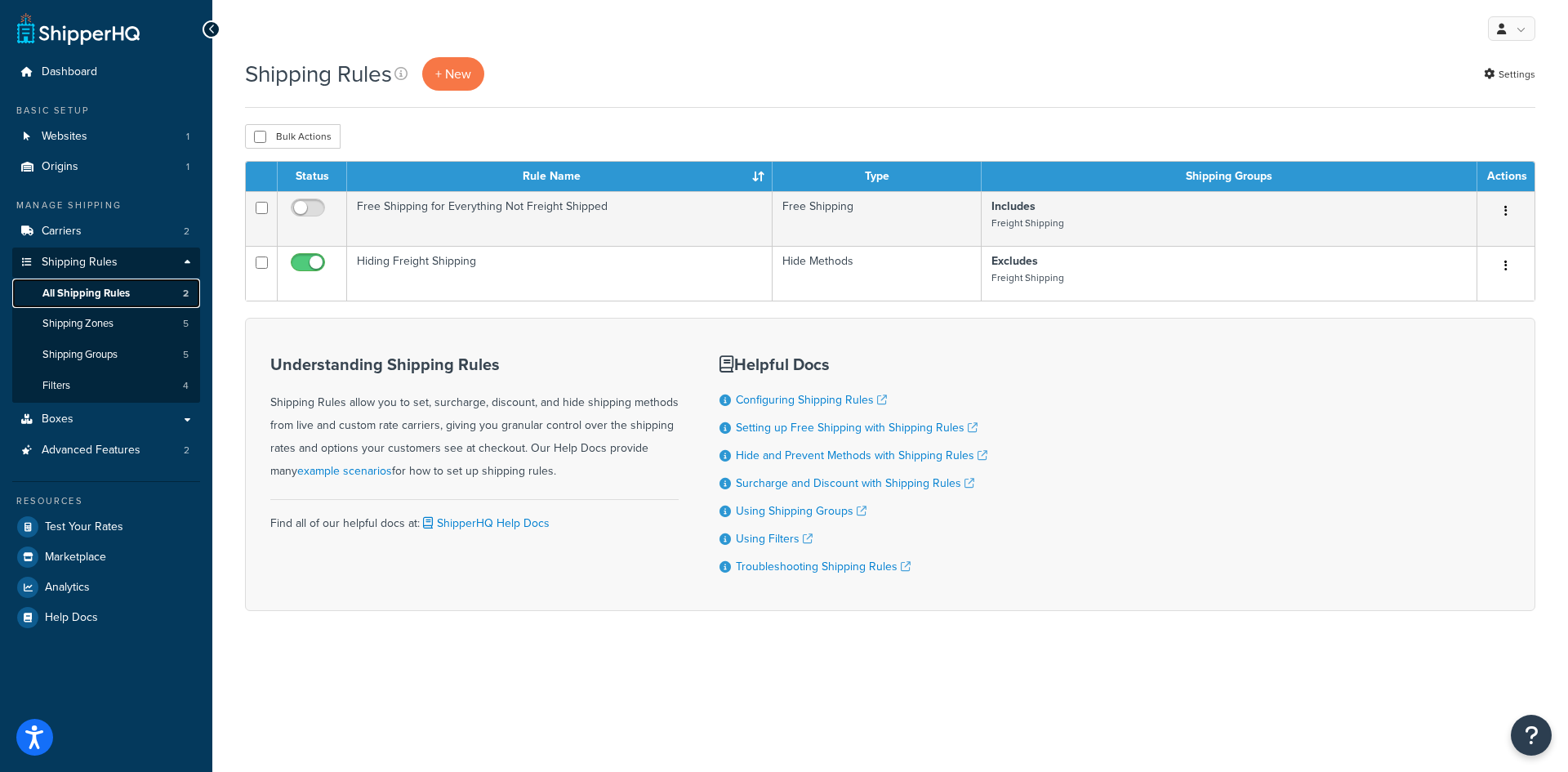
click at [86, 292] on span "All Shipping Rules" at bounding box center [87, 294] width 88 height 14
click at [86, 327] on span "Shipping Zones" at bounding box center [79, 324] width 71 height 14
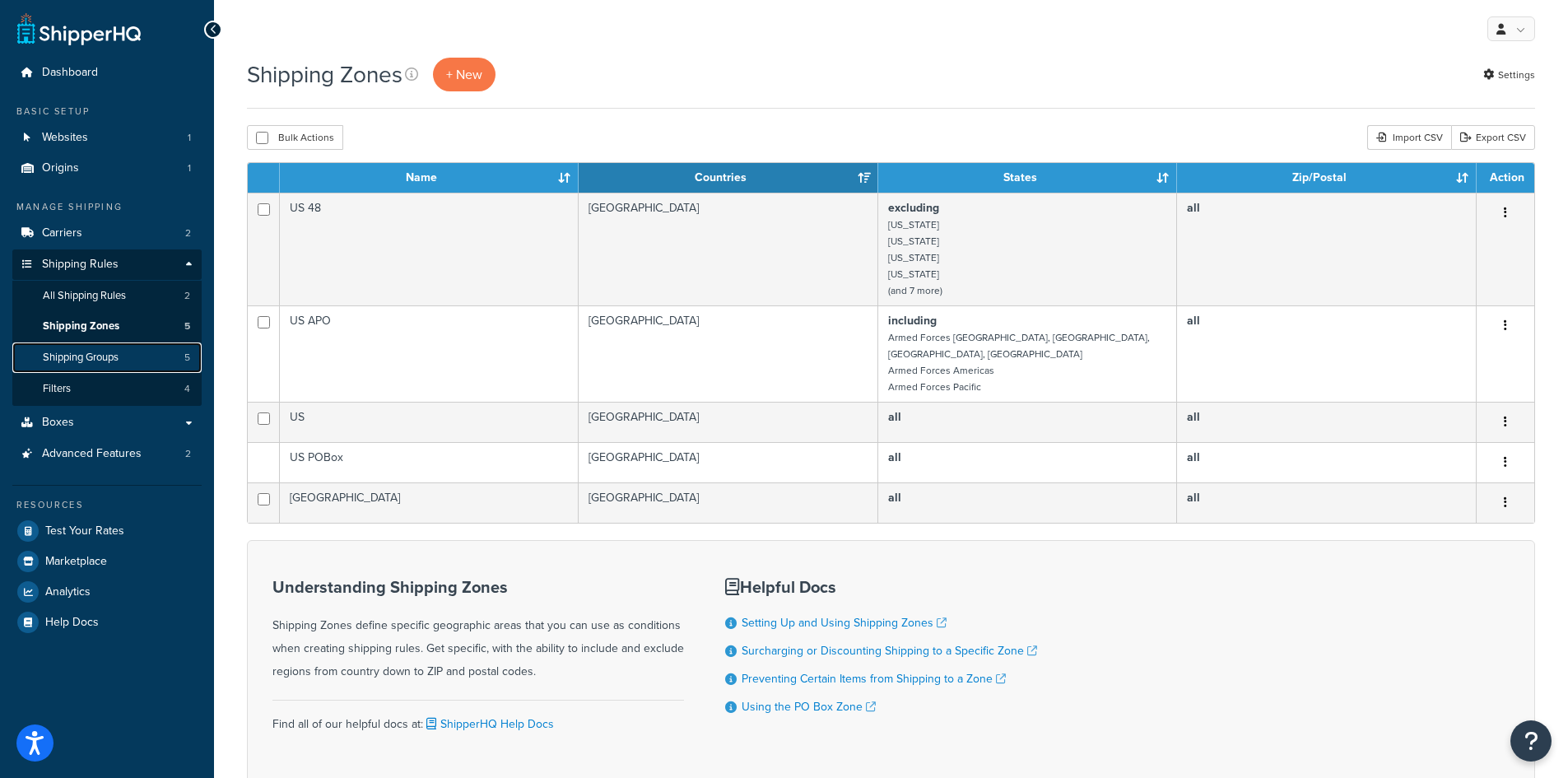
click at [111, 366] on link "Shipping Groups 5" at bounding box center [107, 357] width 189 height 31
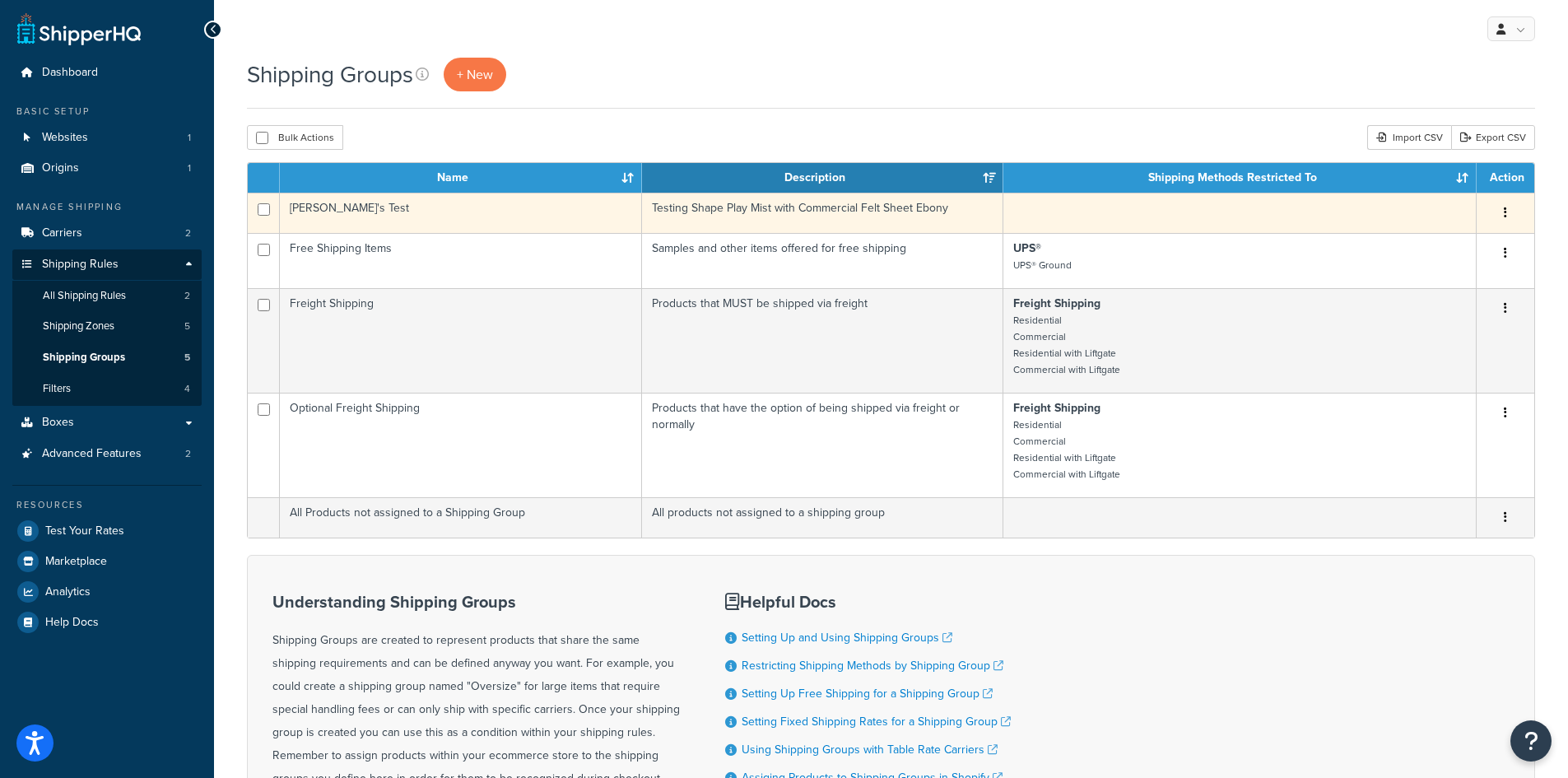
click at [1507, 212] on button "button" at bounding box center [1505, 213] width 23 height 26
click at [1432, 316] on link "Delete" at bounding box center [1438, 313] width 130 height 33
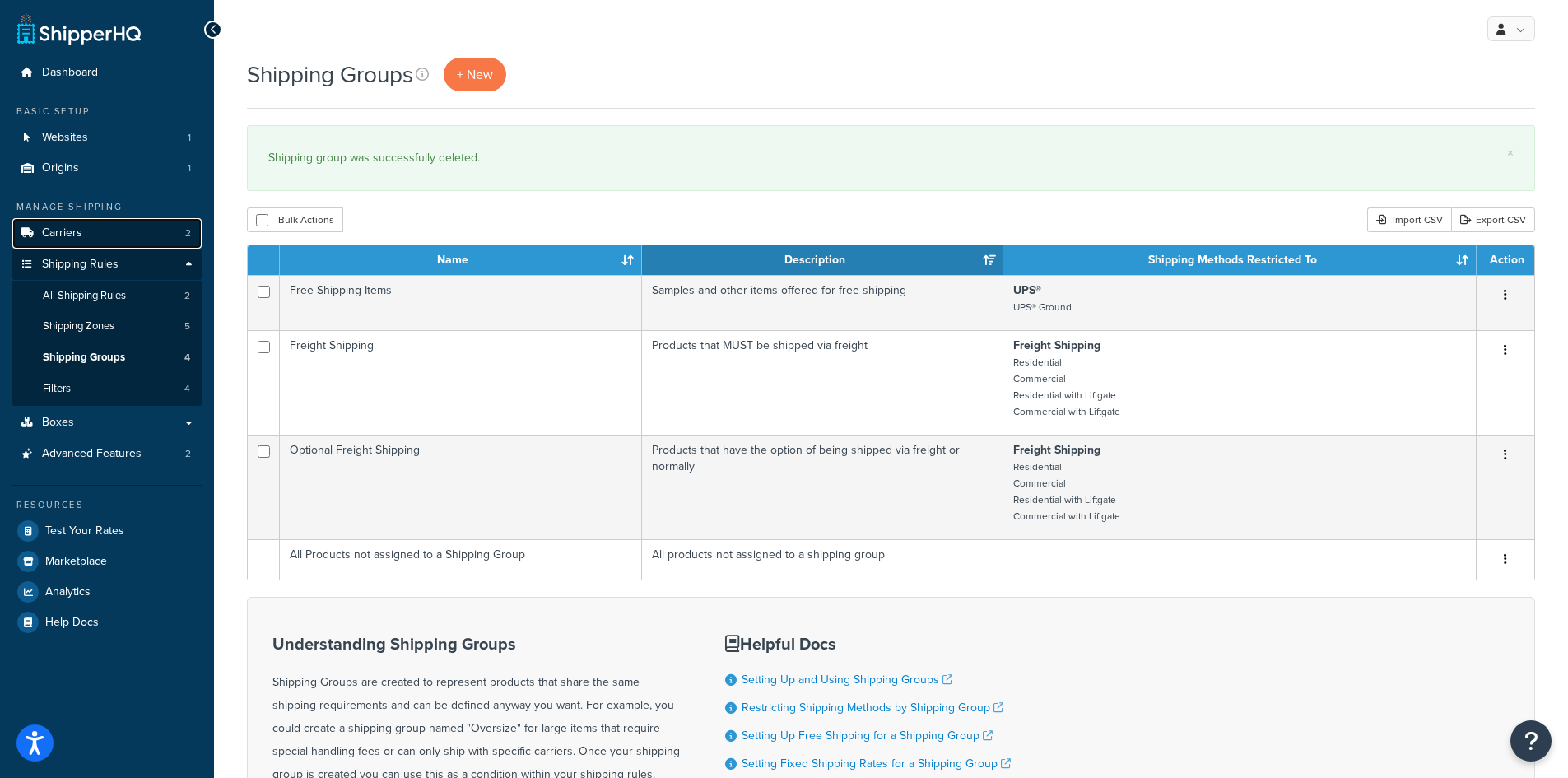
click at [85, 239] on link "Carriers 2" at bounding box center [107, 233] width 189 height 31
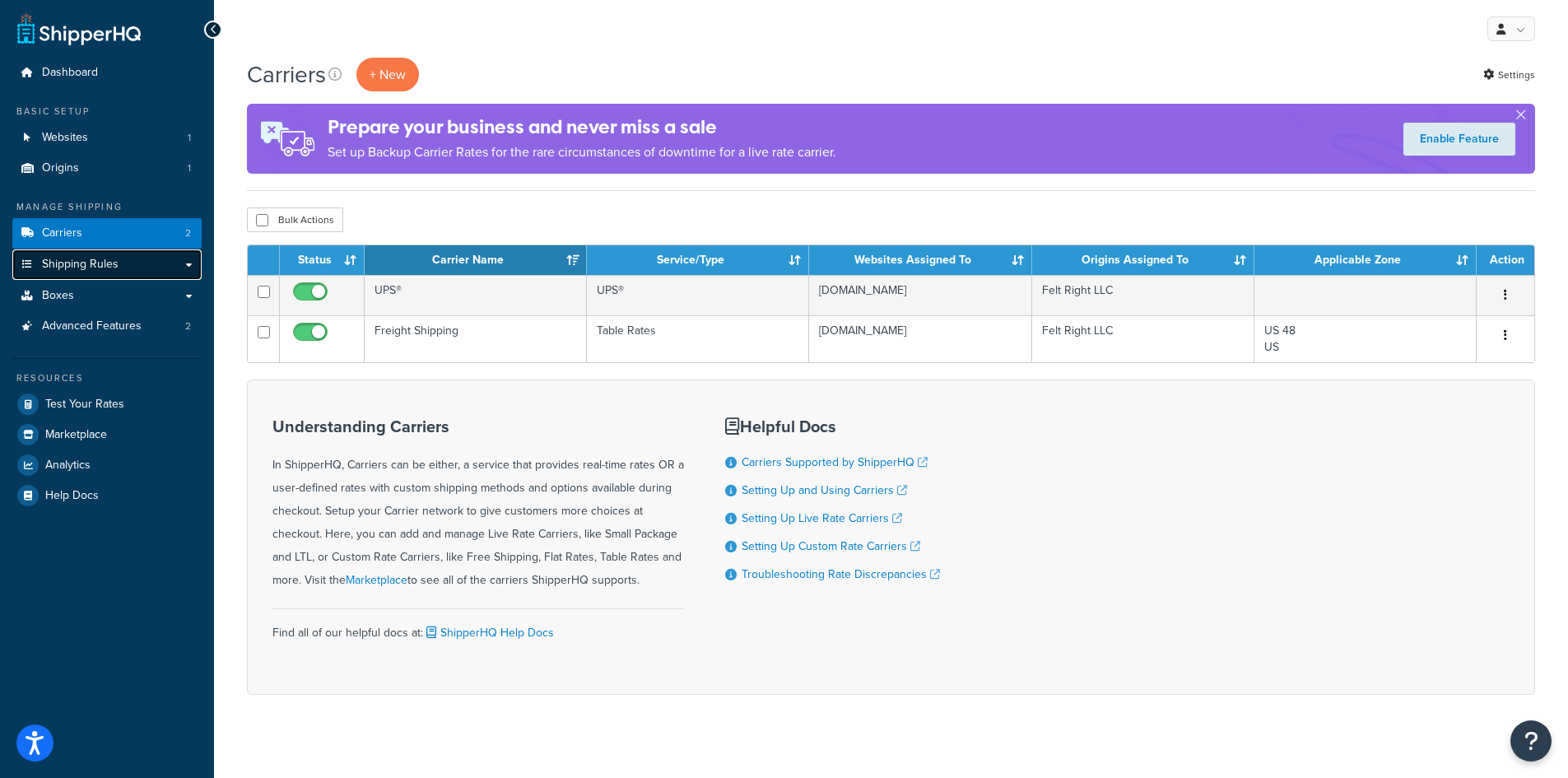
click at [85, 274] on link "Shipping Rules" at bounding box center [107, 265] width 189 height 31
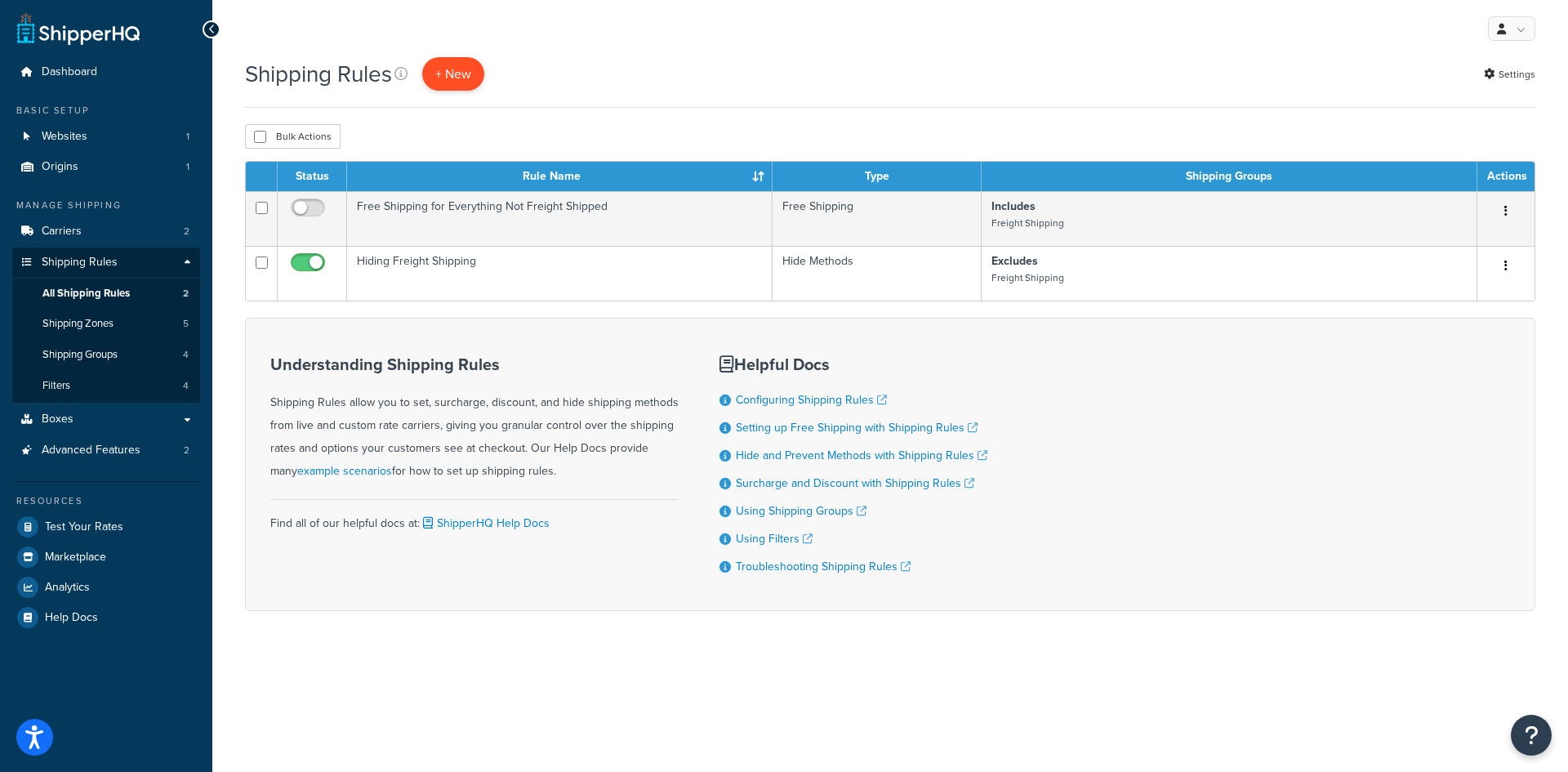
click at [459, 80] on p "+ New" at bounding box center [453, 73] width 62 height 33
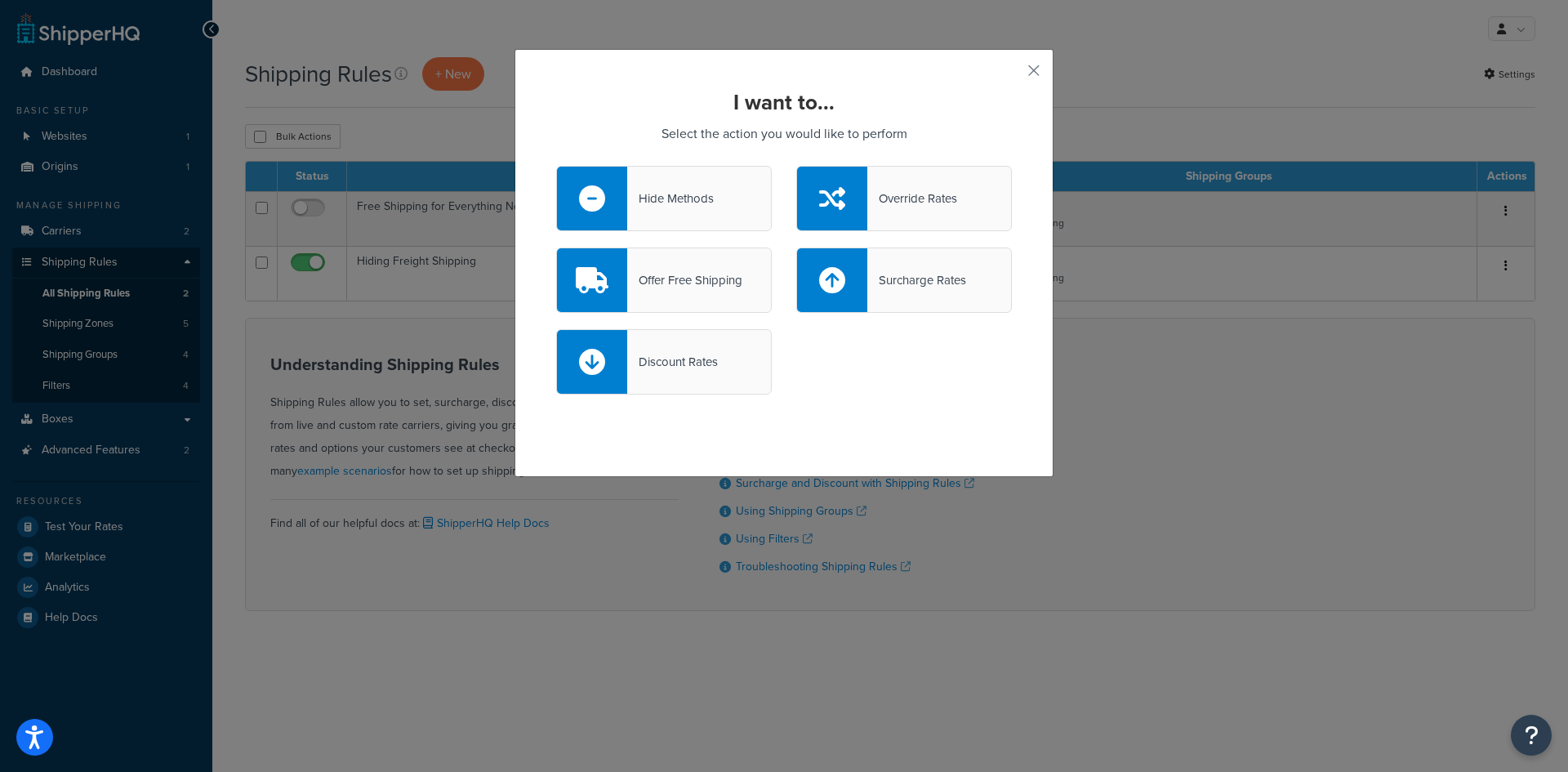
click at [809, 192] on div at bounding box center [832, 198] width 71 height 63
click at [0, 0] on input "Override Rates" at bounding box center [0, 0] width 0 height 0
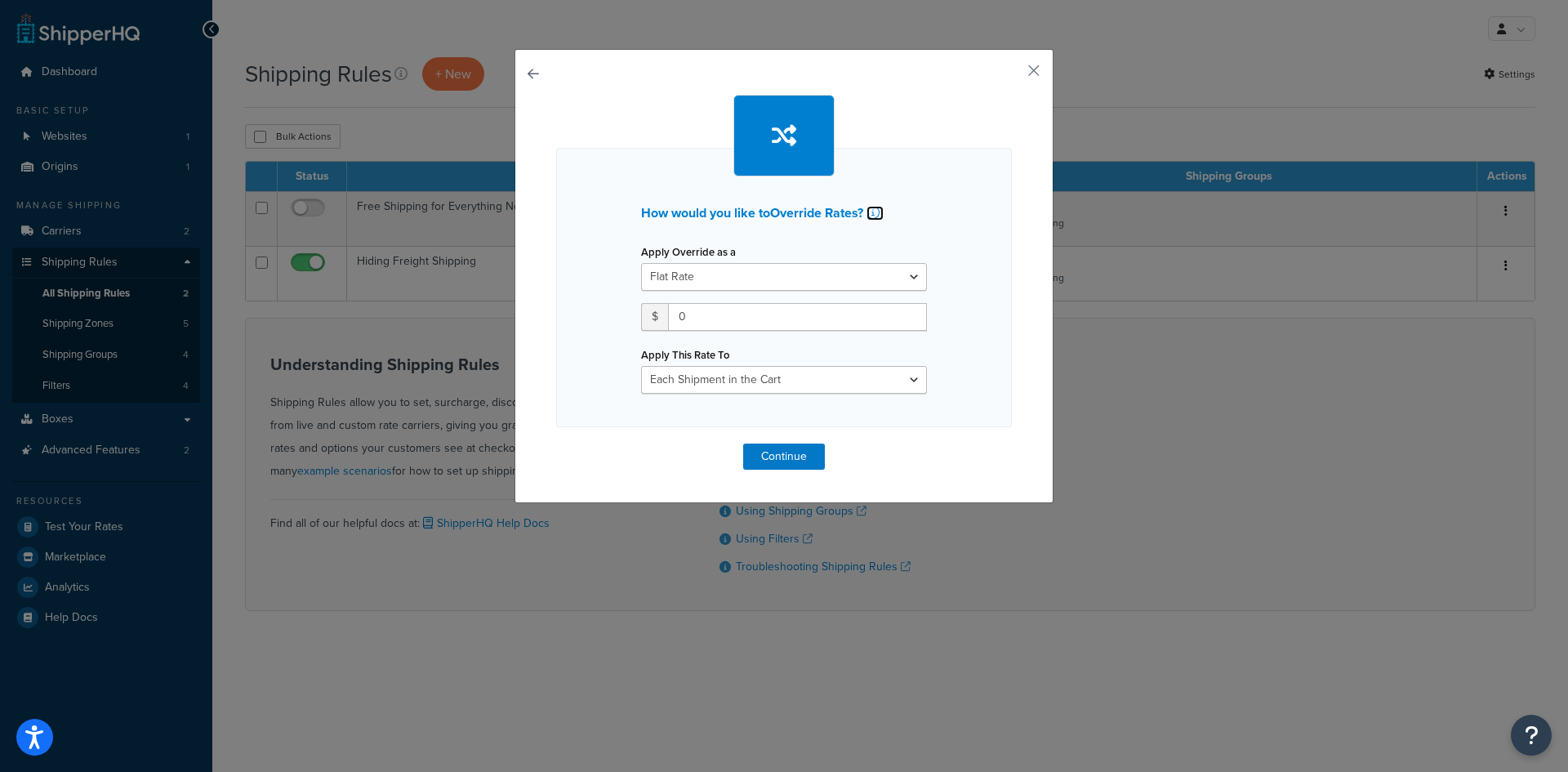
click at [870, 211] on icon at bounding box center [873, 212] width 13 height 13
click at [857, 373] on select "Each Shipment in the Cart Each Shipping Group in the Cart Each Item within a Sh…" at bounding box center [784, 380] width 286 height 28
drag, startPoint x: 857, startPoint y: 373, endPoint x: 841, endPoint y: 368, distance: 16.8
click at [857, 373] on select "Each Shipment in the Cart Each Shipping Group in the Cart Each Item within a Sh…" at bounding box center [784, 380] width 286 height 28
click at [557, 443] on button "button" at bounding box center [557, 443] width 0 height 0
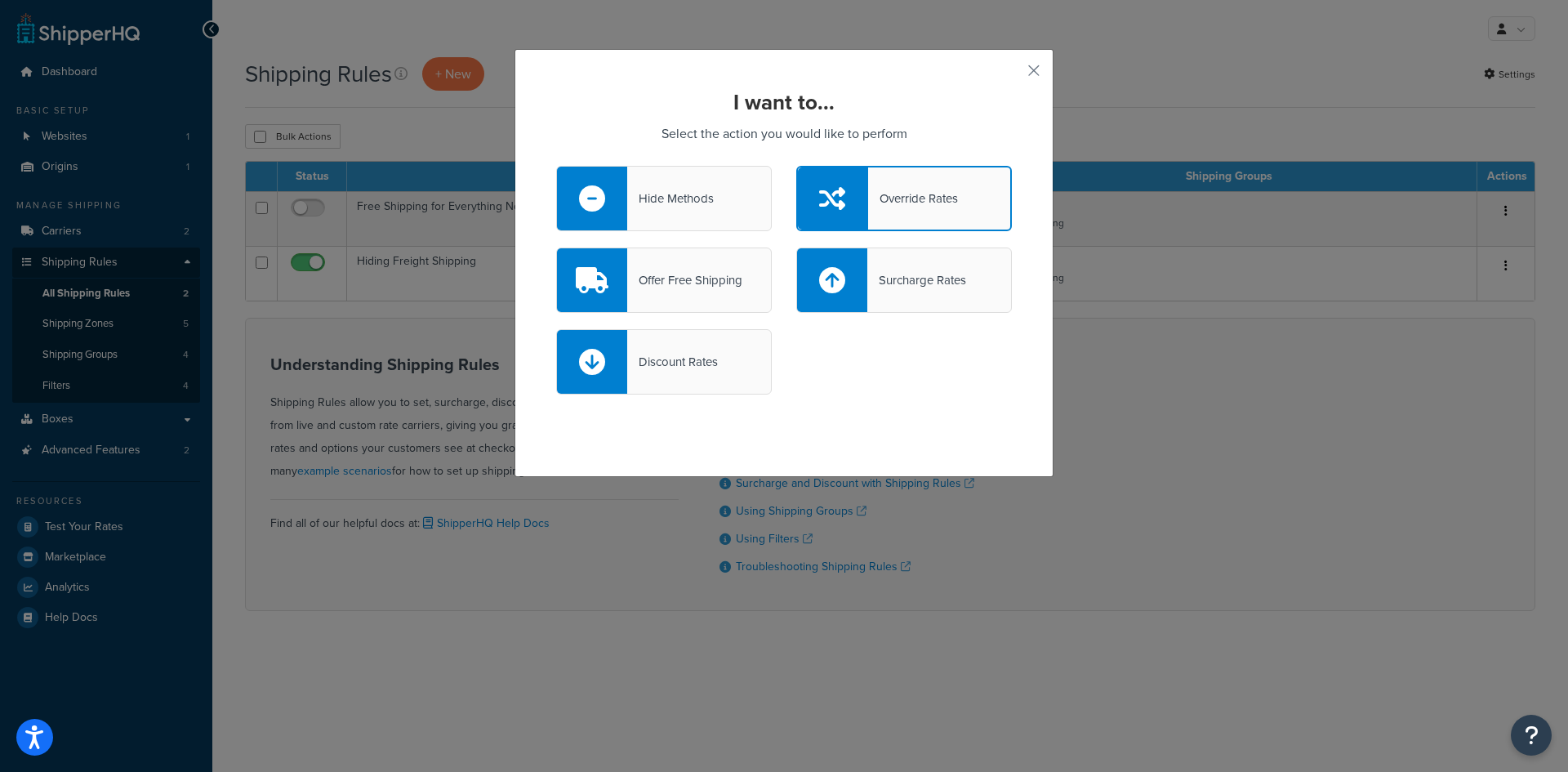
click at [885, 373] on div "Discount Rates" at bounding box center [784, 369] width 481 height 81
click at [663, 186] on div "Hide Methods" at bounding box center [664, 198] width 215 height 65
click at [0, 0] on input "Hide Methods" at bounding box center [0, 0] width 0 height 0
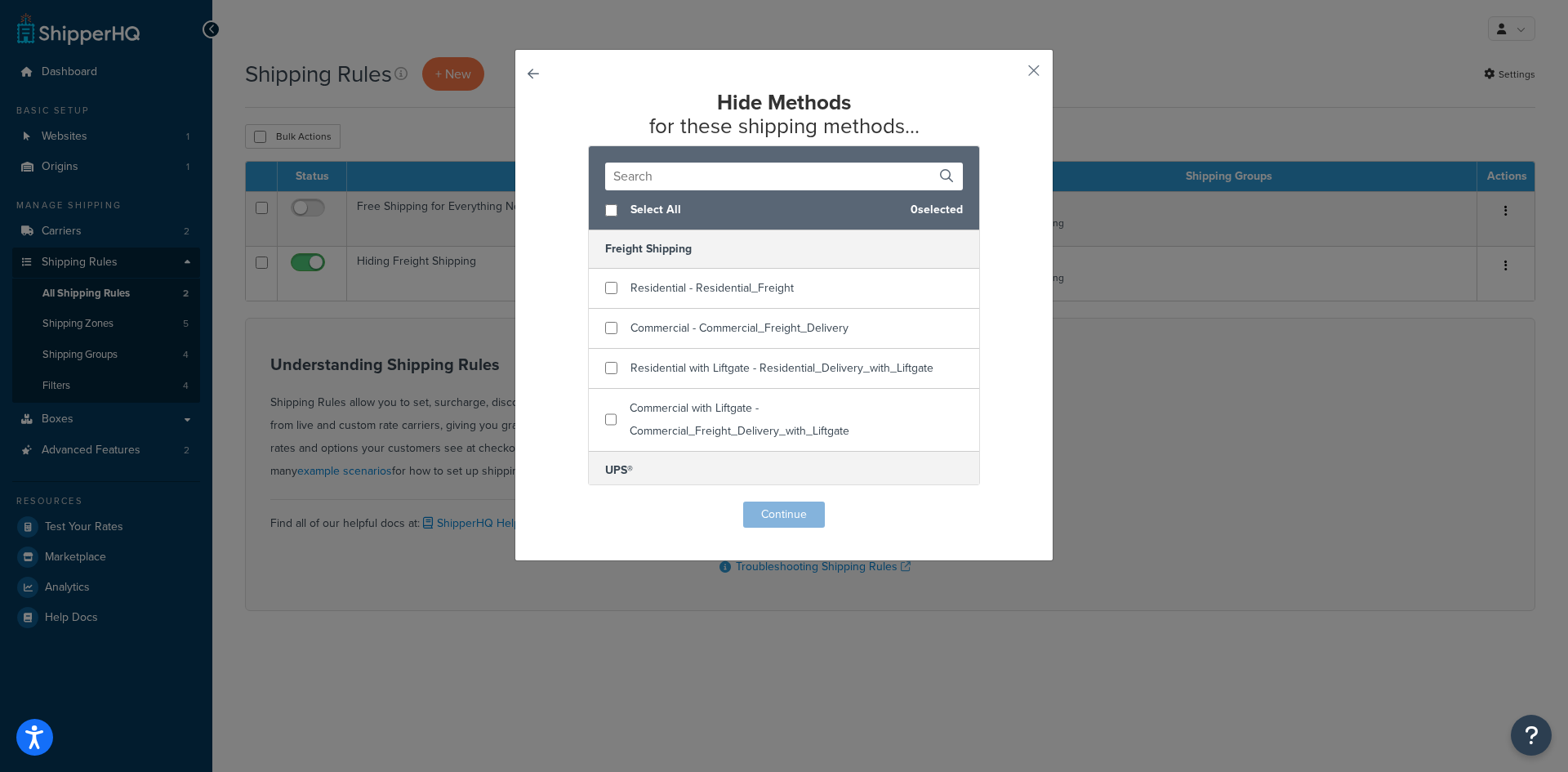
click at [557, 501] on button "button" at bounding box center [557, 501] width 0 height 0
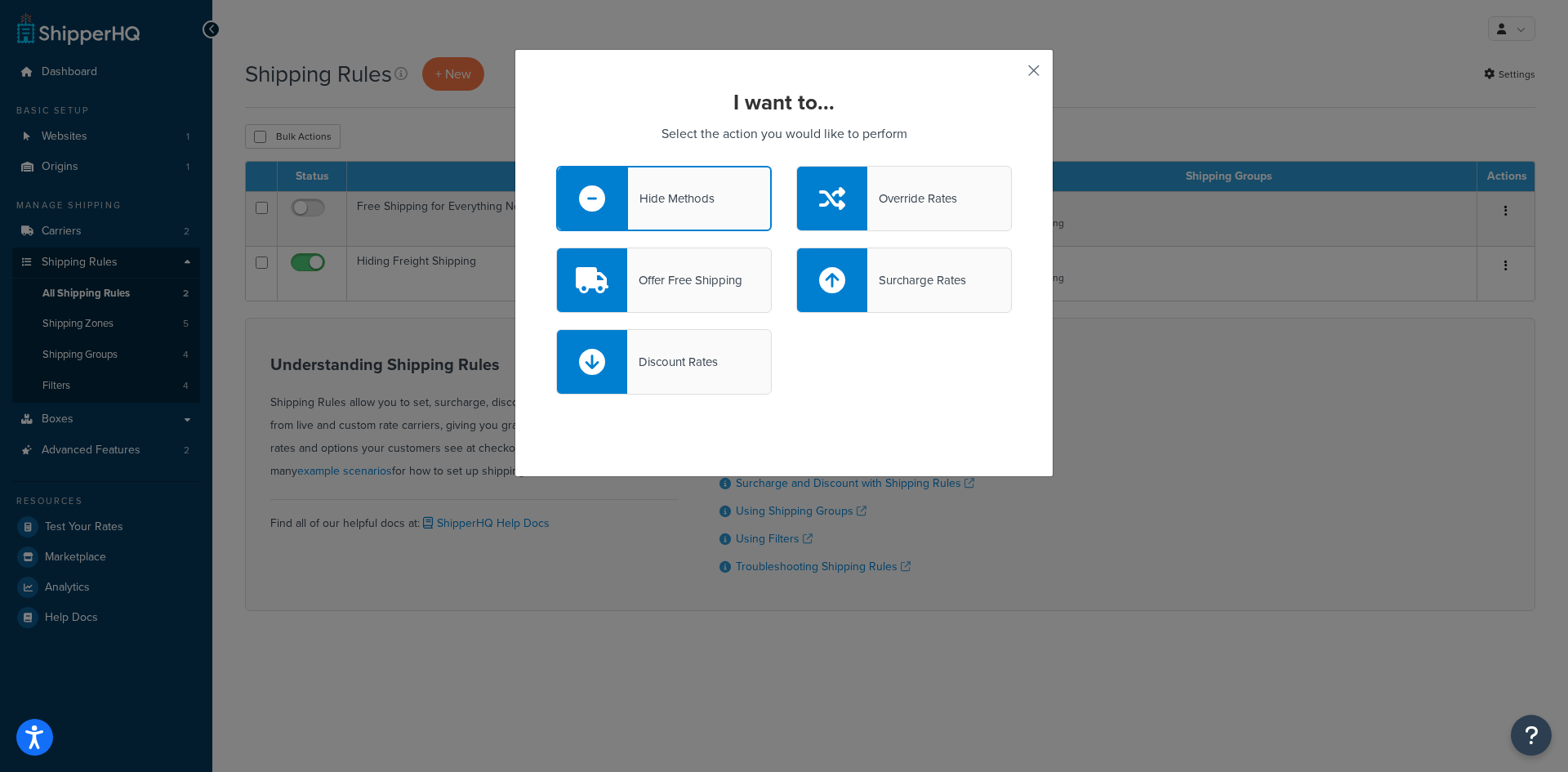
click at [1012, 74] on button "button" at bounding box center [1010, 76] width 4 height 4
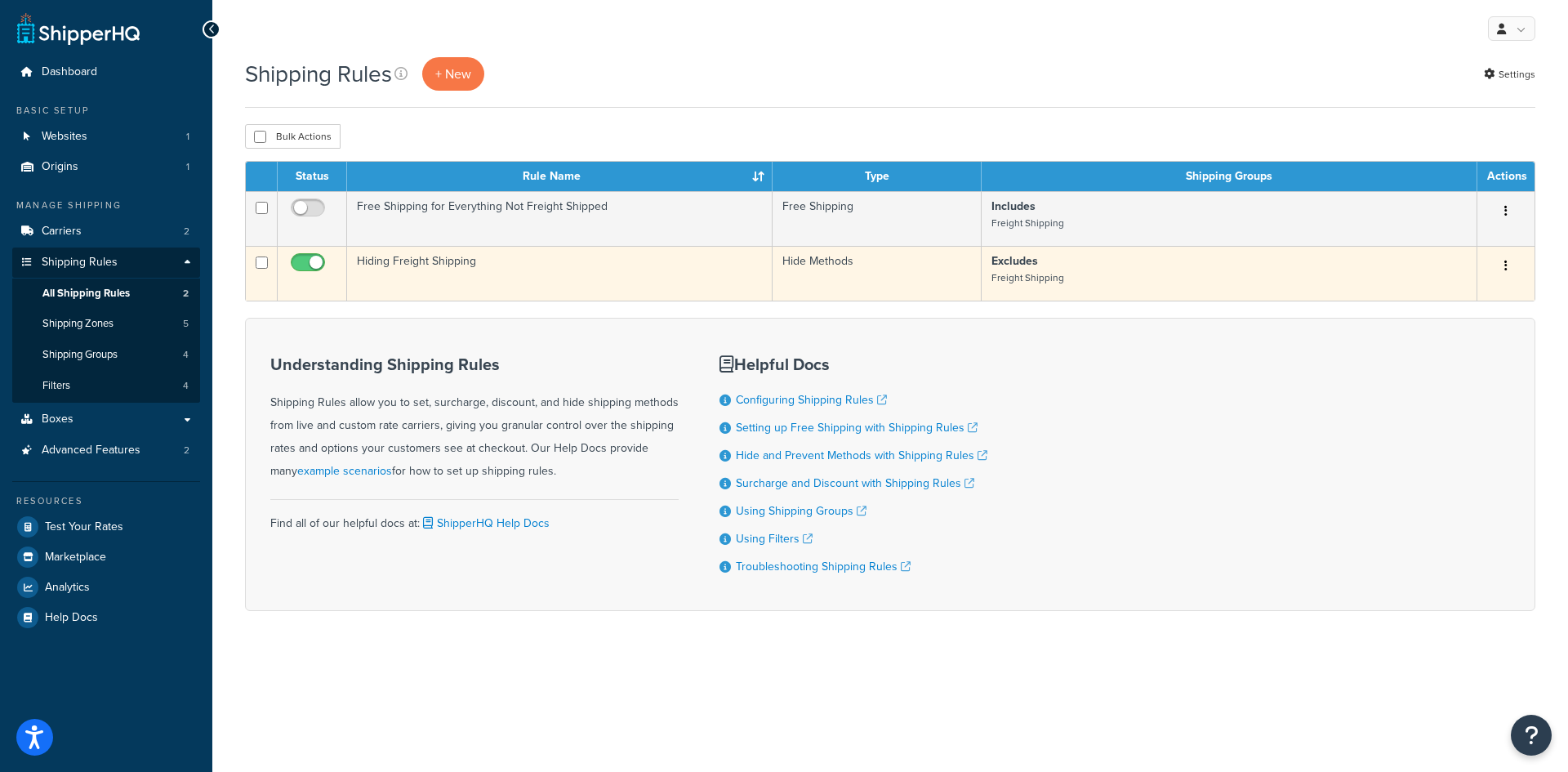
click at [1505, 263] on icon "button" at bounding box center [1506, 265] width 4 height 12
click at [1441, 367] on link "Delete" at bounding box center [1452, 364] width 129 height 33
click at [1436, 298] on link "Edit" at bounding box center [1452, 297] width 129 height 33
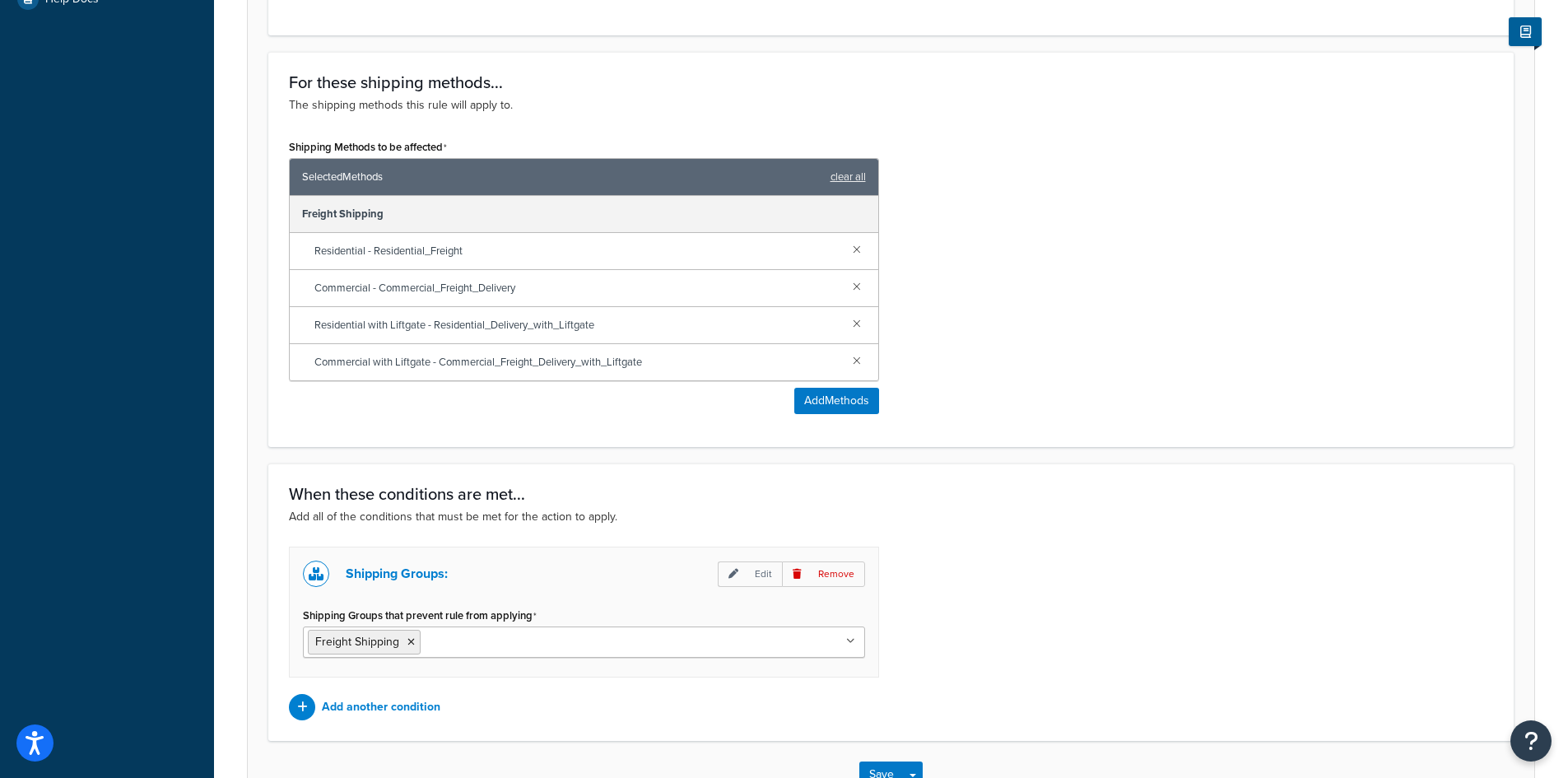
scroll to position [739, 0]
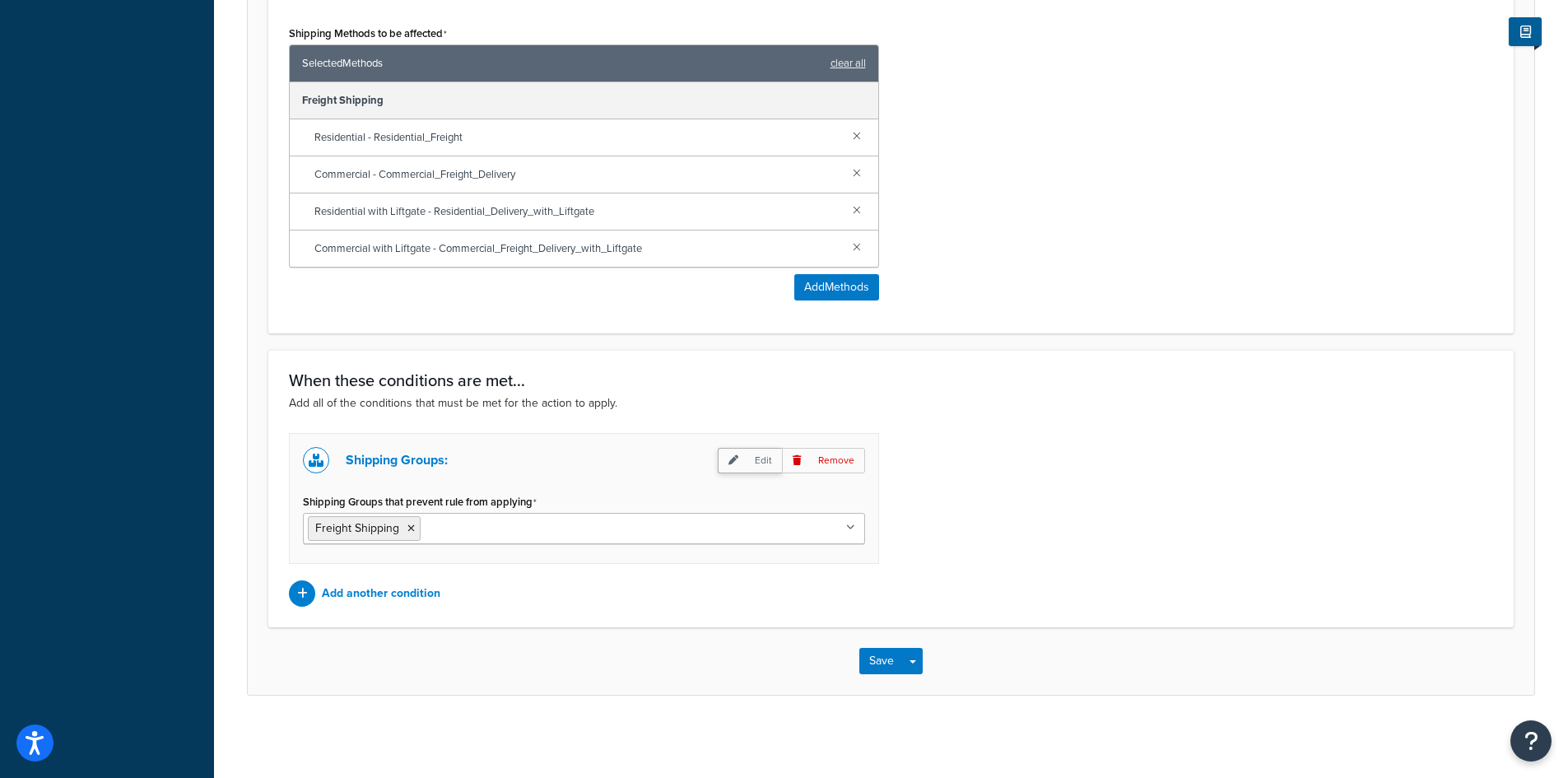
click at [762, 457] on p "Edit" at bounding box center [749, 460] width 64 height 25
select select "any"
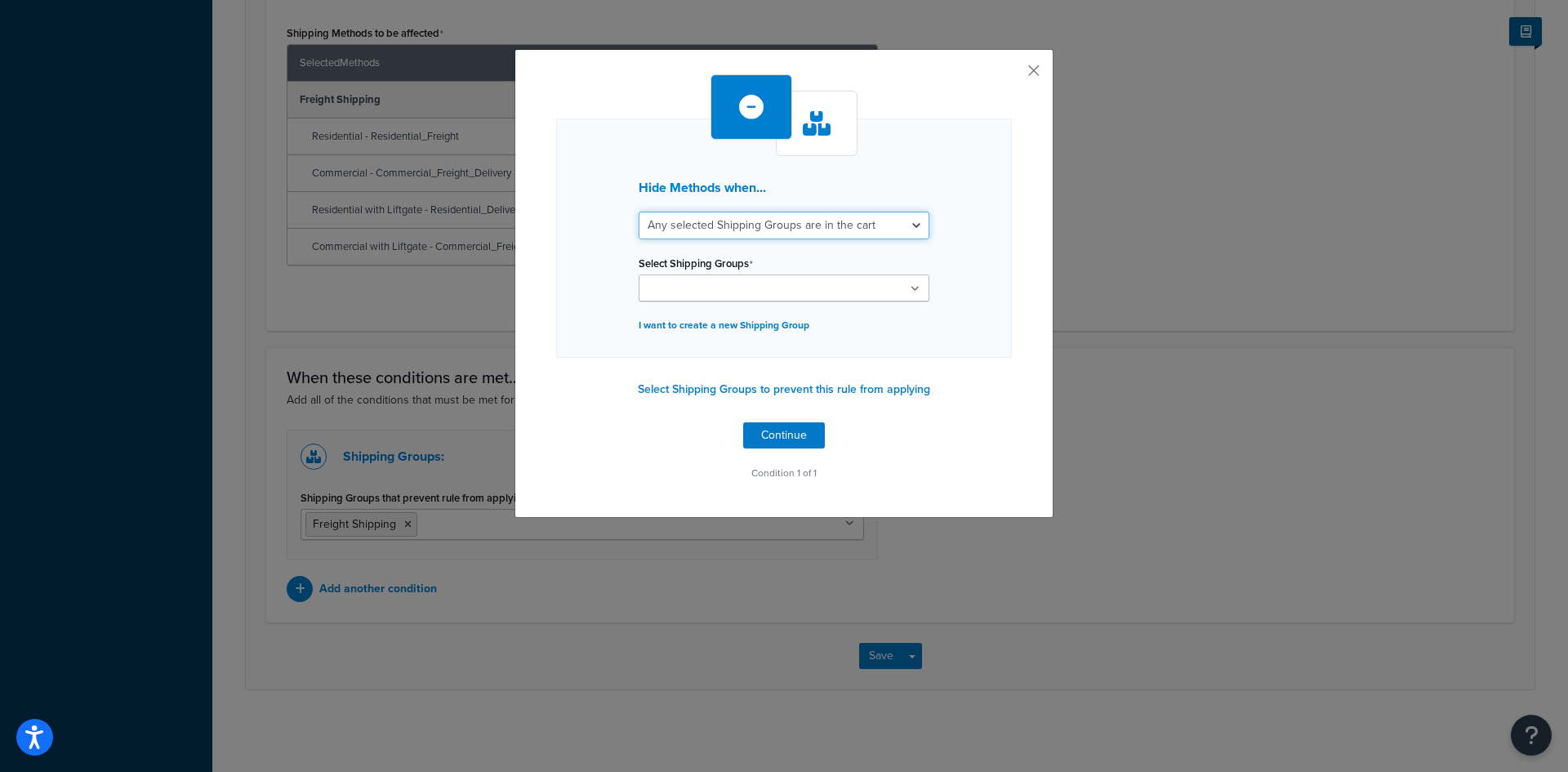
click at [908, 224] on select "All selected Shipping Groups are in the cart Any selected Shipping Groups are i…" at bounding box center [784, 225] width 290 height 28
click at [1012, 74] on button "button" at bounding box center [1010, 76] width 4 height 4
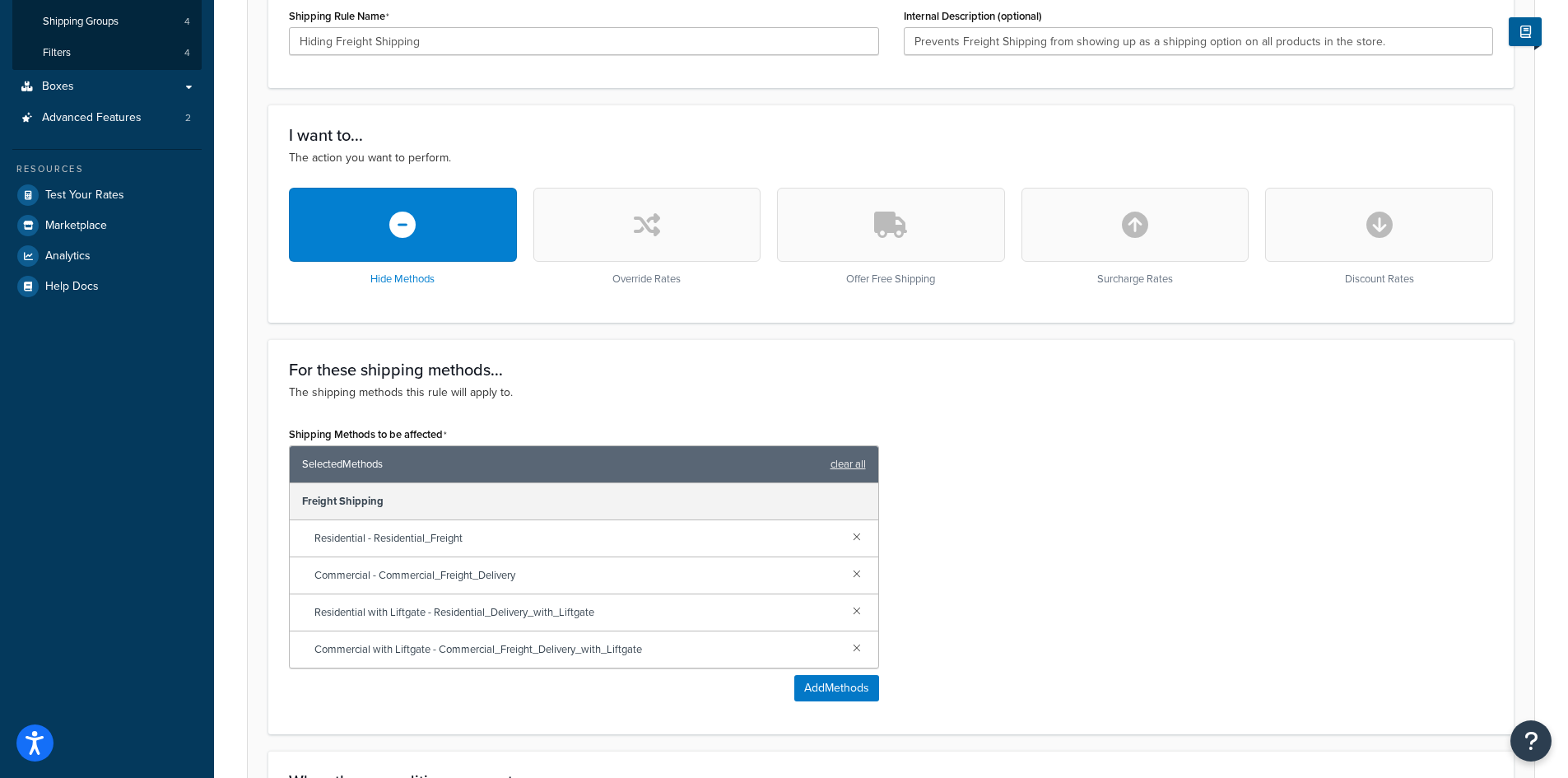
scroll to position [739, 0]
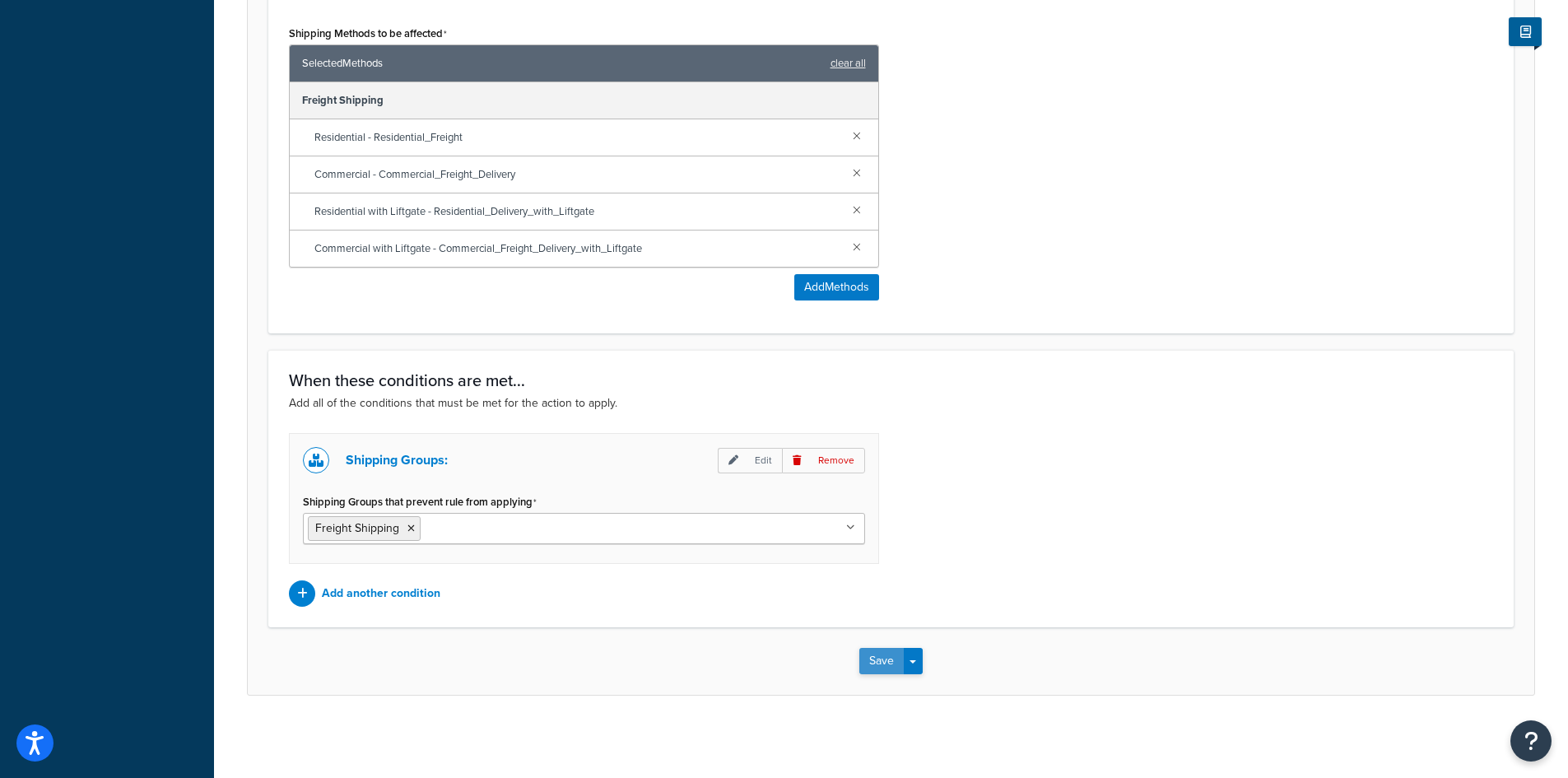
click at [870, 665] on button "Save" at bounding box center [881, 661] width 44 height 26
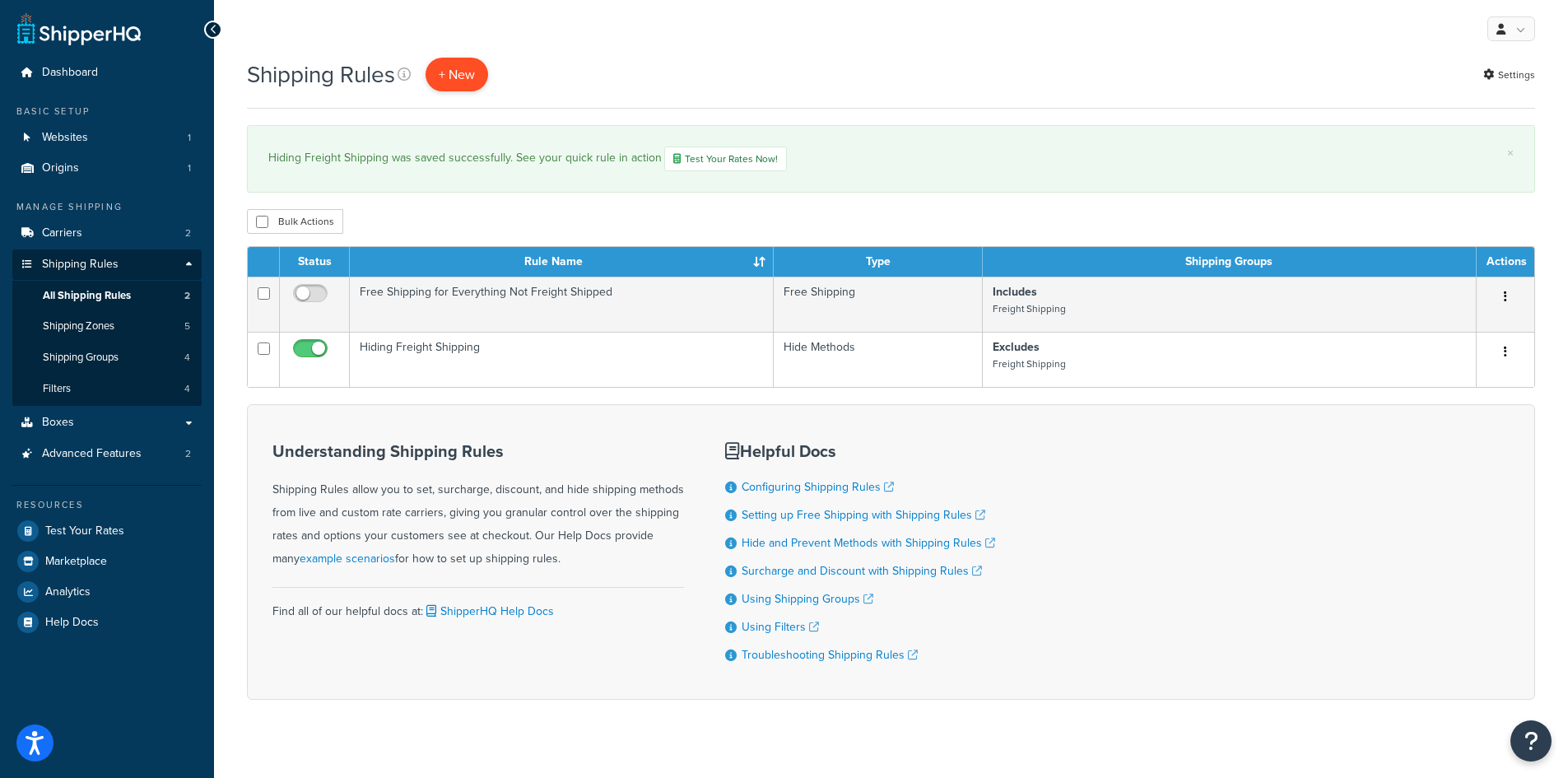
click at [448, 77] on p "+ New" at bounding box center [456, 74] width 62 height 33
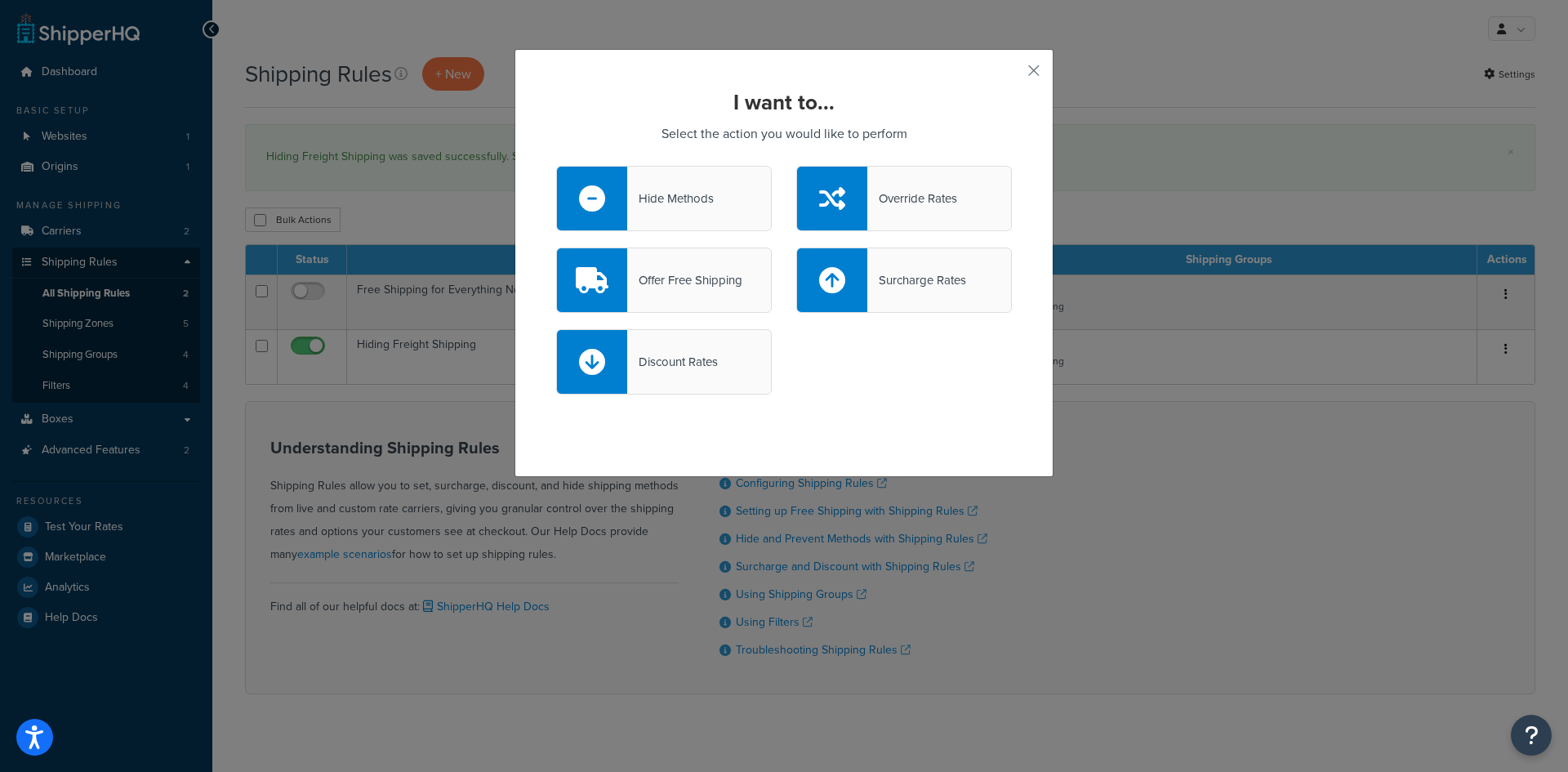
click at [687, 179] on div "Hide Methods" at bounding box center [664, 198] width 215 height 65
click at [0, 0] on input "Hide Methods" at bounding box center [0, 0] width 0 height 0
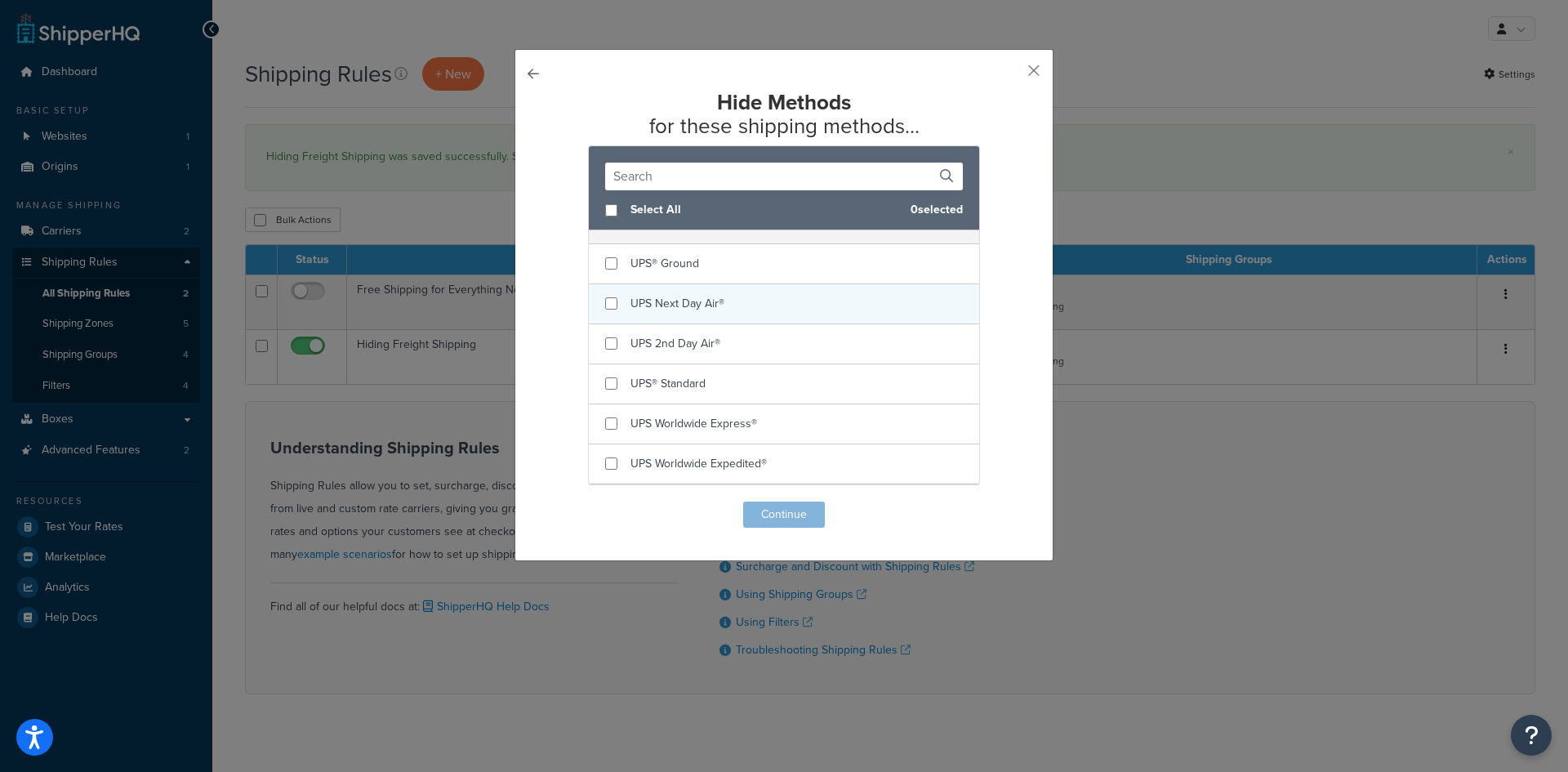
scroll to position [164, 0]
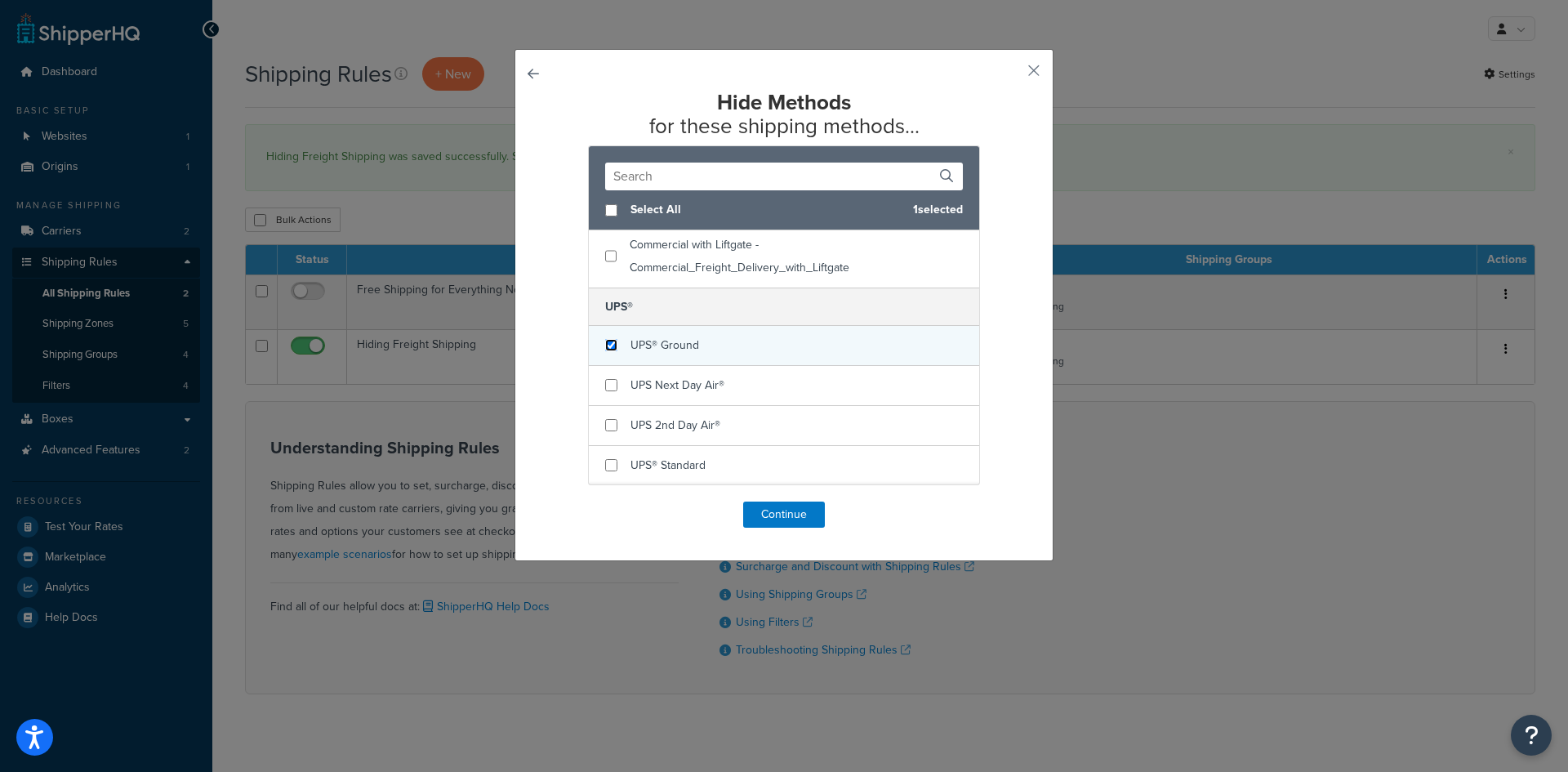
click at [606, 345] on input "checkbox" at bounding box center [612, 345] width 13 height 13
checkbox input "true"
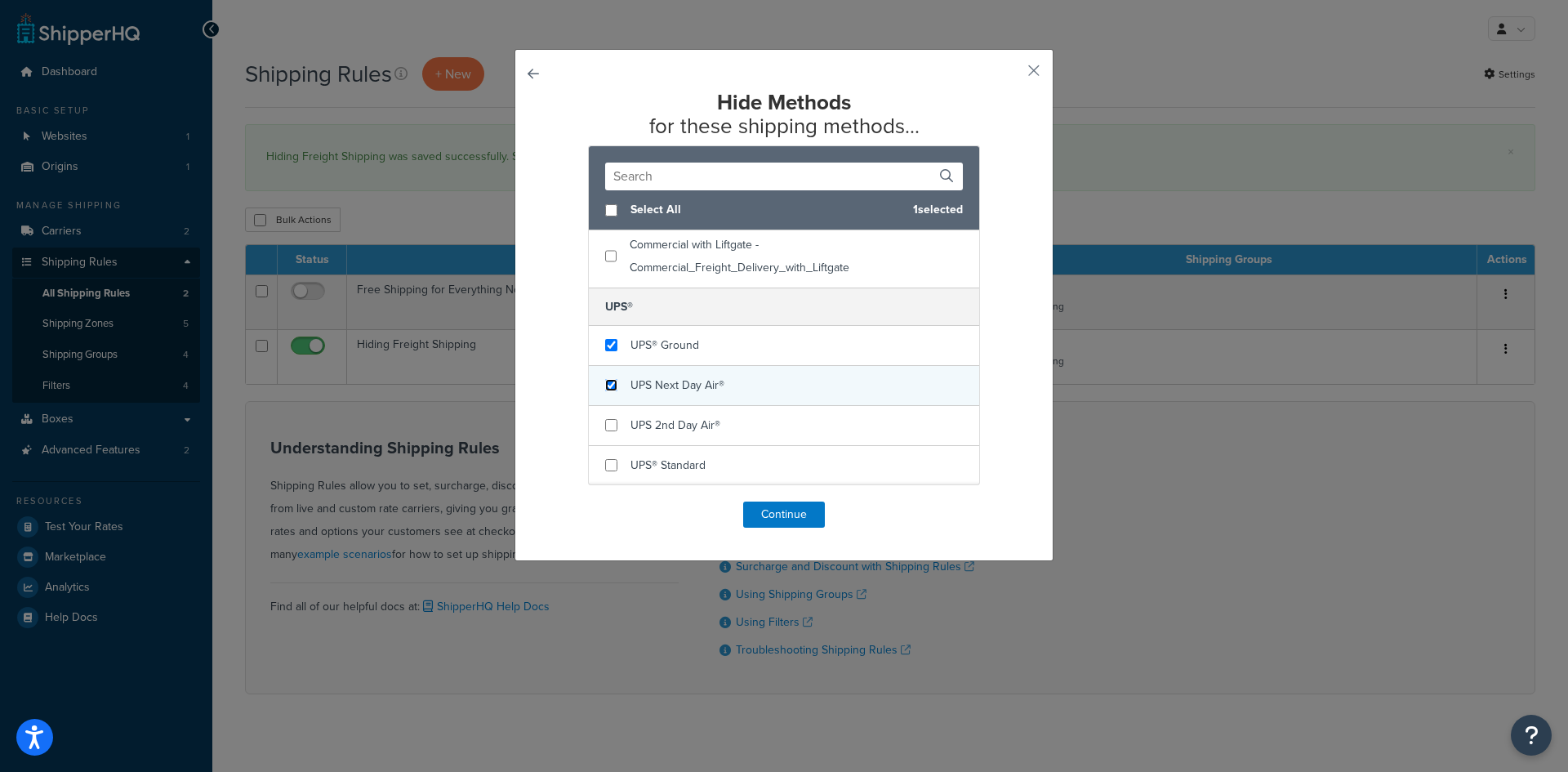
click at [607, 386] on input "checkbox" at bounding box center [612, 385] width 13 height 13
checkbox input "true"
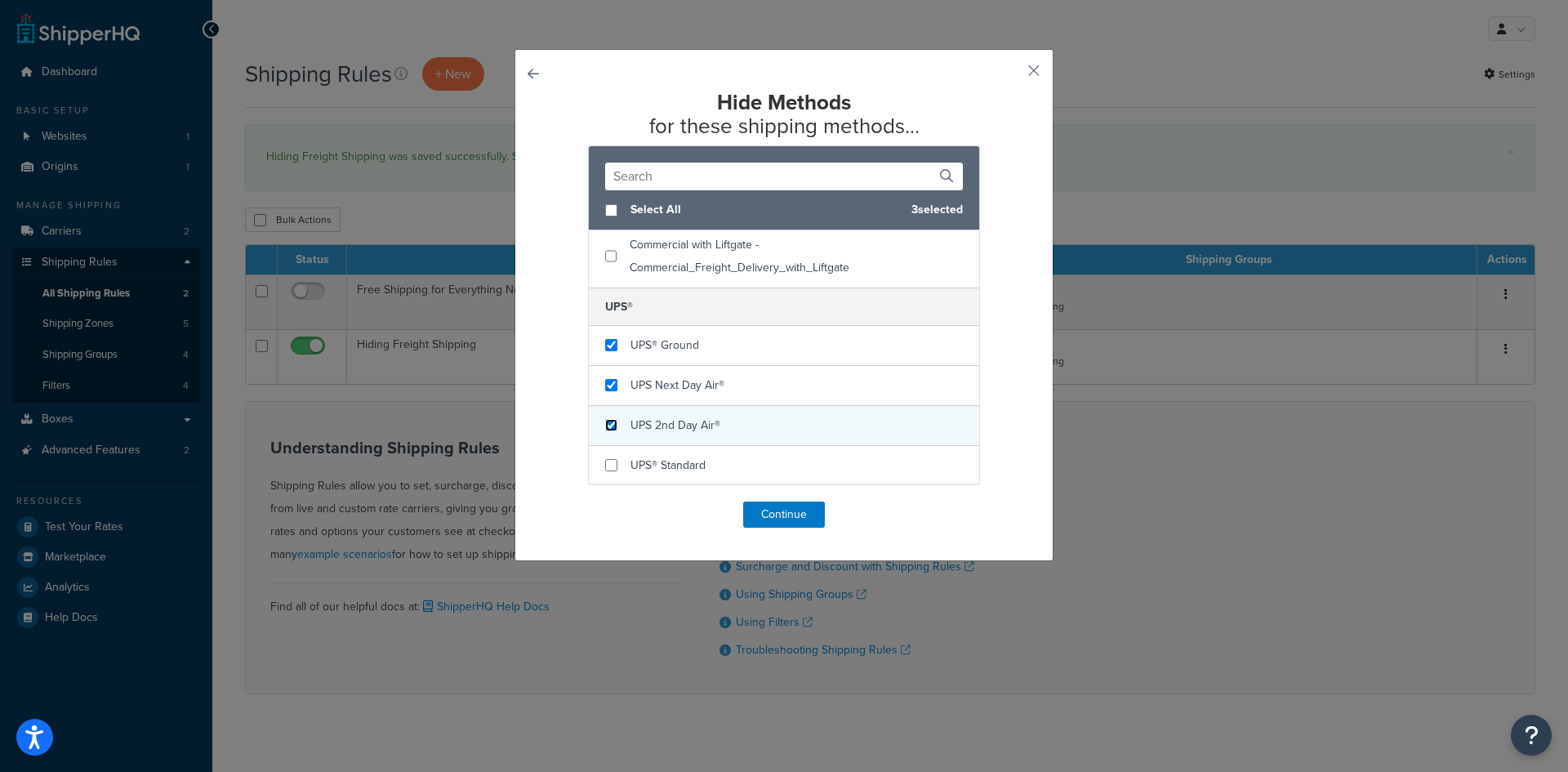
click at [607, 422] on input "checkbox" at bounding box center [612, 425] width 13 height 13
checkbox input "true"
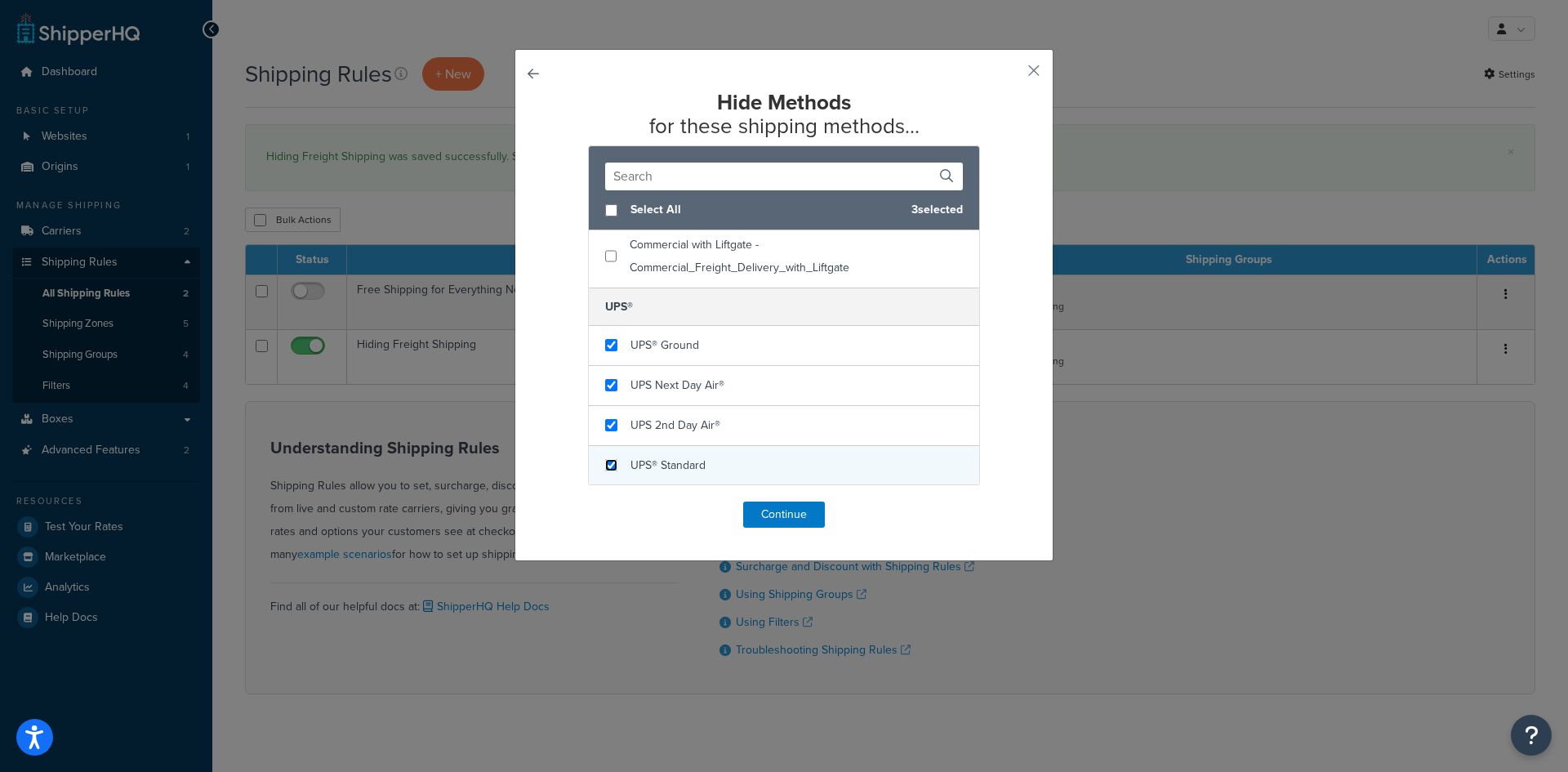
click at [611, 469] on input "checkbox" at bounding box center [612, 466] width 13 height 13
checkbox input "true"
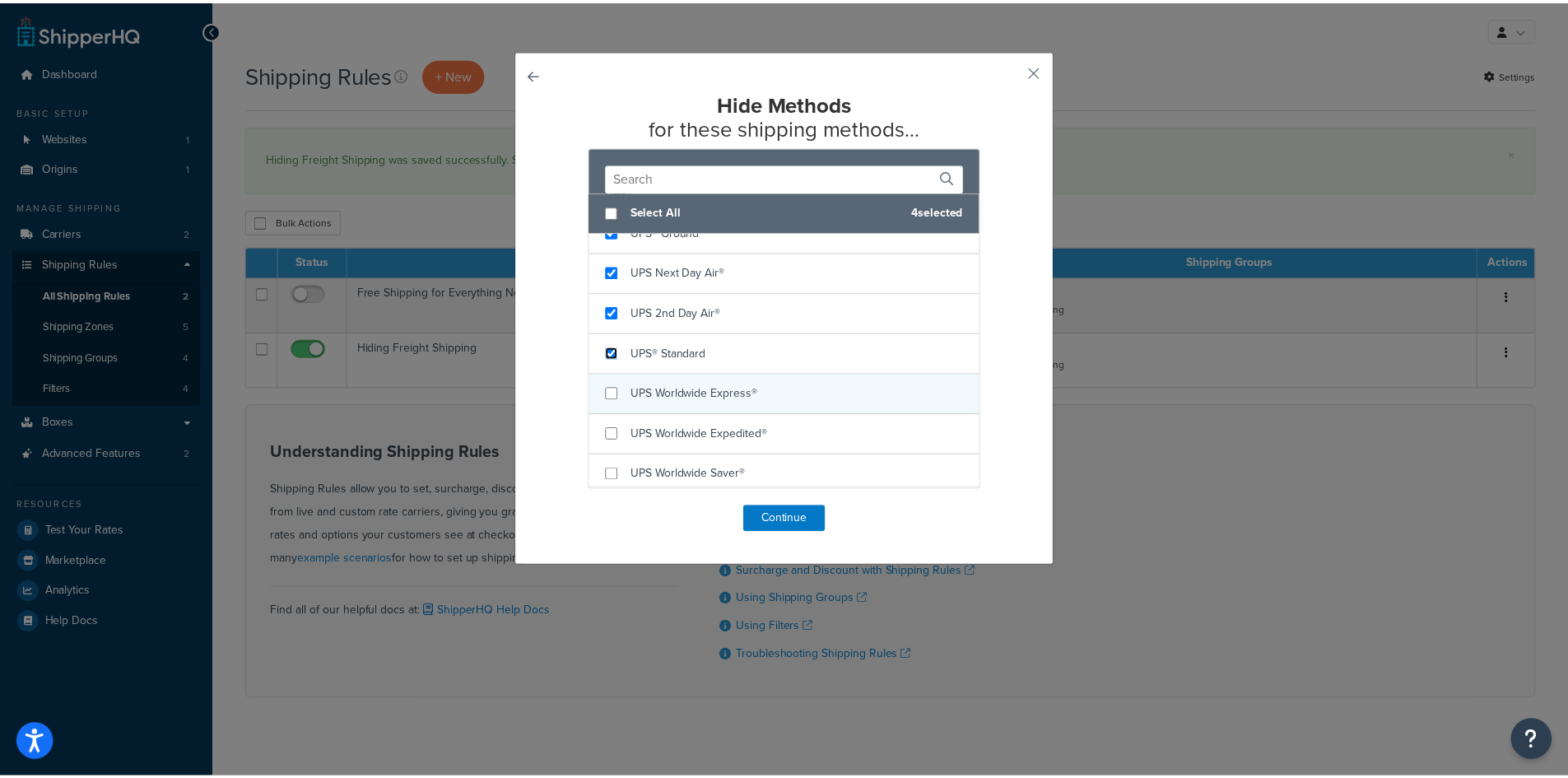
scroll to position [286, 0]
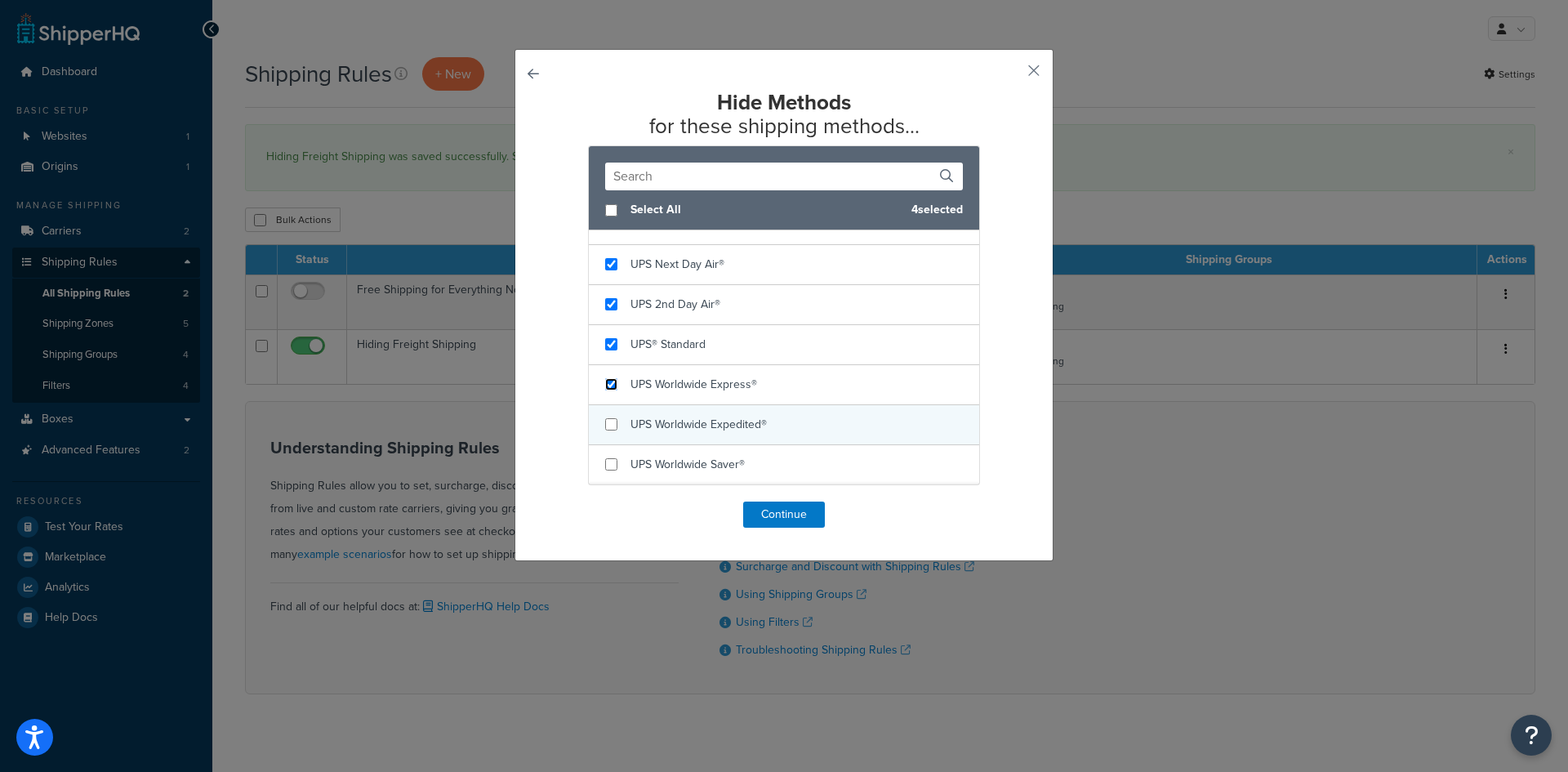
drag, startPoint x: 607, startPoint y: 390, endPoint x: 610, endPoint y: 407, distance: 17.3
click at [607, 390] on input "checkbox" at bounding box center [612, 384] width 13 height 13
checkbox input "true"
click at [612, 431] on div "UPS Worldwide Expedited®" at bounding box center [784, 425] width 390 height 40
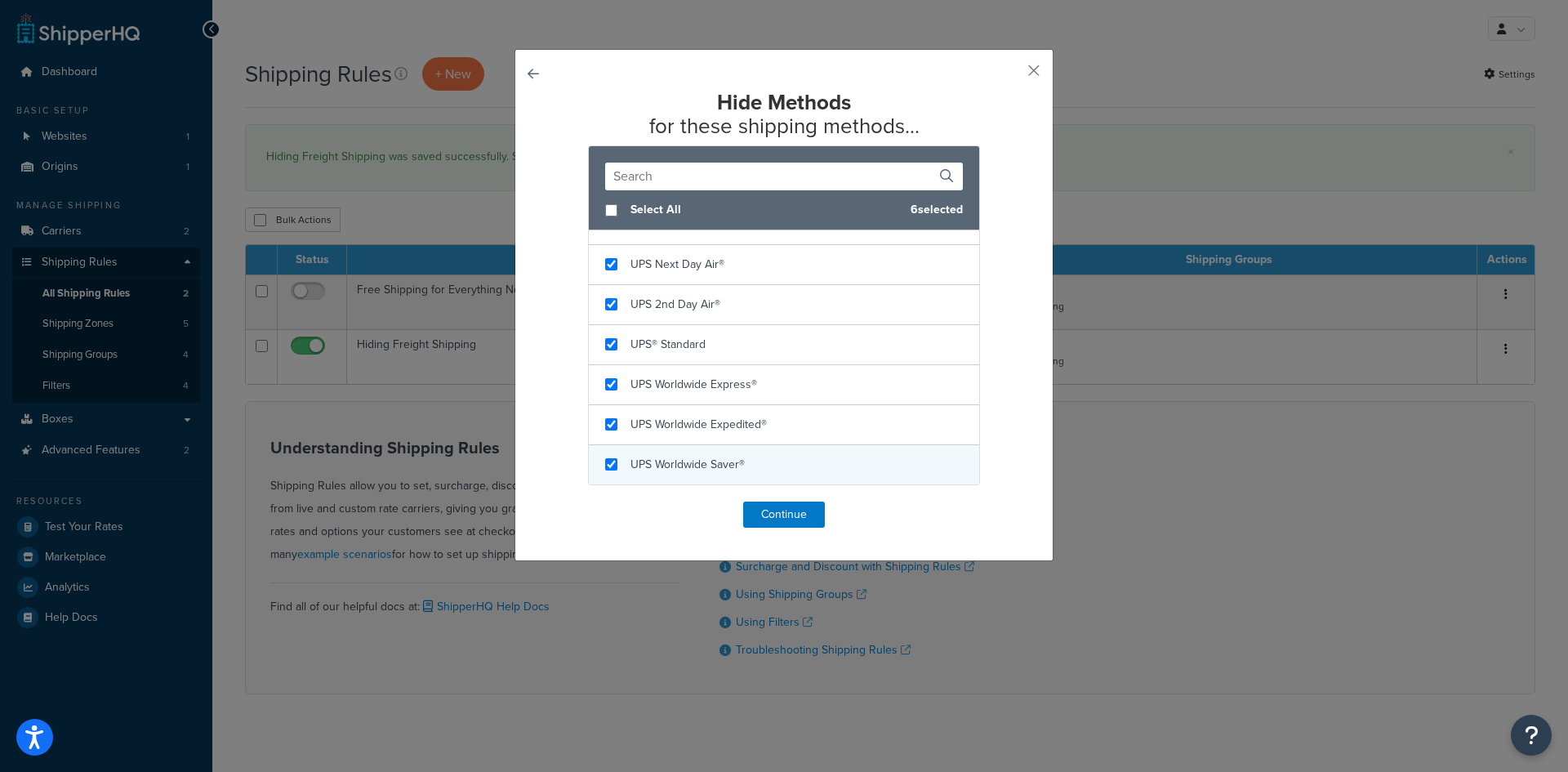
checkbox input "true"
drag, startPoint x: 608, startPoint y: 457, endPoint x: 616, endPoint y: 450, distance: 10.6
click at [608, 458] on div "UPS Worldwide Saver®" at bounding box center [784, 465] width 390 height 39
click at [1012, 74] on button "button" at bounding box center [1010, 76] width 4 height 4
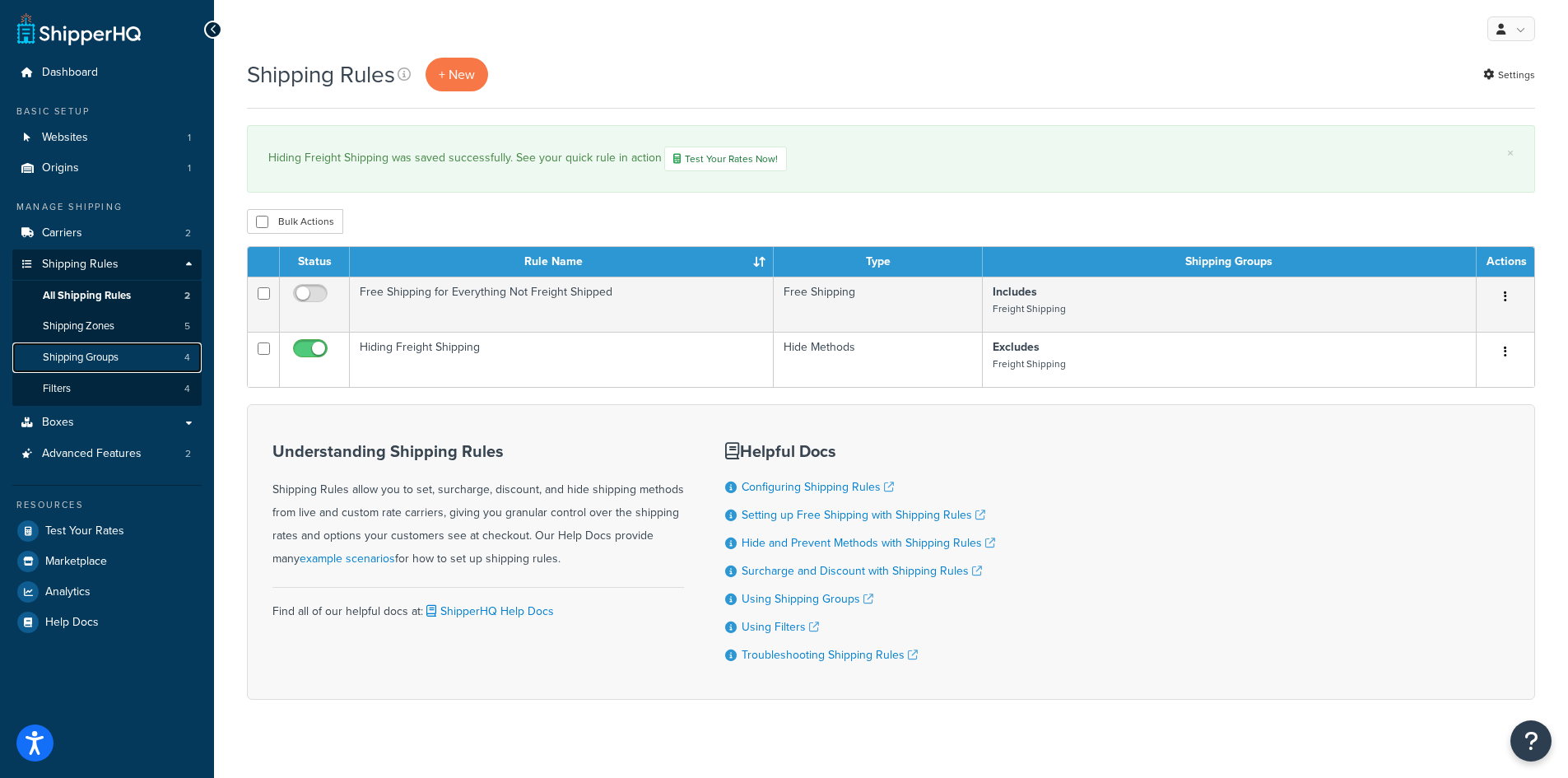
click at [115, 360] on span "Shipping Groups" at bounding box center [81, 357] width 76 height 14
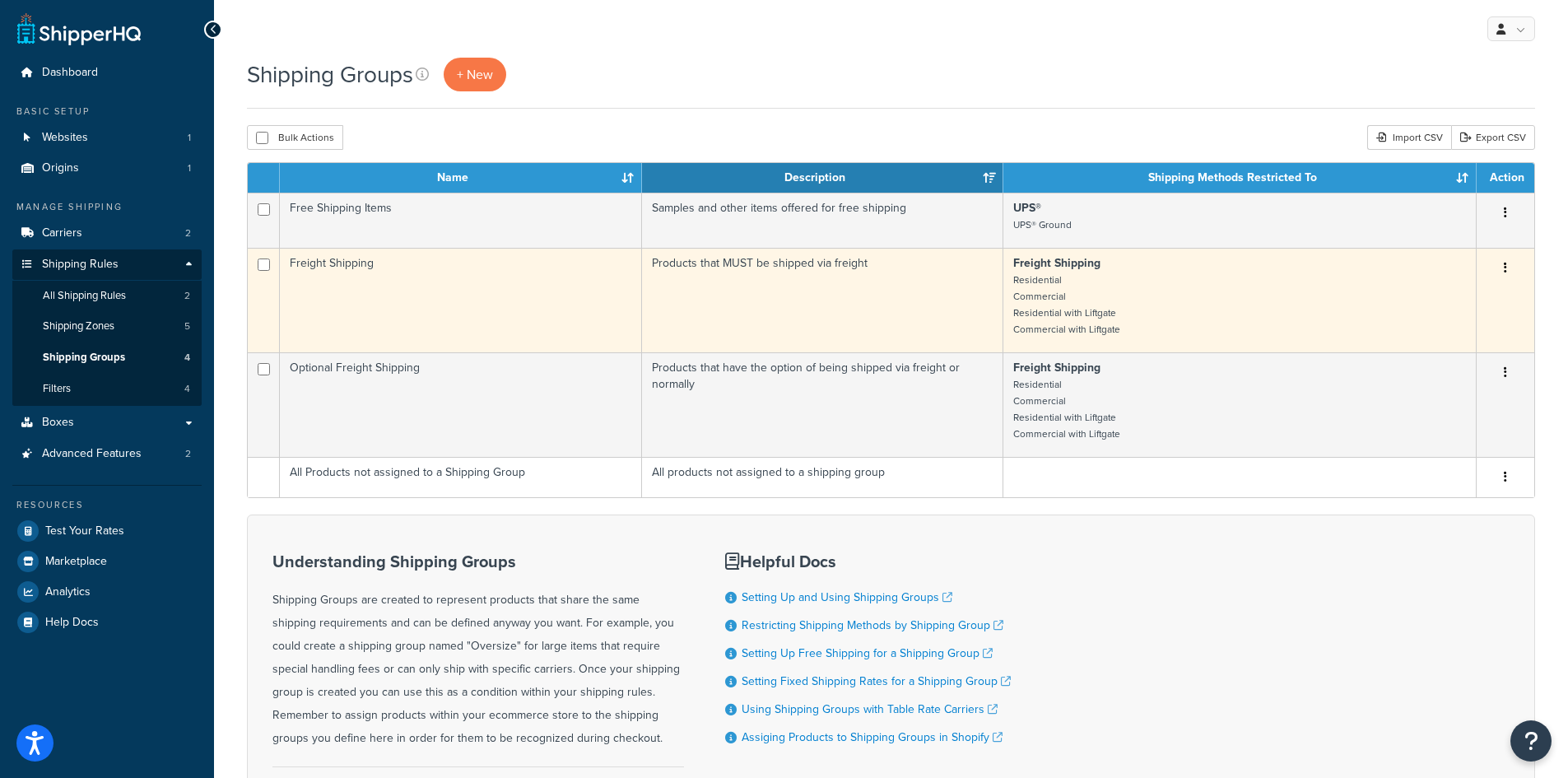
click at [1503, 265] on button "button" at bounding box center [1505, 267] width 23 height 26
click at [1443, 308] on link "Edit" at bounding box center [1438, 301] width 130 height 33
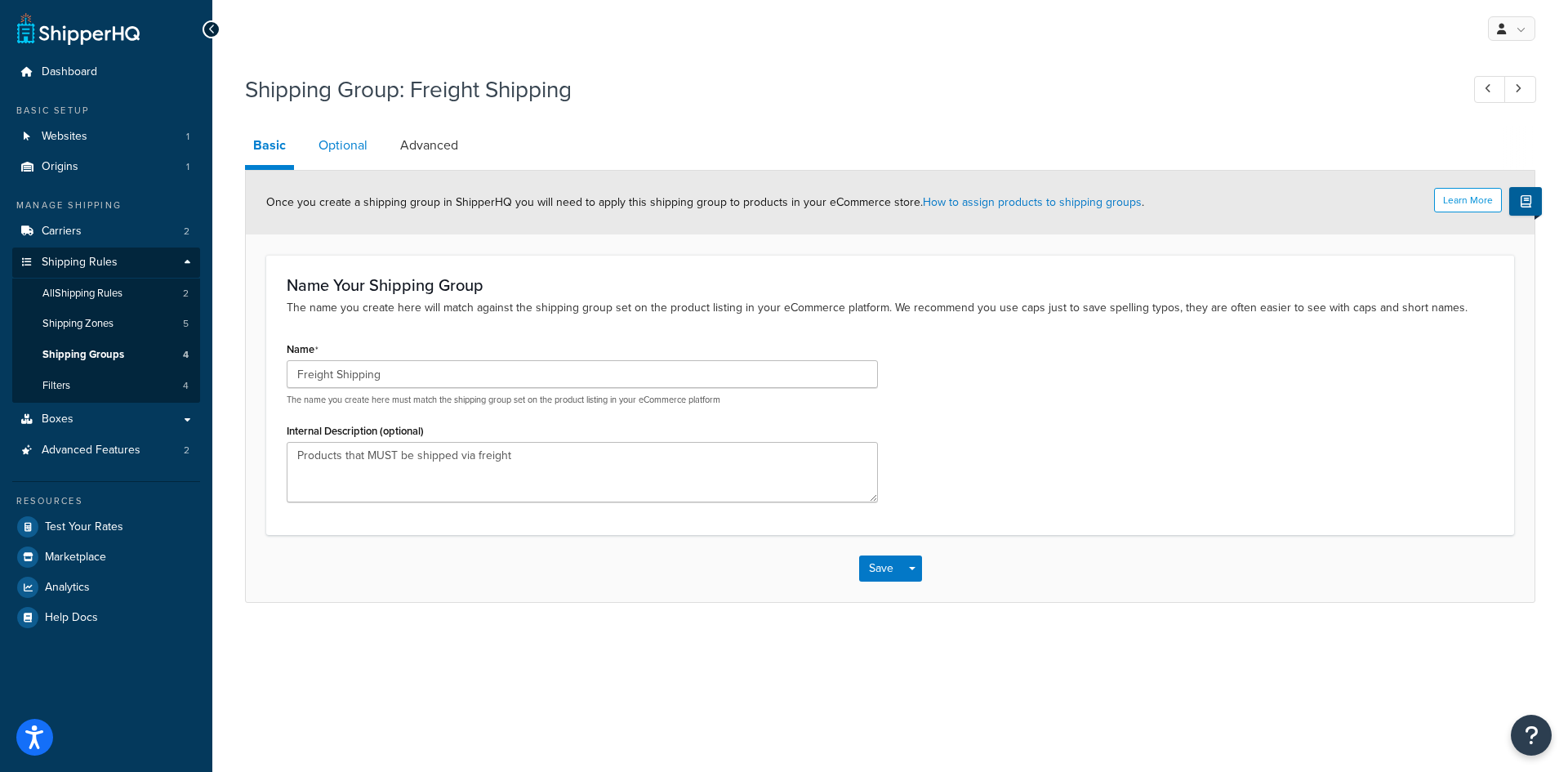
click at [335, 147] on link "Optional" at bounding box center [342, 146] width 65 height 39
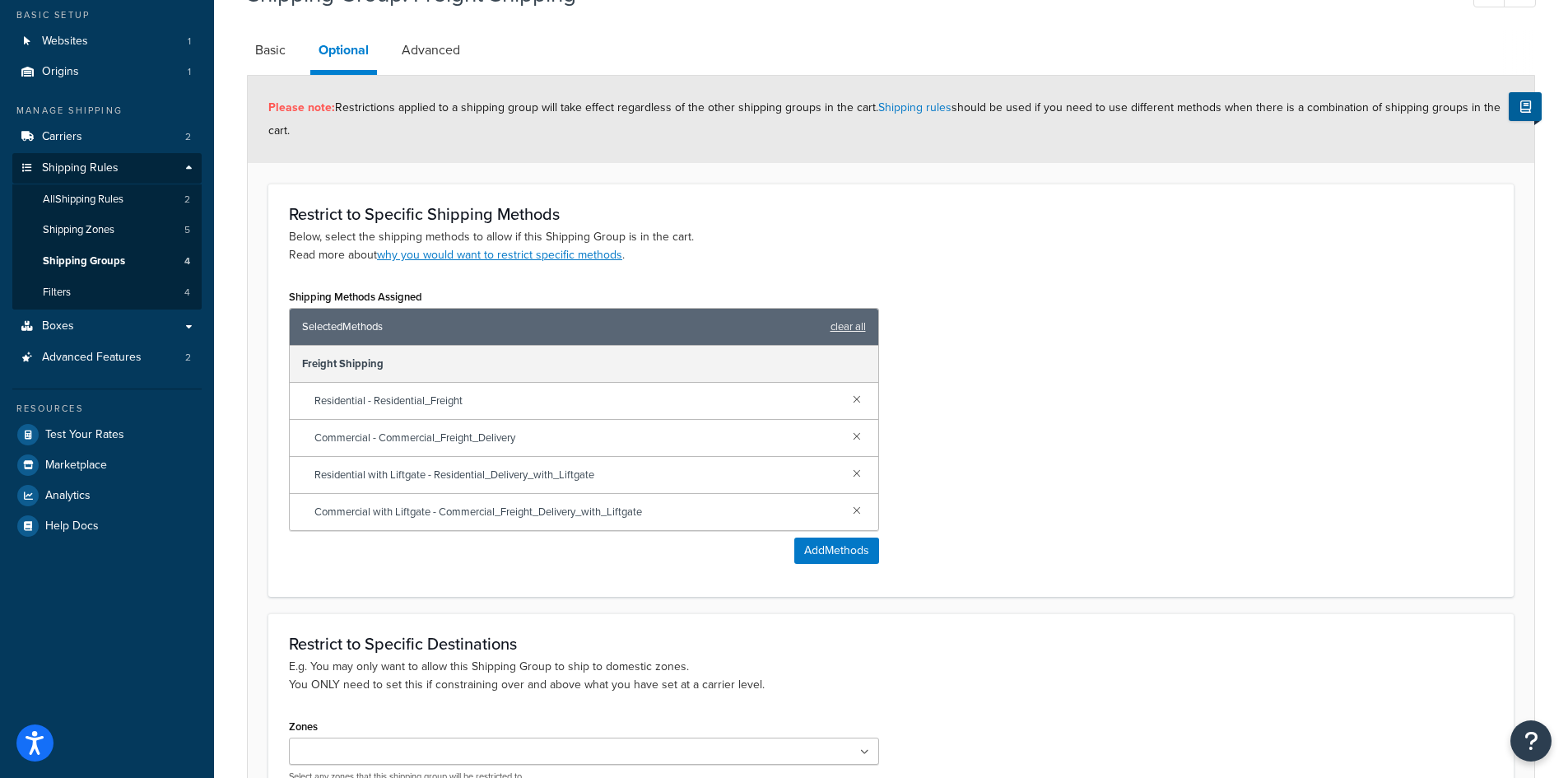
scroll to position [286, 0]
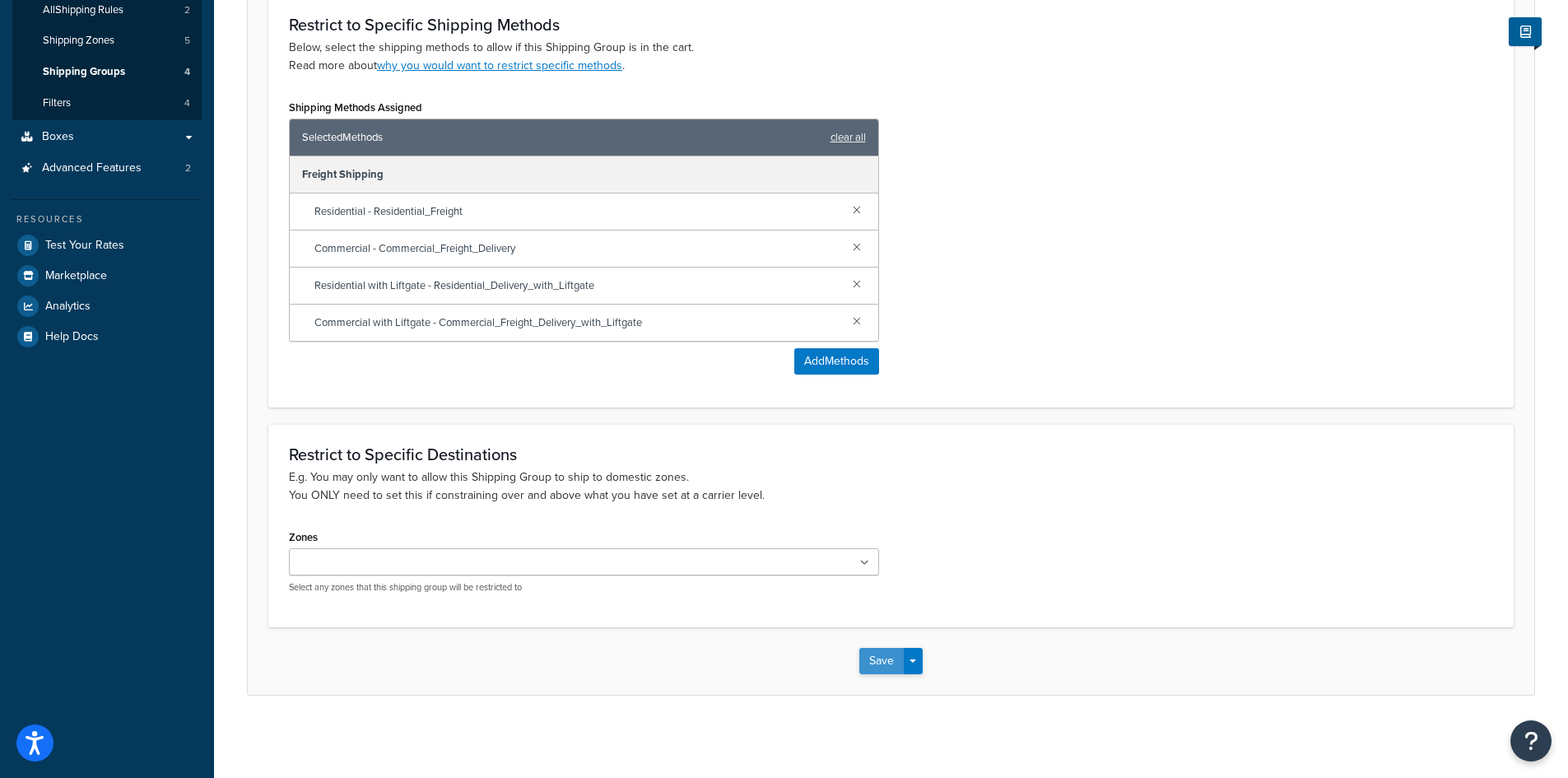
click at [870, 668] on button "Save" at bounding box center [881, 661] width 44 height 26
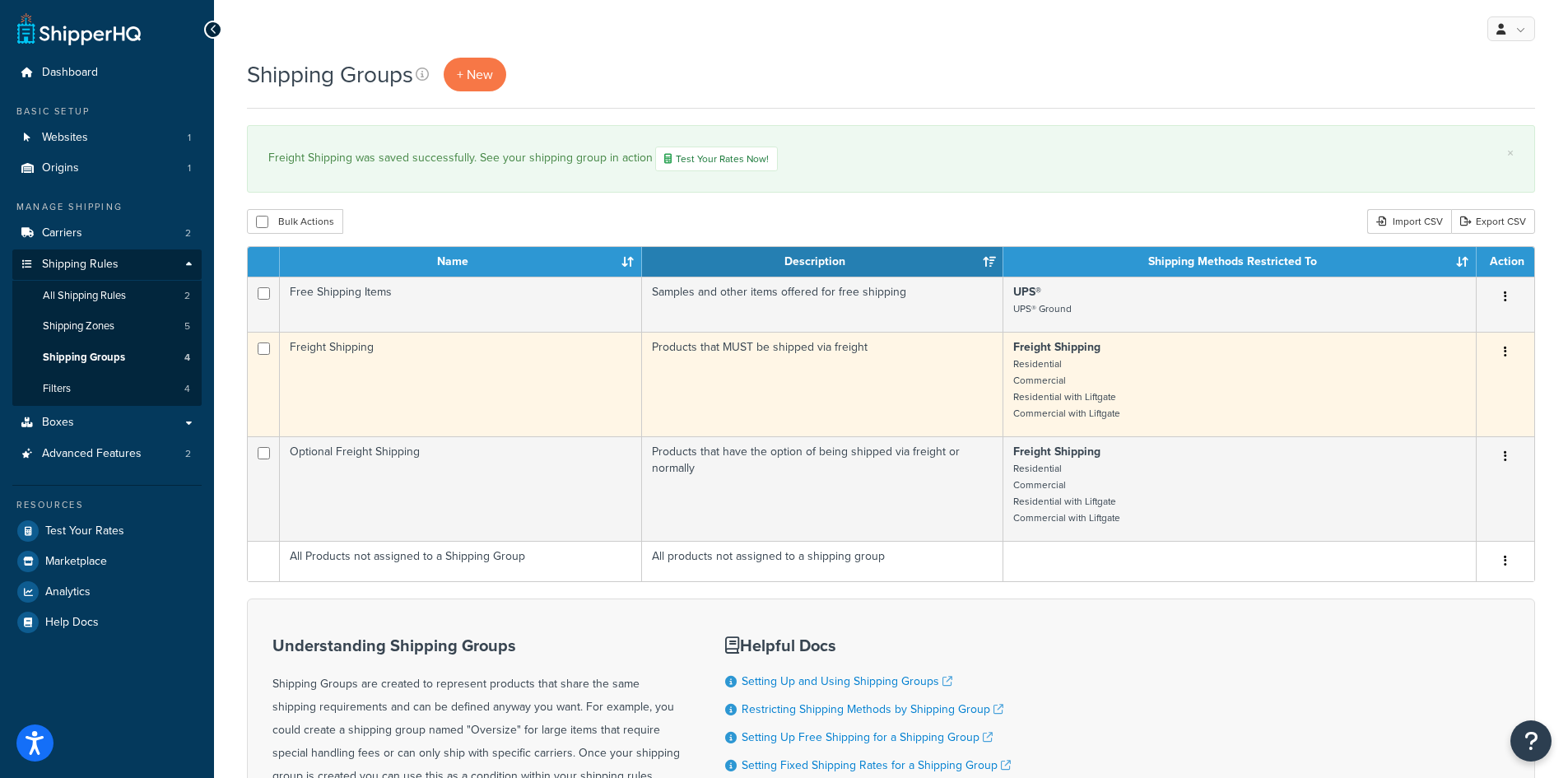
click at [1508, 350] on button "button" at bounding box center [1505, 352] width 23 height 26
click at [1453, 394] on link "Edit" at bounding box center [1438, 386] width 130 height 33
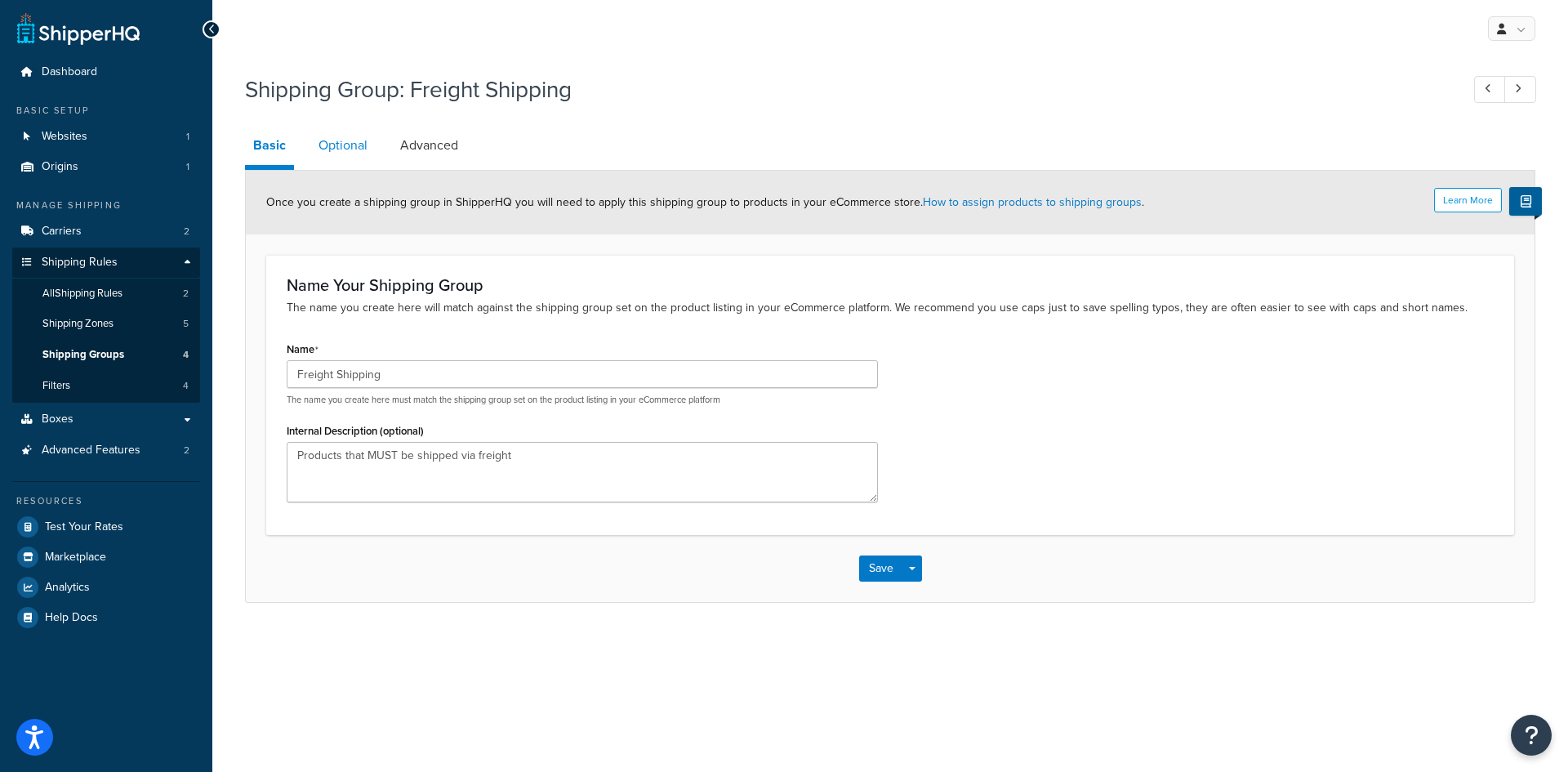
click at [354, 147] on link "Optional" at bounding box center [342, 146] width 65 height 39
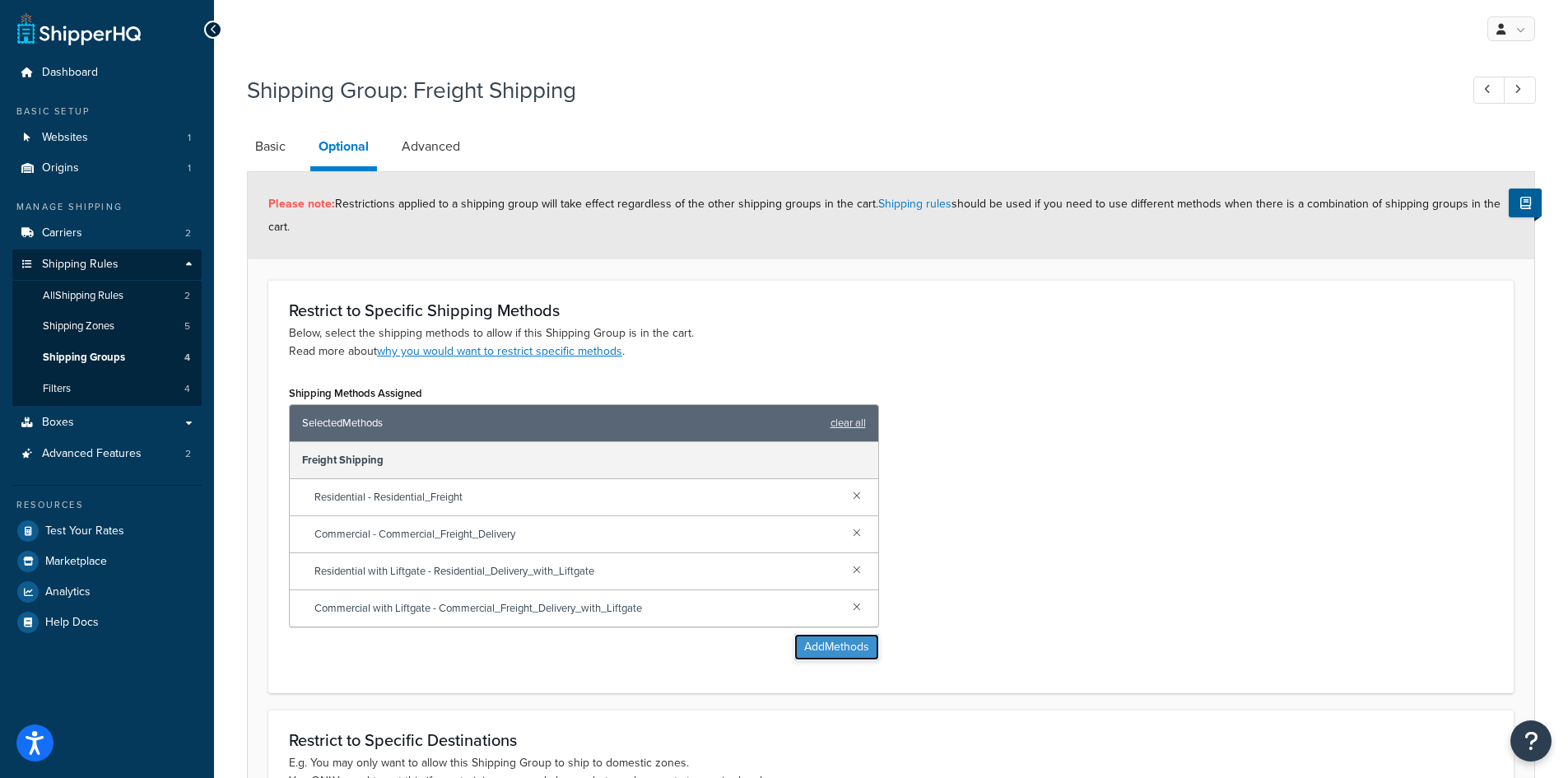
click at [843, 640] on button "Add Methods" at bounding box center [836, 647] width 85 height 26
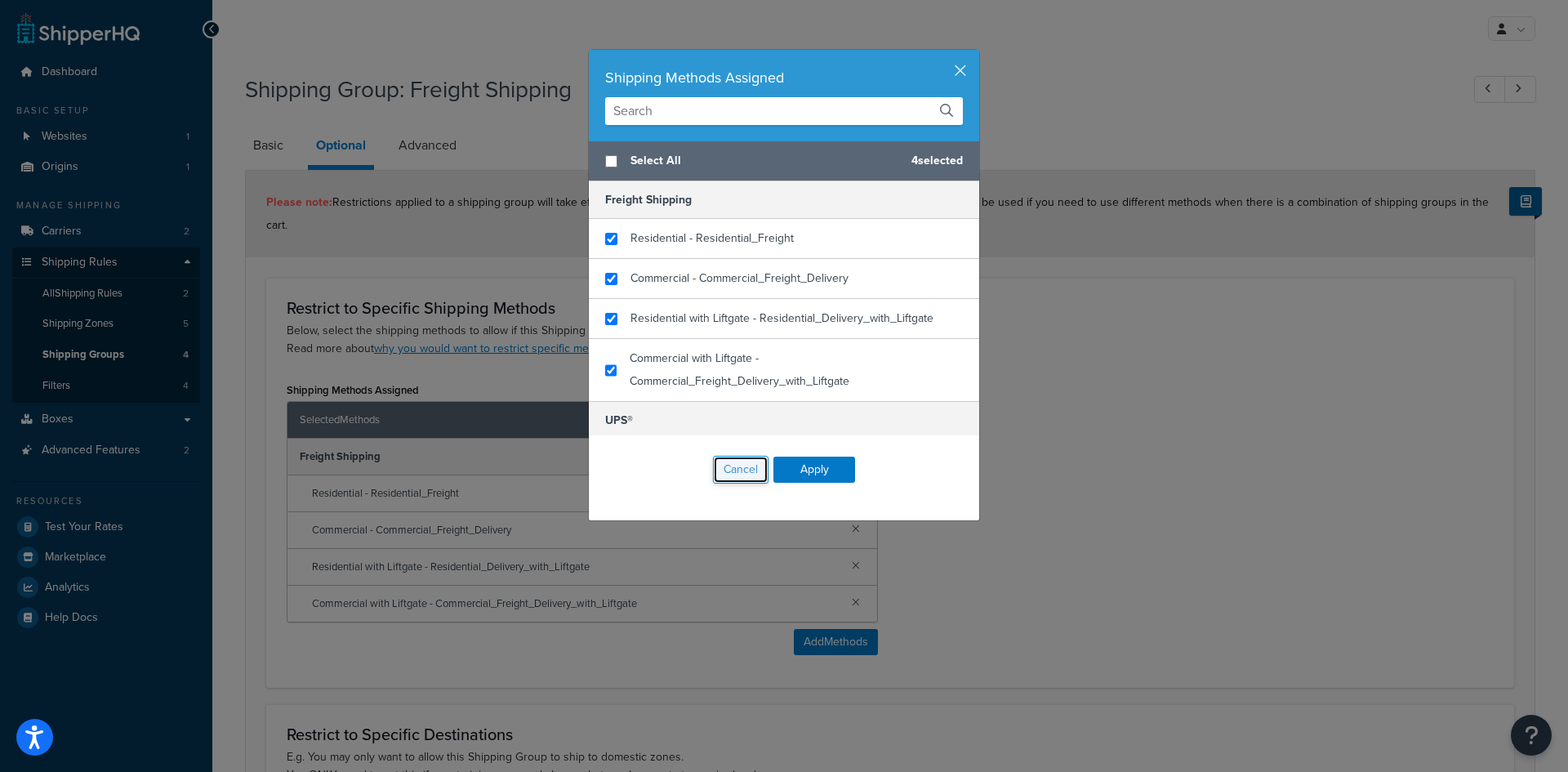
click at [729, 467] on button "Cancel" at bounding box center [741, 469] width 55 height 28
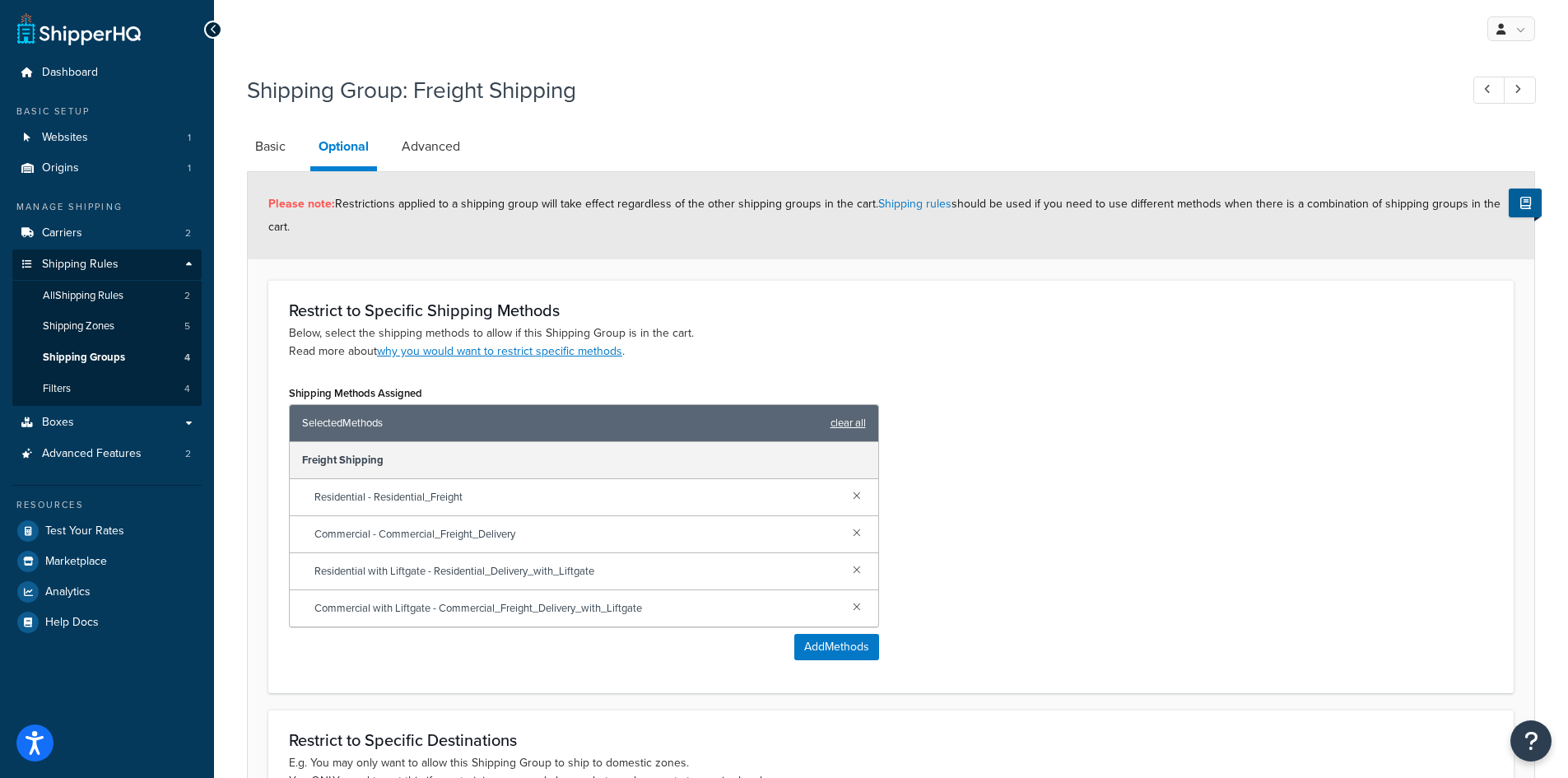
click at [861, 428] on link "clear all" at bounding box center [848, 423] width 35 height 23
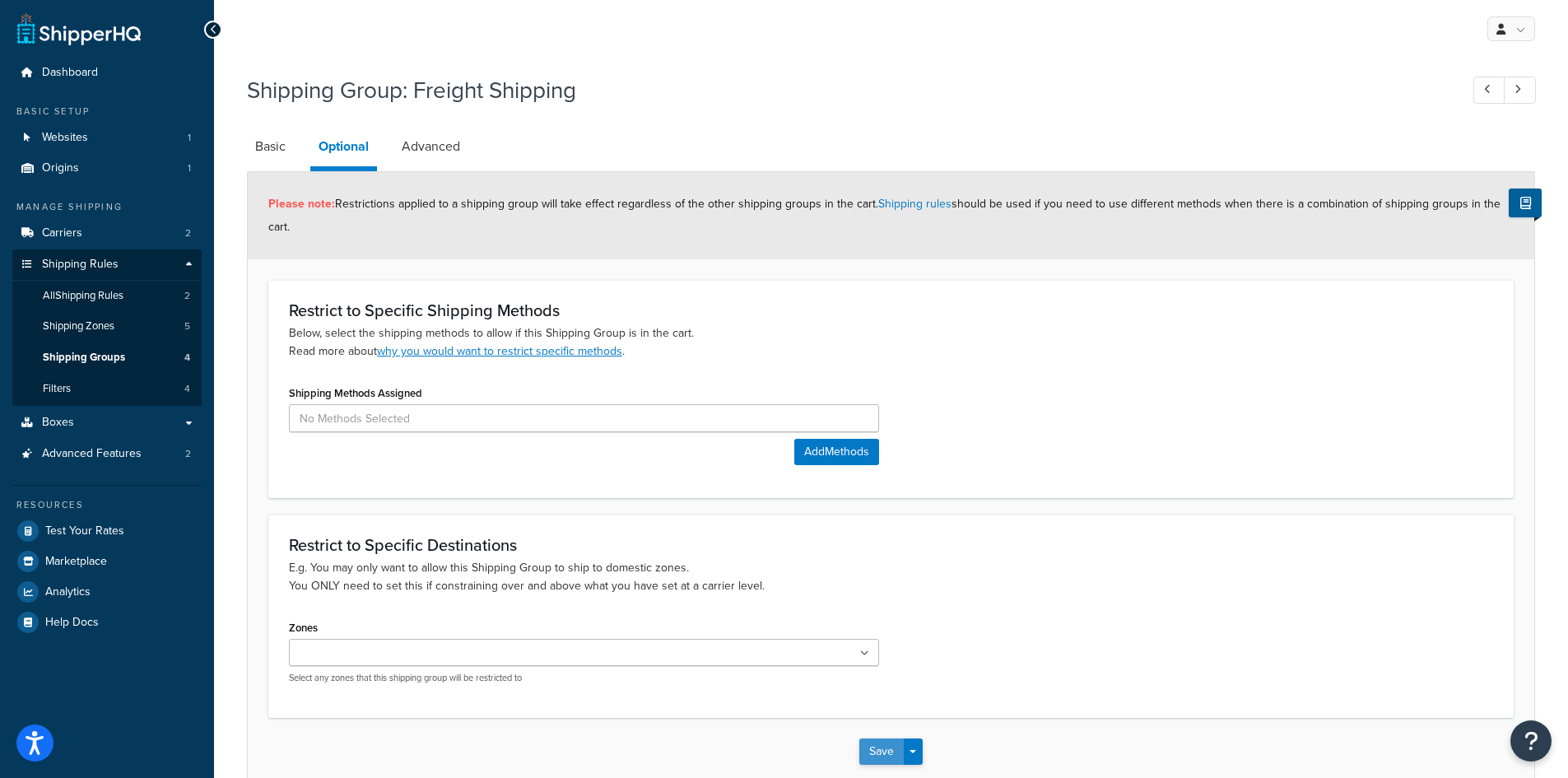
click at [878, 745] on button "Save" at bounding box center [881, 751] width 44 height 26
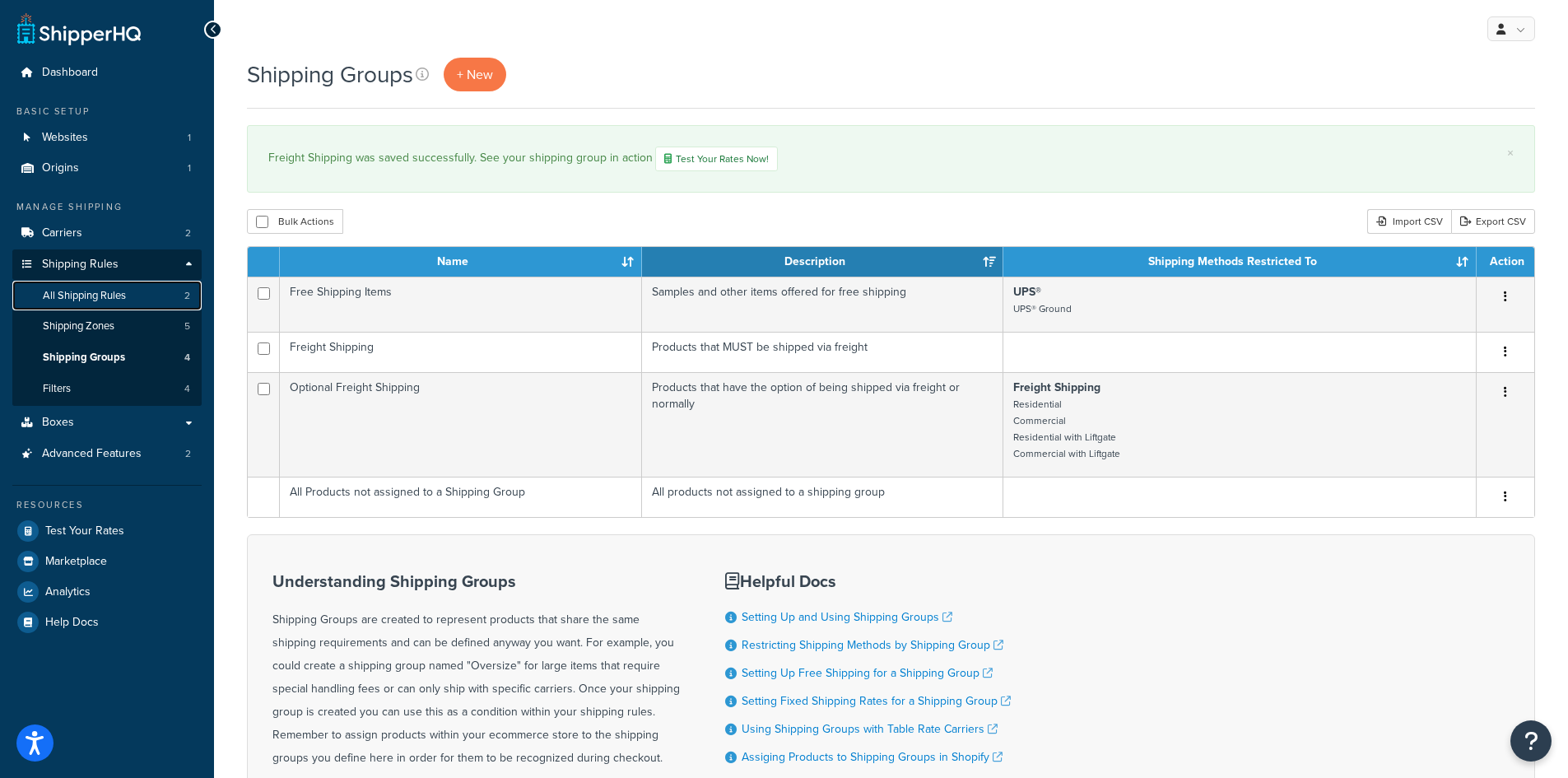
click at [111, 293] on span "All Shipping Rules" at bounding box center [85, 296] width 83 height 14
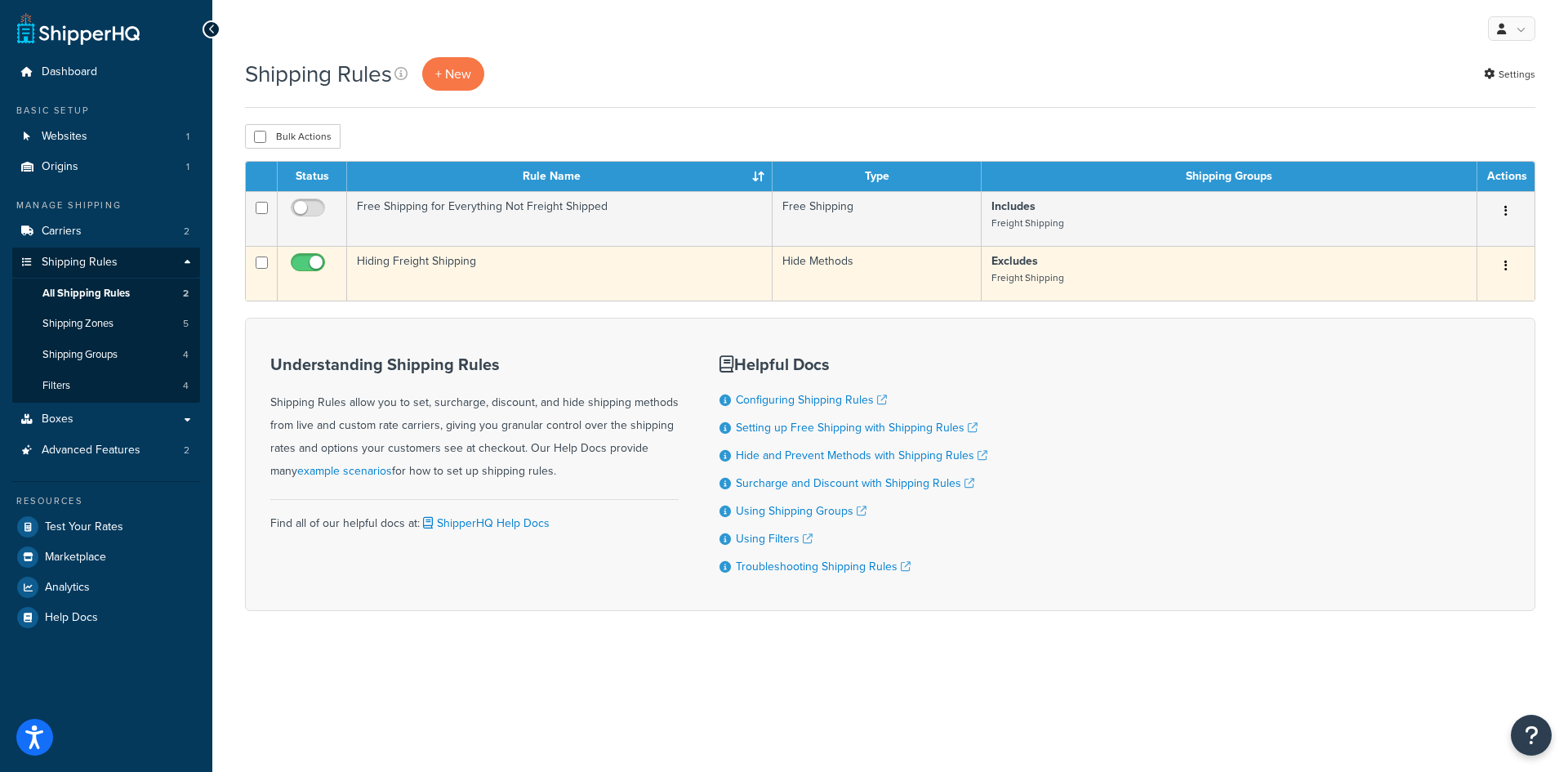
click at [1506, 270] on icon "button" at bounding box center [1506, 265] width 4 height 12
click at [1473, 296] on link "Edit" at bounding box center [1452, 297] width 129 height 33
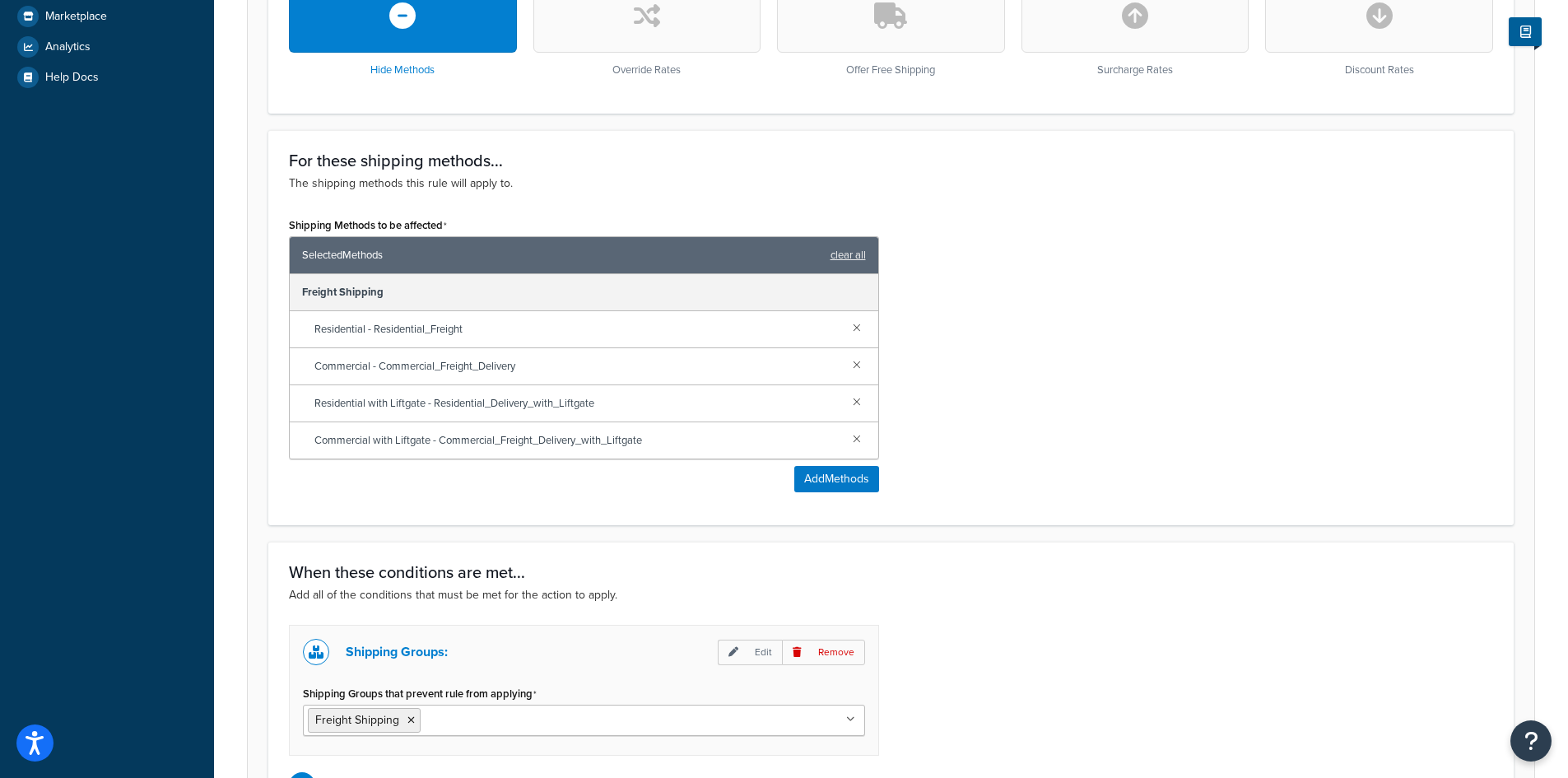
scroll to position [739, 0]
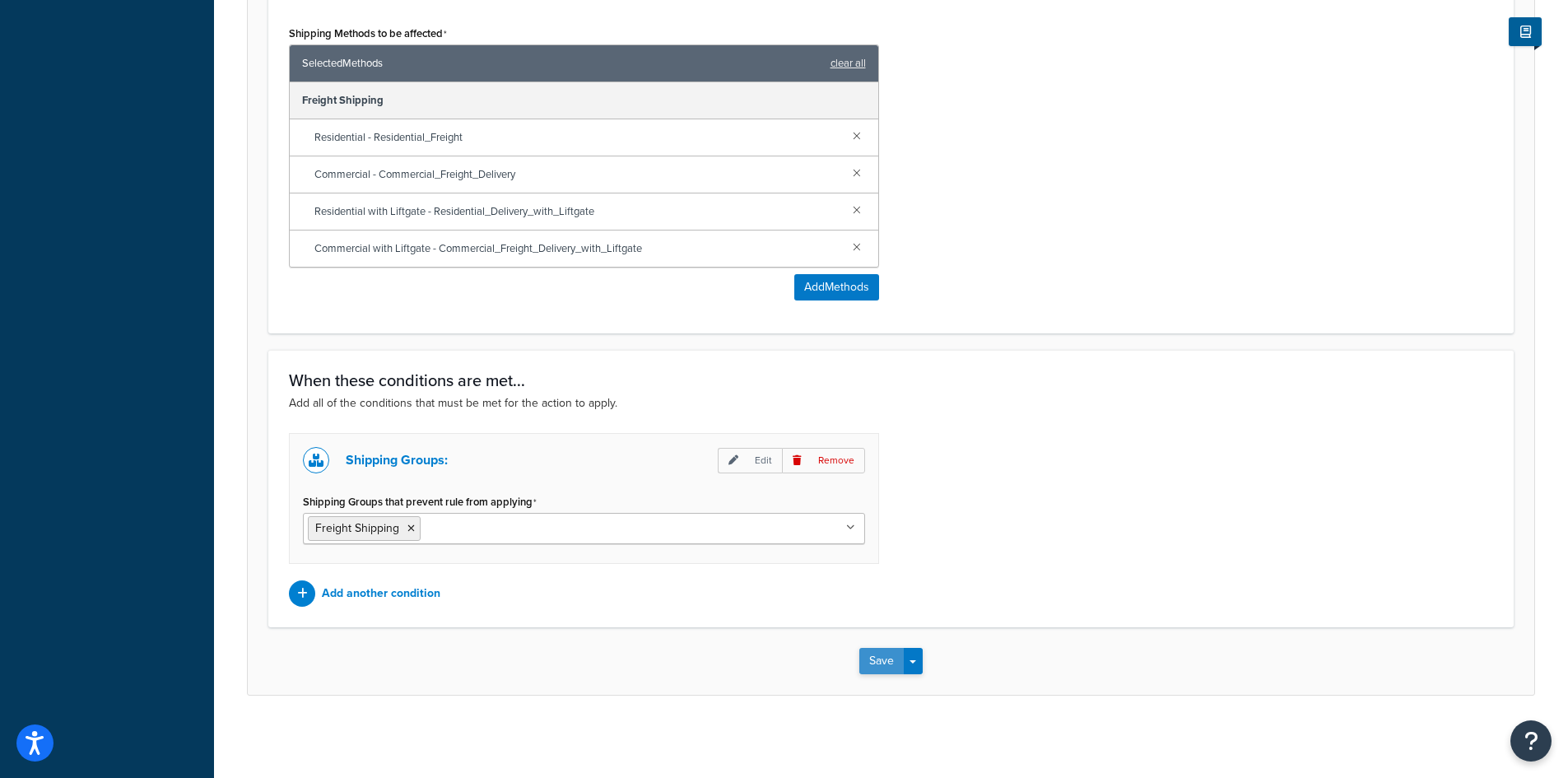
click at [875, 668] on button "Save" at bounding box center [881, 661] width 44 height 26
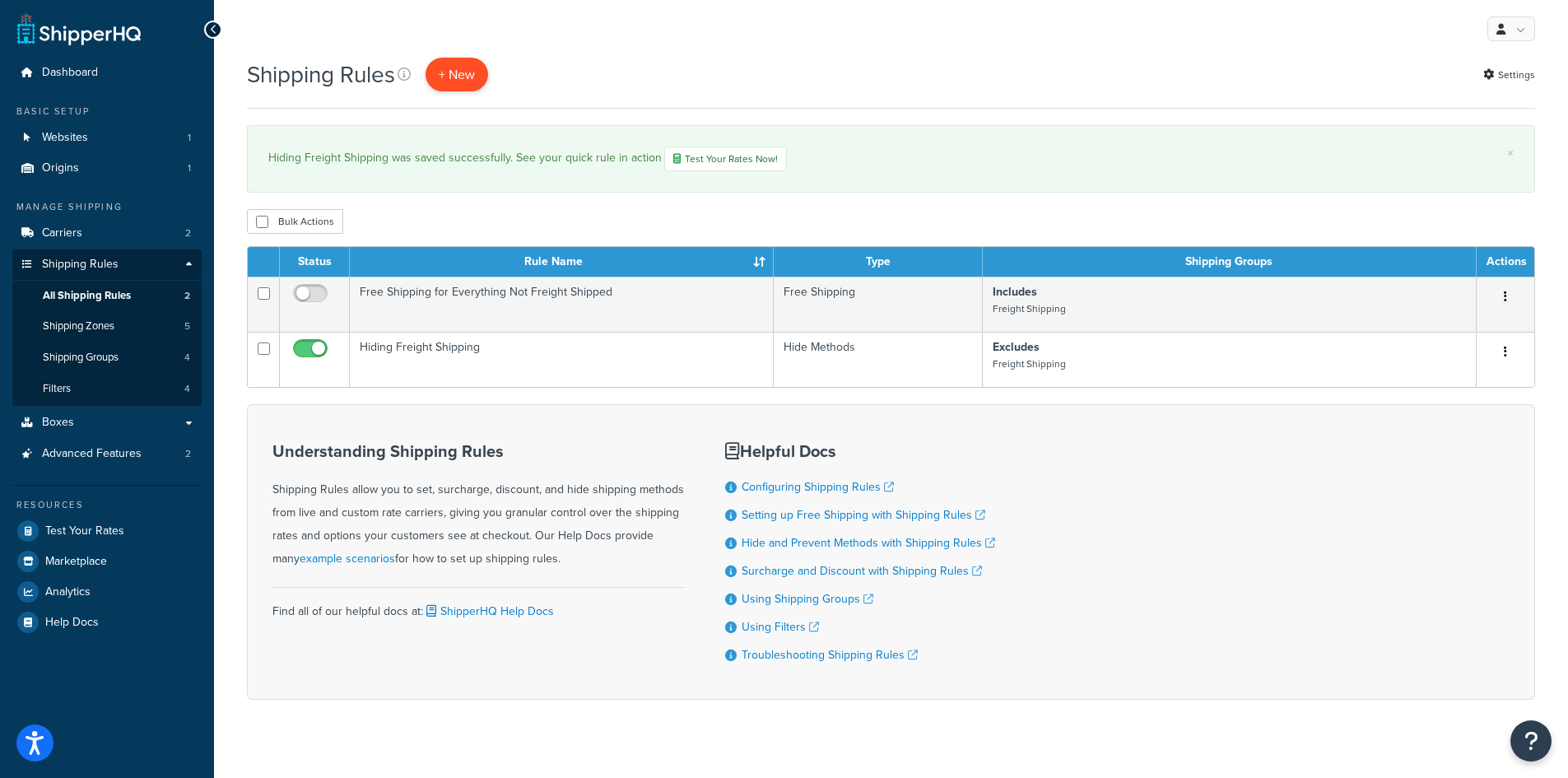
click at [461, 86] on p "+ New" at bounding box center [456, 74] width 62 height 33
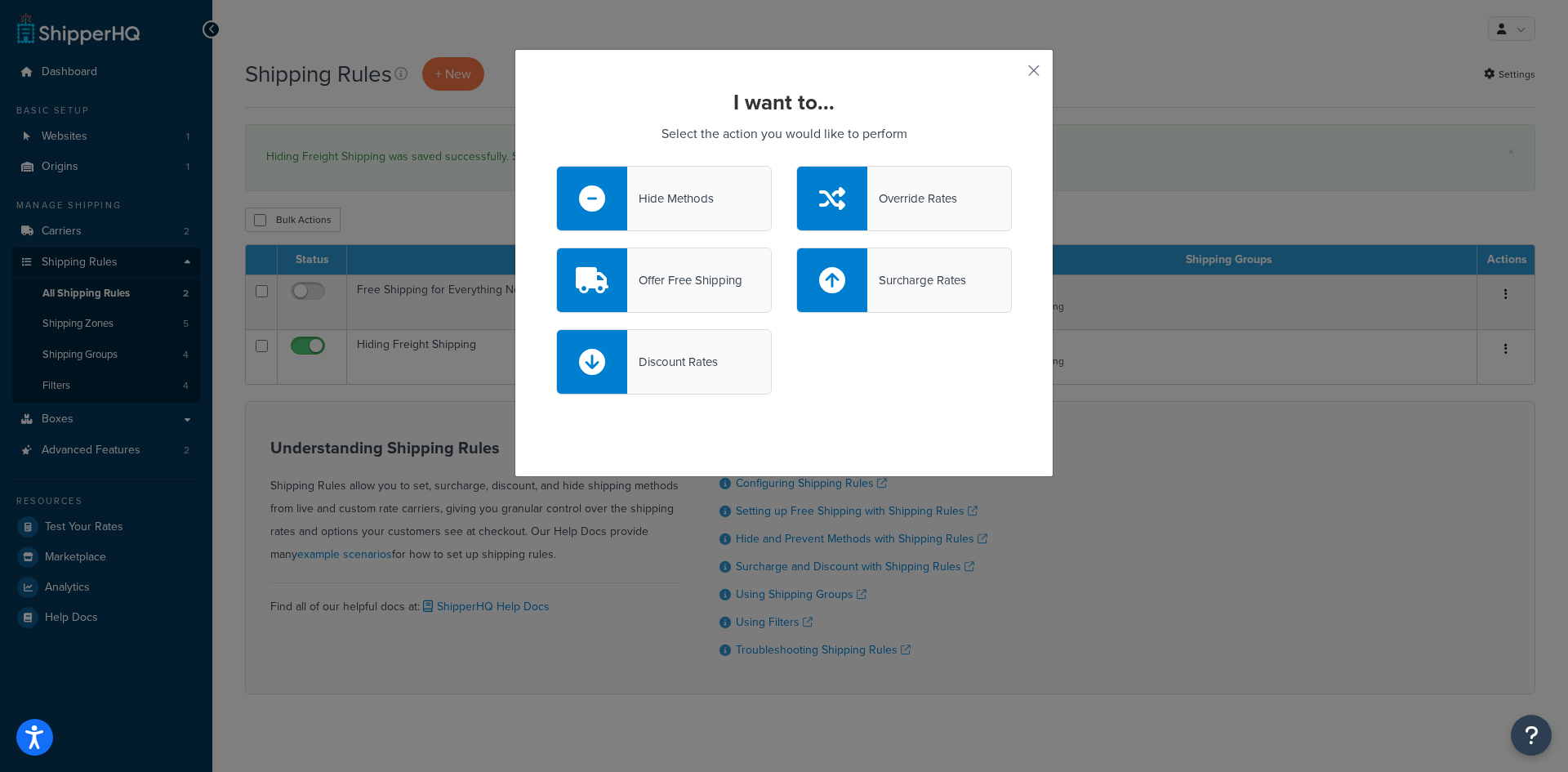
click at [705, 202] on div "Hide Methods" at bounding box center [670, 198] width 87 height 23
click at [0, 0] on input "Hide Methods" at bounding box center [0, 0] width 0 height 0
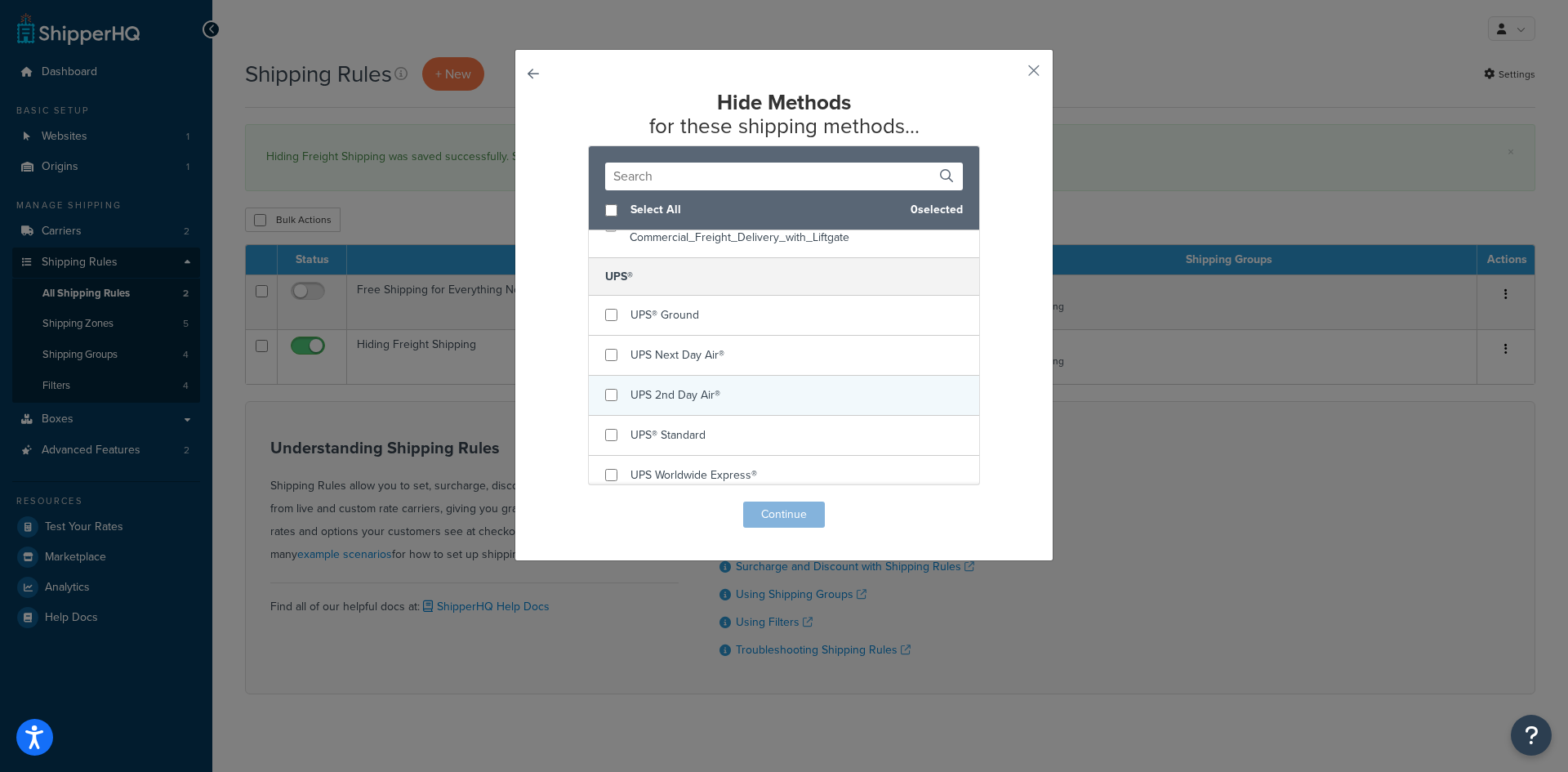
scroll to position [245, 0]
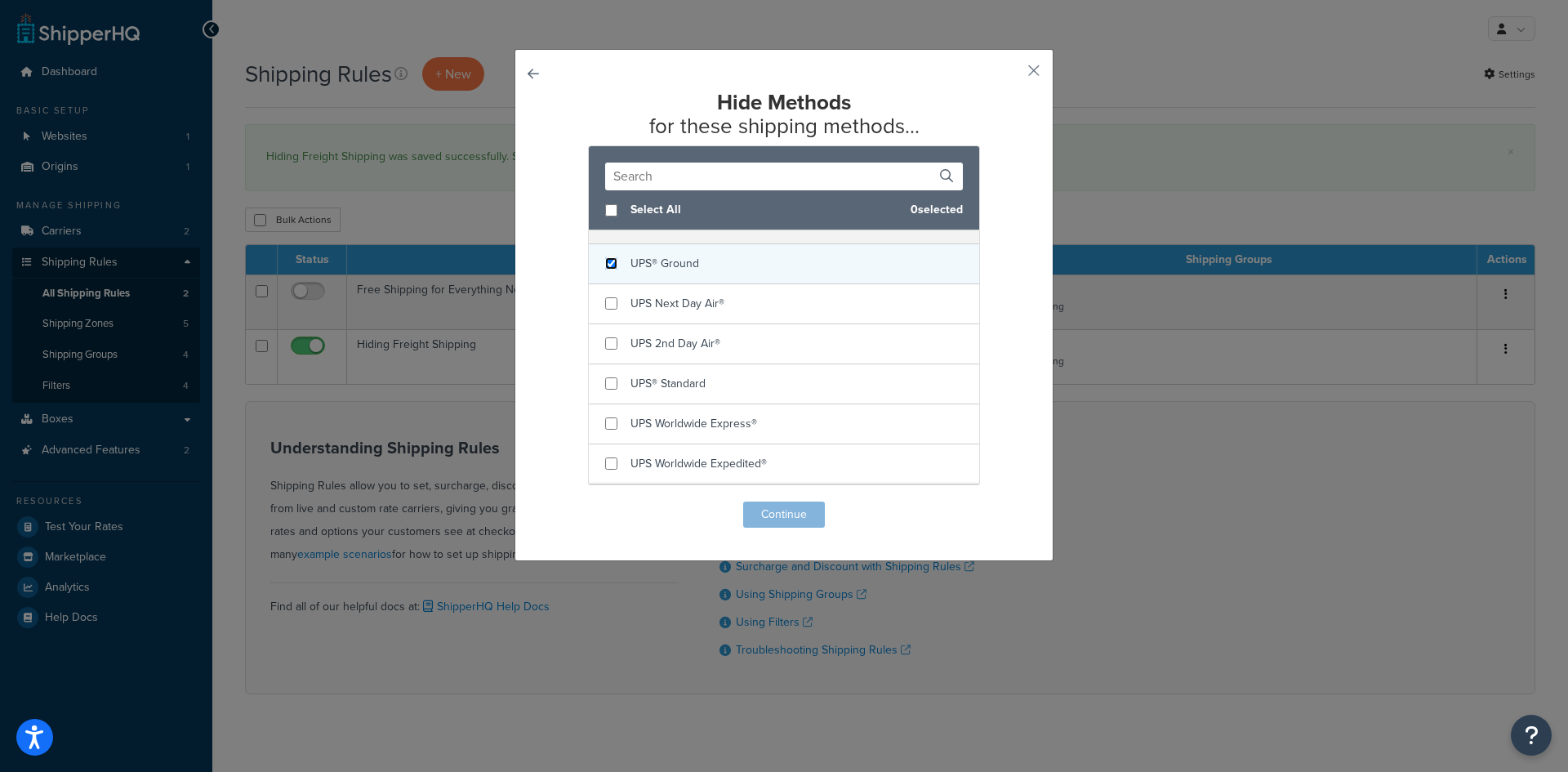
click at [610, 265] on input "checkbox" at bounding box center [612, 264] width 13 height 13
checkbox input "true"
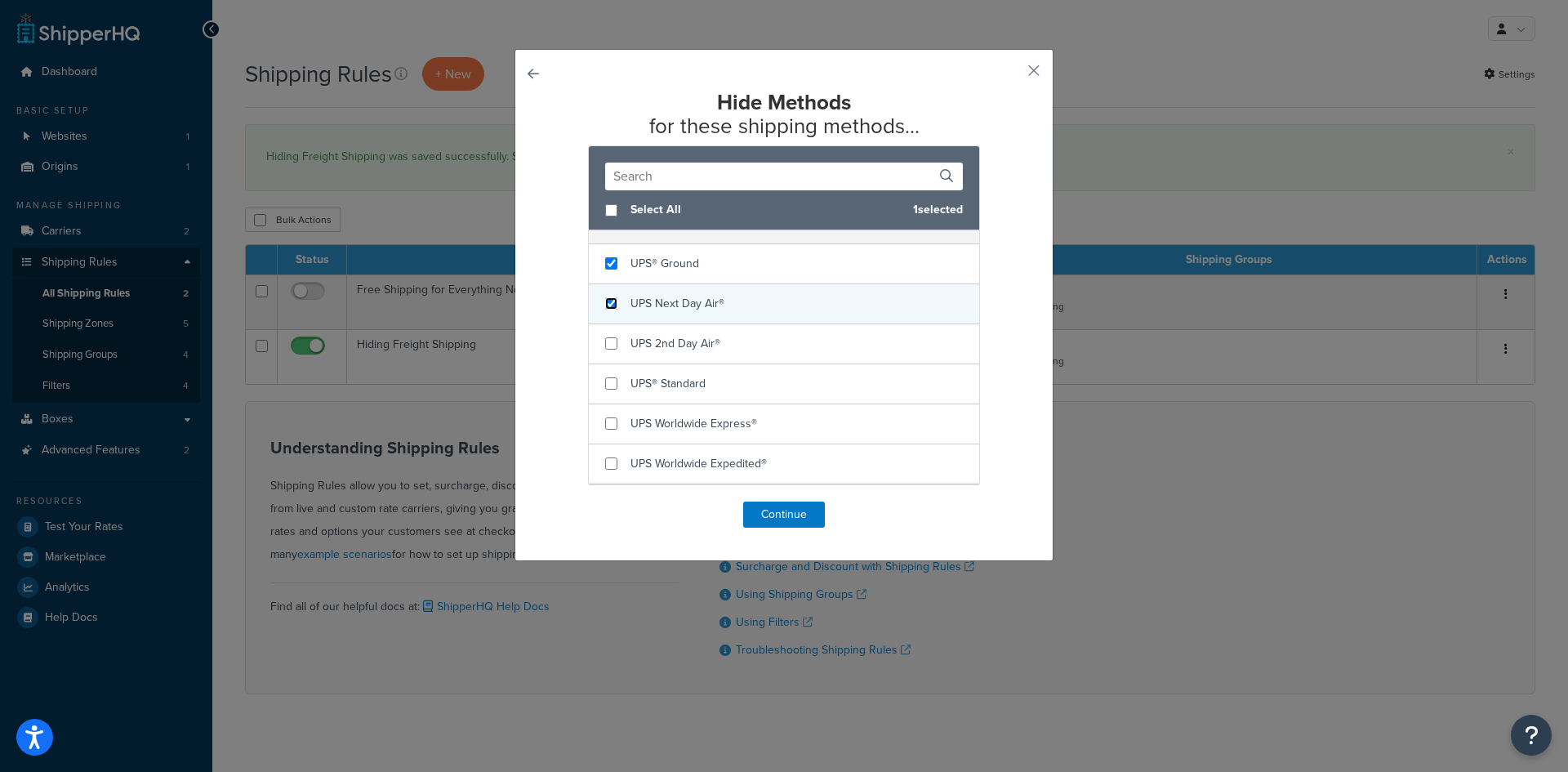
click at [606, 305] on input "checkbox" at bounding box center [612, 304] width 13 height 13
checkbox input "true"
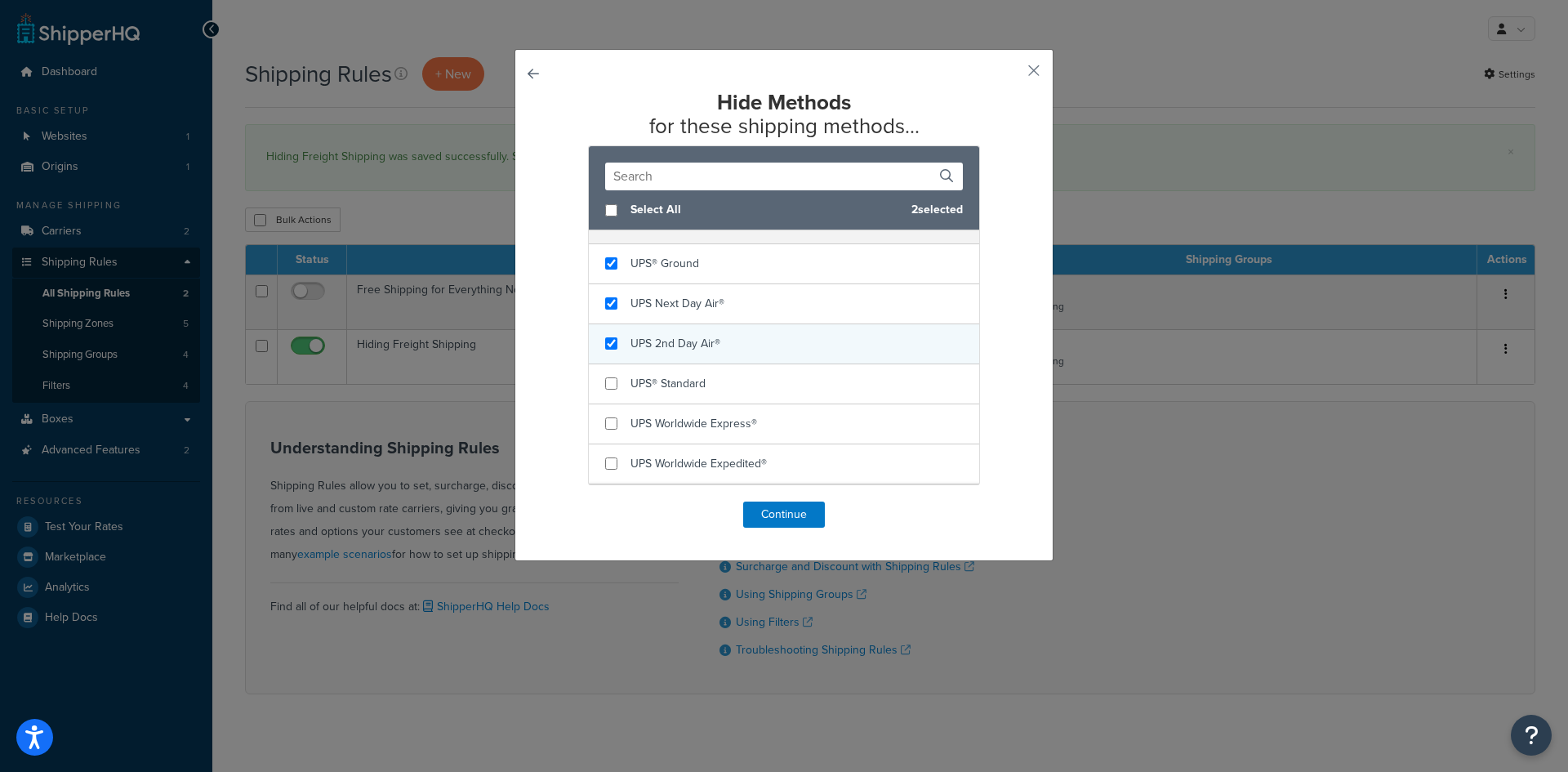
checkbox input "true"
drag, startPoint x: 605, startPoint y: 338, endPoint x: 605, endPoint y: 347, distance: 9.0
click at [605, 340] on div "UPS 2nd Day Air®" at bounding box center [784, 344] width 390 height 40
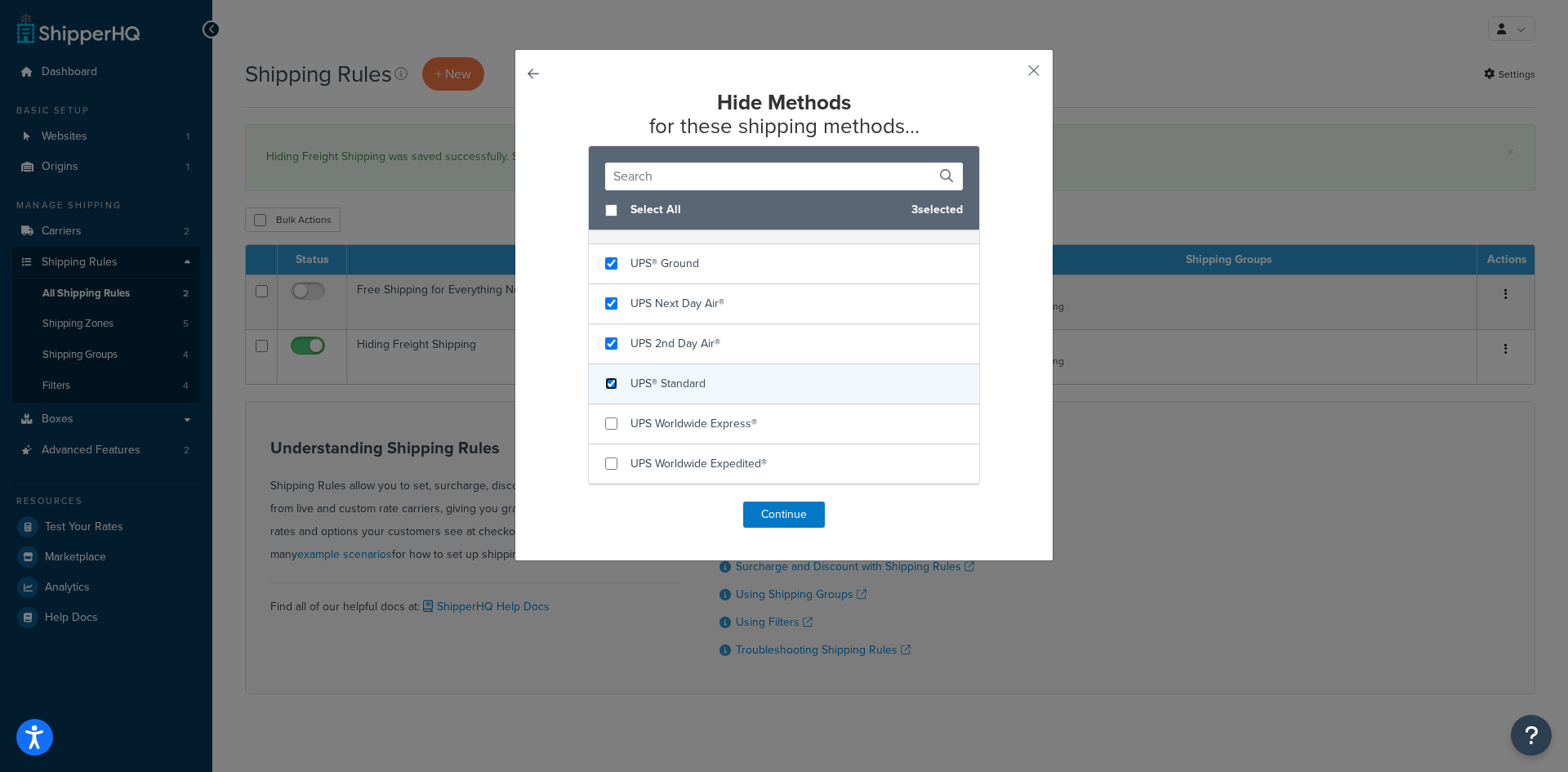
click at [608, 382] on input "checkbox" at bounding box center [612, 383] width 13 height 13
checkbox input "true"
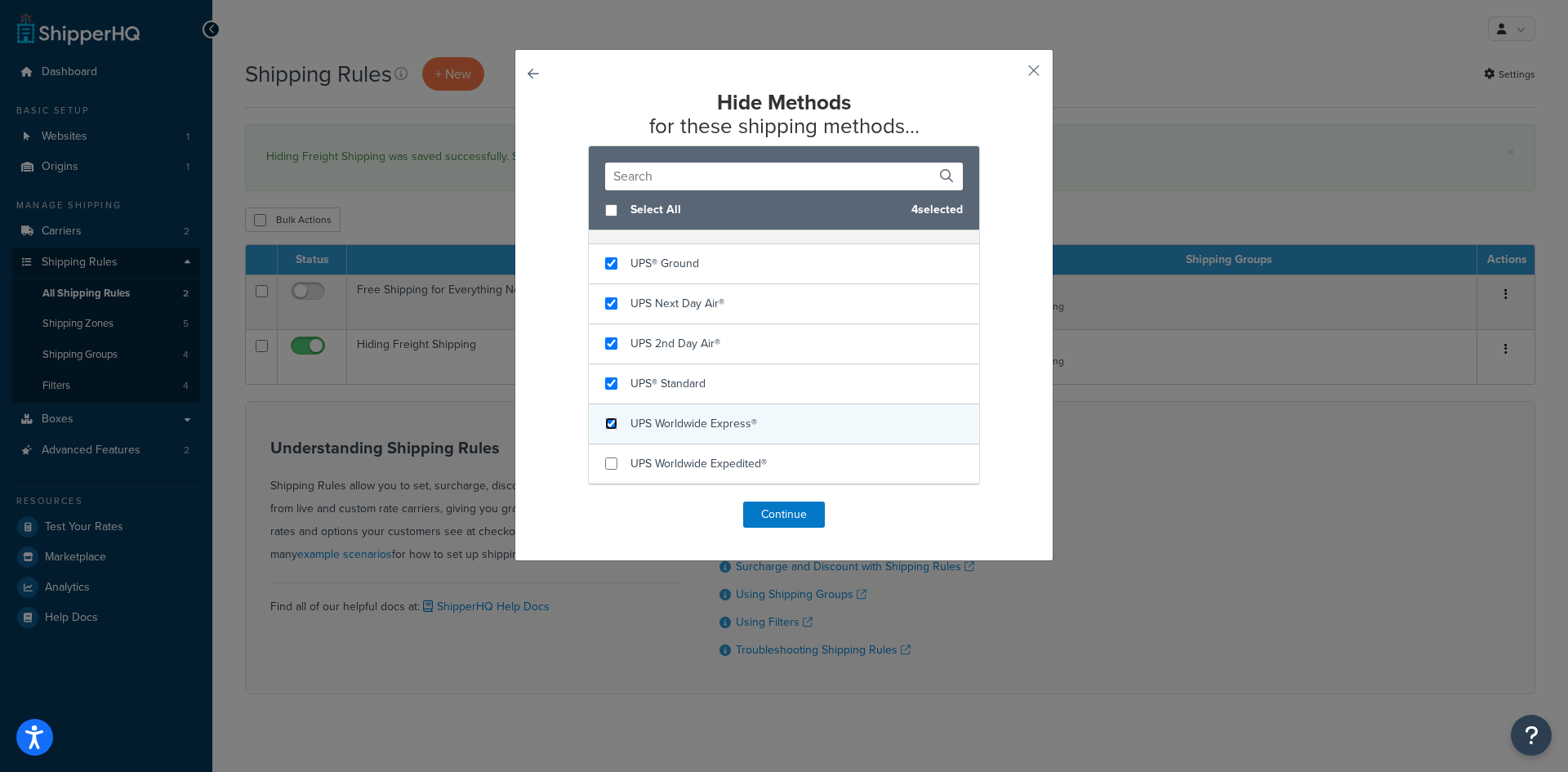
click at [606, 420] on input "checkbox" at bounding box center [612, 424] width 13 height 13
checkbox input "true"
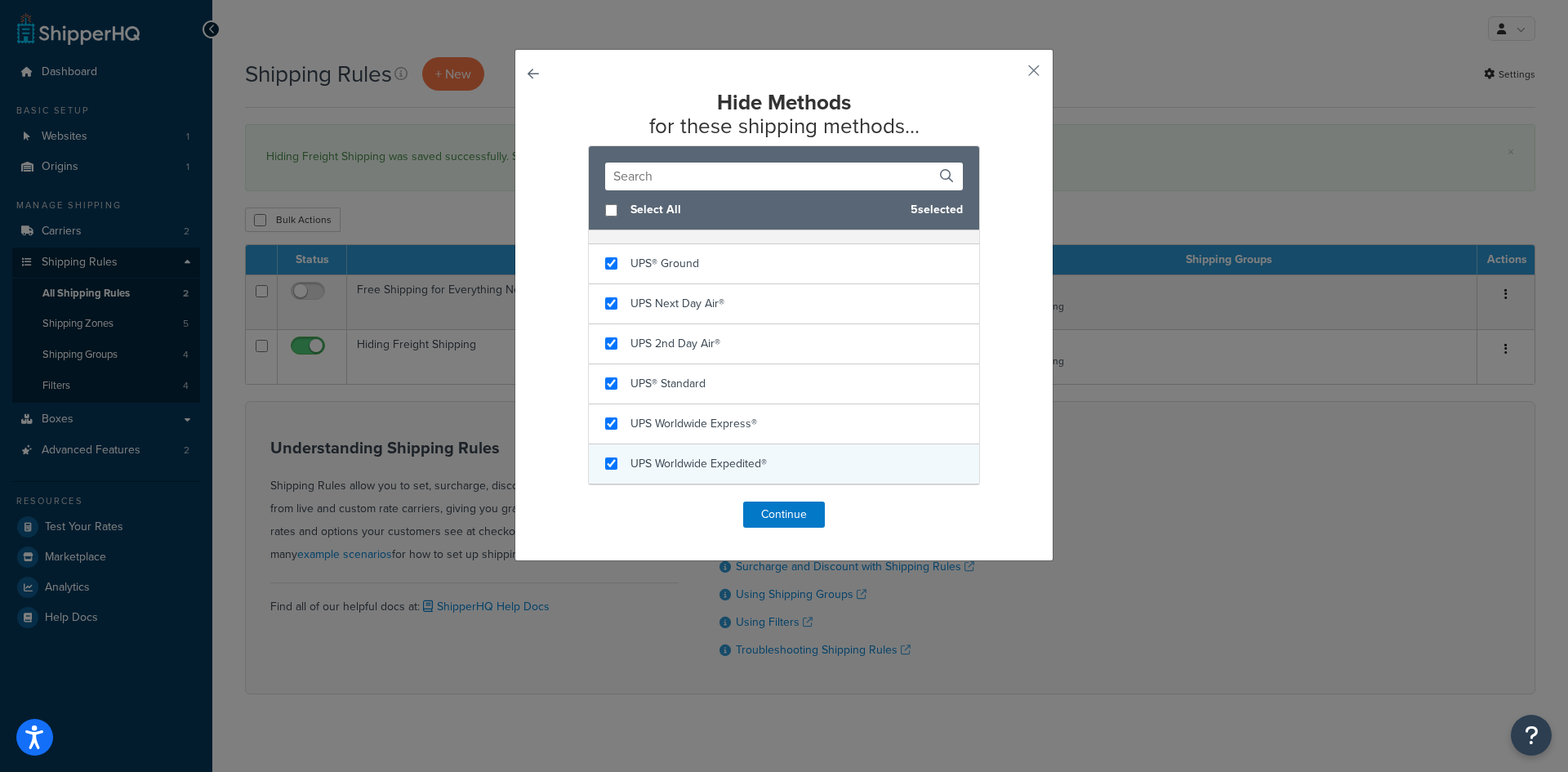
checkbox input "true"
click at [608, 456] on div "UPS Worldwide Expedited®" at bounding box center [784, 464] width 390 height 40
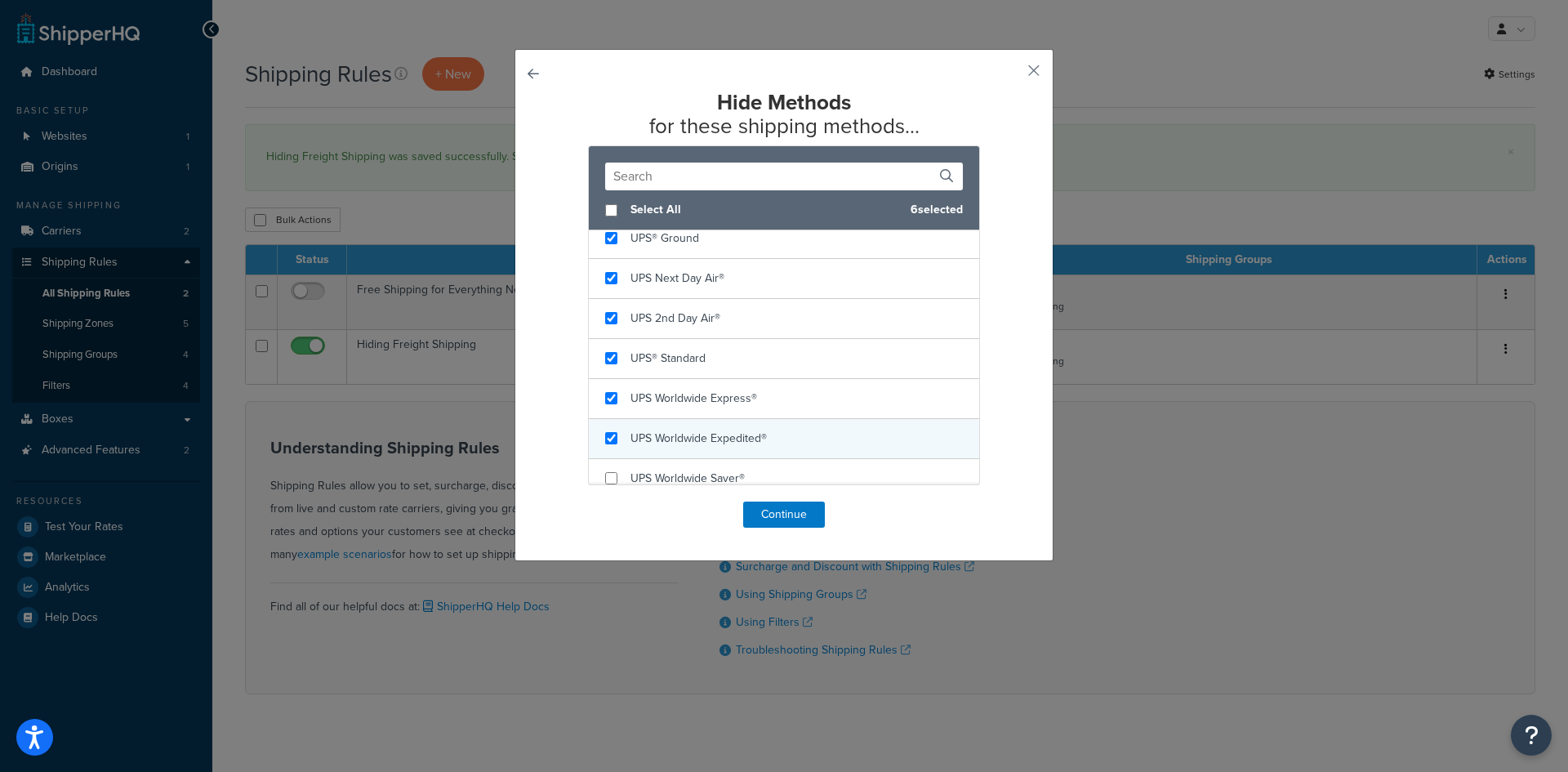
scroll to position [284, 0]
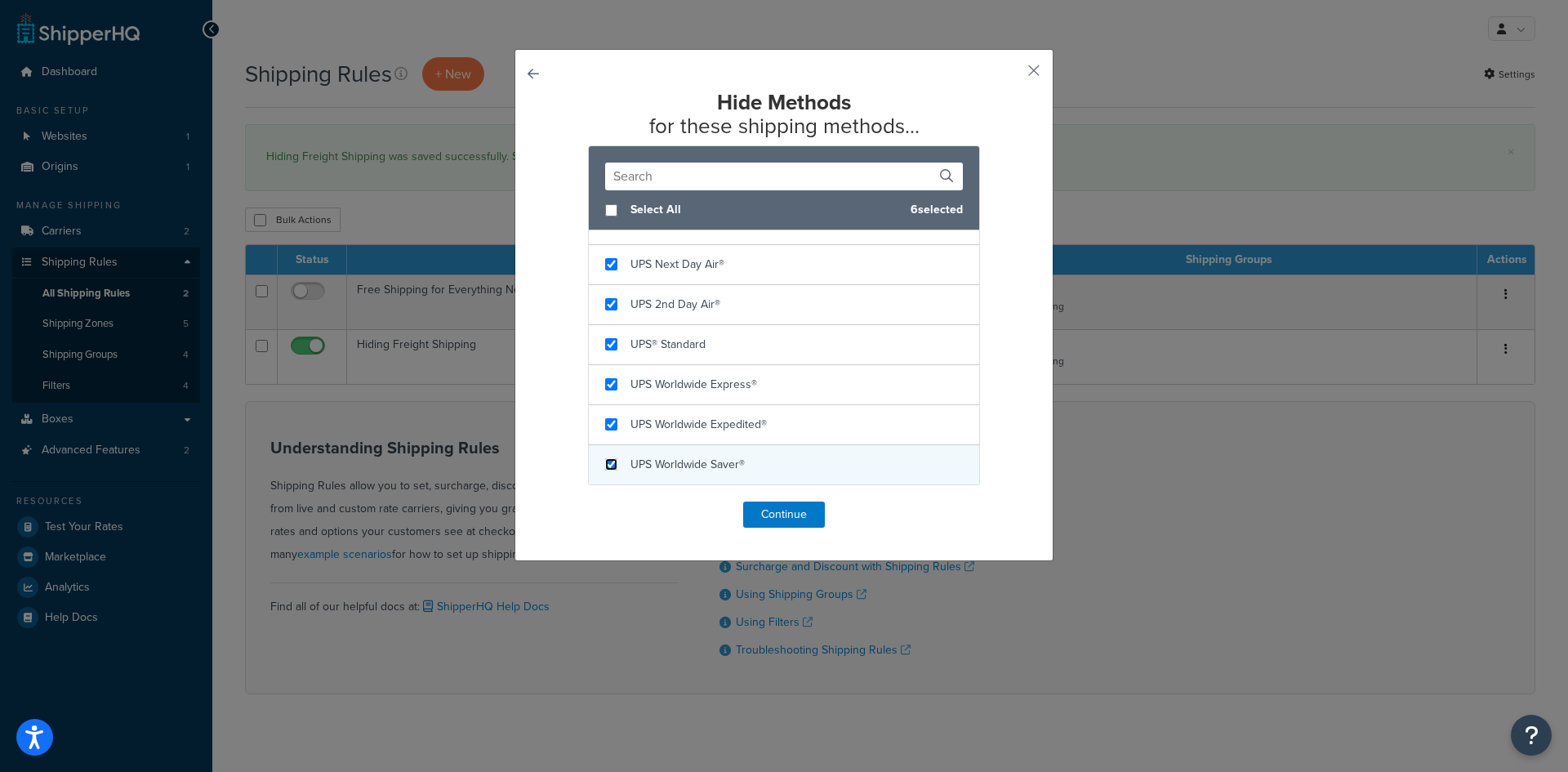
click at [606, 468] on input "checkbox" at bounding box center [612, 465] width 13 height 13
checkbox input "true"
click at [776, 521] on button "Continue" at bounding box center [784, 514] width 81 height 26
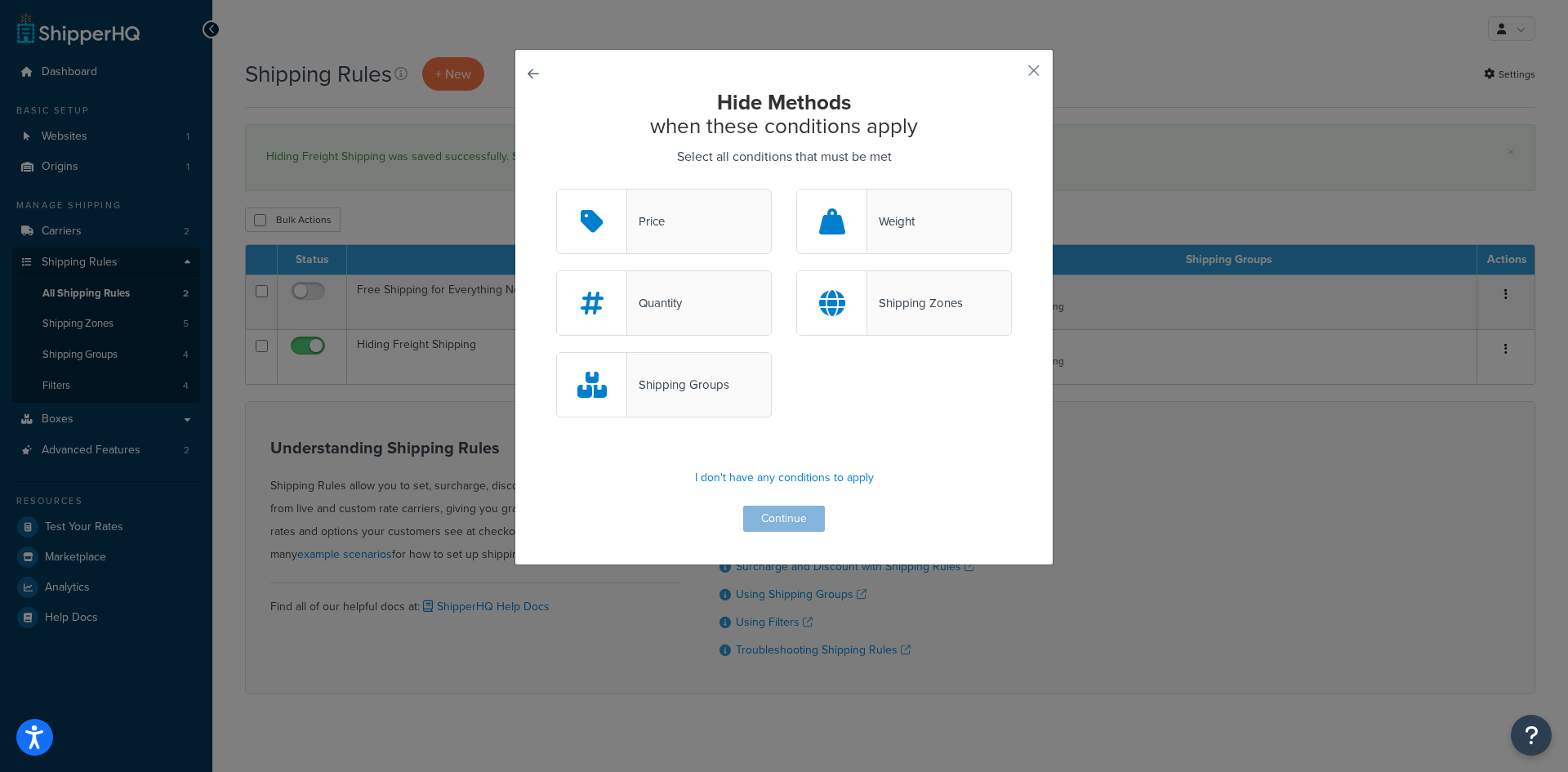
click at [665, 398] on div "Shipping Groups" at bounding box center [664, 384] width 215 height 65
click at [0, 0] on input "Shipping Groups" at bounding box center [0, 0] width 0 height 0
click at [785, 528] on button "Continue" at bounding box center [784, 518] width 81 height 26
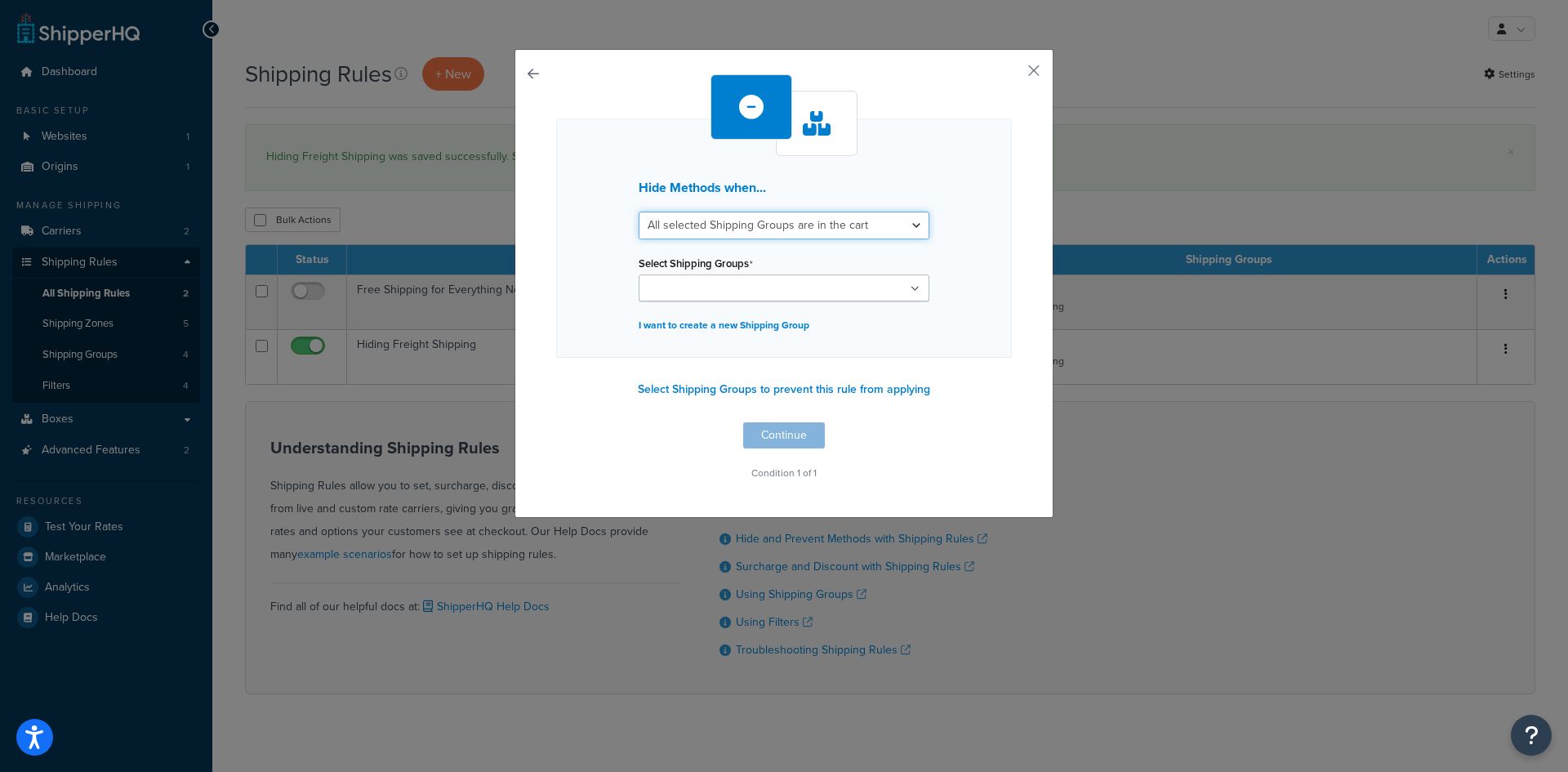
click at [822, 224] on select "All selected Shipping Groups are in the cart Any selected Shipping Groups are i…" at bounding box center [784, 225] width 290 height 28
click at [817, 180] on h3 "Hide Methods when..." at bounding box center [784, 188] width 290 height 14
click at [739, 390] on button "Select Shipping Groups to prevent this rule from applying" at bounding box center [784, 389] width 302 height 24
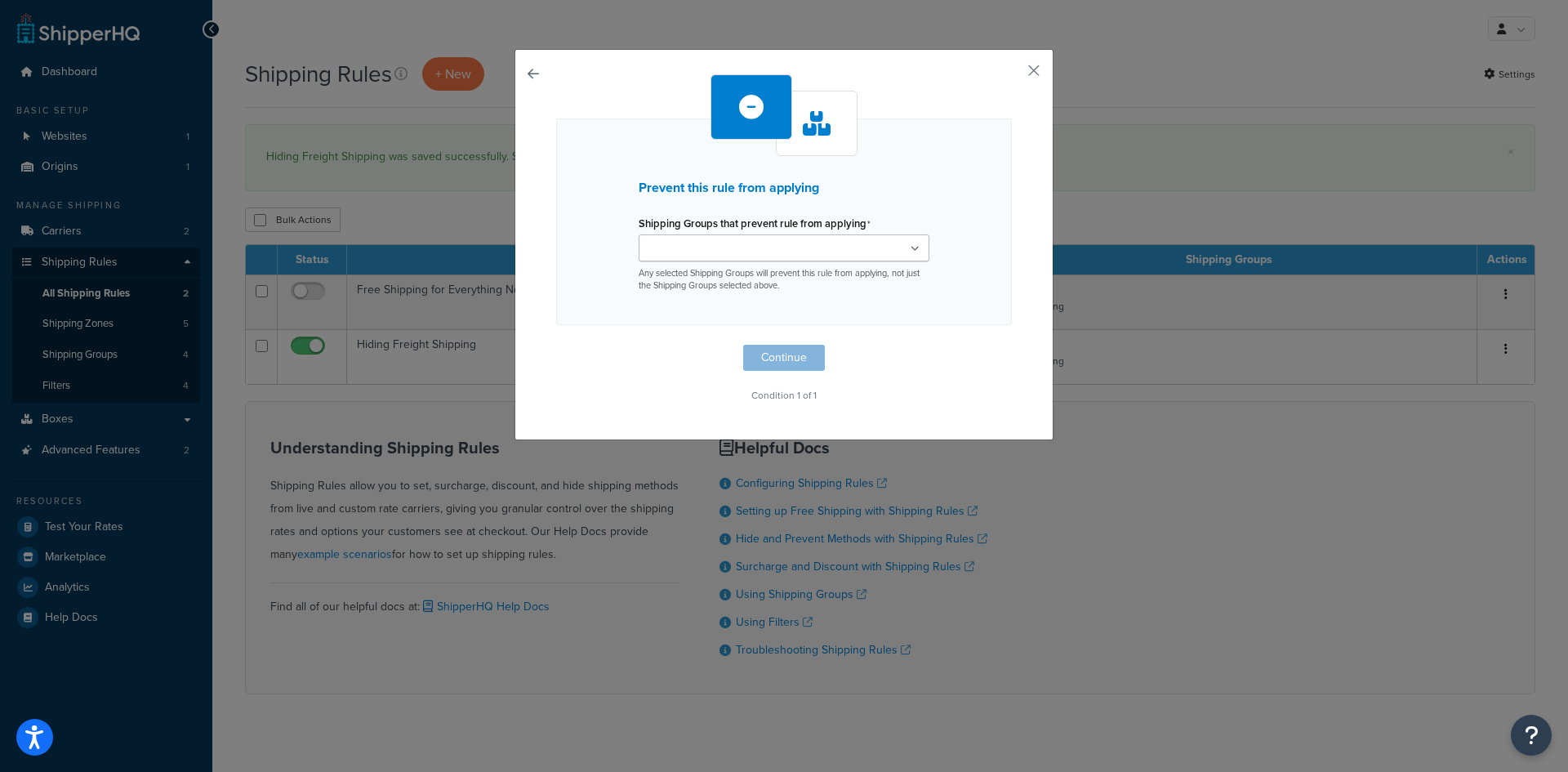
click at [725, 249] on input "Shipping Groups that prevent rule from applying" at bounding box center [716, 249] width 145 height 18
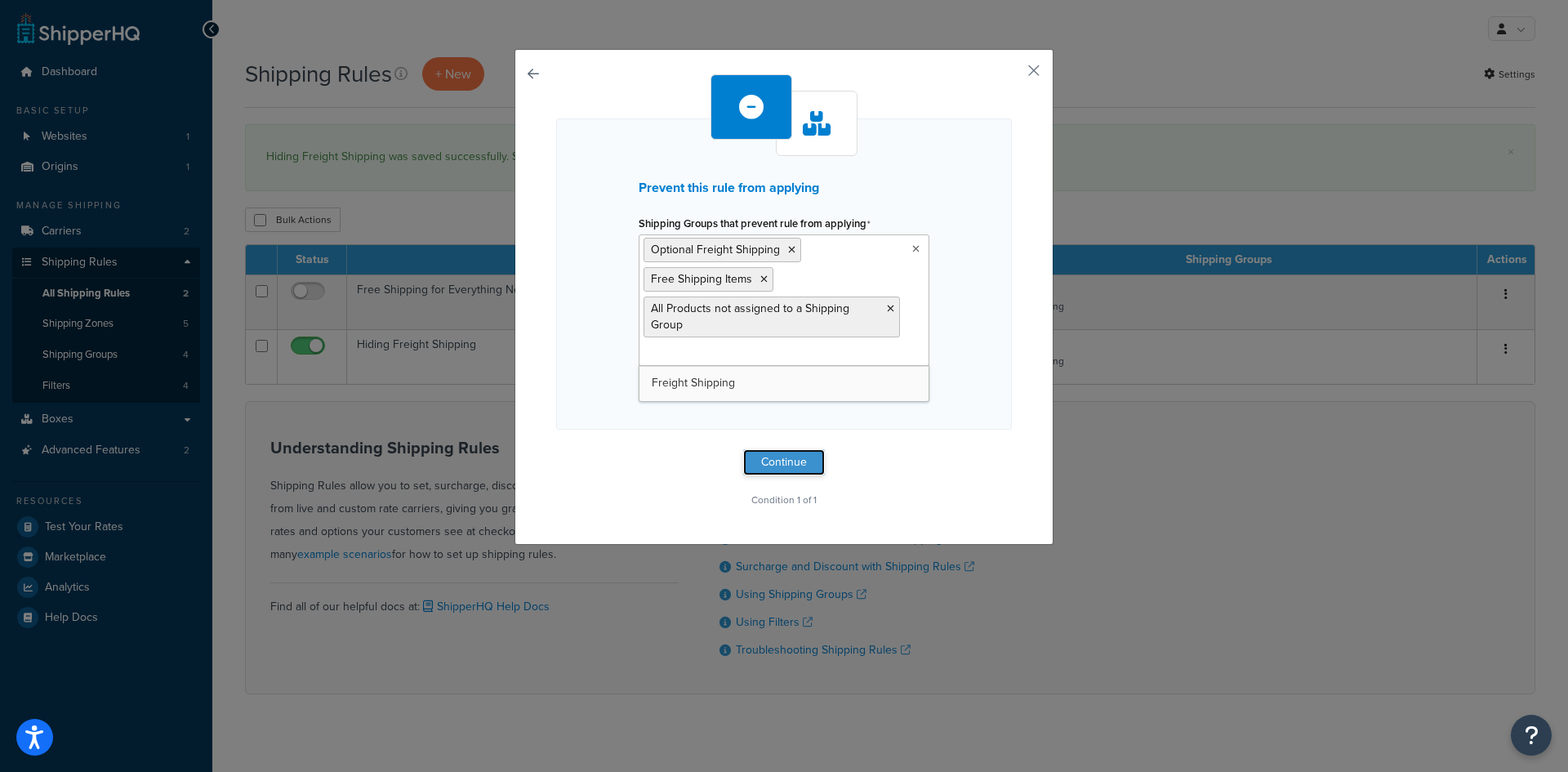
click at [776, 460] on button "Continue" at bounding box center [784, 462] width 81 height 26
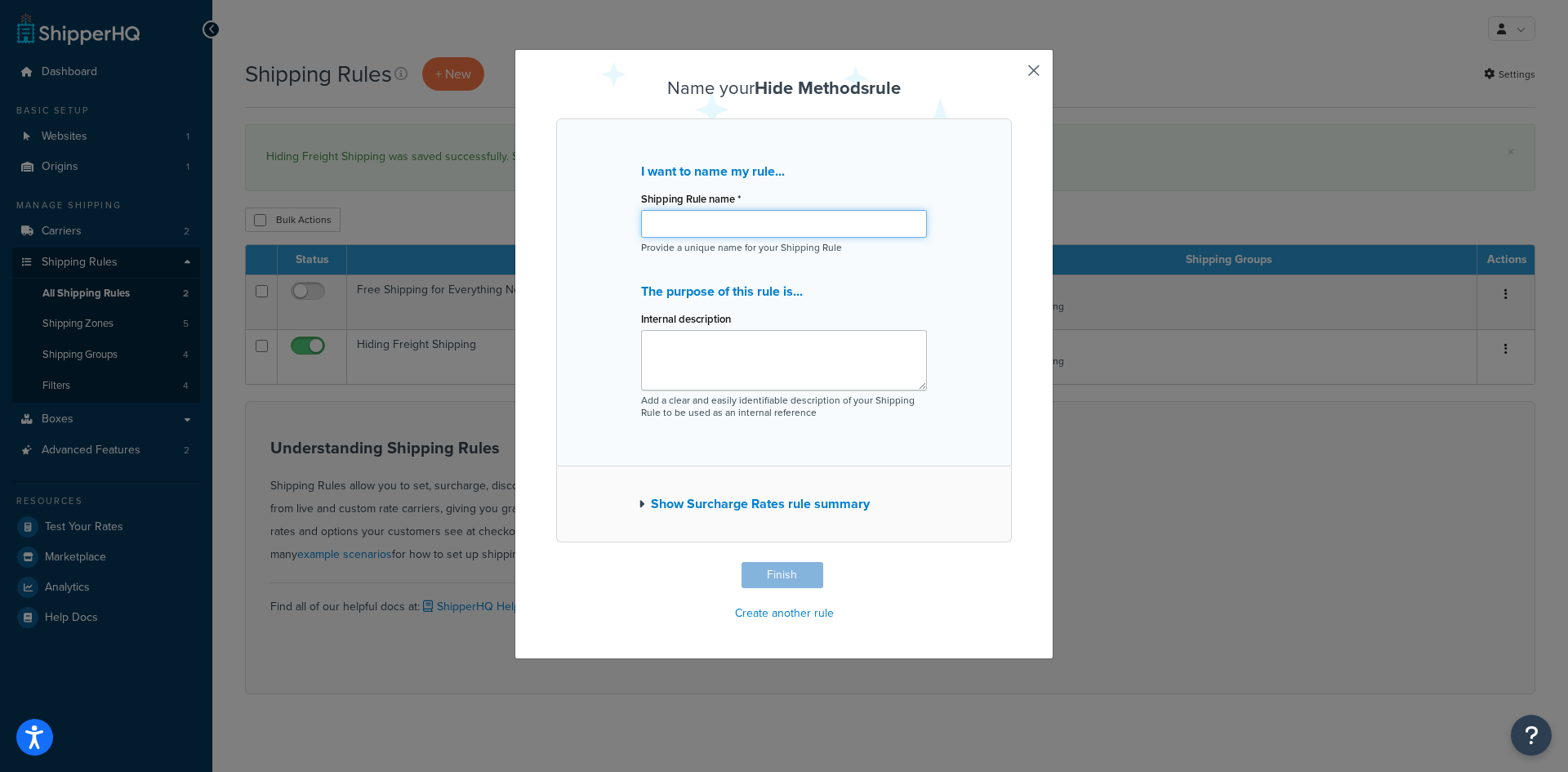
drag, startPoint x: 732, startPoint y: 228, endPoint x: 740, endPoint y: 220, distance: 11.3
click at [732, 228] on input "Shipping Rule name *" at bounding box center [784, 223] width 286 height 28
type input "Hiding UPS Shipping"
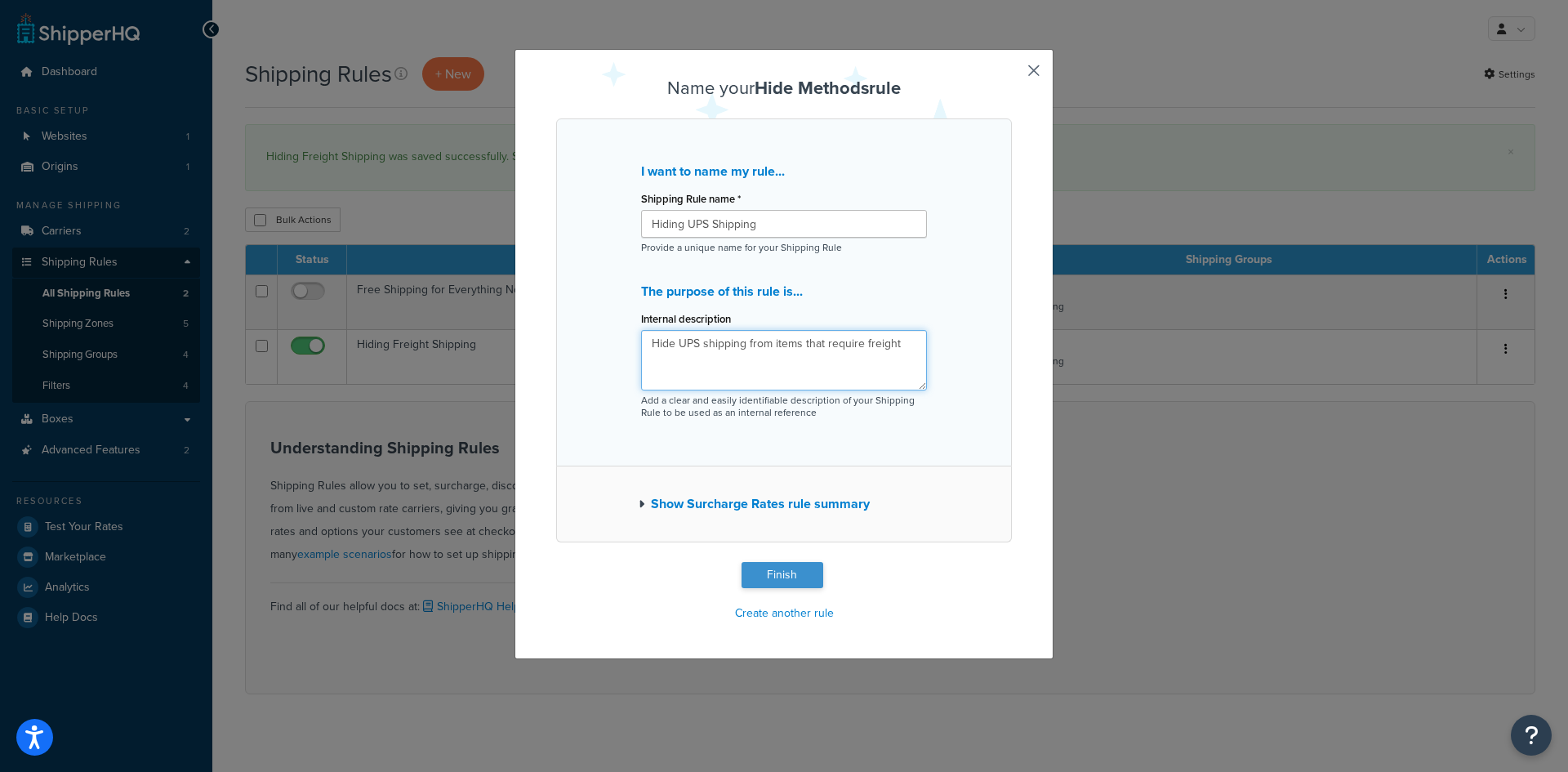
type textarea "Hide UPS shipping from items that require freight"
click at [763, 573] on button "Finish" at bounding box center [782, 575] width 81 height 26
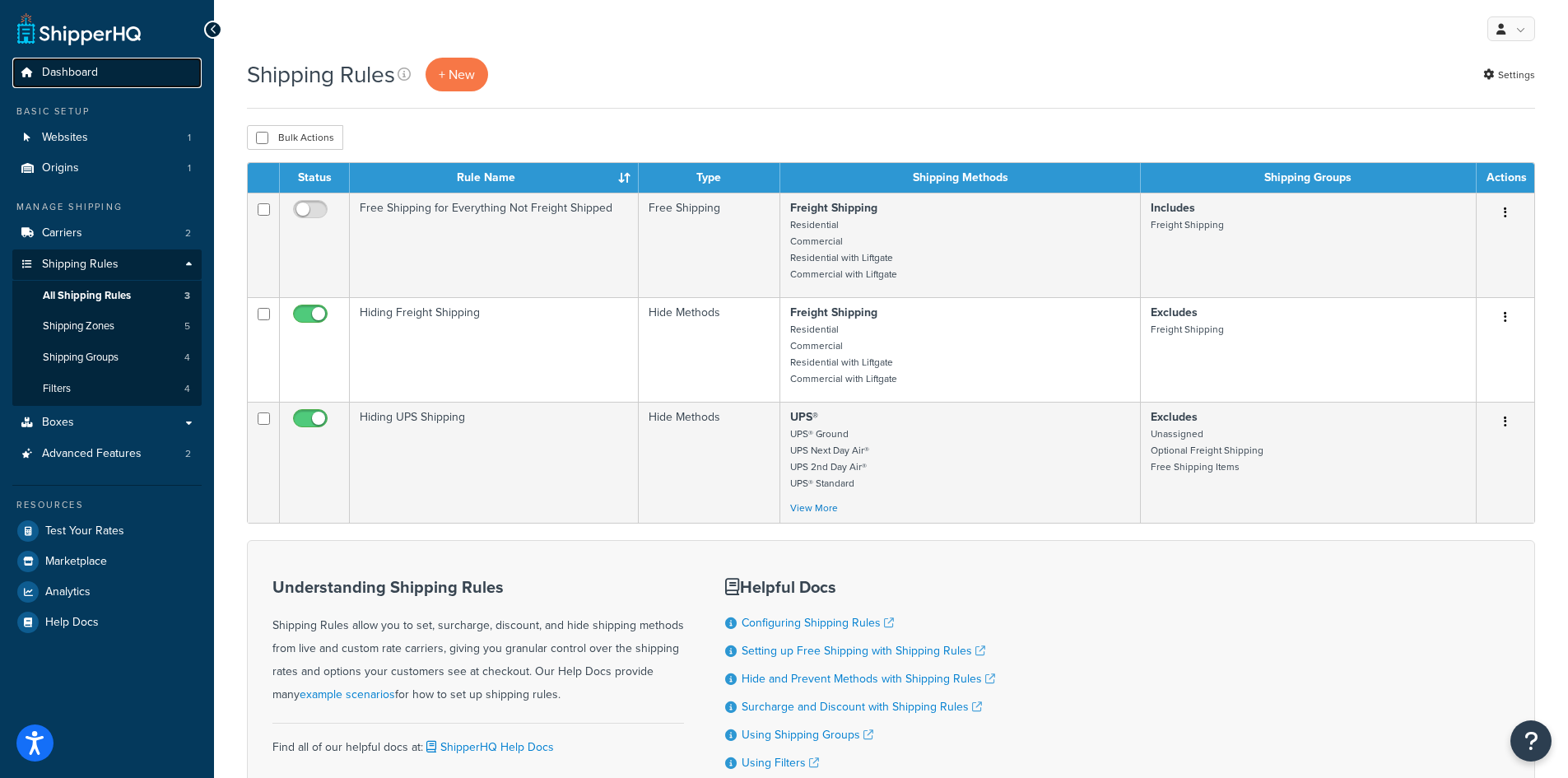
click at [80, 66] on span "Dashboard" at bounding box center [70, 73] width 56 height 14
